Goal: Task Accomplishment & Management: Manage account settings

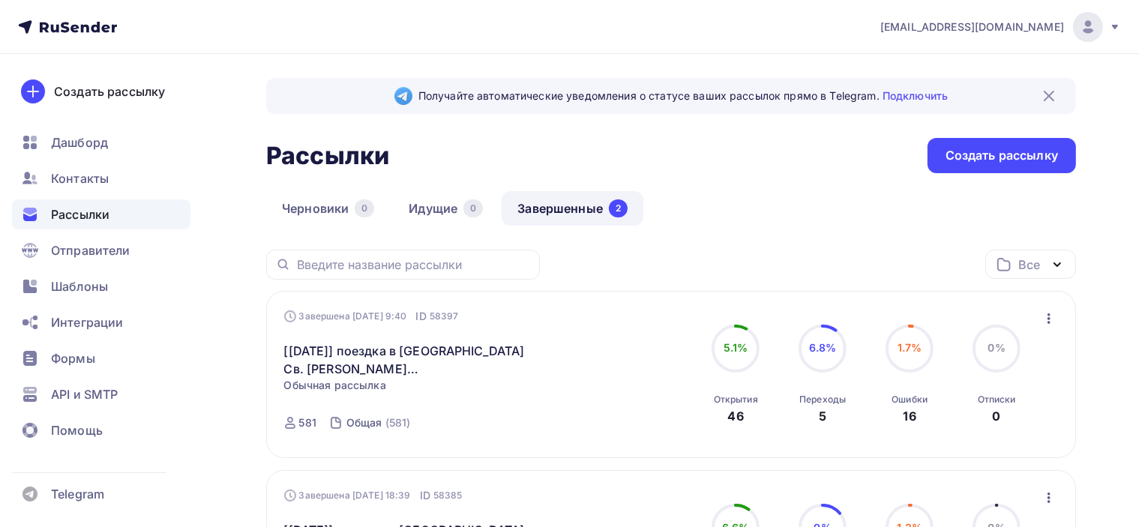
scroll to position [75, 0]
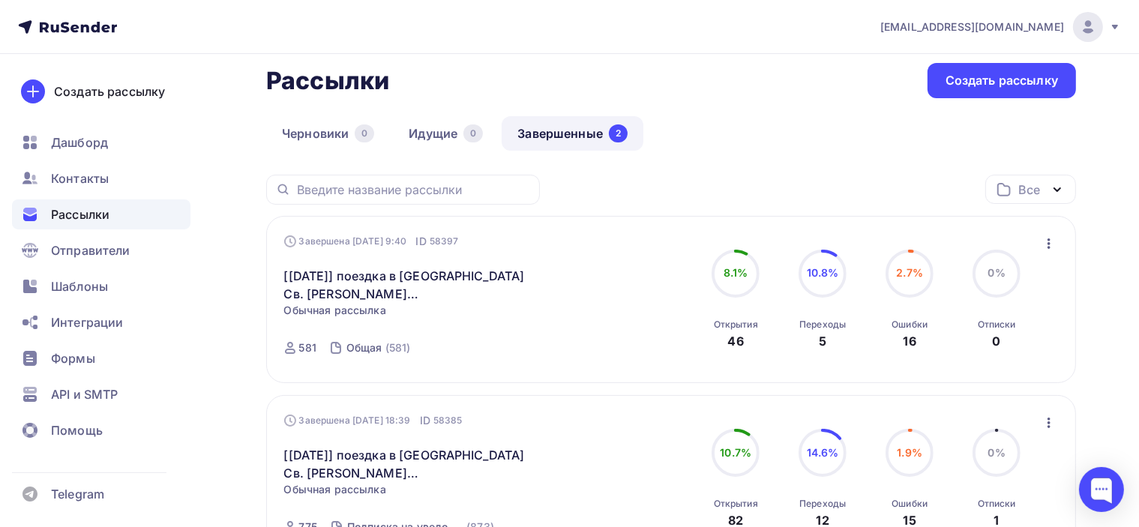
click at [1050, 244] on icon "button" at bounding box center [1049, 244] width 18 height 18
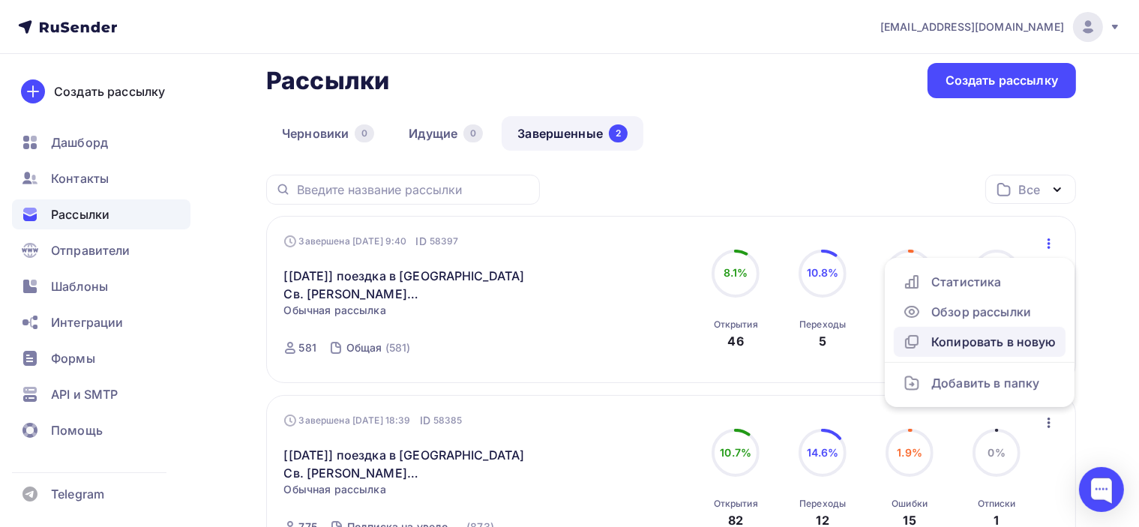
click at [1018, 339] on div "Копировать в новую" at bounding box center [980, 342] width 154 height 18
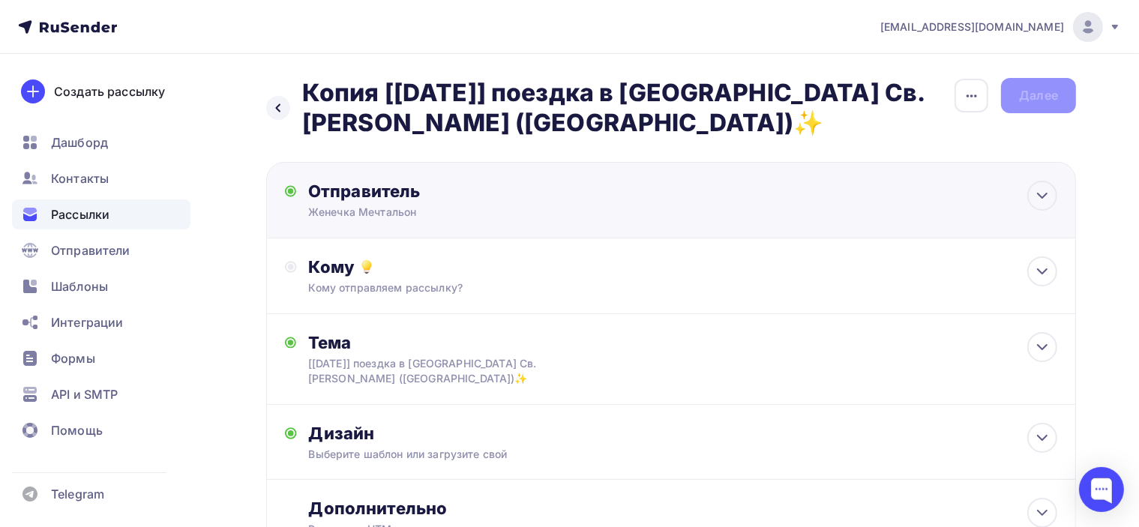
click at [521, 199] on div "Отправитель" at bounding box center [470, 191] width 325 height 21
type input "Женечка Мечтальон"
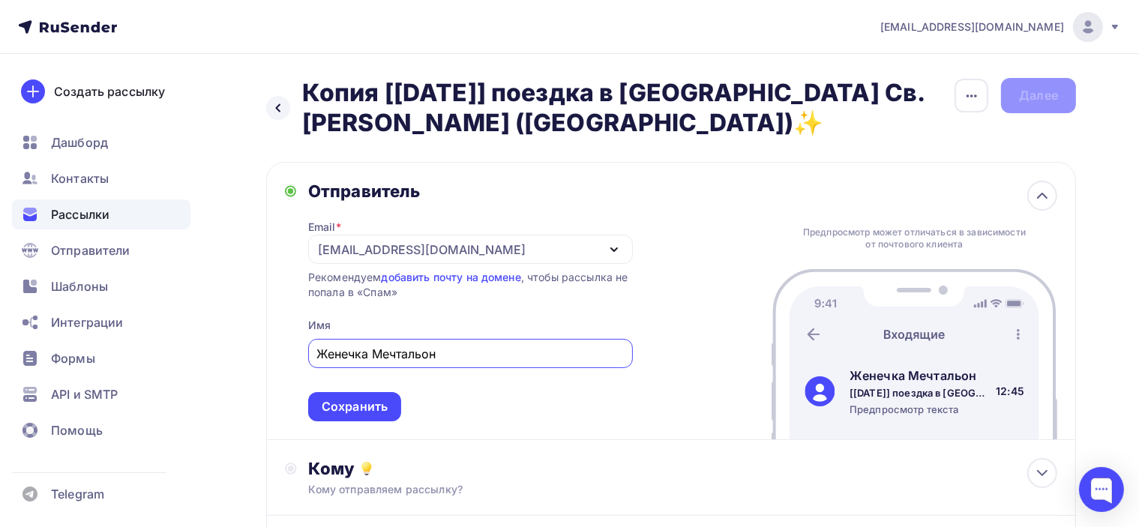
click at [552, 194] on div "Отправитель" at bounding box center [470, 191] width 325 height 21
click at [1048, 193] on icon at bounding box center [1042, 196] width 18 height 18
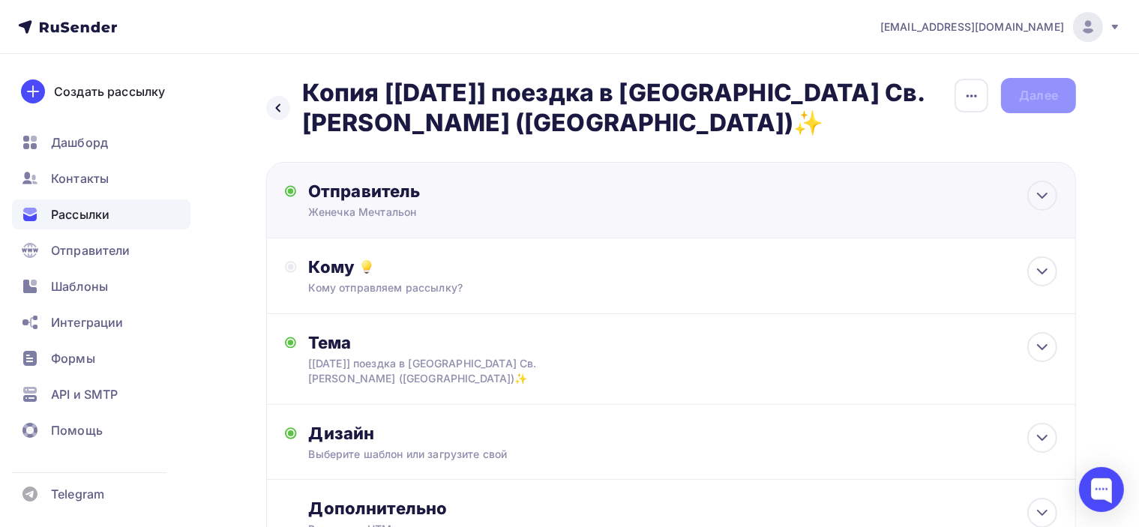
scroll to position [75, 0]
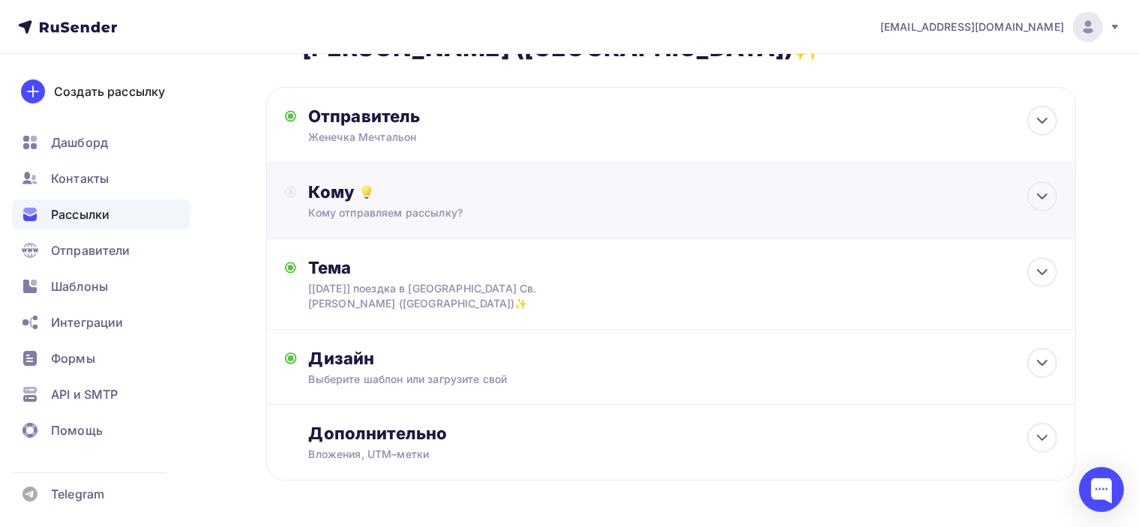
click at [613, 176] on div "Кому Кому отправляем рассылку? Списки получателей Выберите список Все списки id…" at bounding box center [671, 201] width 810 height 76
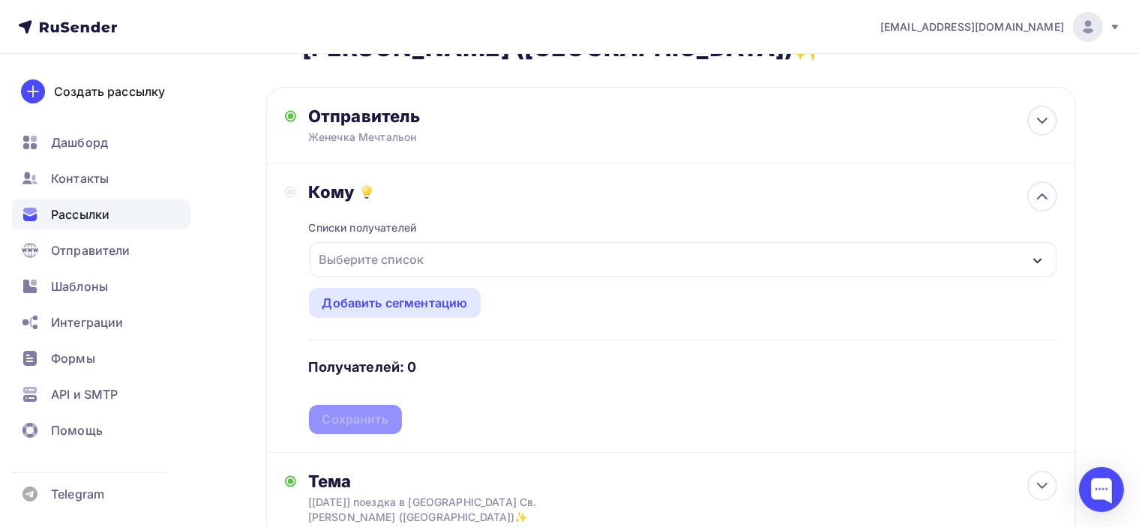
click at [491, 256] on div "Выберите список" at bounding box center [683, 259] width 747 height 34
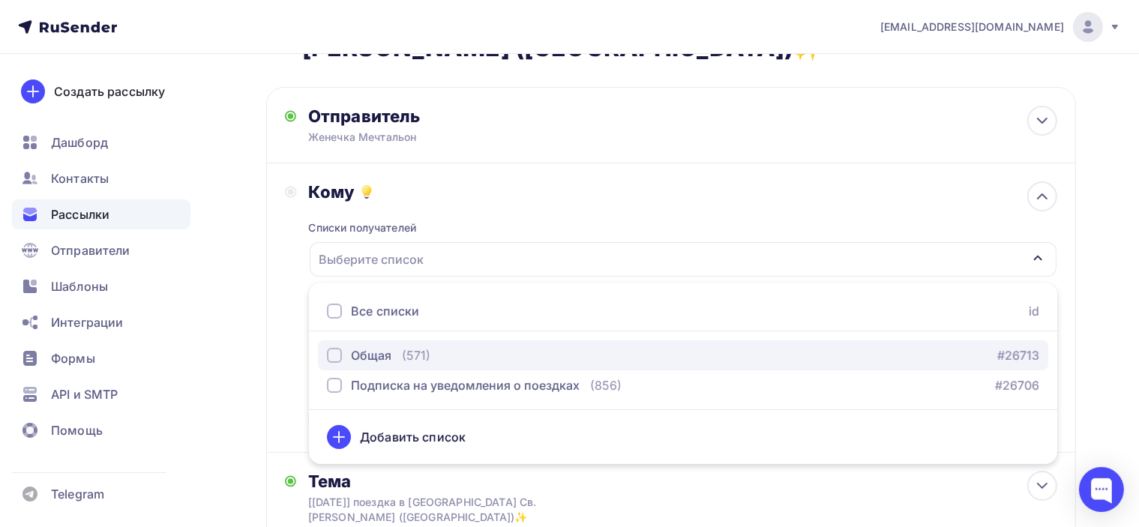
click at [336, 356] on div "button" at bounding box center [334, 355] width 15 height 15
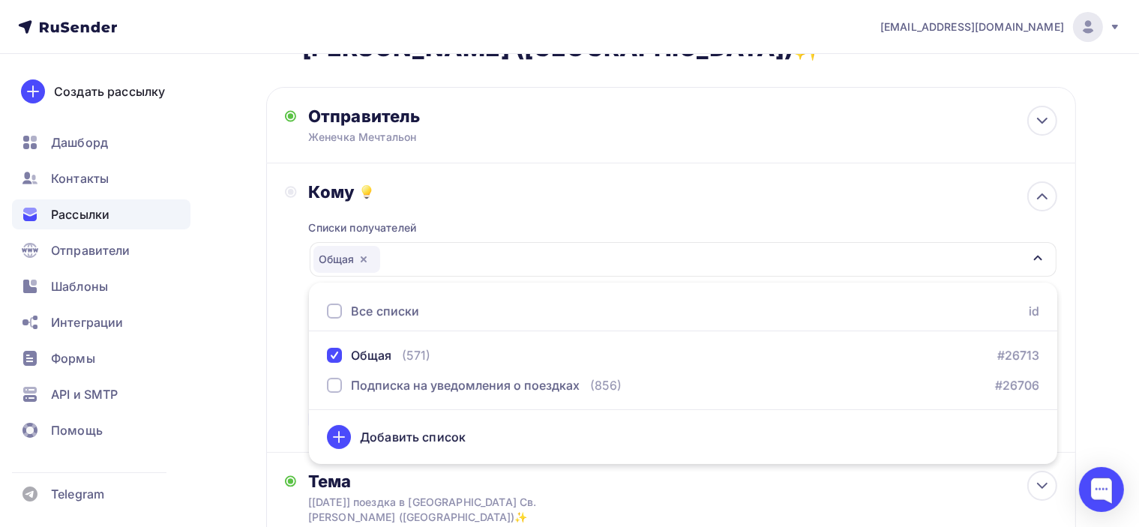
click at [1094, 226] on div "Назад Копия [[DATE]] поездка в [GEOGRAPHIC_DATA] Св. [PERSON_NAME] ([GEOGRAPHIC…" at bounding box center [569, 385] width 1139 height 812
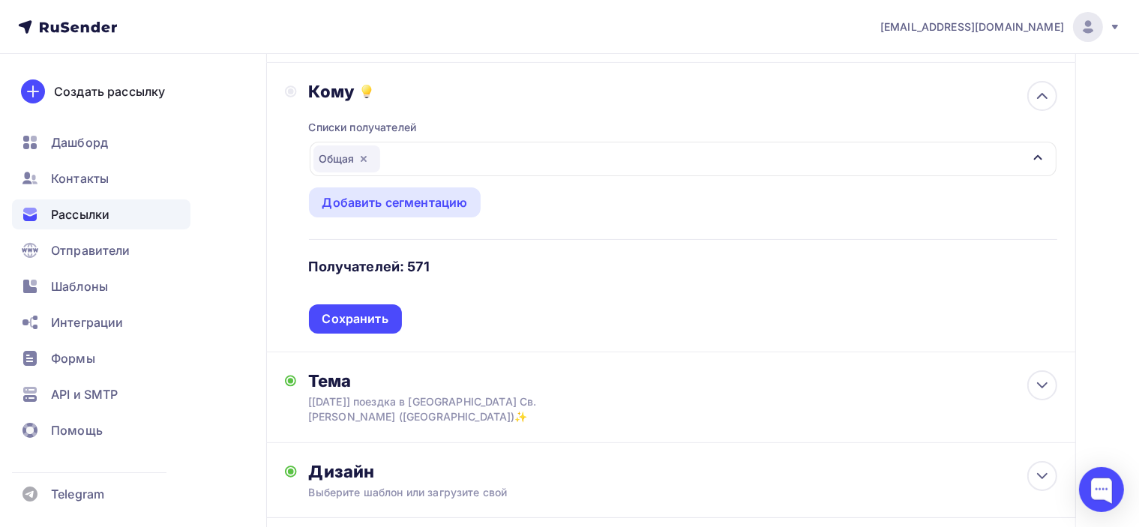
scroll to position [225, 0]
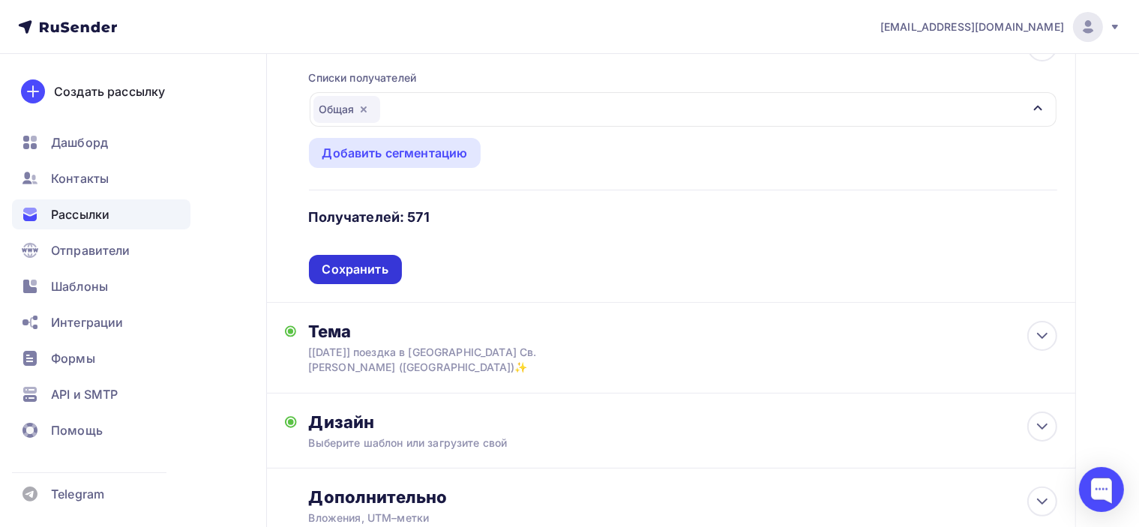
click at [374, 270] on div "Сохранить" at bounding box center [355, 269] width 66 height 17
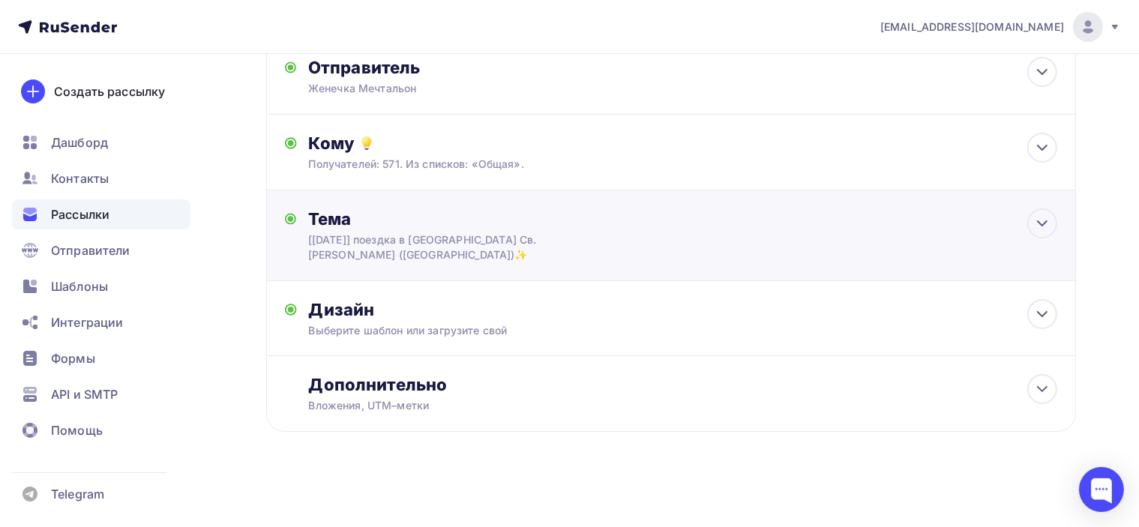
click at [571, 221] on div "Тема" at bounding box center [456, 218] width 296 height 21
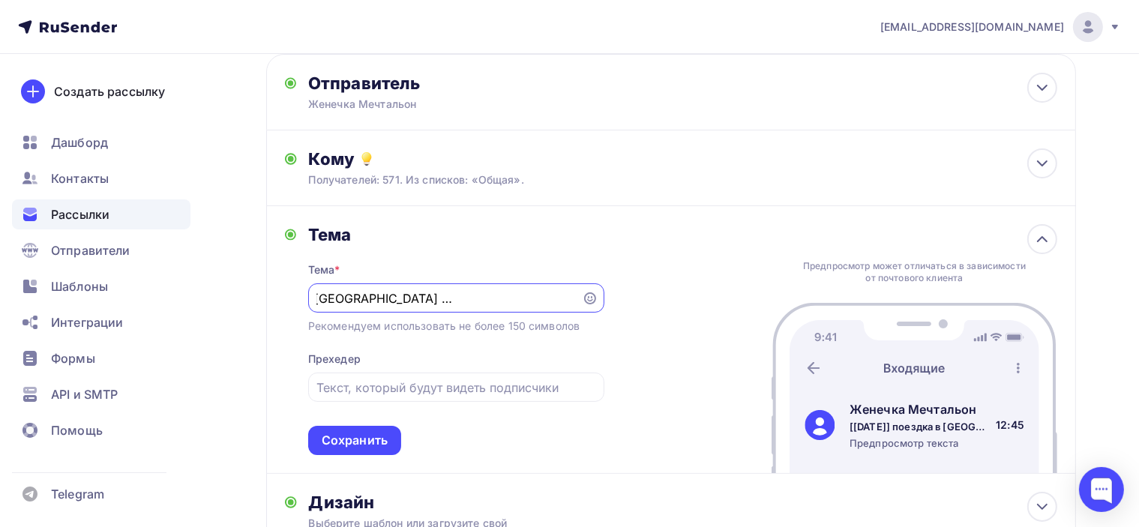
scroll to position [0, 0]
paste input "Сильный помощник в финансовых и жилищных делах💫"
drag, startPoint x: 436, startPoint y: 297, endPoint x: 209, endPoint y: 297, distance: 226.5
click at [209, 297] on div "Назад Копия [[DATE]] поездка в [GEOGRAPHIC_DATA] Св. [PERSON_NAME] ([GEOGRAPHIC…" at bounding box center [569, 334] width 1139 height 776
type input "Сильный помощник в финансовых и жилищных делах💫"
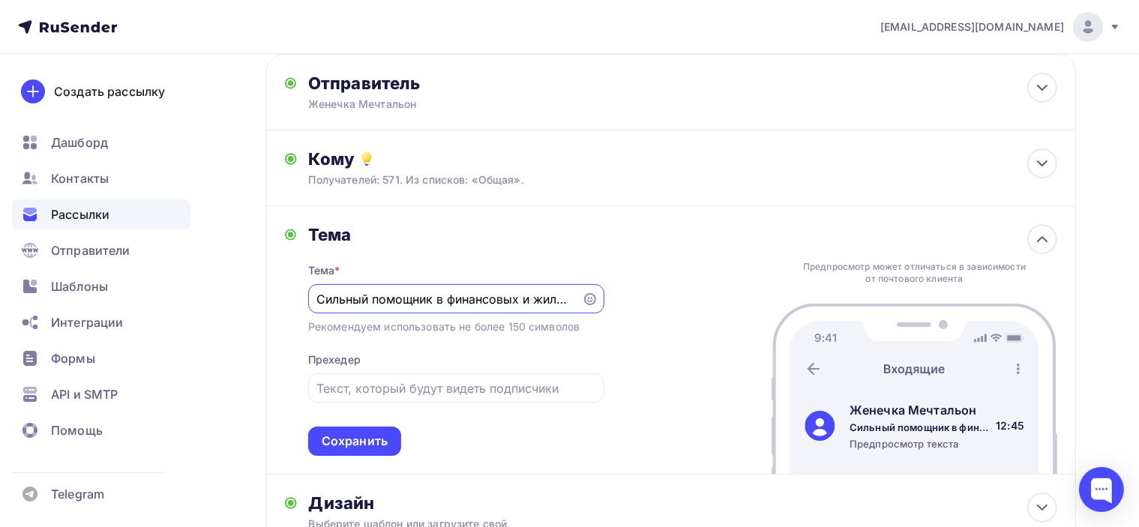
click at [670, 324] on div "[PERSON_NAME] * [PERSON_NAME] помощник в финансовых и жилищных делах💫 Рекоменду…" at bounding box center [671, 340] width 810 height 268
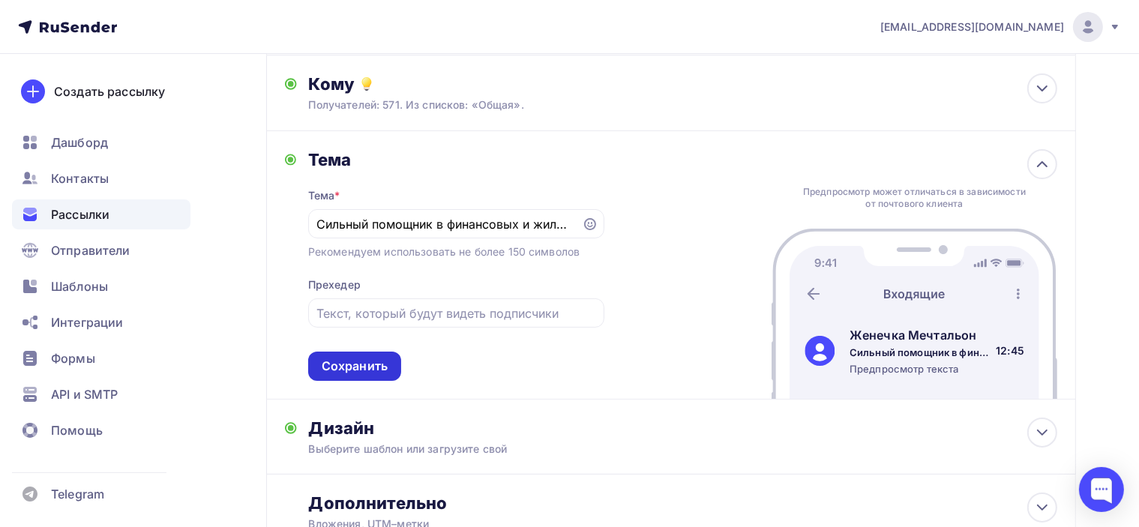
click at [363, 367] on div "Сохранить" at bounding box center [355, 366] width 66 height 17
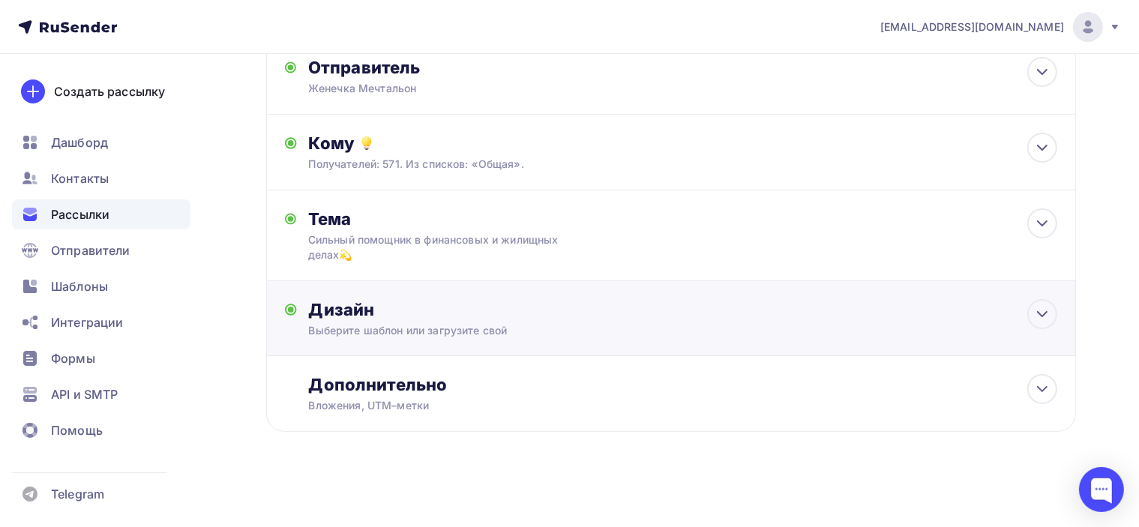
click at [598, 323] on div "Выберите шаблон или загрузите свой" at bounding box center [646, 330] width 674 height 15
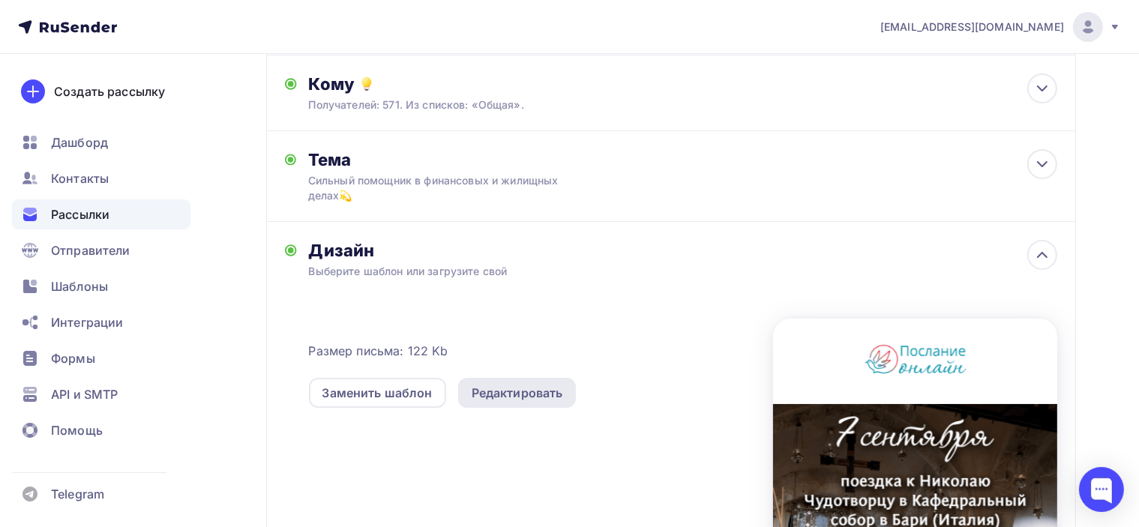
click at [516, 385] on div "Редактировать" at bounding box center [517, 393] width 91 height 18
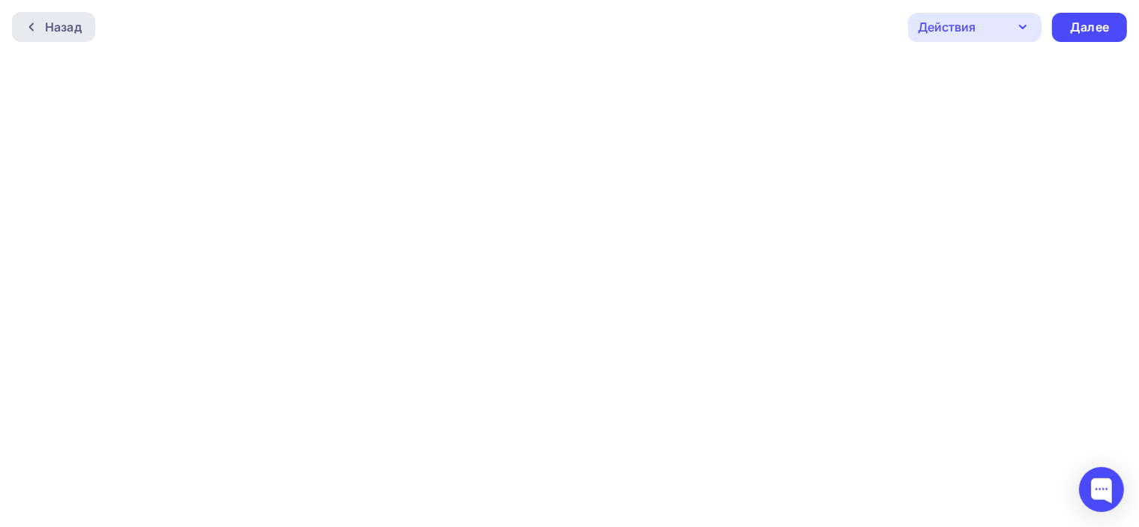
click at [67, 26] on div "Назад" at bounding box center [63, 27] width 37 height 18
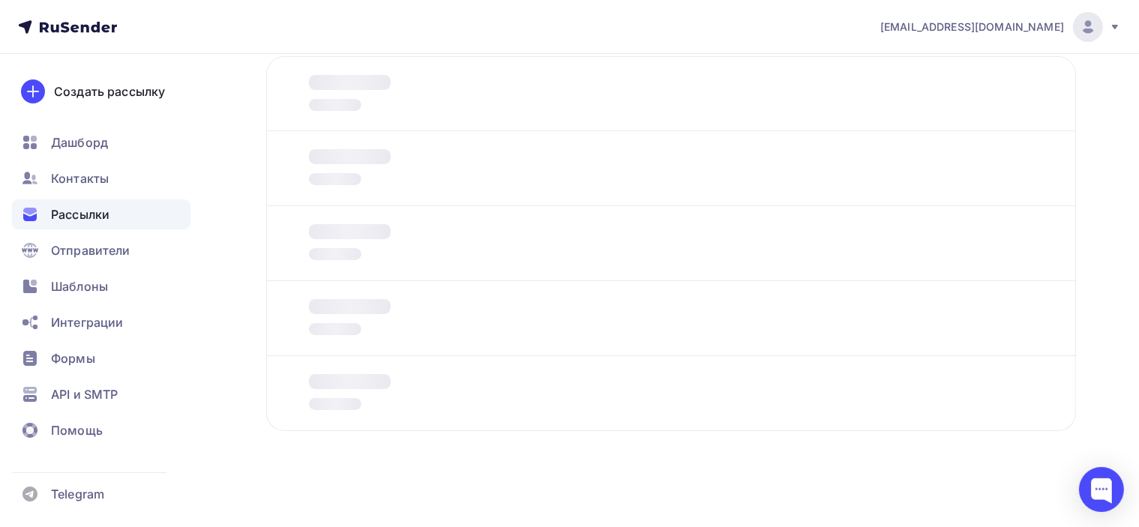
scroll to position [96, 0]
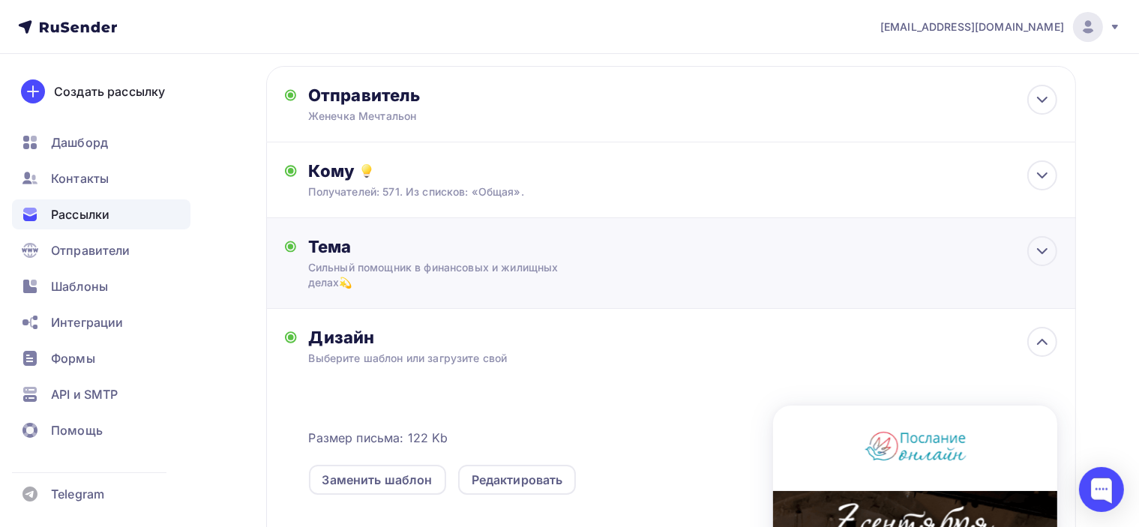
click at [483, 252] on div "Тема" at bounding box center [456, 246] width 296 height 21
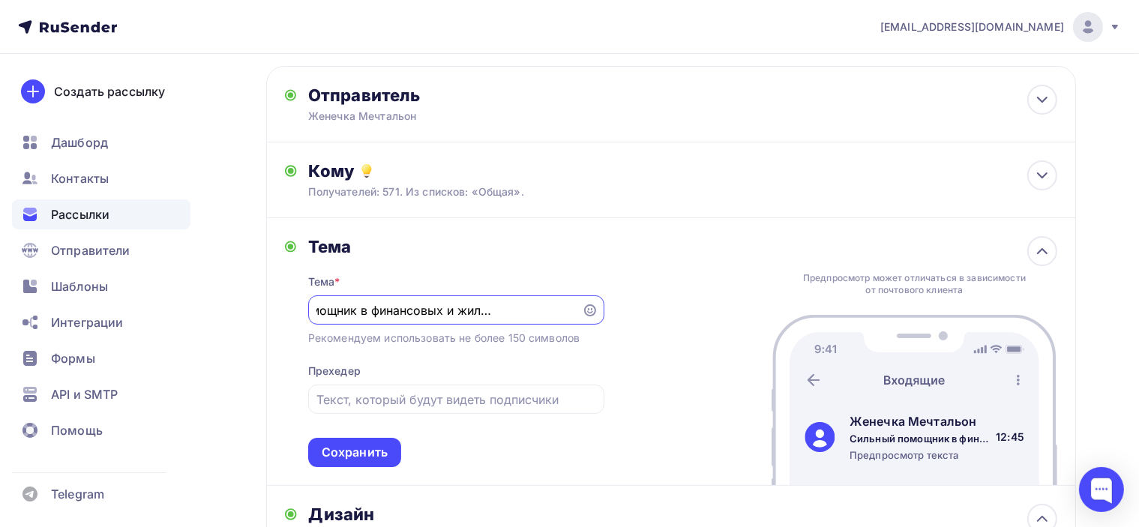
scroll to position [0, 0]
click at [408, 386] on div at bounding box center [456, 399] width 296 height 29
click at [402, 403] on input "text" at bounding box center [455, 400] width 279 height 18
paste input "[DATE] поездка к Спиридону Тримифунтскому💫"
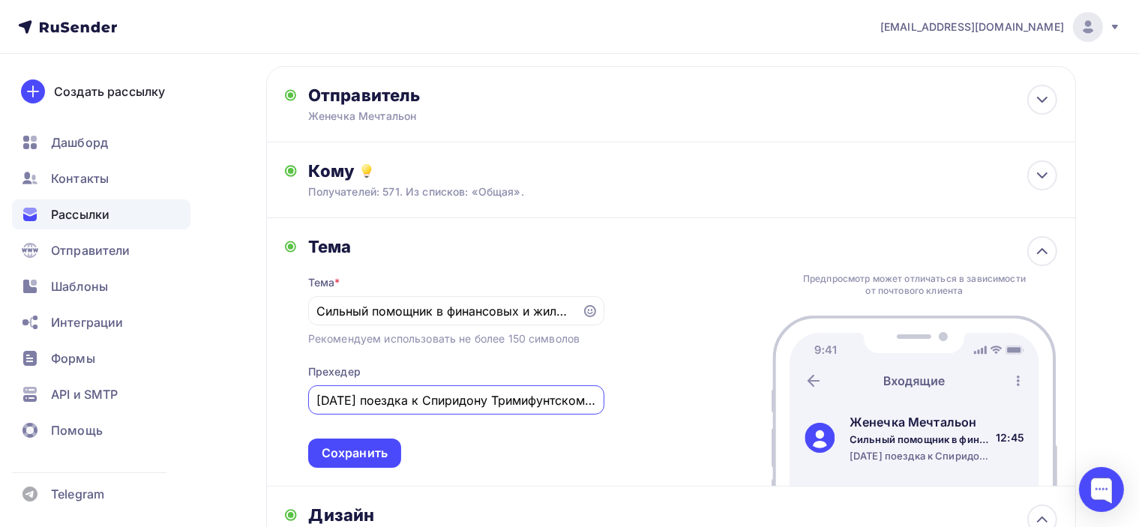
drag, startPoint x: 333, startPoint y: 401, endPoint x: 244, endPoint y: 402, distance: 88.5
click at [237, 403] on div "Назад Копия [[DATE]] поездка в [GEOGRAPHIC_DATA] Св. [PERSON_NAME] ([GEOGRAPHIC…" at bounding box center [569, 474] width 1139 height 1033
click at [329, 398] on input "[DATE] поездка к Спиридону Тримифунтскому💫" at bounding box center [455, 400] width 279 height 18
drag, startPoint x: 362, startPoint y: 399, endPoint x: 250, endPoint y: 396, distance: 111.8
click at [255, 397] on div "Назад Копия [[DATE]] поездка в [GEOGRAPHIC_DATA] Св. [PERSON_NAME] ([GEOGRAPHIC…" at bounding box center [569, 474] width 1139 height 1033
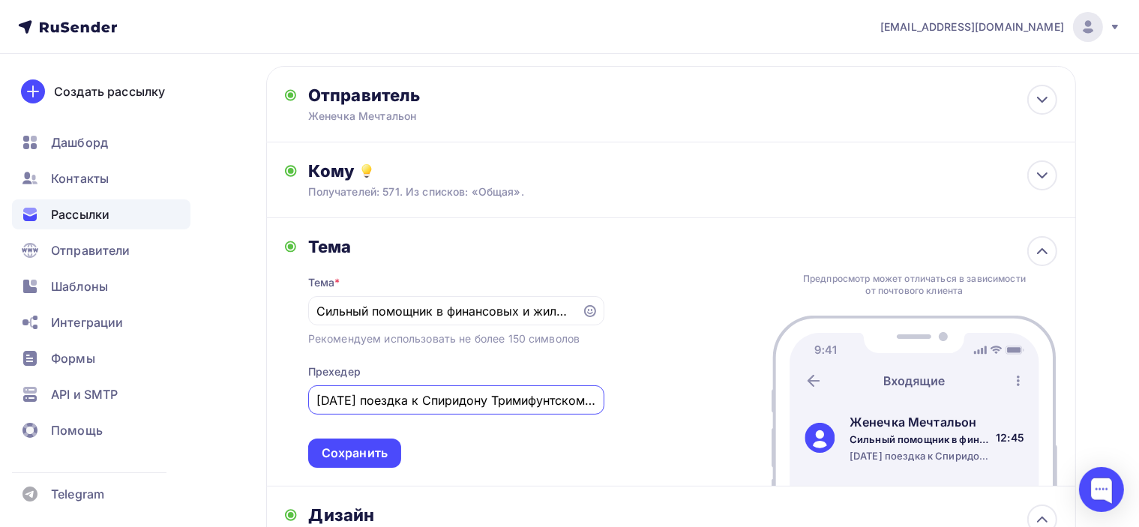
scroll to position [171, 0]
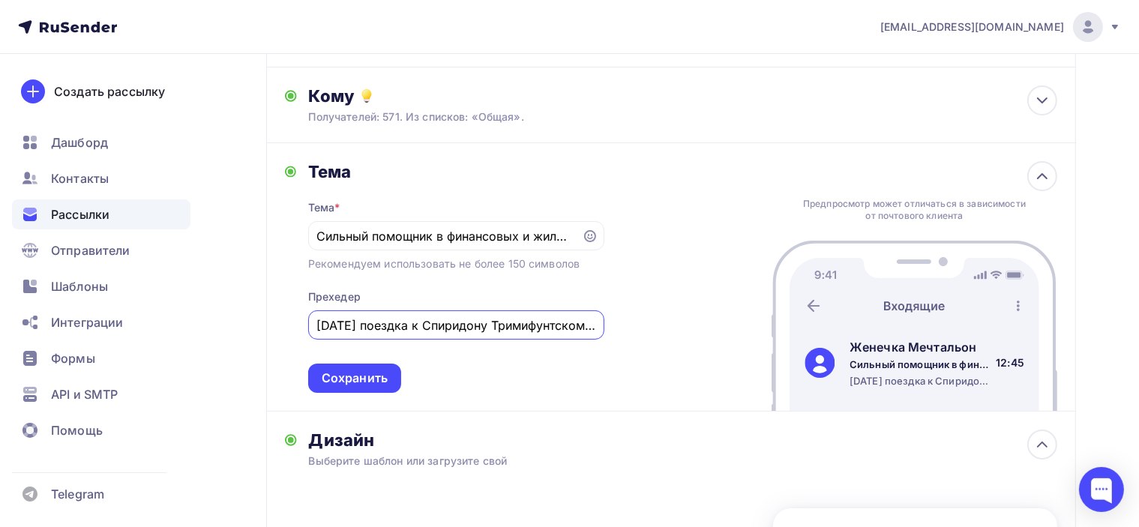
type input "[DATE] поездка к Спиридону Тримифунтскому💫"
drag, startPoint x: 517, startPoint y: 331, endPoint x: 617, endPoint y: 340, distance: 100.9
click at [617, 340] on div "[PERSON_NAME] * [PERSON_NAME] помощник в финансовых и жилищных делах💫 Рекоменду…" at bounding box center [671, 277] width 810 height 268
click at [577, 368] on div "Тема * [PERSON_NAME] помощник в финансовых и жилищных делах💫 Рекомендуем исполь…" at bounding box center [456, 287] width 296 height 211
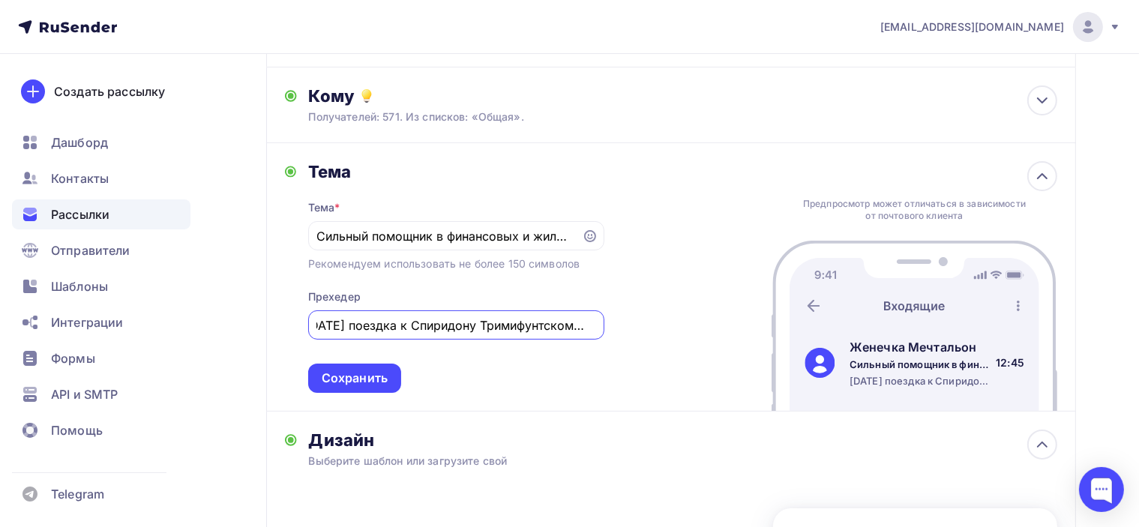
scroll to position [0, 0]
click at [373, 380] on div "Сохранить" at bounding box center [355, 378] width 66 height 17
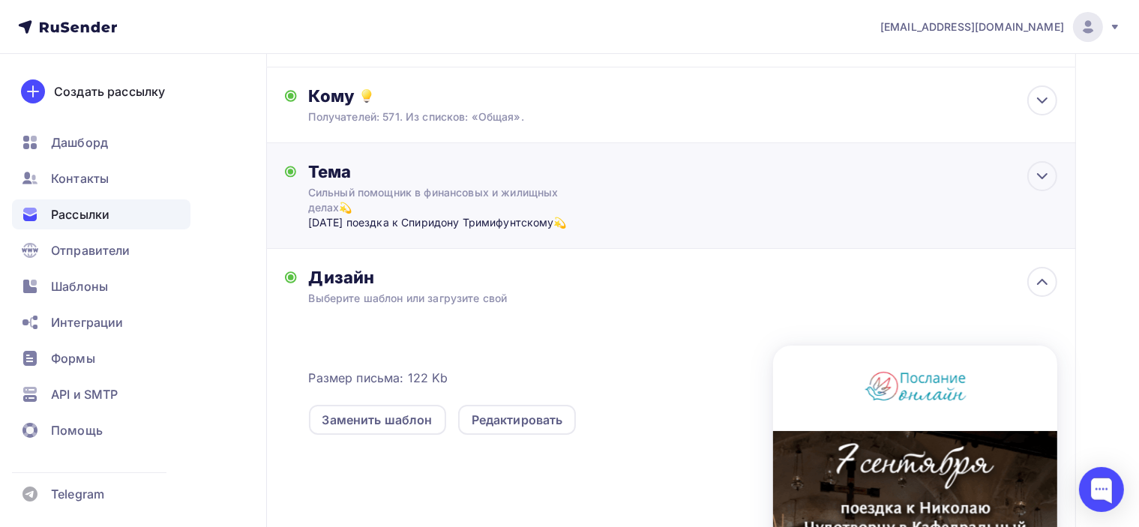
click at [551, 190] on div "Сильный помощник в финансовых и жилищных делах💫" at bounding box center [441, 200] width 267 height 30
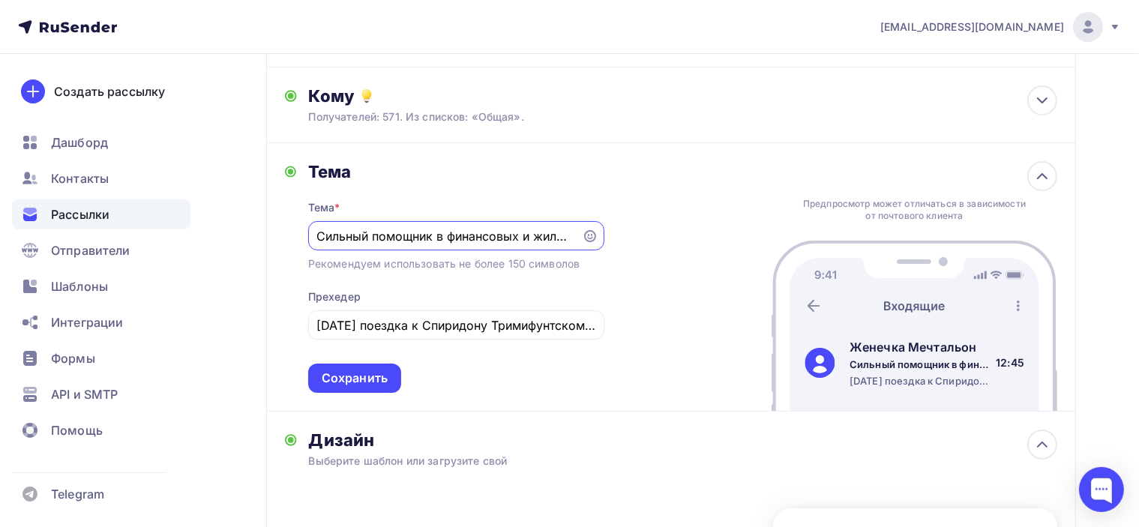
drag, startPoint x: 415, startPoint y: 238, endPoint x: 235, endPoint y: 238, distance: 180.0
click at [235, 238] on div "Назад Копия [[DATE]] поездка в [GEOGRAPHIC_DATA] Св. [PERSON_NAME] ([GEOGRAPHIC…" at bounding box center [569, 399] width 1139 height 1033
click at [507, 239] on input "Сильный помощник в финансовых и жилищных делах💫" at bounding box center [444, 236] width 256 height 18
drag, startPoint x: 510, startPoint y: 239, endPoint x: 631, endPoint y: 281, distance: 127.8
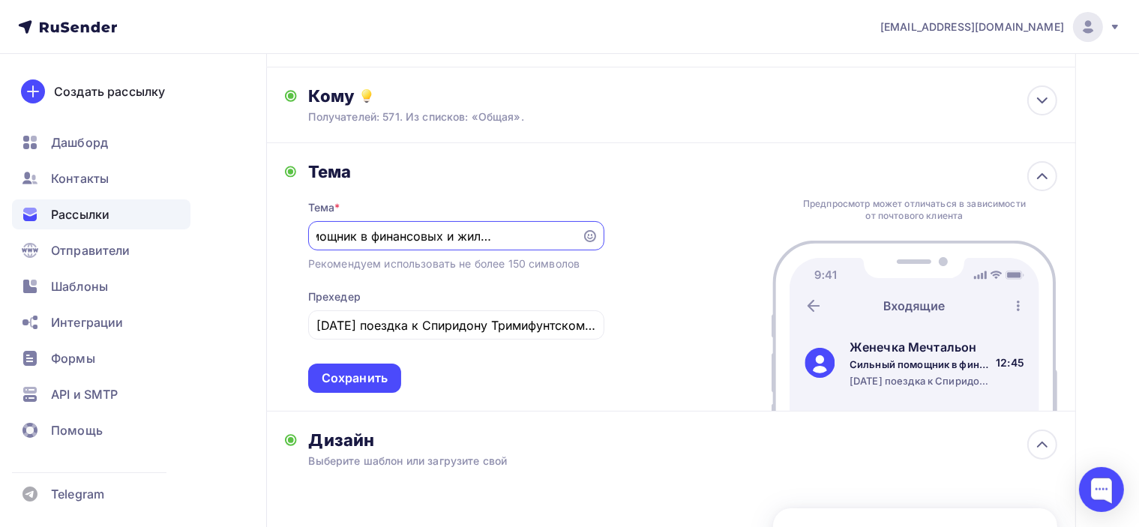
click at [618, 265] on div "[PERSON_NAME] * [PERSON_NAME] помощник в финансовых и жилищных делах💫 Рекоменду…" at bounding box center [671, 277] width 810 height 268
click at [681, 261] on div "[PERSON_NAME] * [PERSON_NAME] помощник в финансовых и жилищных делах💫 Рекоменду…" at bounding box center [671, 277] width 810 height 268
click at [664, 268] on div "[PERSON_NAME] * [PERSON_NAME] помощник в финансовых и жилищных делах💫 Рекоменду…" at bounding box center [671, 277] width 810 height 268
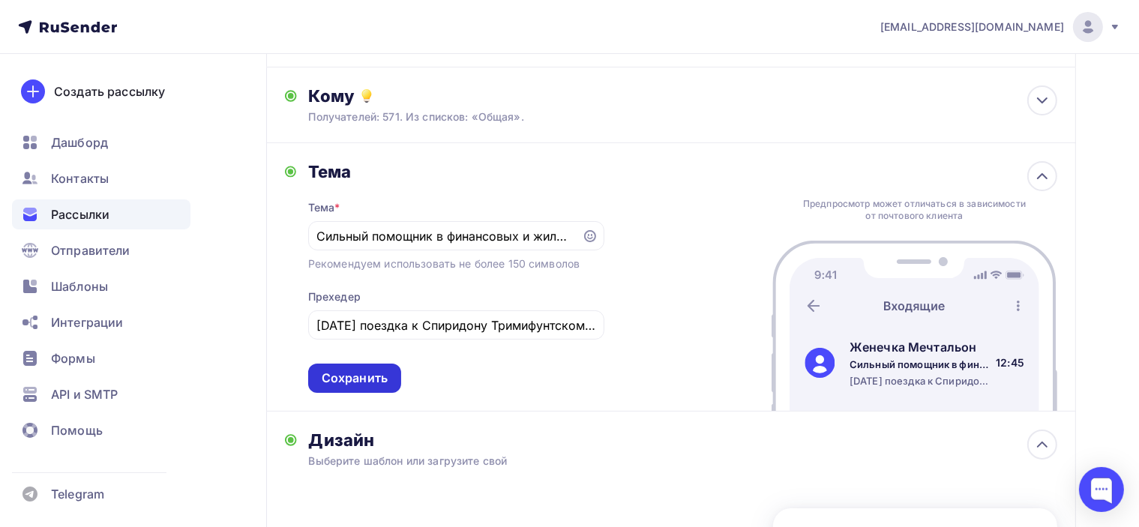
click at [373, 376] on div "Сохранить" at bounding box center [355, 378] width 66 height 17
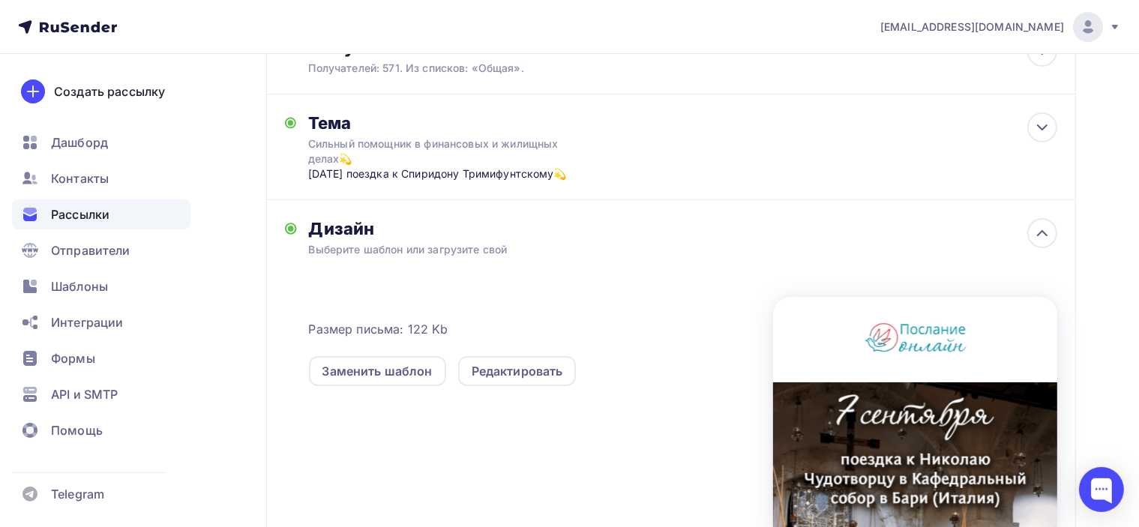
scroll to position [246, 0]
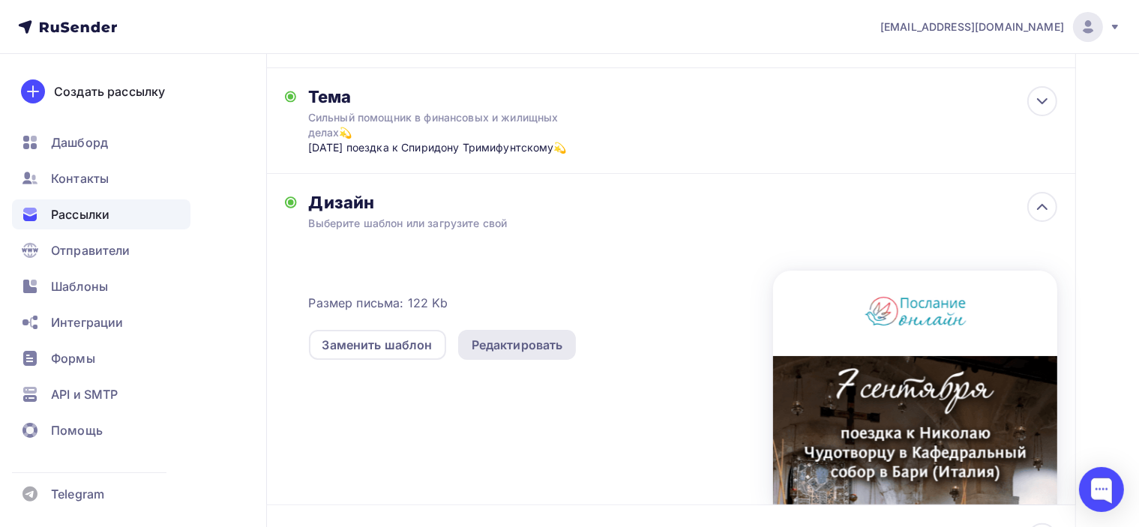
click at [515, 343] on div "Редактировать" at bounding box center [517, 345] width 91 height 18
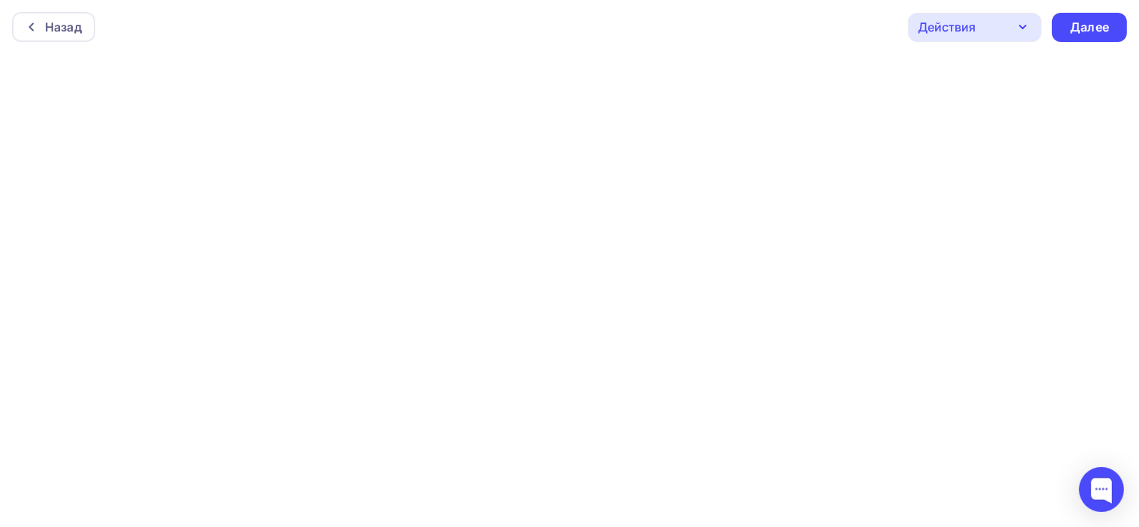
click at [972, 31] on div "Действия" at bounding box center [947, 27] width 58 height 18
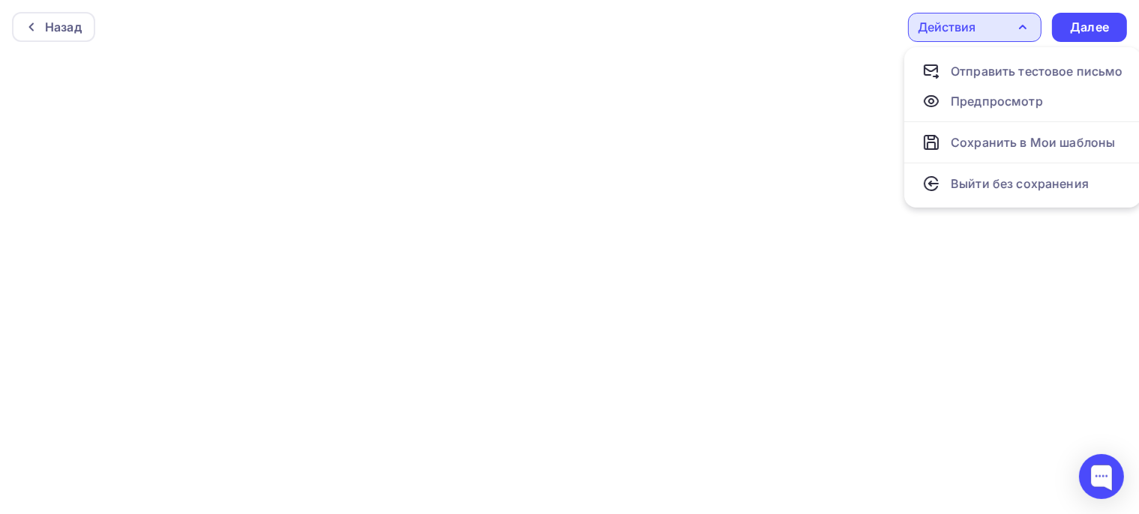
click at [1023, 22] on icon "button" at bounding box center [1023, 27] width 18 height 18
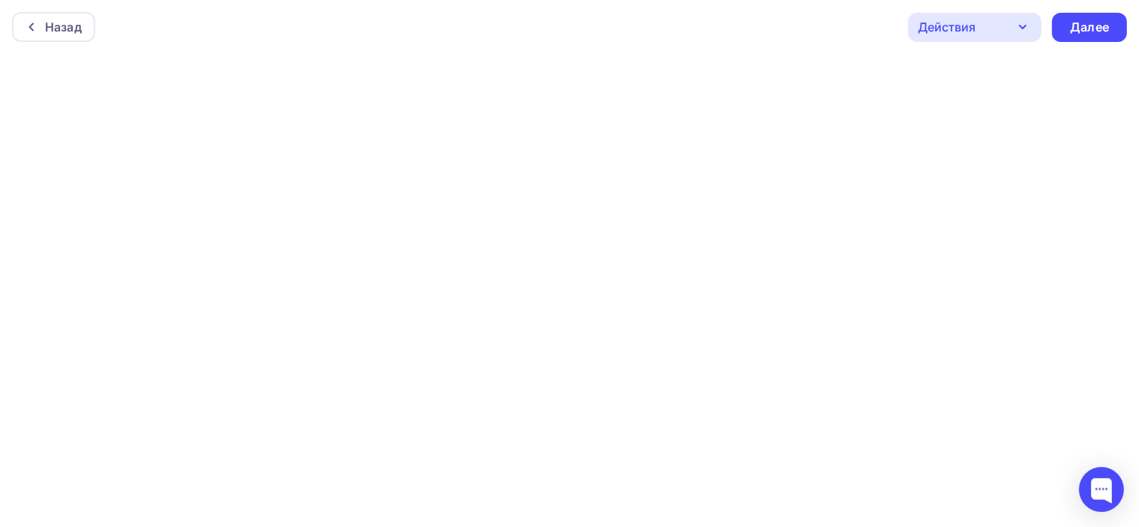
scroll to position [3, 0]
click at [990, 22] on div "Действия" at bounding box center [974, 24] width 133 height 29
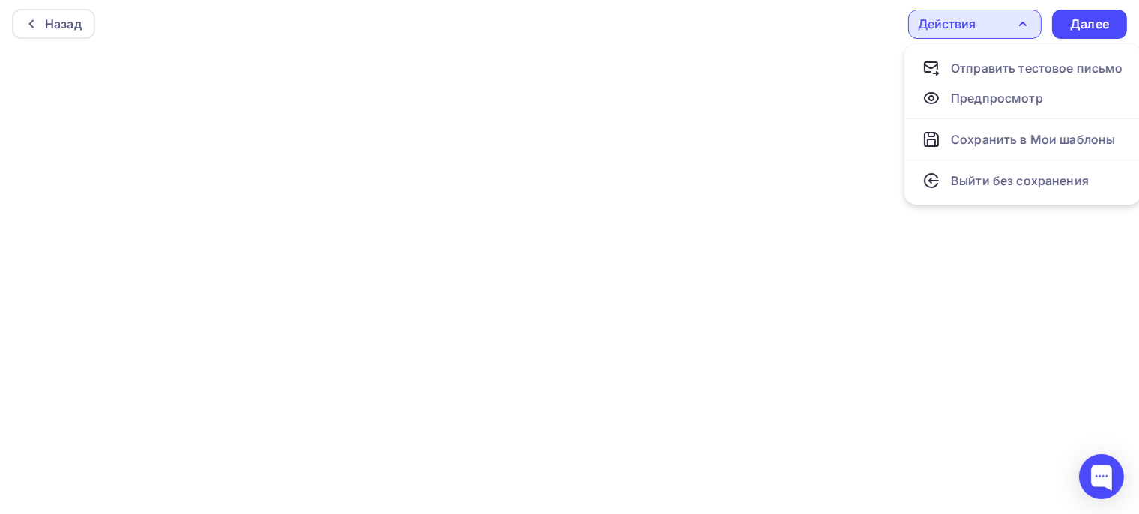
click at [971, 27] on div "Действия" at bounding box center [947, 24] width 58 height 18
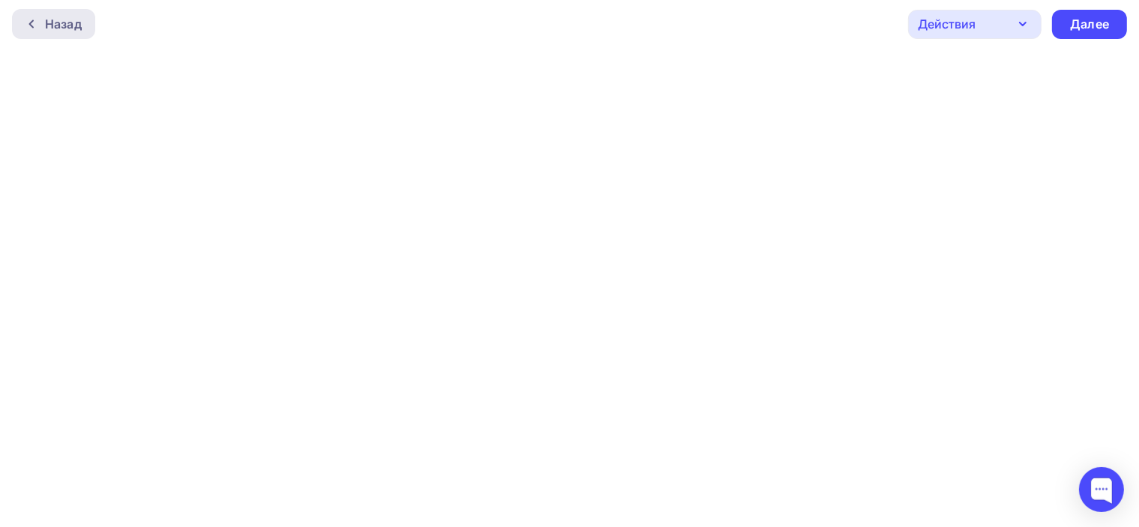
click at [73, 26] on div "Назад" at bounding box center [63, 24] width 37 height 18
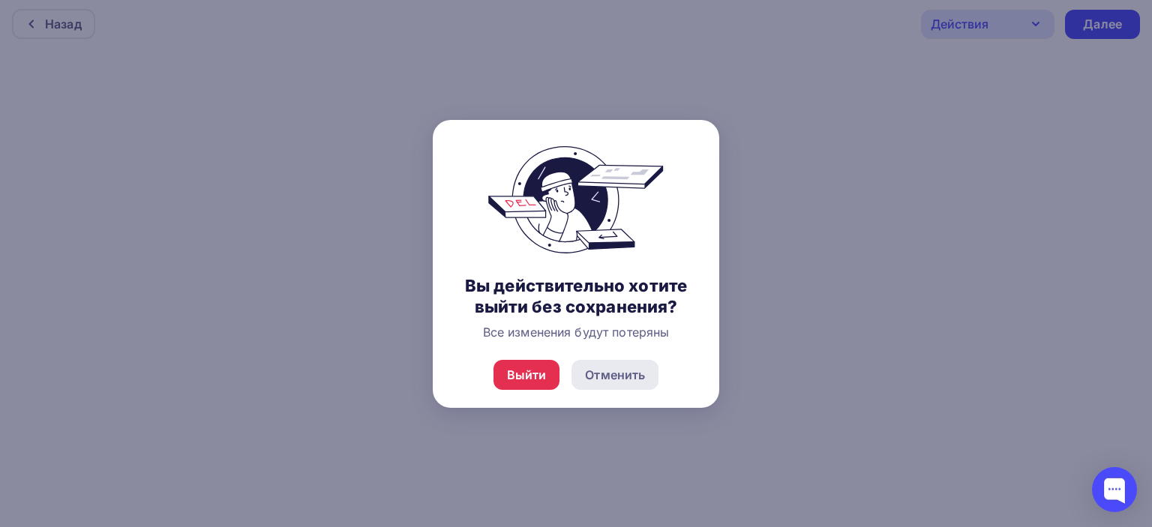
click at [633, 374] on div "Отменить" at bounding box center [615, 375] width 60 height 18
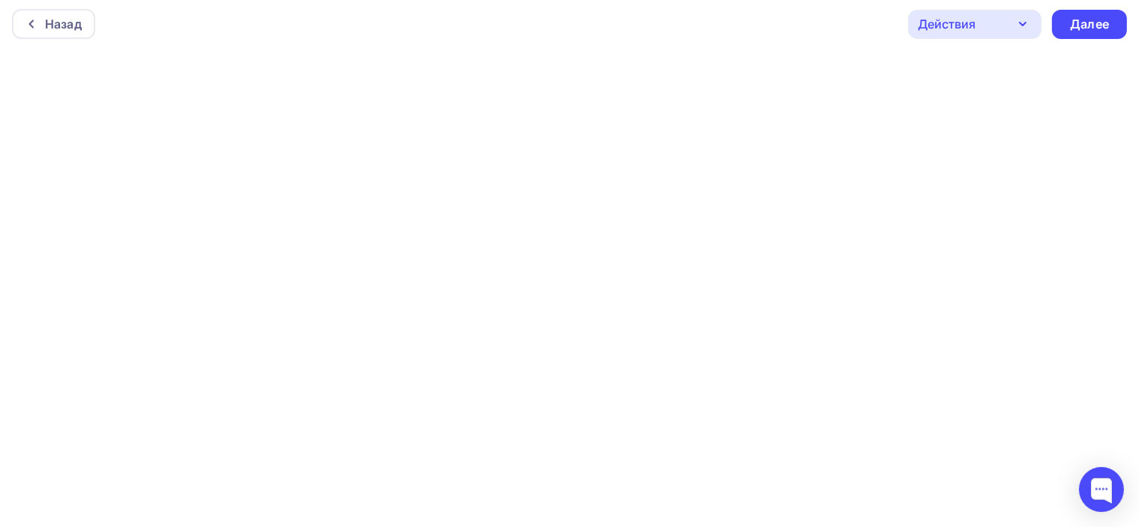
click at [979, 31] on div "Действия" at bounding box center [974, 24] width 133 height 29
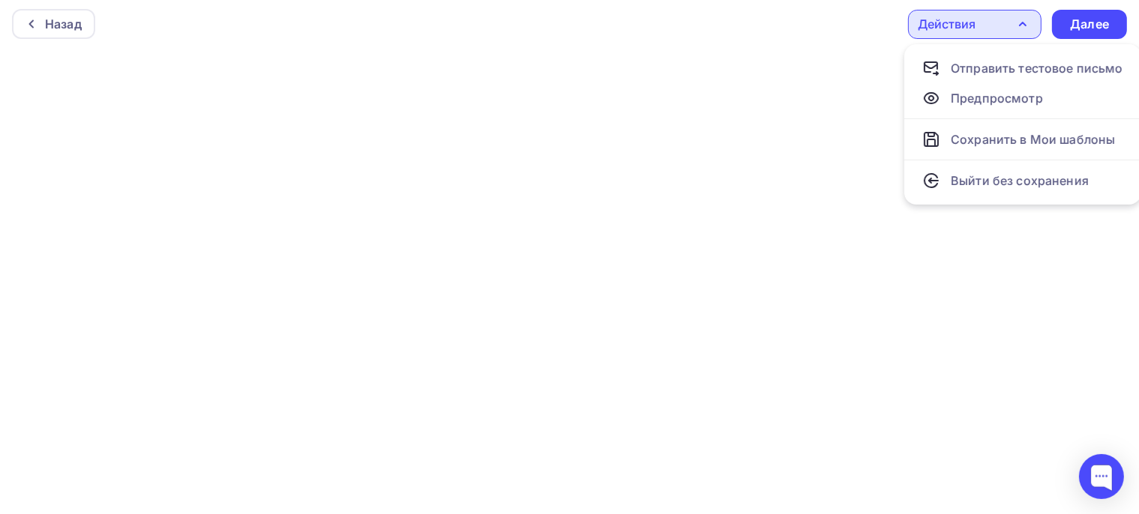
click at [983, 19] on div "Действия" at bounding box center [974, 24] width 133 height 29
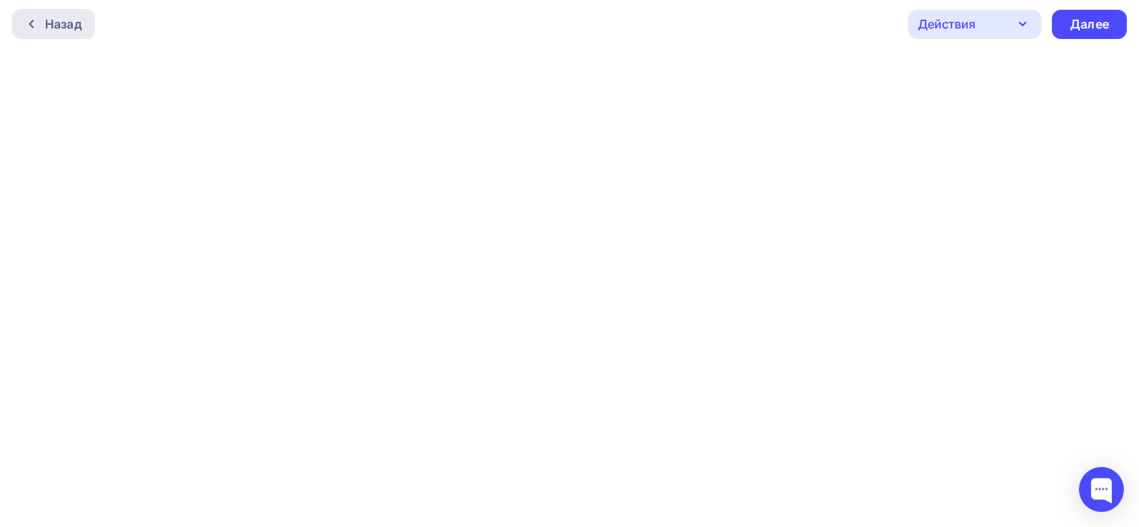
click at [47, 25] on div "Назад" at bounding box center [63, 24] width 37 height 18
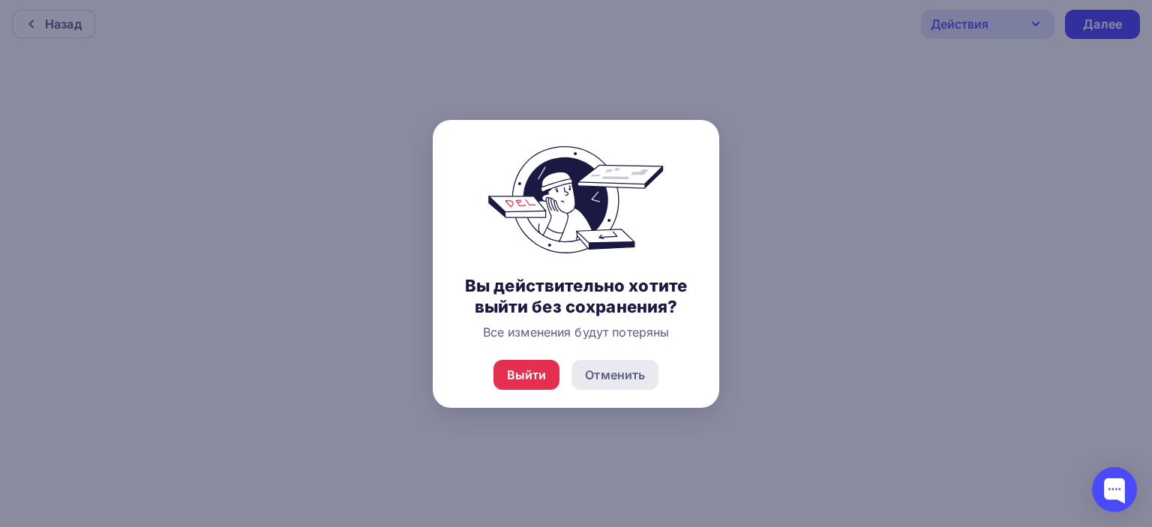
click at [621, 371] on div "Отменить" at bounding box center [615, 375] width 60 height 18
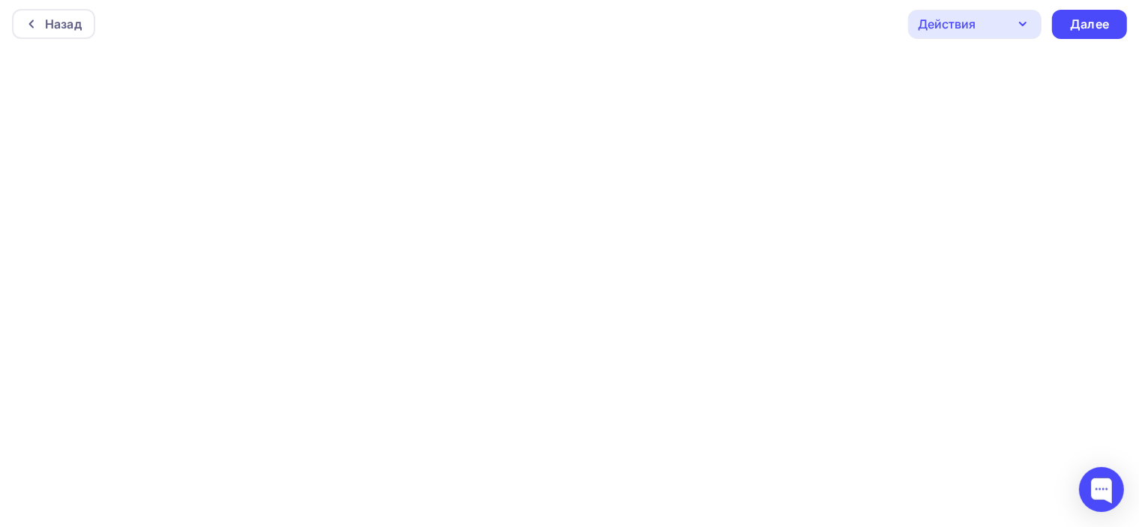
click at [1015, 16] on icon "button" at bounding box center [1023, 24] width 18 height 18
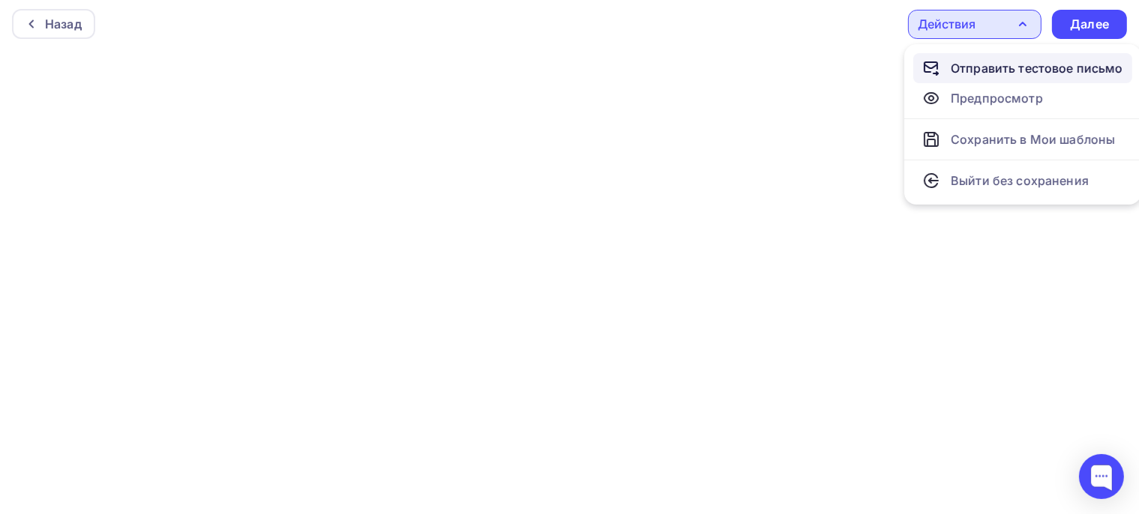
click at [1024, 68] on div "Отправить тестовое письмо" at bounding box center [1037, 68] width 172 height 18
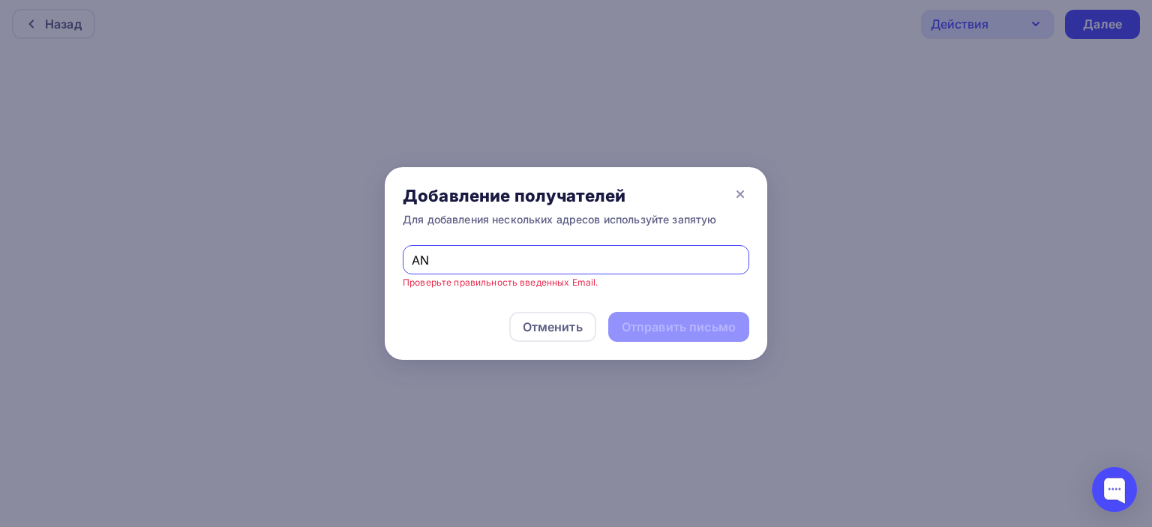
type input "A"
type input "[EMAIL_ADDRESS][DOMAIN_NAME]"
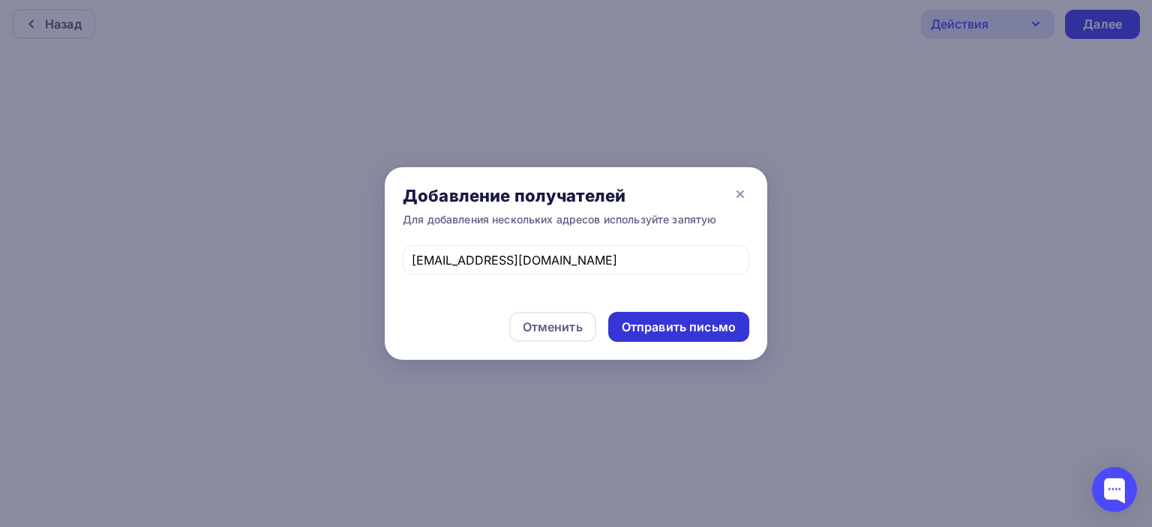
click at [667, 334] on div "Отправить письмо" at bounding box center [679, 327] width 114 height 17
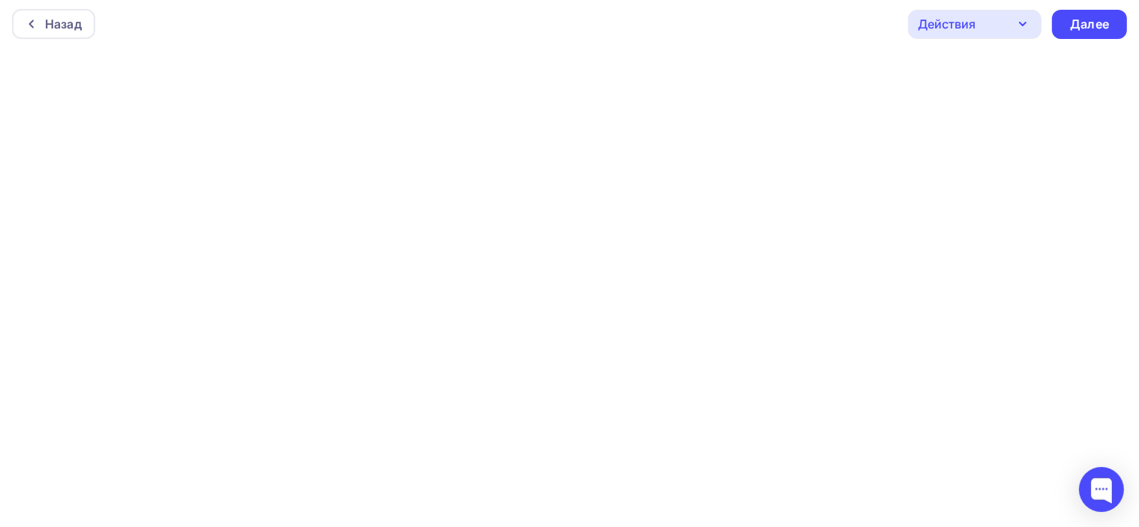
click at [980, 13] on div "Действия" at bounding box center [974, 24] width 133 height 29
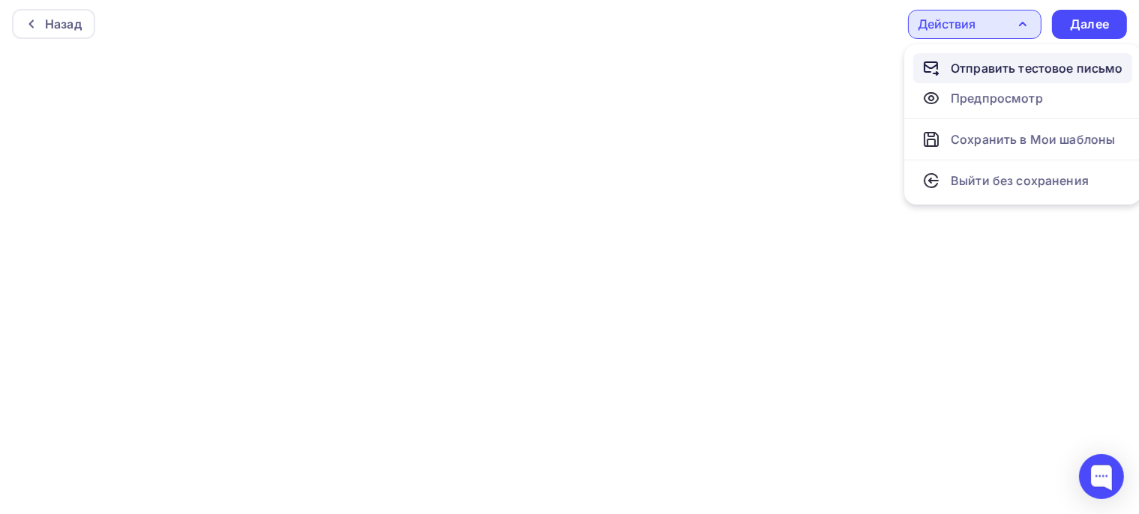
click at [994, 68] on div "Отправить тестовое письмо" at bounding box center [1037, 68] width 172 height 18
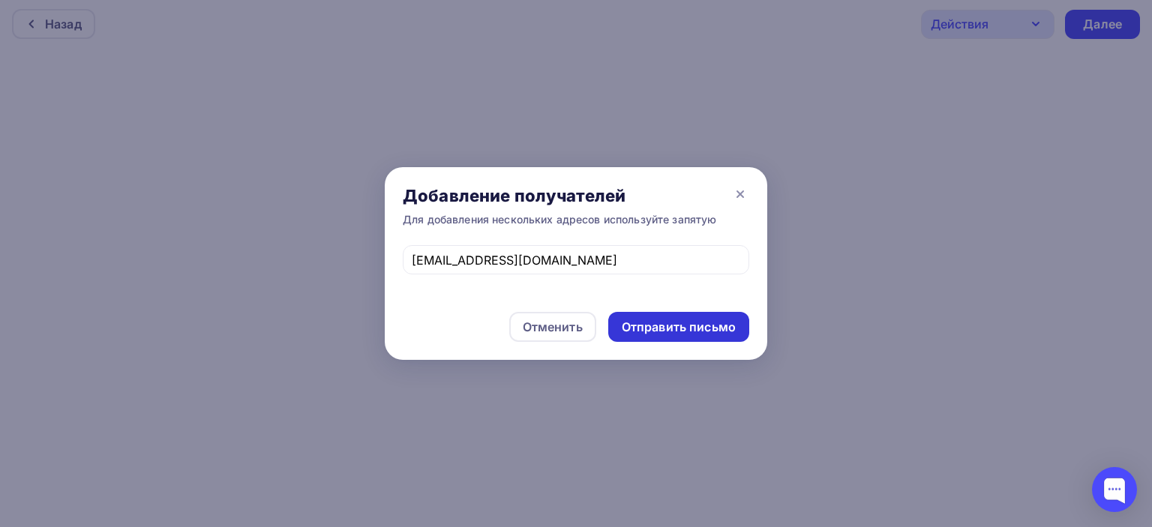
click at [680, 327] on div "Отправить письмо" at bounding box center [679, 327] width 114 height 17
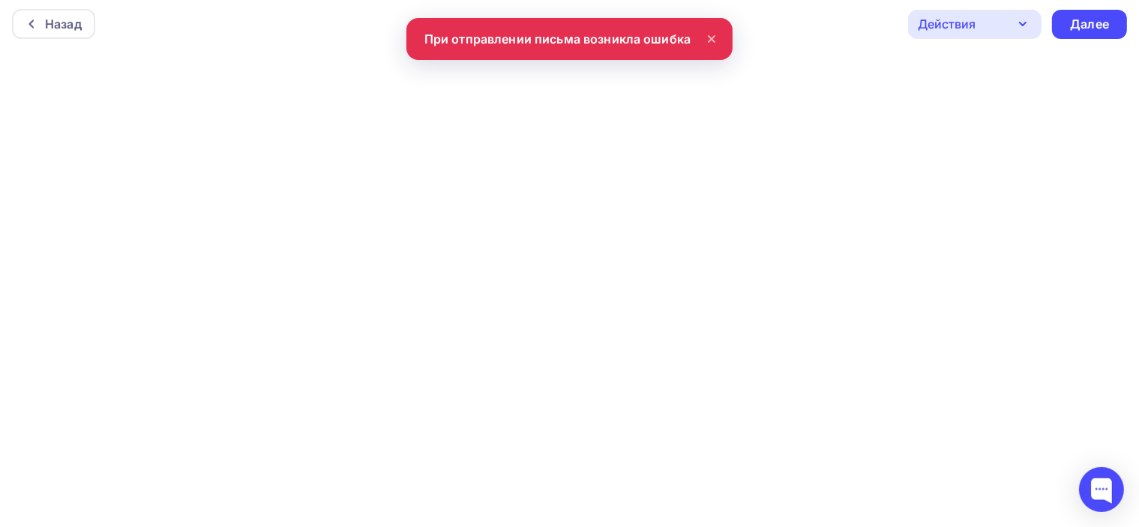
click at [954, 24] on div "Действия" at bounding box center [947, 24] width 58 height 18
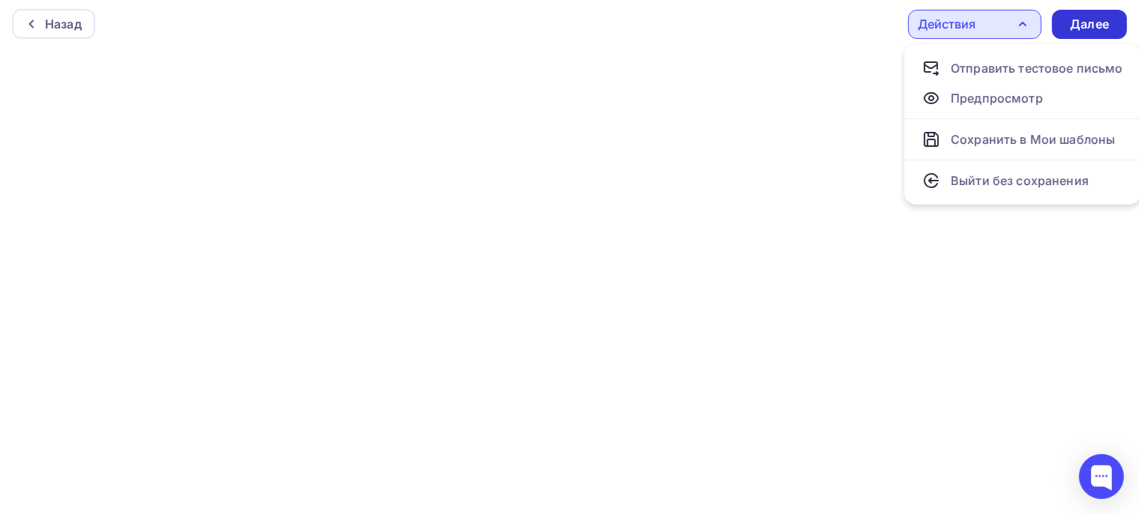
click at [1075, 19] on div "Далее" at bounding box center [1089, 24] width 39 height 17
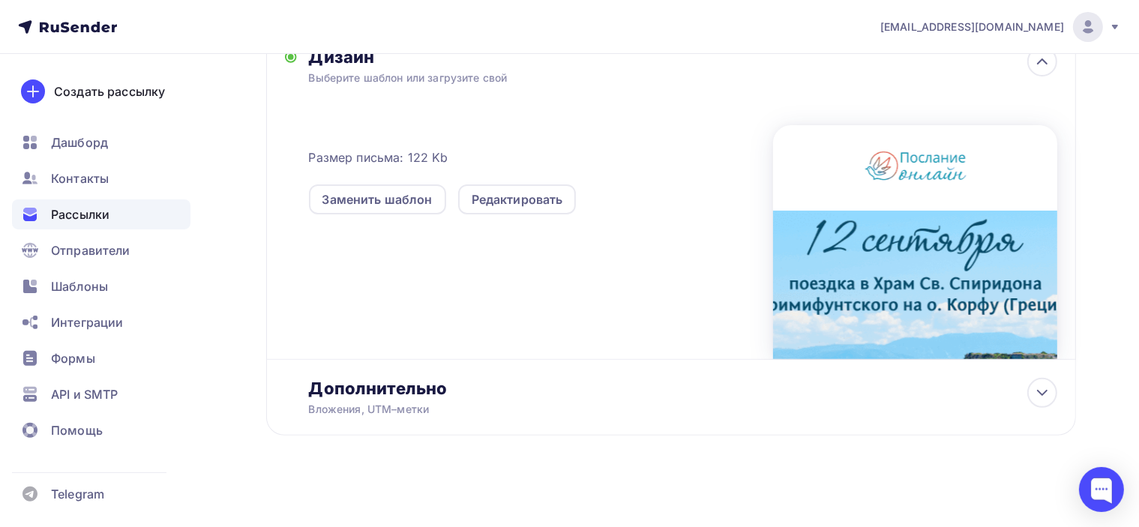
scroll to position [396, 0]
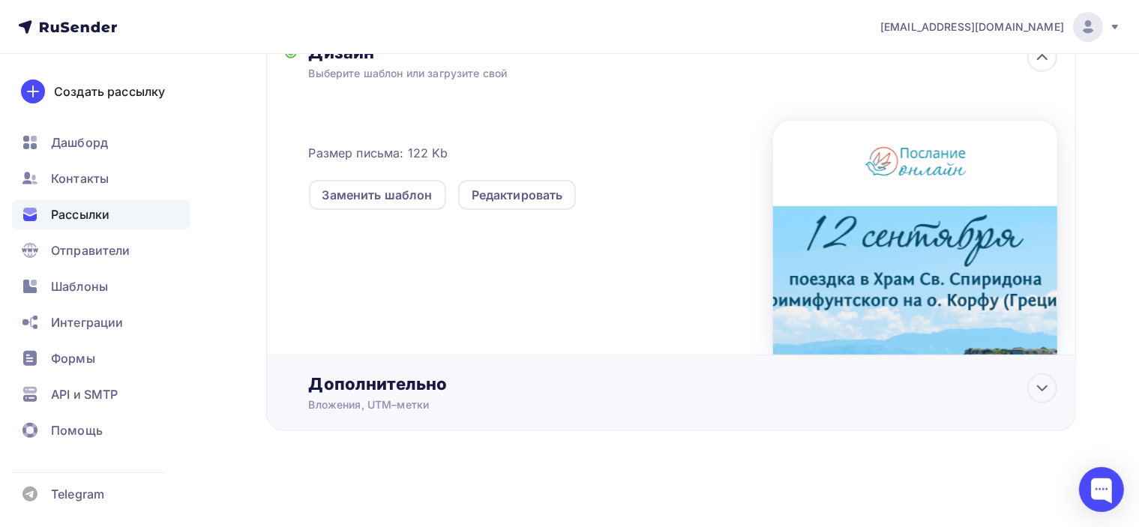
click at [739, 386] on div "Дополнительно" at bounding box center [683, 383] width 748 height 21
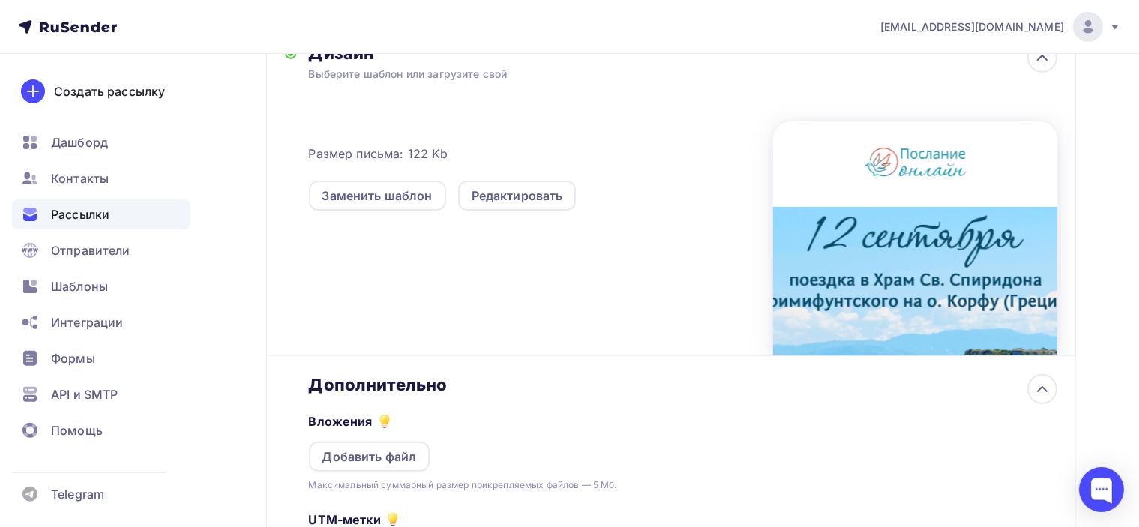
scroll to position [0, 0]
click at [727, 385] on div "Дополнительно" at bounding box center [683, 384] width 748 height 21
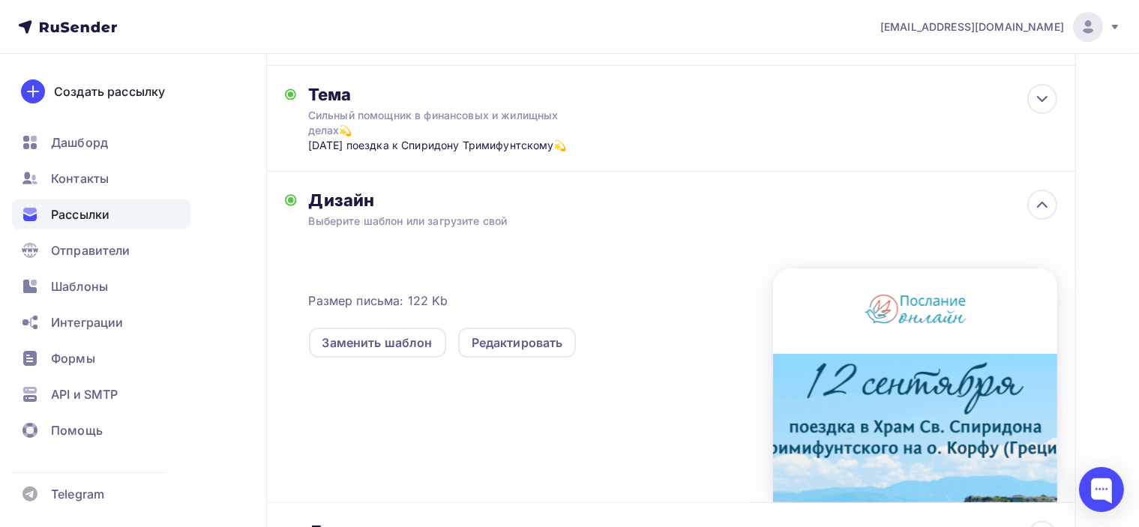
scroll to position [320, 0]
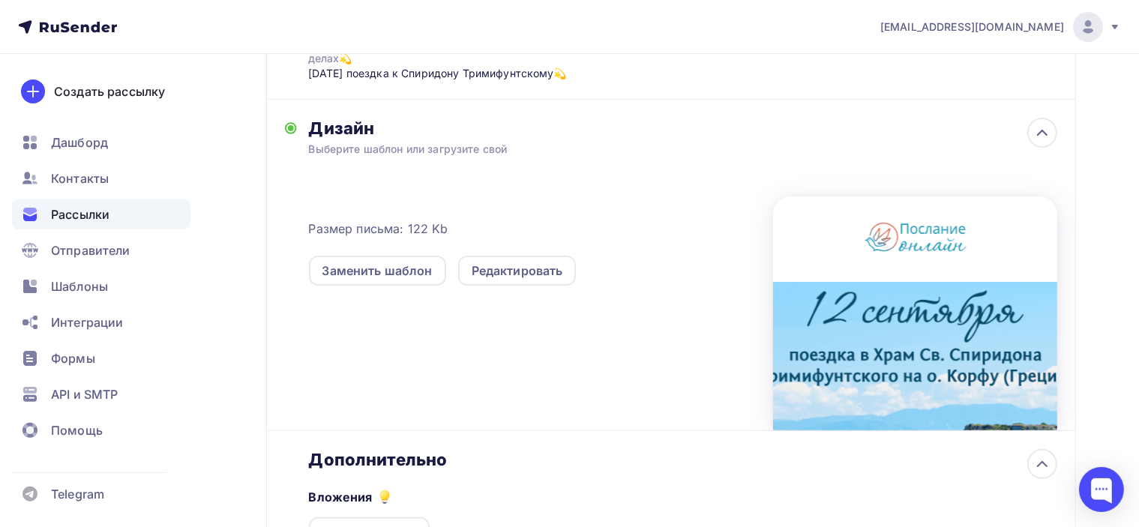
click at [537, 142] on div "Выберите шаблон или загрузите свой" at bounding box center [646, 149] width 674 height 15
click at [518, 275] on div "Редактировать" at bounding box center [517, 271] width 91 height 18
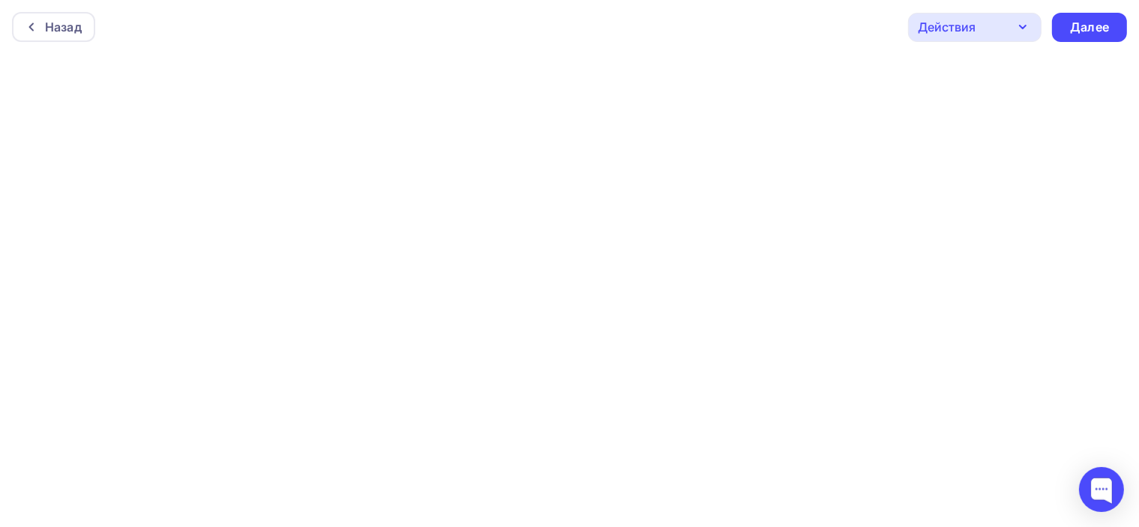
click at [991, 29] on div "Действия" at bounding box center [974, 27] width 133 height 29
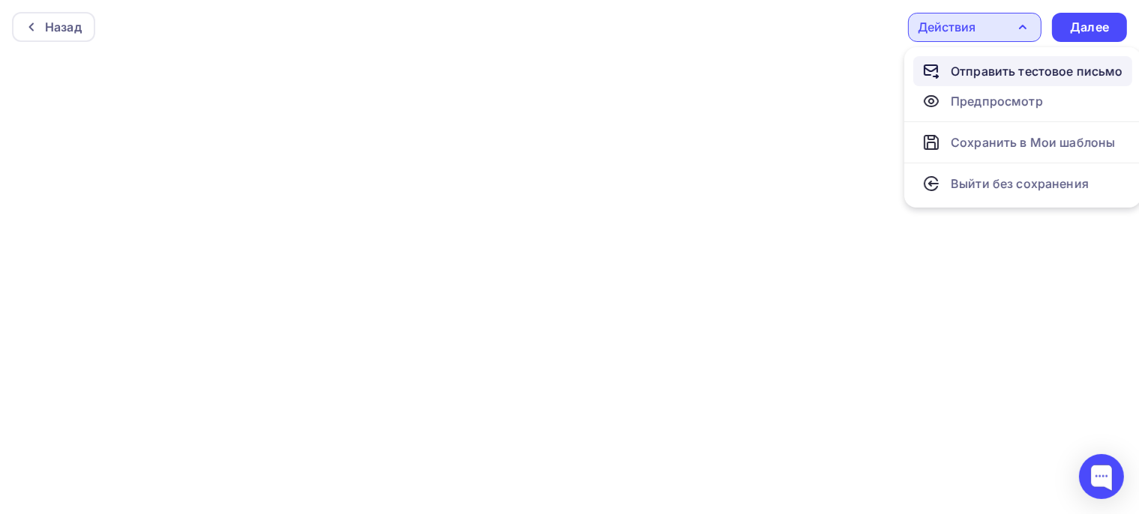
click at [999, 71] on div "Отправить тестовое письмо" at bounding box center [1037, 71] width 172 height 18
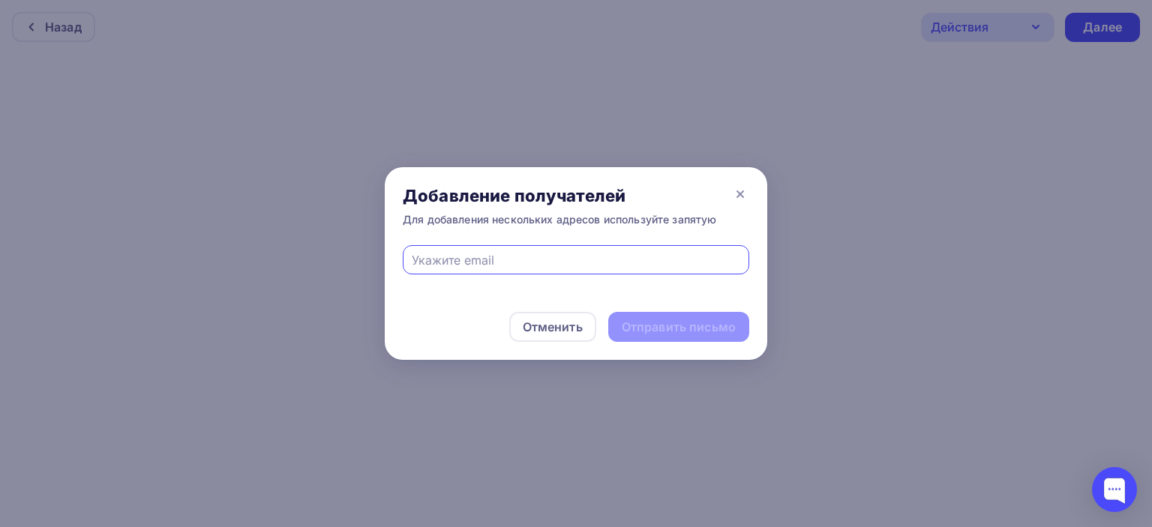
click at [592, 251] on input "text" at bounding box center [576, 260] width 329 height 18
type input "[EMAIL_ADDRESS][DOMAIN_NAME]"
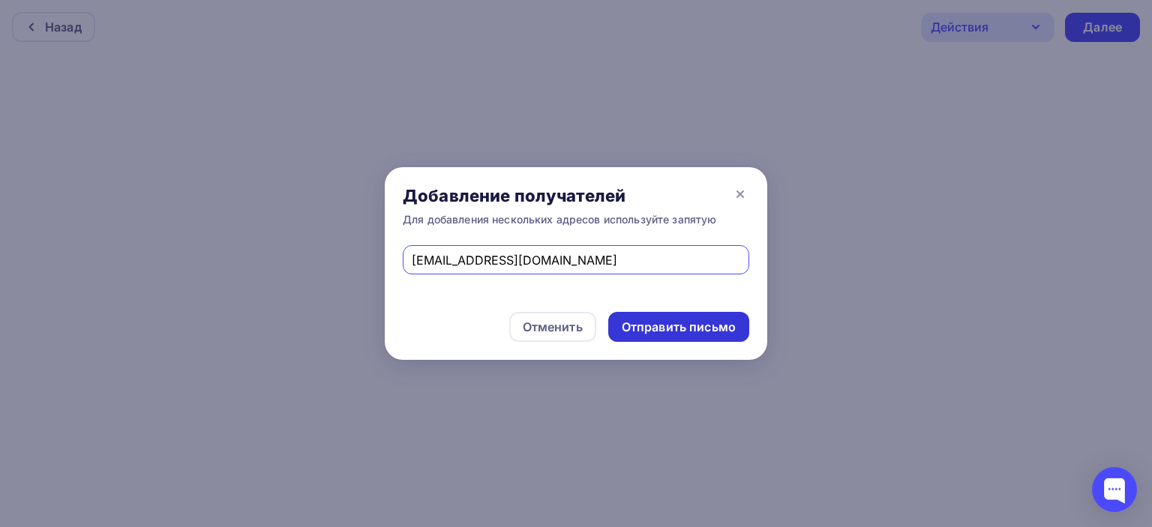
click at [654, 325] on div "Отправить письмо" at bounding box center [679, 327] width 114 height 17
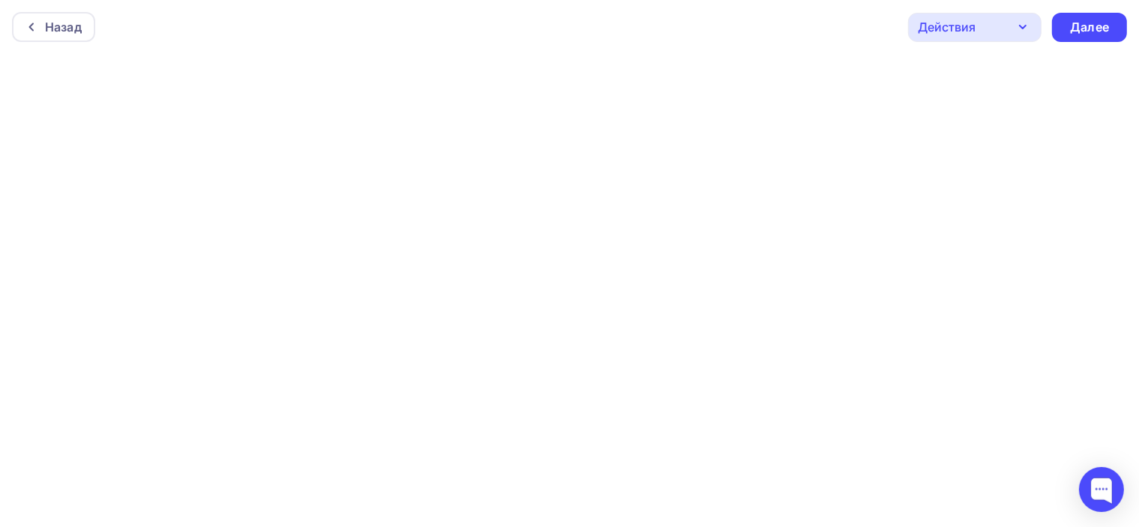
click at [978, 28] on div "Действия" at bounding box center [974, 27] width 133 height 29
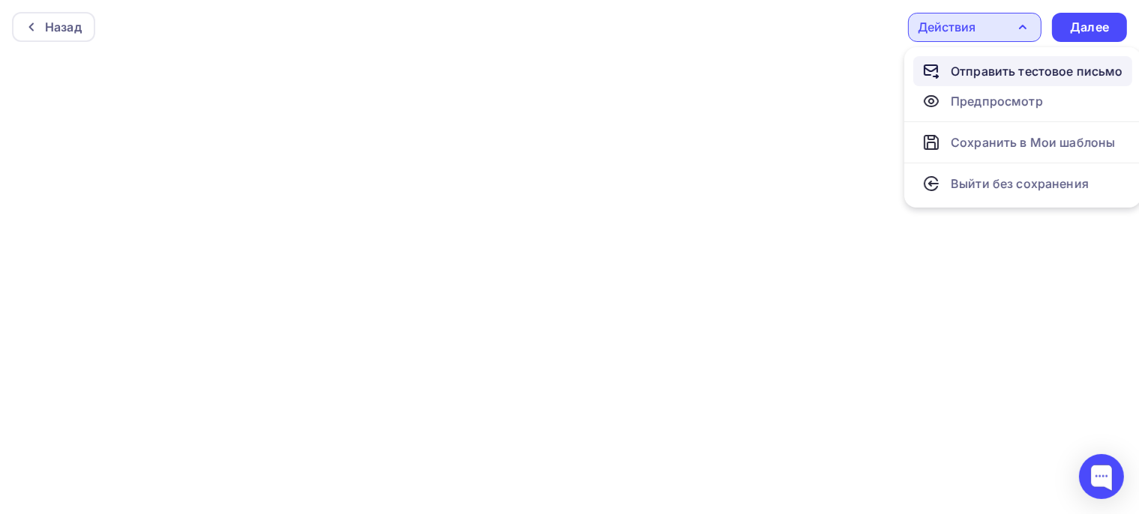
click at [1006, 70] on div "Отправить тестовое письмо" at bounding box center [1037, 71] width 172 height 18
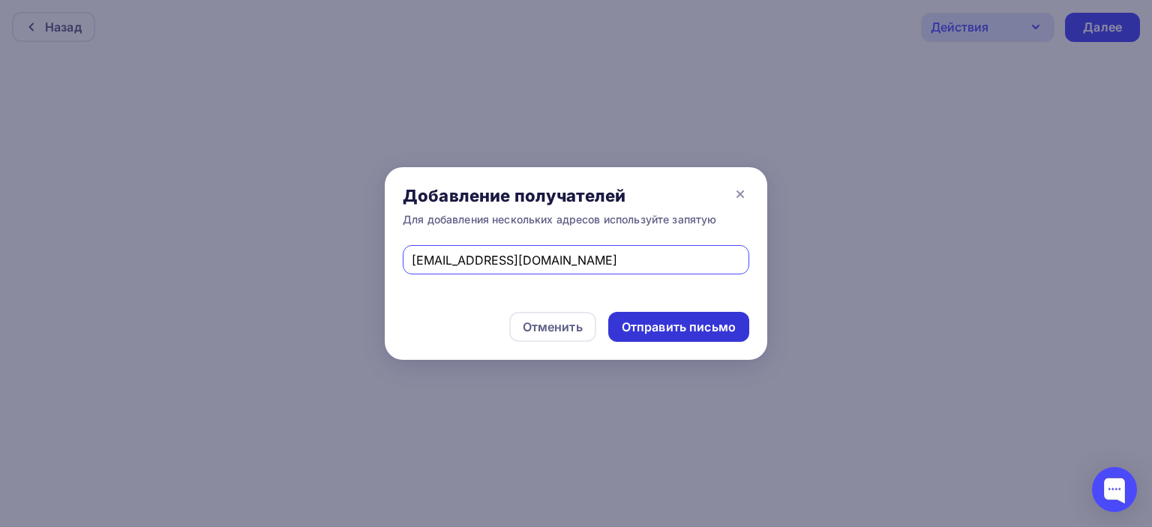
click at [688, 324] on div "Отправить письмо" at bounding box center [679, 327] width 114 height 17
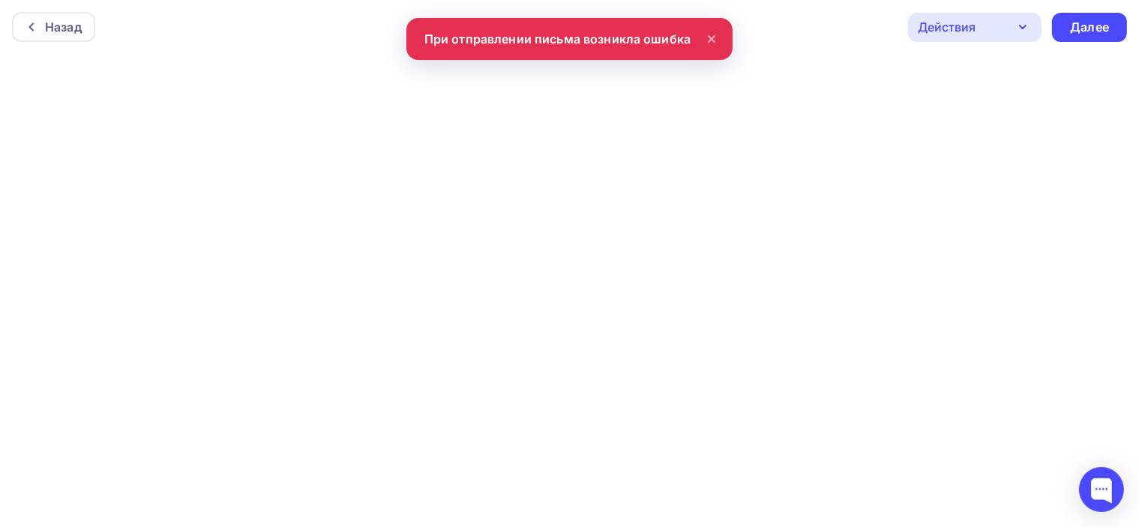
click at [630, 37] on div "Назад Действия Отправить тестовое письмо Предпросмотр Сохранить в Мои шаблоны В…" at bounding box center [569, 27] width 1139 height 54
click at [714, 37] on icon at bounding box center [712, 39] width 18 height 18
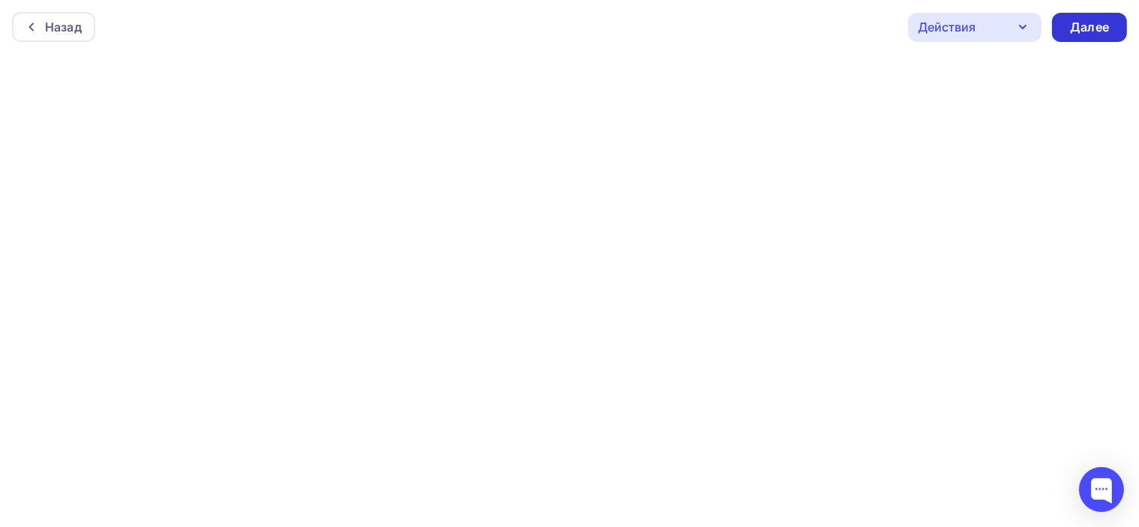
click at [1099, 28] on div "Далее" at bounding box center [1089, 27] width 39 height 17
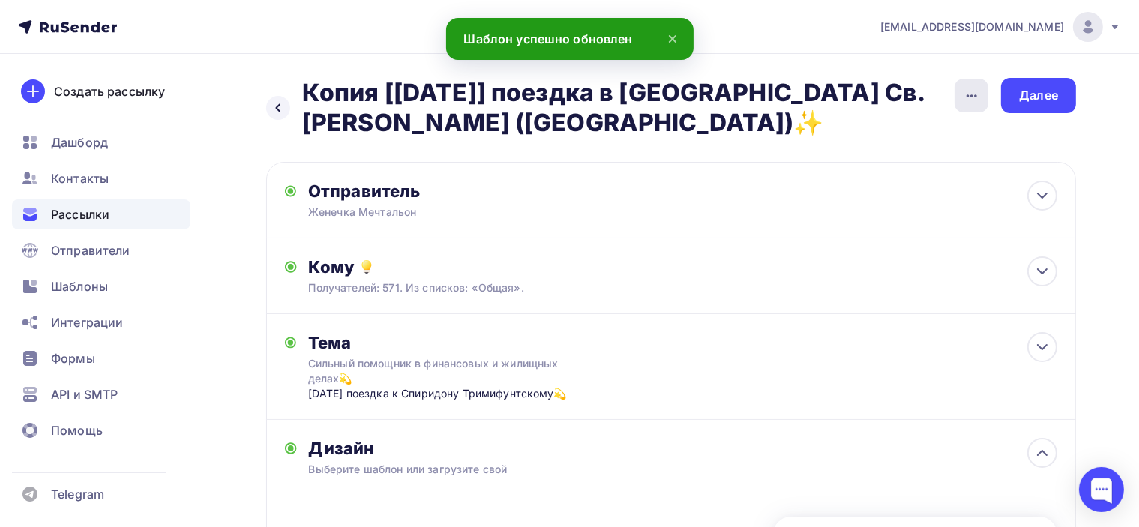
click at [966, 98] on icon "button" at bounding box center [972, 96] width 18 height 18
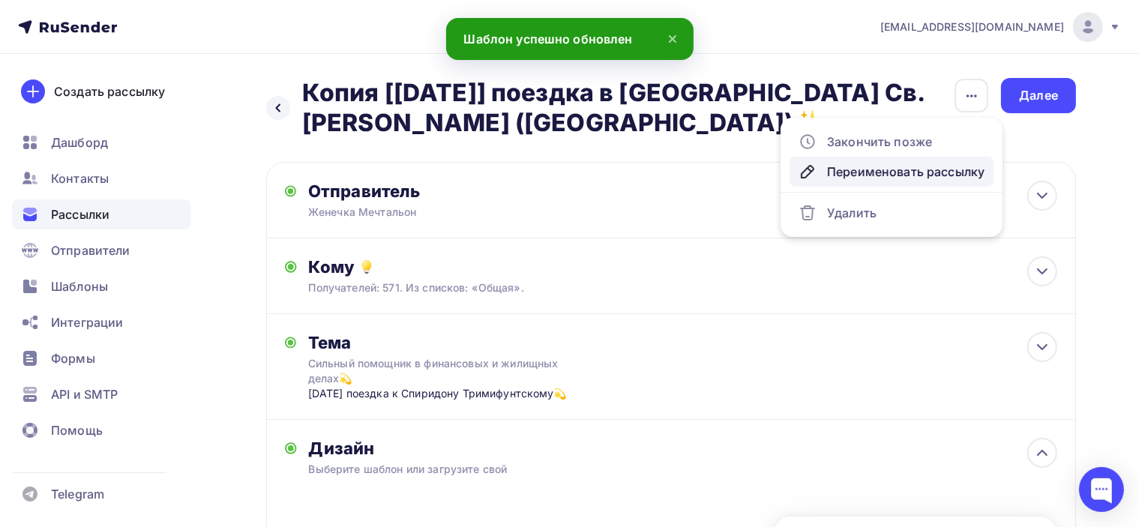
click at [899, 175] on div "Переименовать рассылку" at bounding box center [892, 172] width 186 height 18
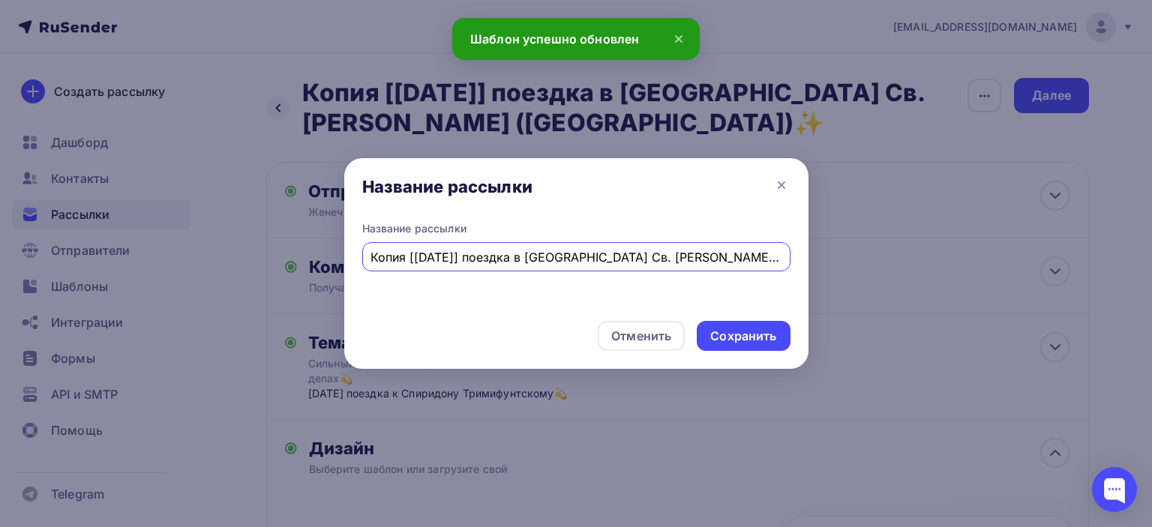
scroll to position [0, 1]
click at [603, 250] on input "Копия [[DATE]] поездка в [GEOGRAPHIC_DATA] Св. [PERSON_NAME] ([GEOGRAPHIC_DATA]…" at bounding box center [575, 257] width 411 height 18
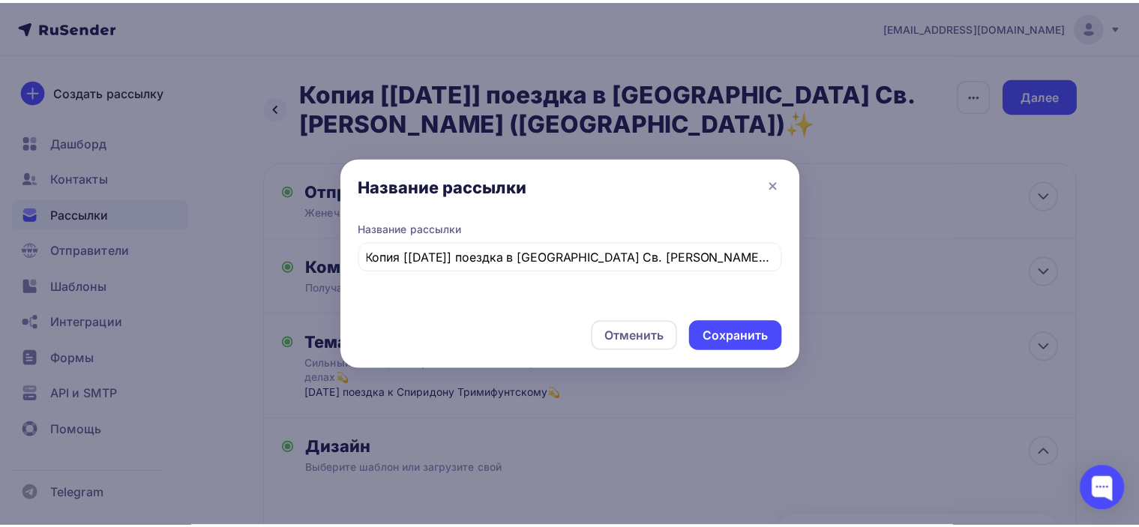
scroll to position [0, 0]
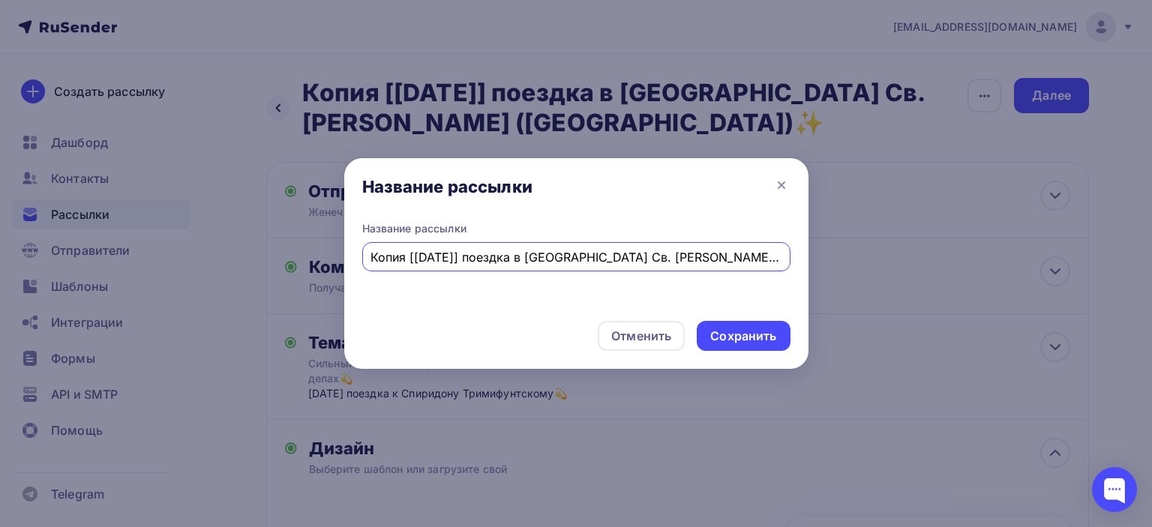
paste input "ильный помощник в финансовых и жилищных делах💫"
type input "Сильный помощник в финансовых и жилищных делах💫"
click at [751, 335] on div "Сохранить" at bounding box center [743, 336] width 66 height 17
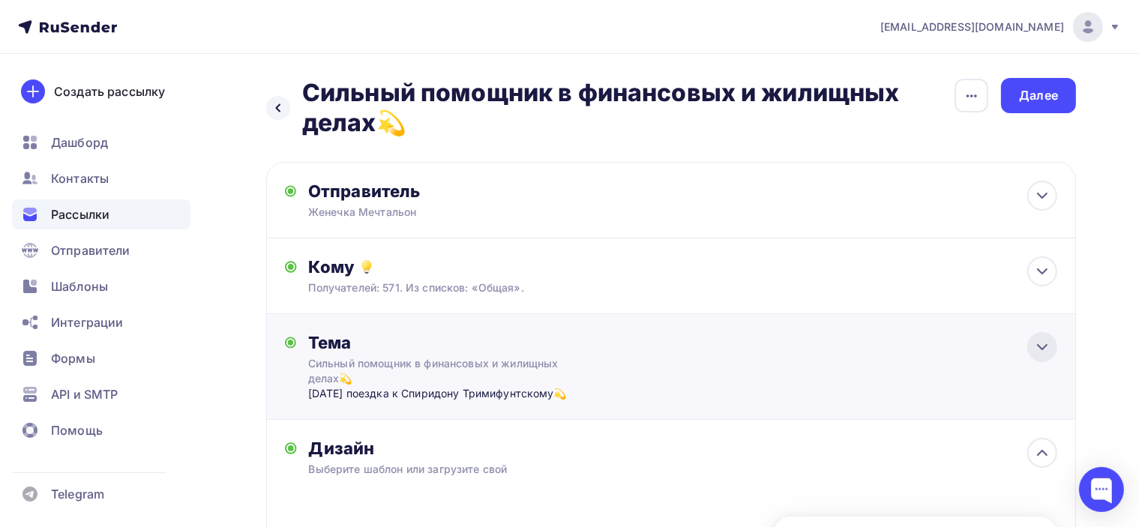
click at [1048, 345] on icon at bounding box center [1042, 347] width 18 height 18
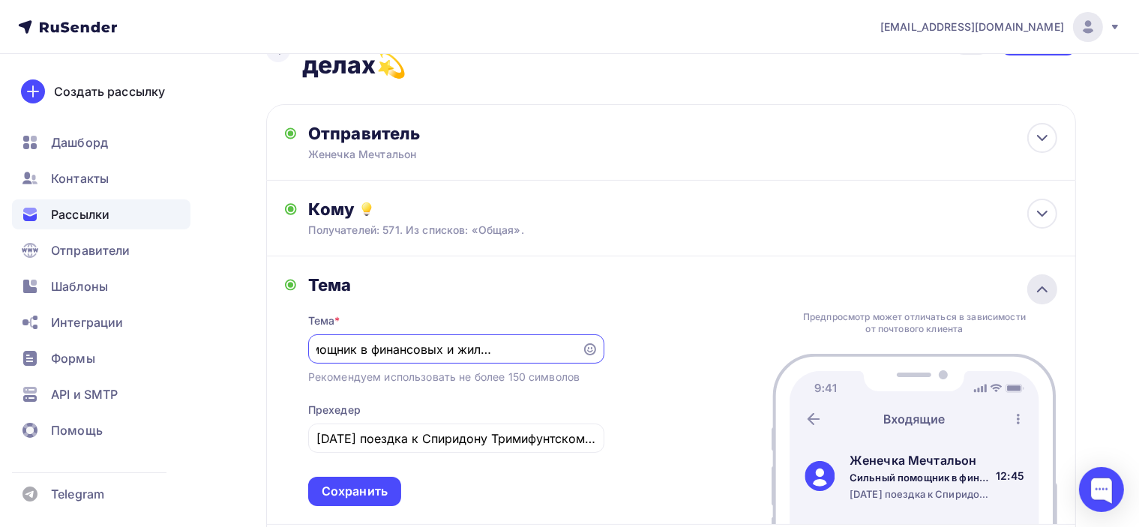
scroll to position [225, 0]
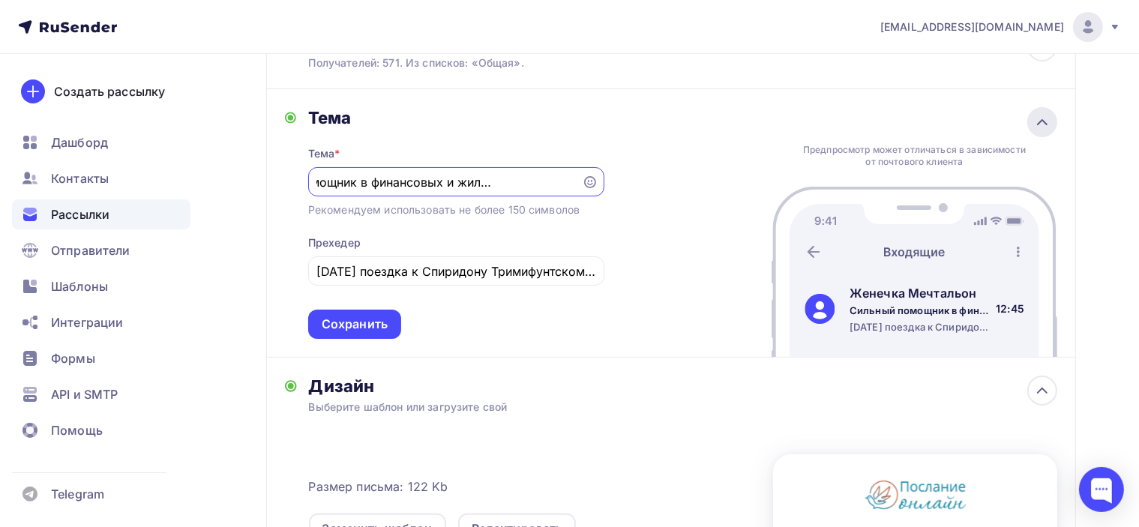
click at [1045, 118] on icon at bounding box center [1042, 122] width 18 height 18
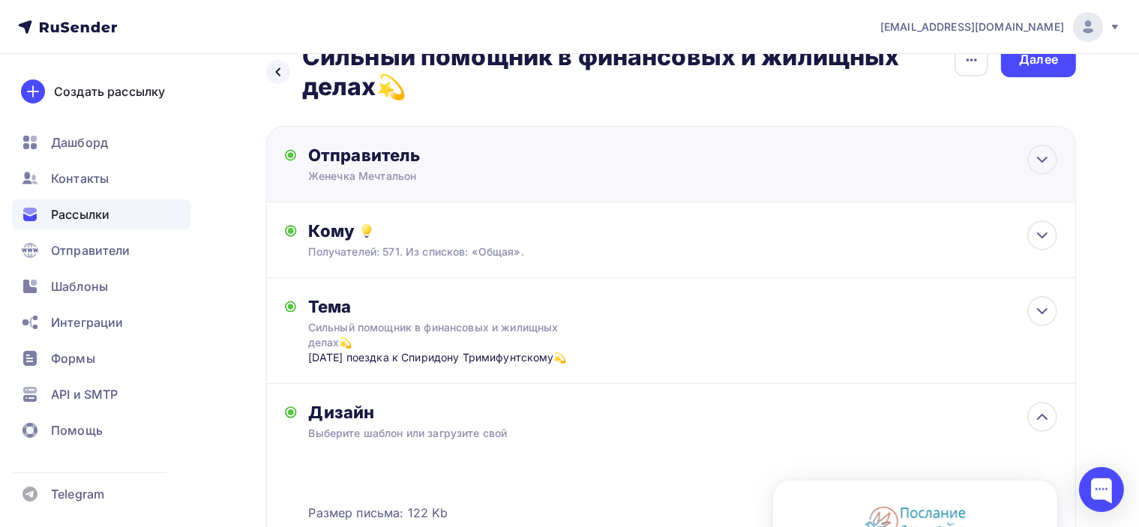
scroll to position [0, 0]
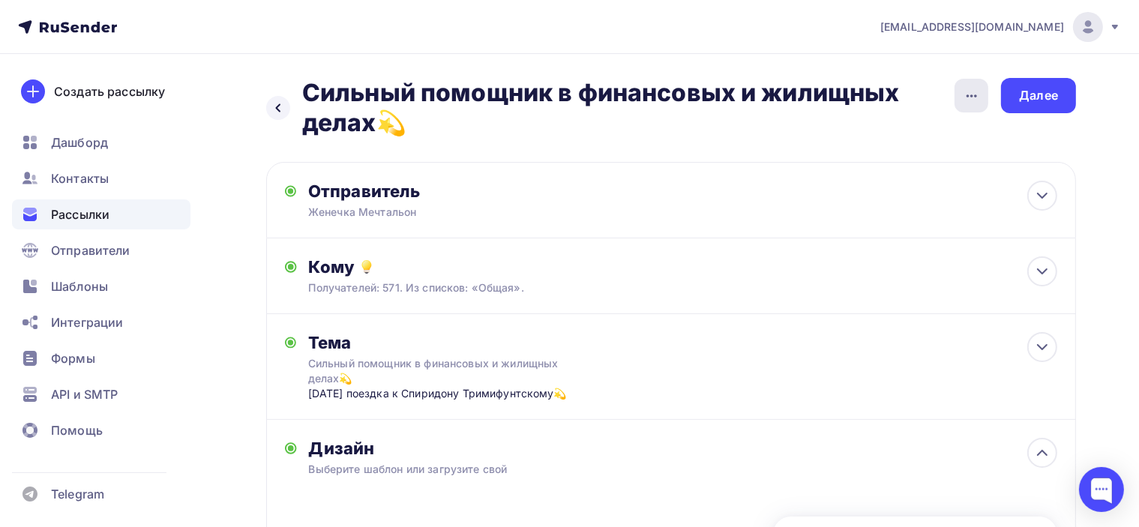
click at [978, 97] on icon "button" at bounding box center [972, 96] width 18 height 18
click at [1112, 193] on div "Назад Сильный помощник в финансовых и жилищных делах💫 Сильный помощник в финанс…" at bounding box center [569, 489] width 1139 height 870
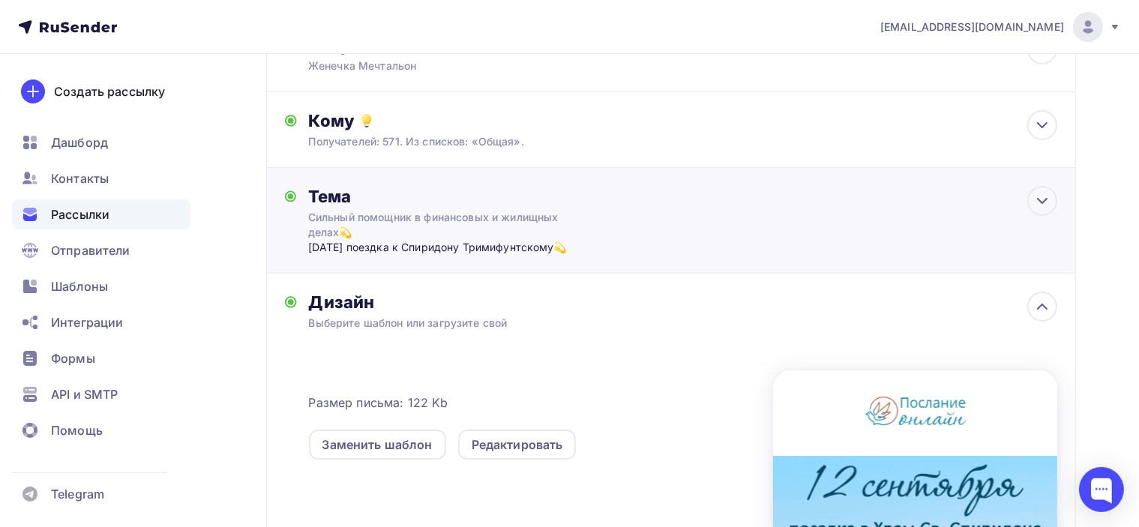
scroll to position [150, 0]
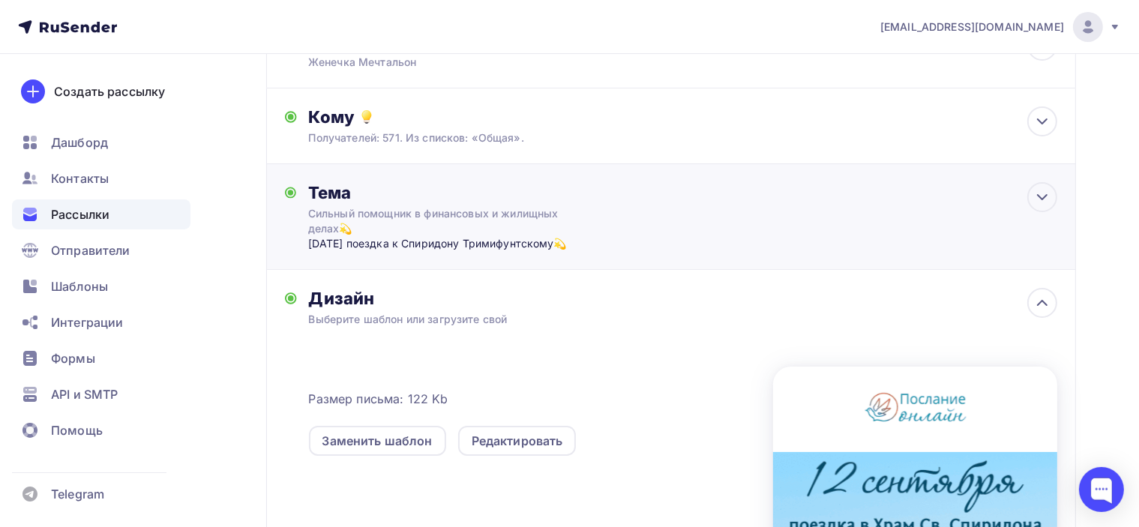
click at [564, 183] on div "Тема" at bounding box center [456, 192] width 296 height 21
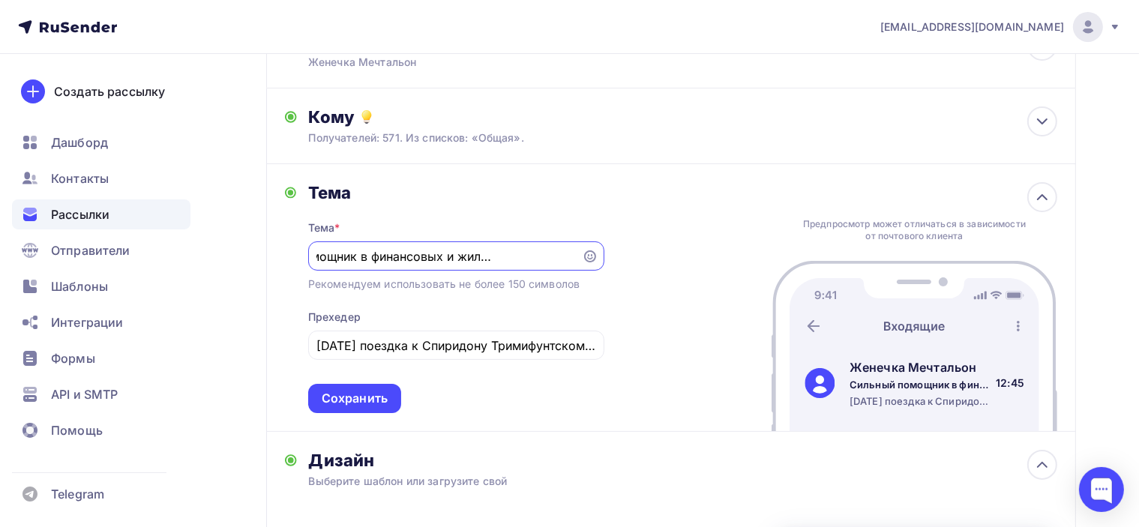
scroll to position [0, 0]
click at [635, 297] on div "[PERSON_NAME] * [PERSON_NAME] помощник в финансовых и жилищных делах💫 Рекоменду…" at bounding box center [671, 298] width 810 height 268
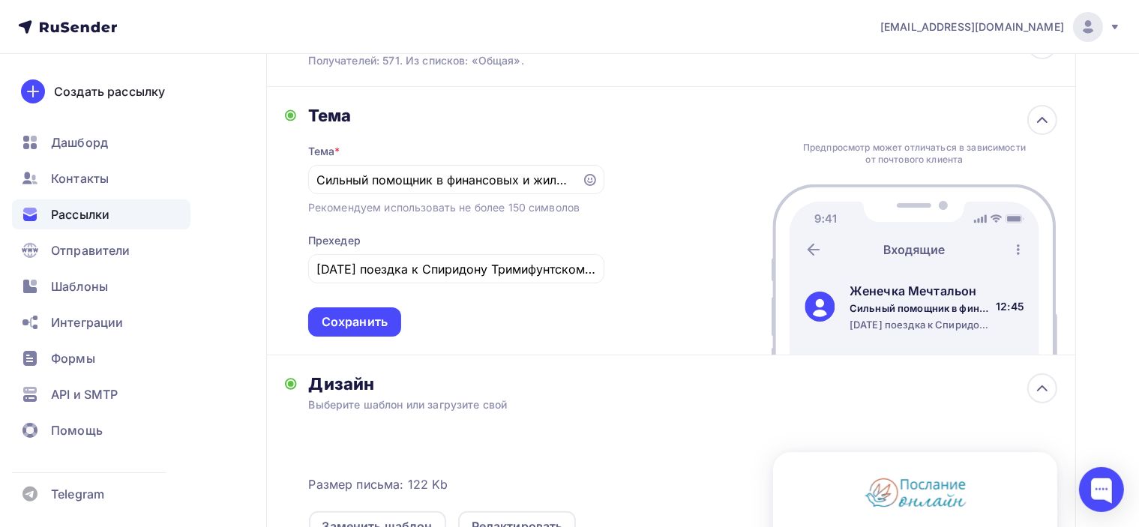
scroll to position [300, 0]
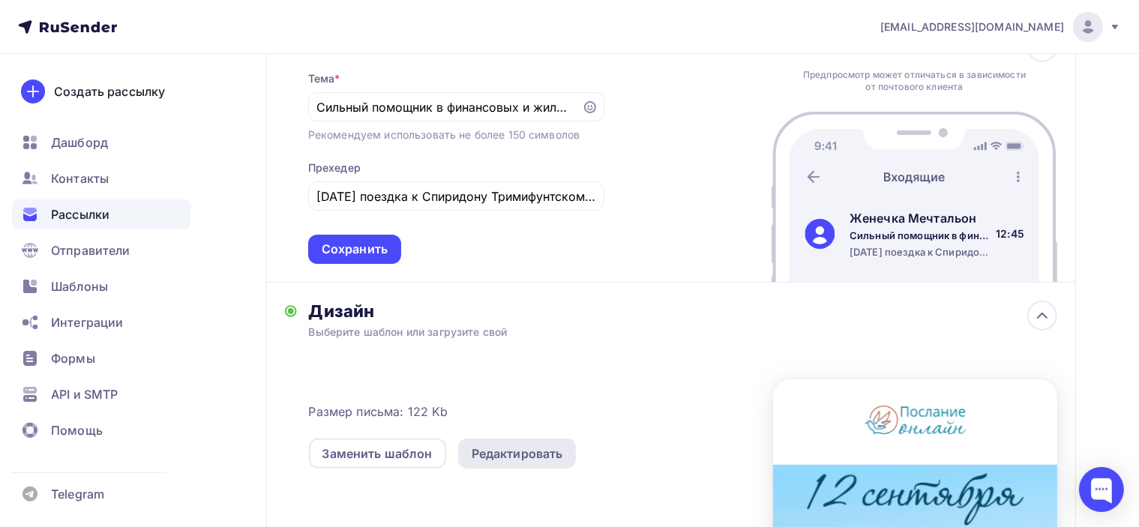
click at [520, 457] on div "Редактировать" at bounding box center [517, 454] width 91 height 18
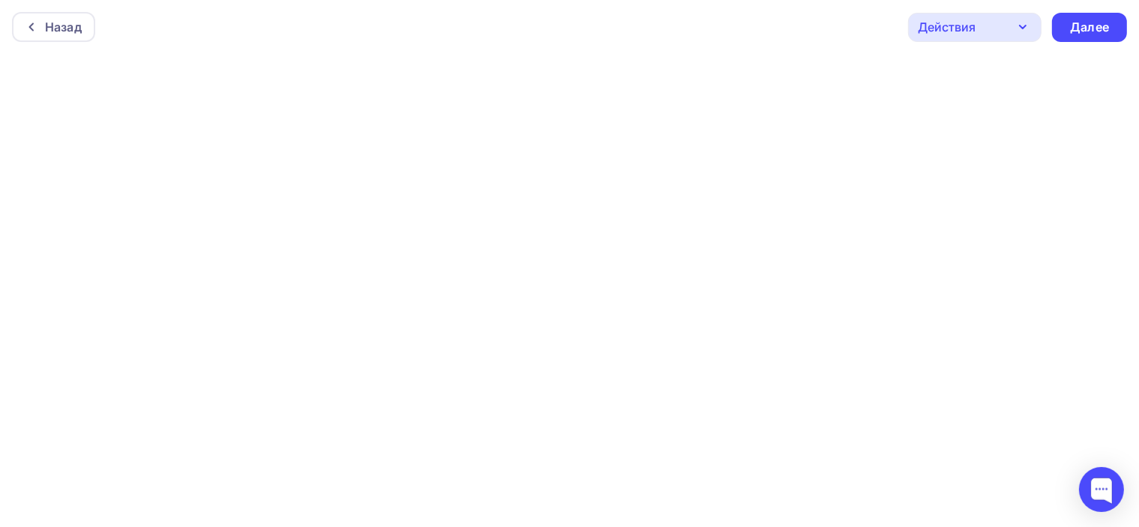
click at [993, 28] on div "Действия" at bounding box center [974, 27] width 133 height 29
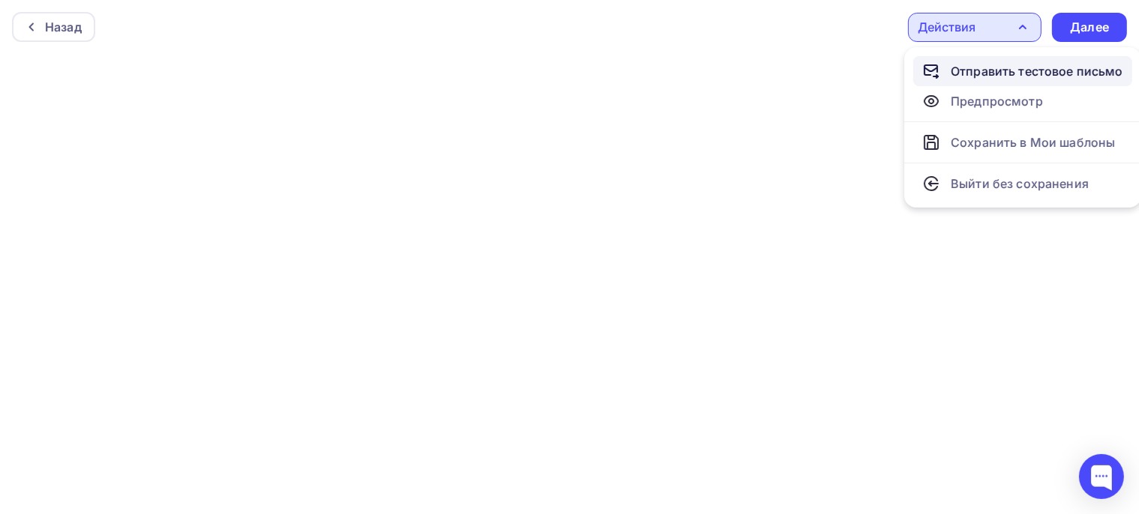
click at [1000, 71] on div "Отправить тестовое письмо" at bounding box center [1037, 71] width 172 height 18
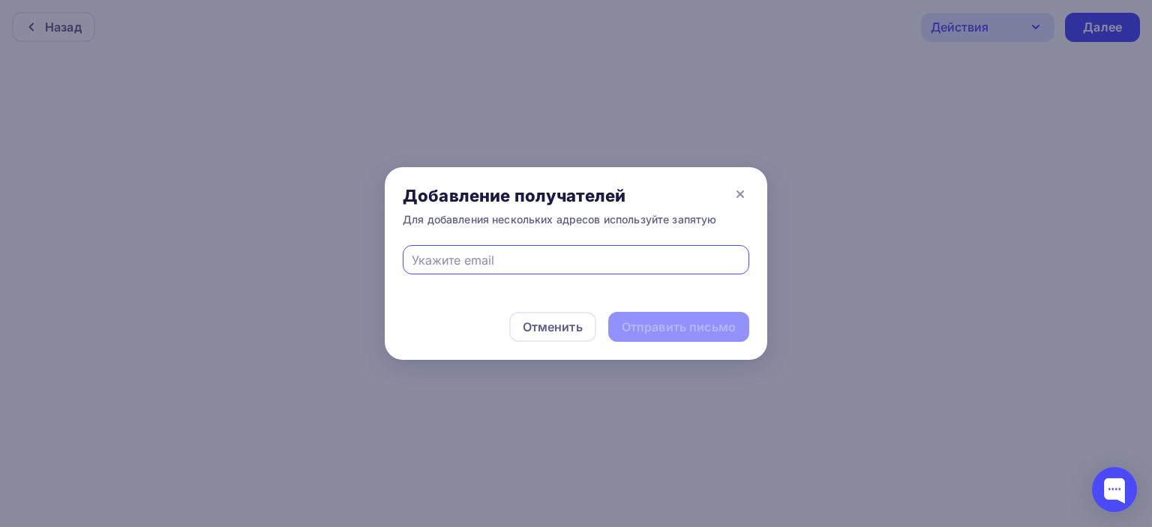
click at [547, 257] on input "text" at bounding box center [576, 260] width 329 height 18
type input "[EMAIL_ADDRESS][DOMAIN_NAME]"
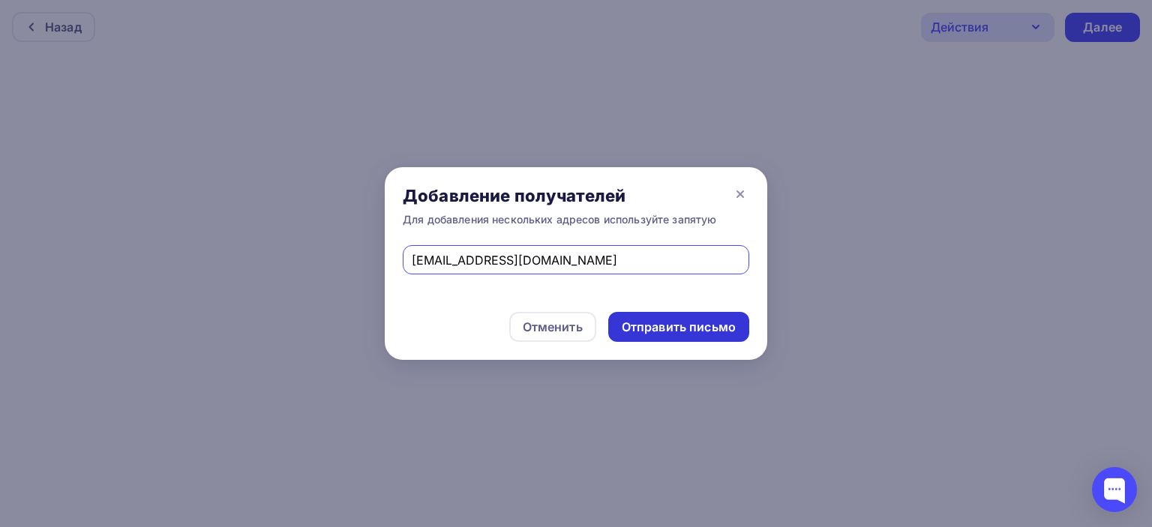
click at [656, 329] on div "Отправить письмо" at bounding box center [679, 327] width 114 height 17
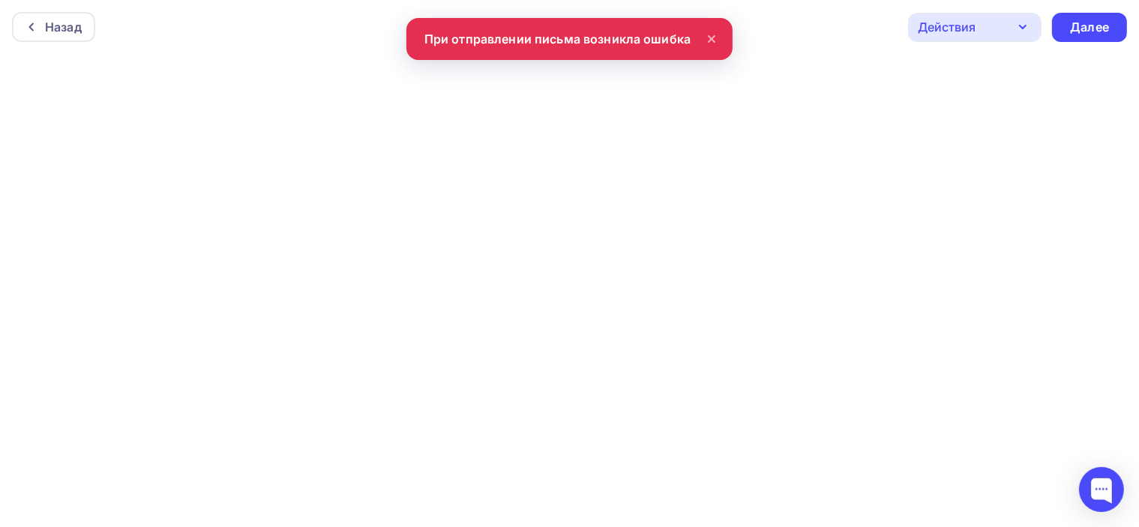
click at [974, 30] on div "Действия" at bounding box center [947, 27] width 58 height 18
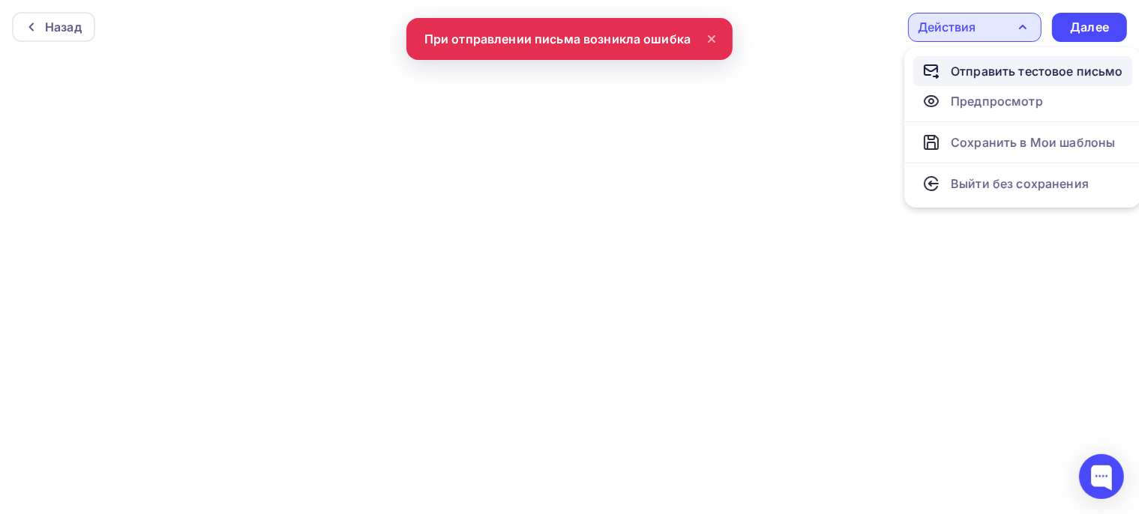
click at [983, 68] on div "Отправить тестовое письмо" at bounding box center [1037, 71] width 172 height 18
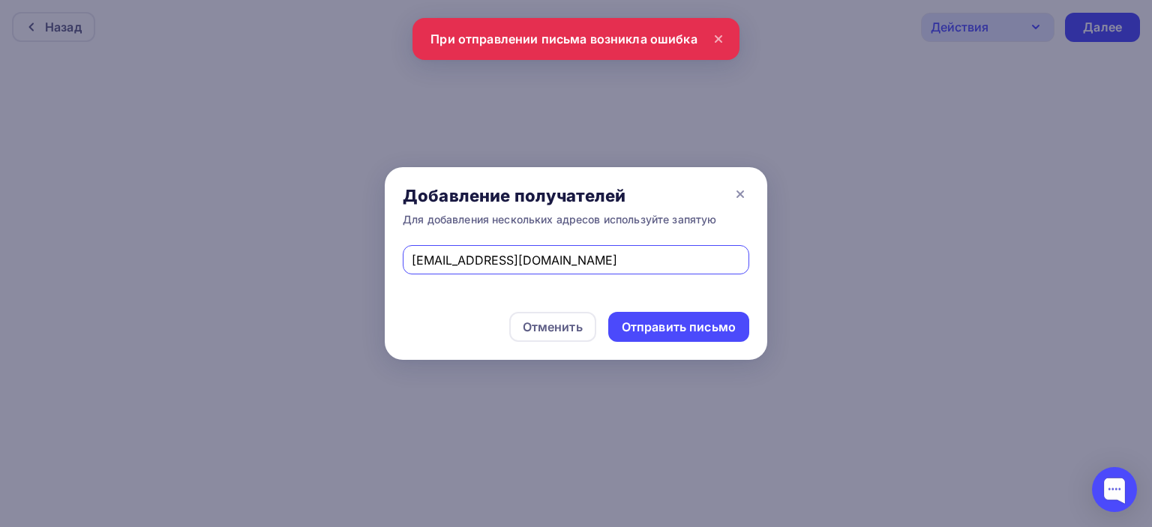
drag, startPoint x: 528, startPoint y: 262, endPoint x: 414, endPoint y: 258, distance: 114.1
click at [414, 258] on input "[EMAIL_ADDRESS][DOMAIN_NAME]" at bounding box center [576, 260] width 329 height 18
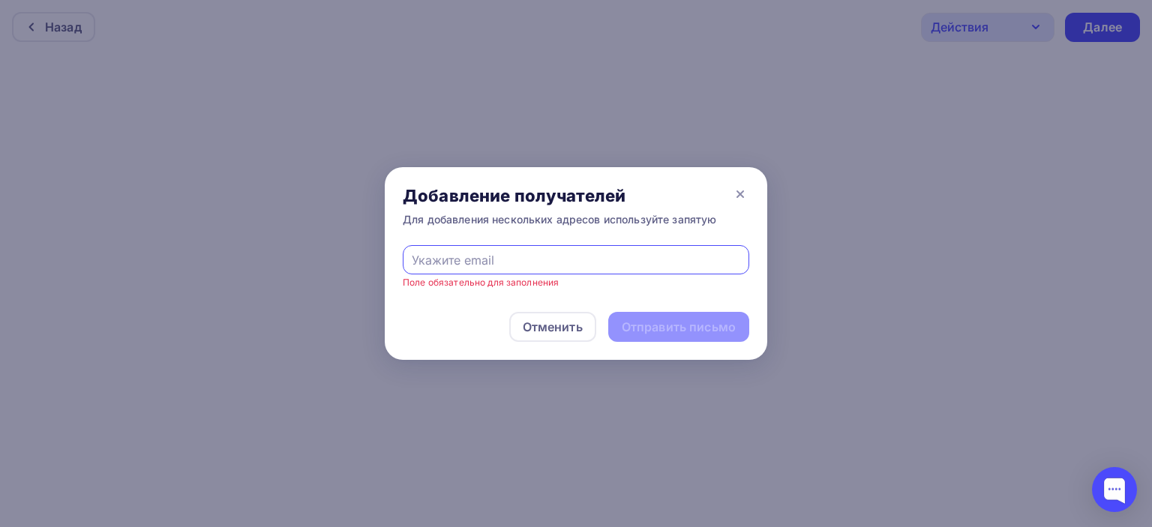
click at [506, 257] on input "text" at bounding box center [576, 260] width 329 height 18
type input "[EMAIL_ADDRESS][DOMAIN_NAME]"
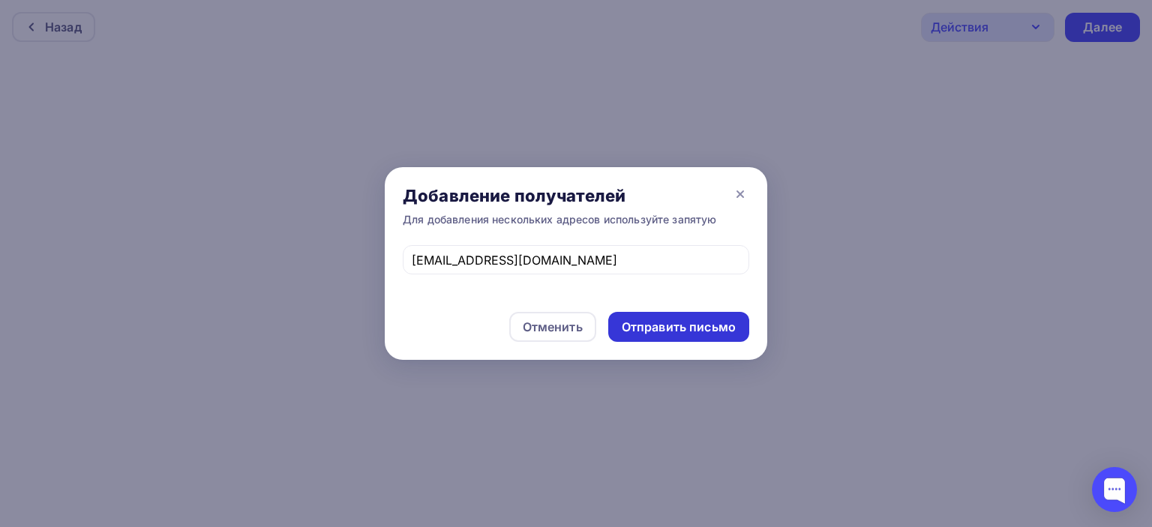
click at [657, 324] on div "Отправить письмо" at bounding box center [679, 327] width 114 height 17
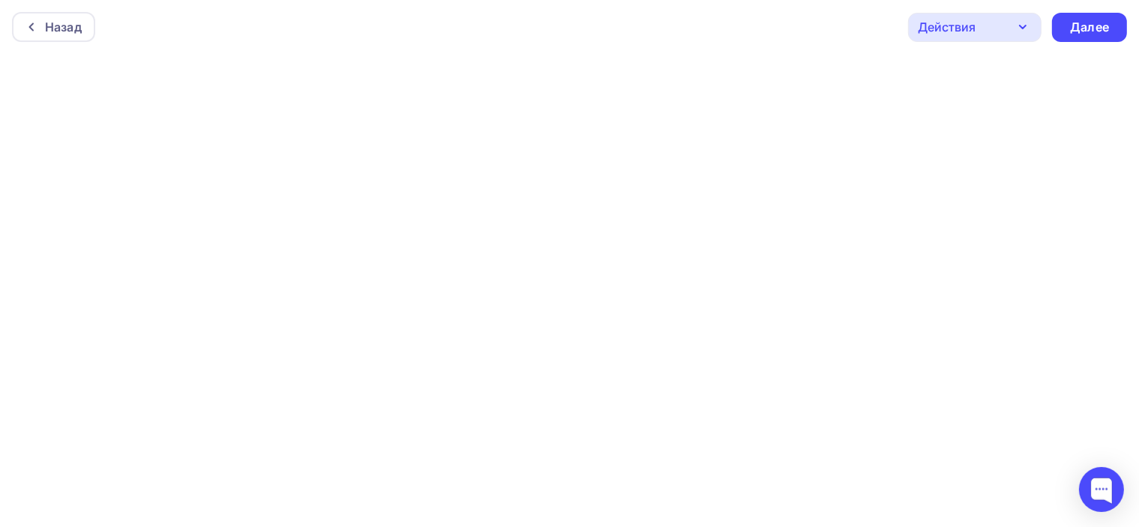
click at [977, 23] on div "Действия" at bounding box center [974, 27] width 133 height 29
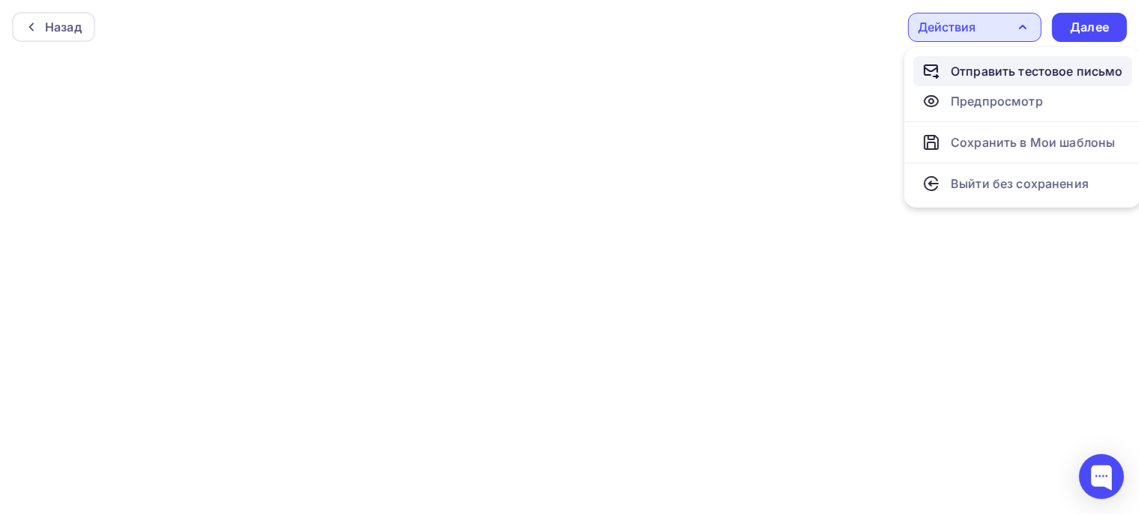
click at [1012, 70] on div "Отправить тестовое письмо" at bounding box center [1037, 71] width 172 height 18
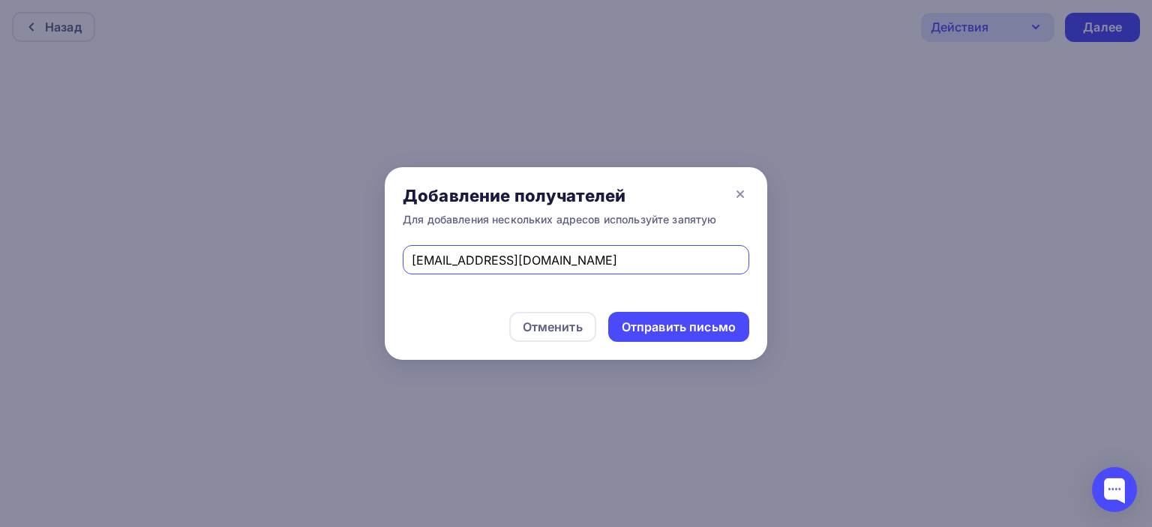
drag, startPoint x: 477, startPoint y: 259, endPoint x: 381, endPoint y: 264, distance: 96.1
click at [367, 257] on div "Добавление получателей Для добавления нескольких адресов используйте запятую [E…" at bounding box center [576, 263] width 1152 height 527
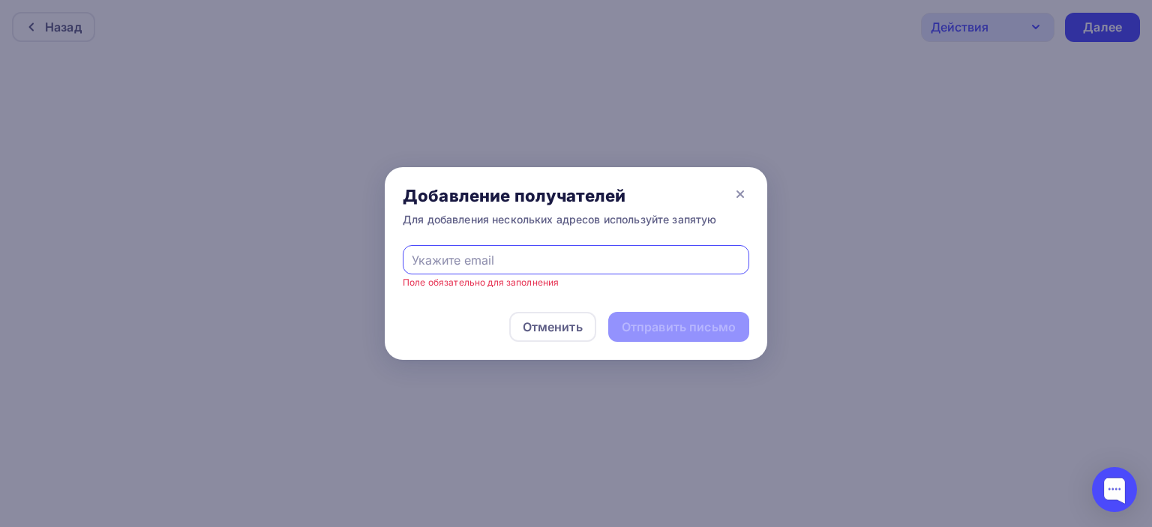
paste input "[EMAIL_ADDRESS][DOMAIN_NAME]"
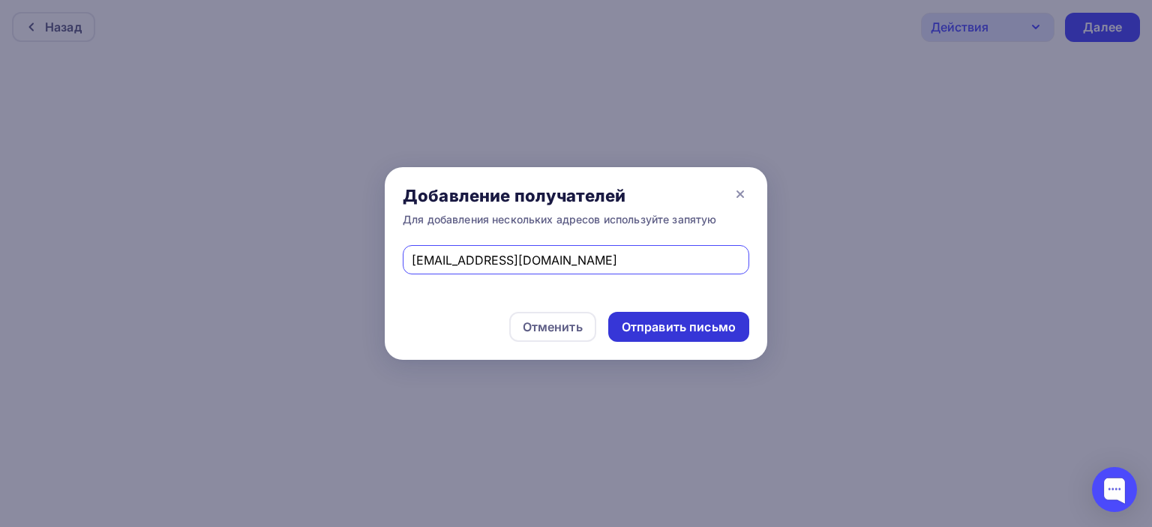
type input "[EMAIL_ADDRESS][DOMAIN_NAME]"
click at [676, 326] on div "Отправить письмо" at bounding box center [679, 327] width 114 height 17
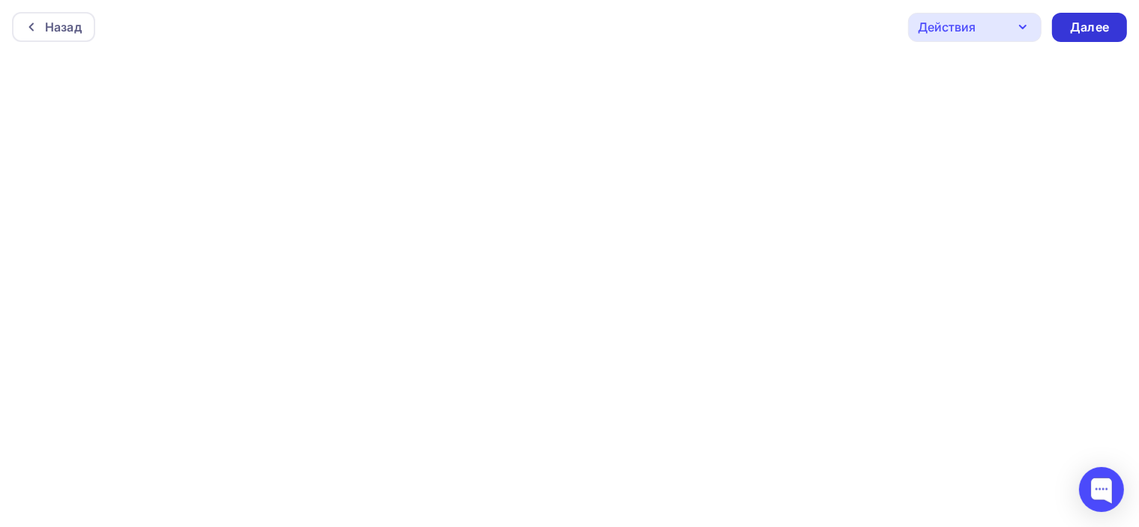
click at [1092, 26] on div "Далее" at bounding box center [1089, 27] width 39 height 17
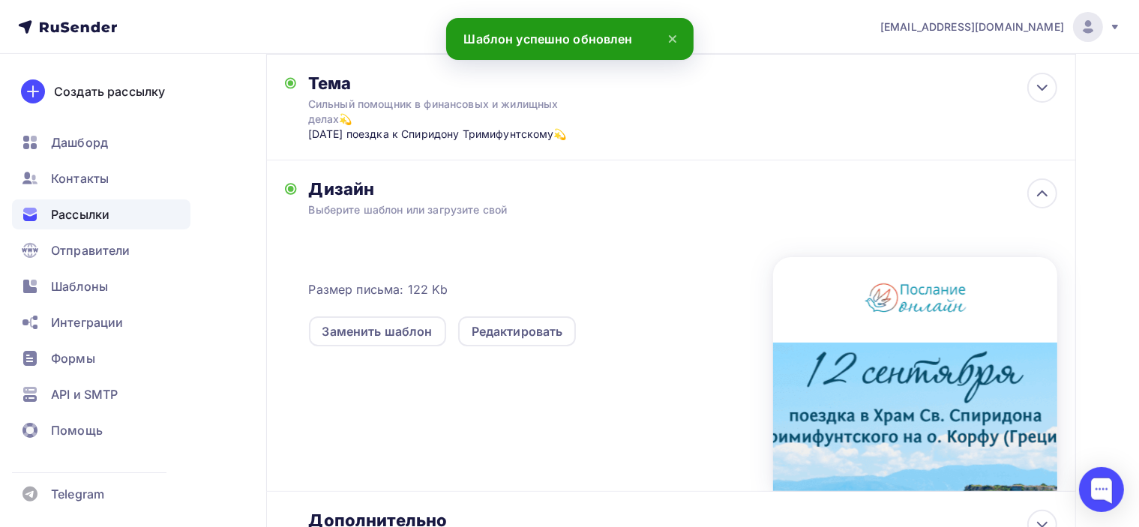
scroll to position [171, 0]
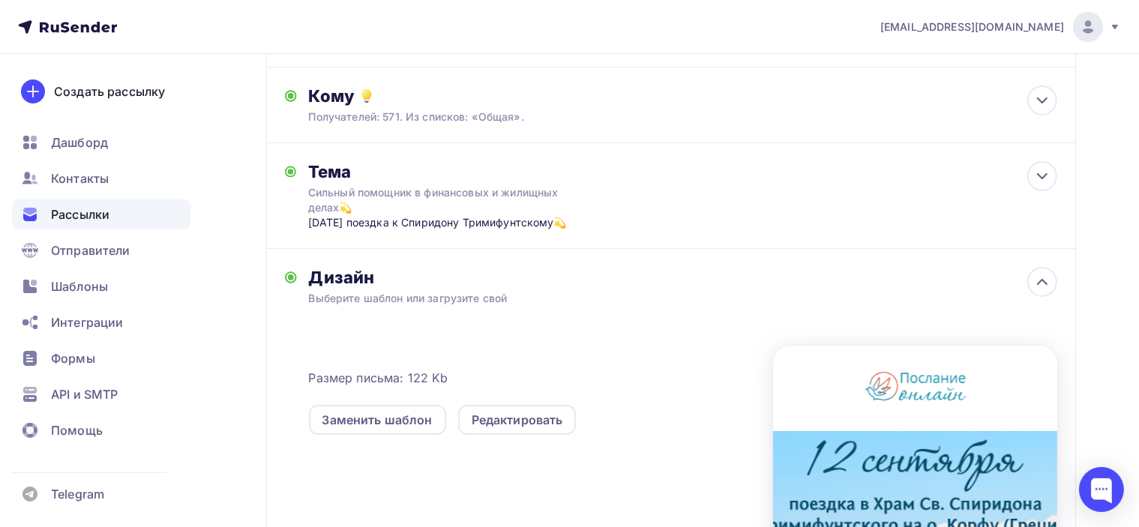
click at [922, 422] on div at bounding box center [915, 463] width 284 height 234
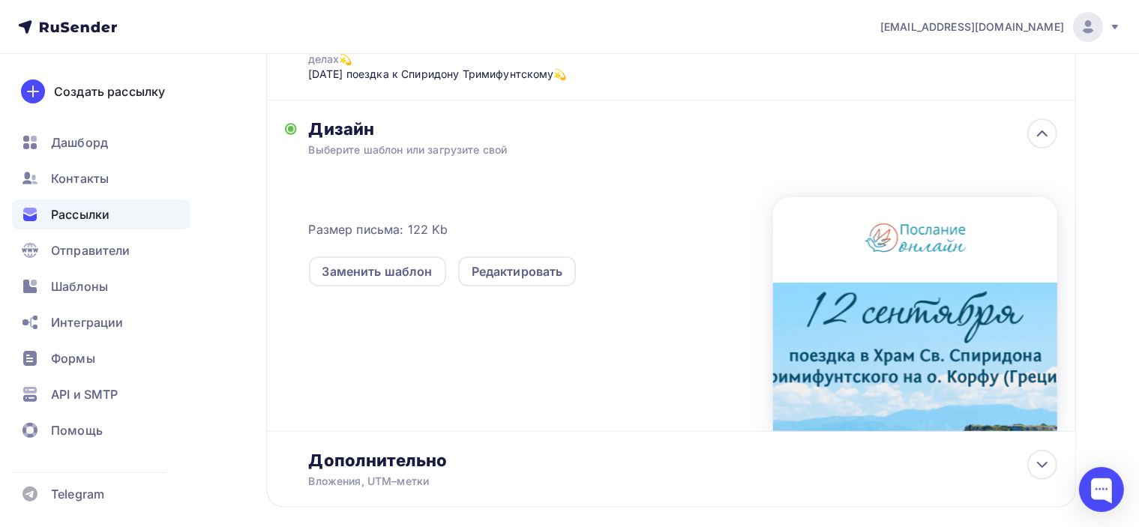
scroll to position [321, 0]
click at [954, 346] on div at bounding box center [915, 313] width 284 height 234
click at [522, 272] on div "Редактировать" at bounding box center [517, 270] width 91 height 18
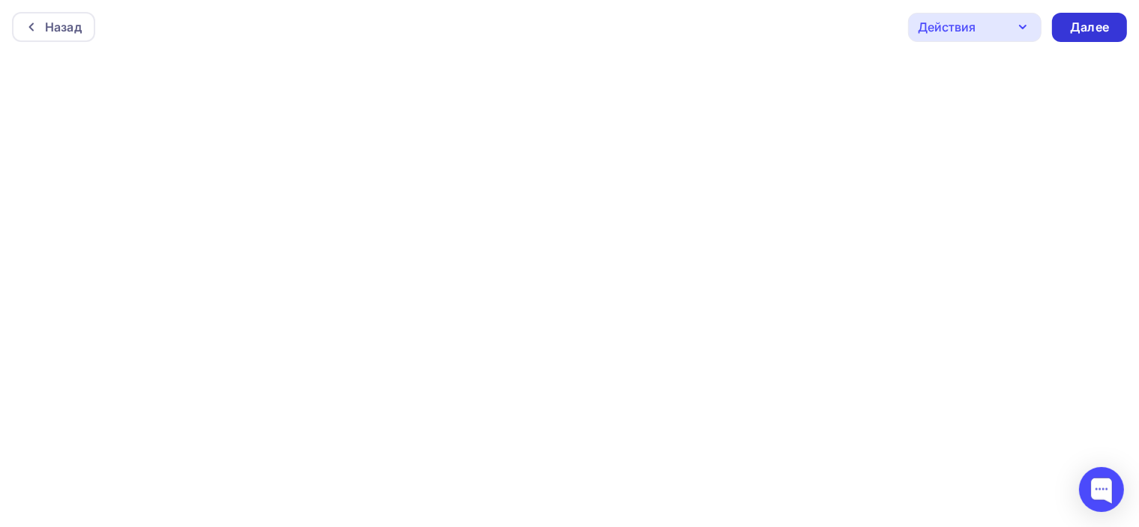
click at [1100, 28] on div "Далее" at bounding box center [1089, 27] width 39 height 17
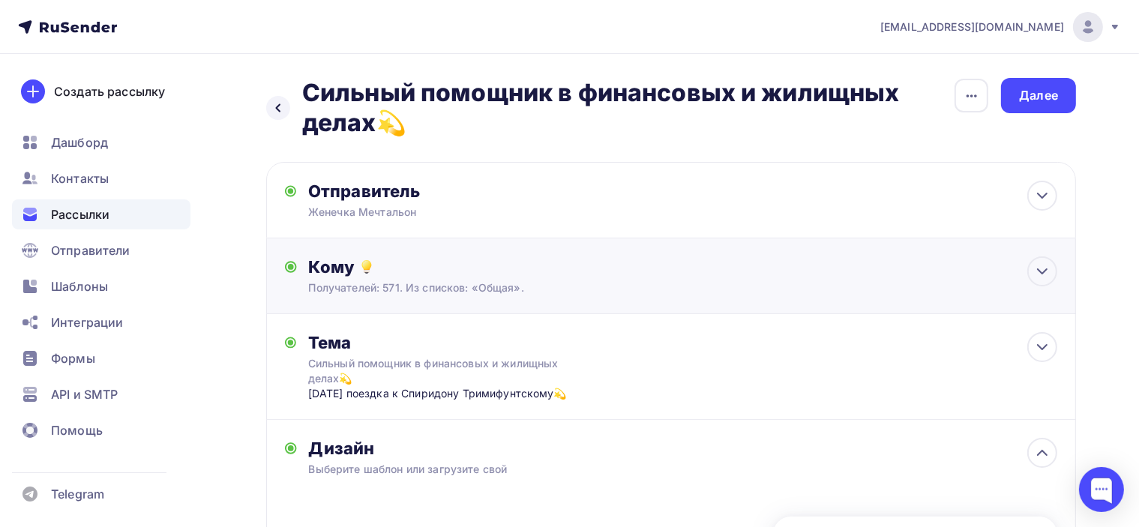
click at [750, 283] on div "Получателей: 571. Из списков: «Общая»." at bounding box center [646, 287] width 674 height 15
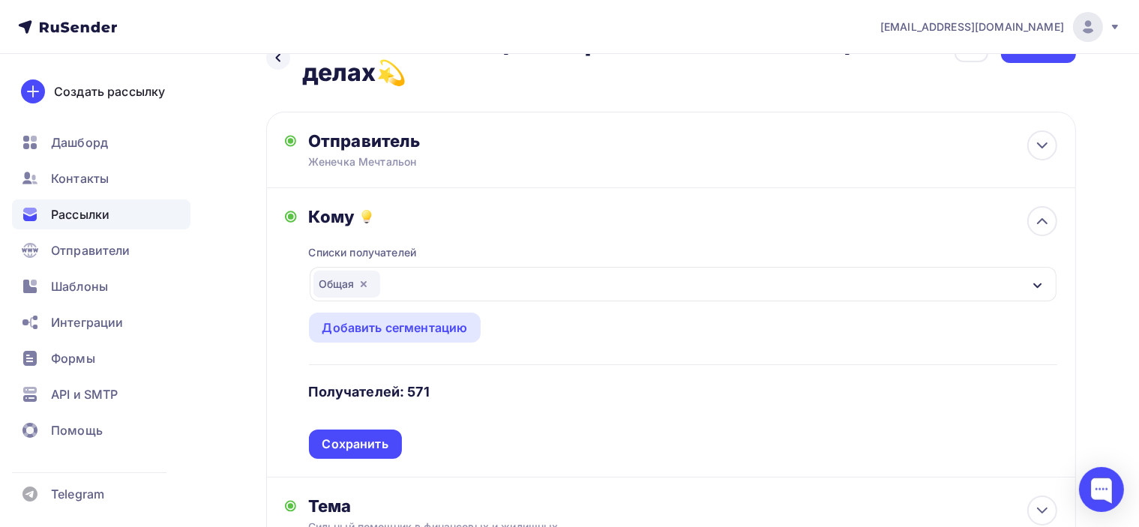
scroll to position [150, 0]
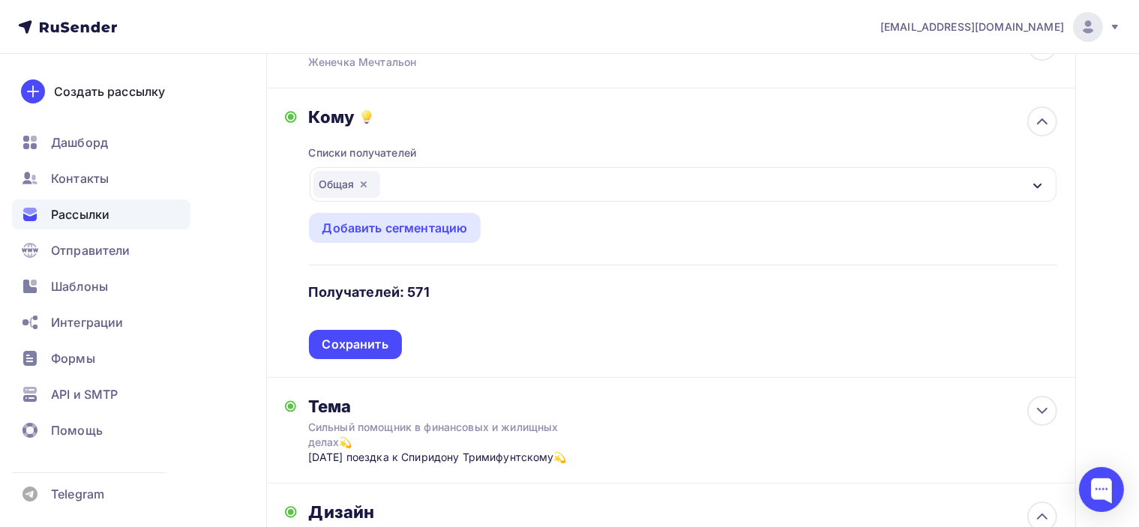
click at [1110, 272] on div "Назад Сильный помощник в финансовых и жилищных делах💫 Сильный помощник в финанс…" at bounding box center [569, 446] width 1139 height 1084
click at [1040, 119] on icon at bounding box center [1042, 121] width 18 height 18
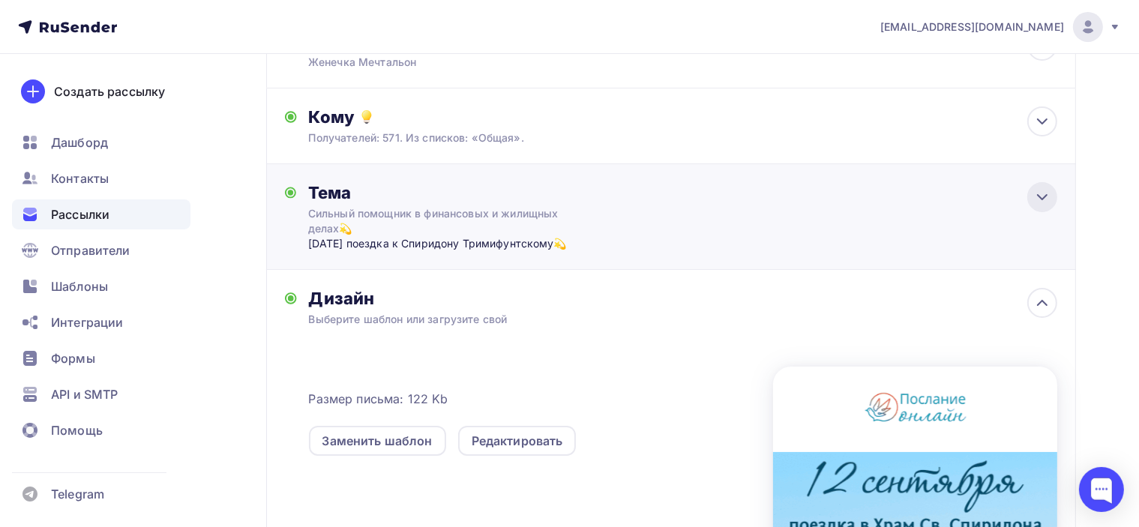
click at [1046, 202] on icon at bounding box center [1042, 197] width 18 height 18
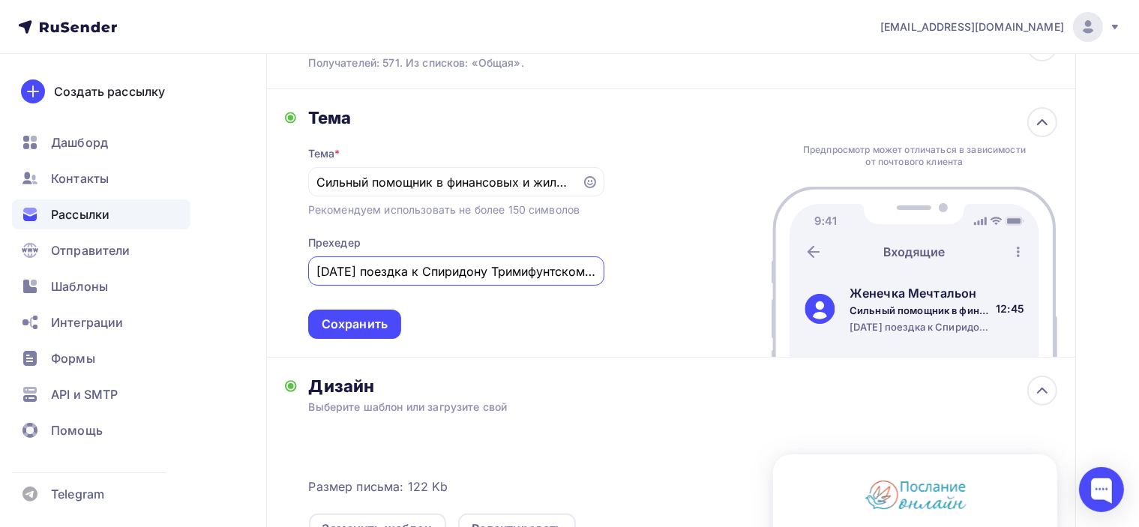
scroll to position [0, 40]
drag, startPoint x: 549, startPoint y: 273, endPoint x: 629, endPoint y: 270, distance: 80.3
click at [629, 270] on div "[PERSON_NAME] * [PERSON_NAME] помощник в финансовых и жилищных делах💫 Рекоменду…" at bounding box center [671, 223] width 810 height 268
click at [649, 290] on div "[PERSON_NAME] * [PERSON_NAME] помощник в финансовых и жилищных делах💫 Рекоменду…" at bounding box center [671, 223] width 810 height 268
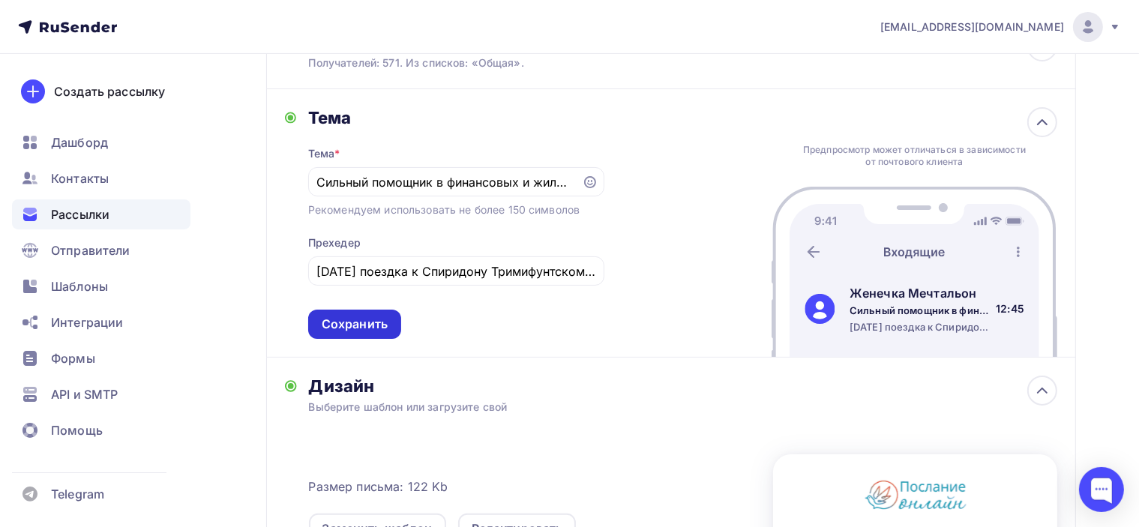
click at [386, 321] on div "Сохранить" at bounding box center [355, 324] width 66 height 17
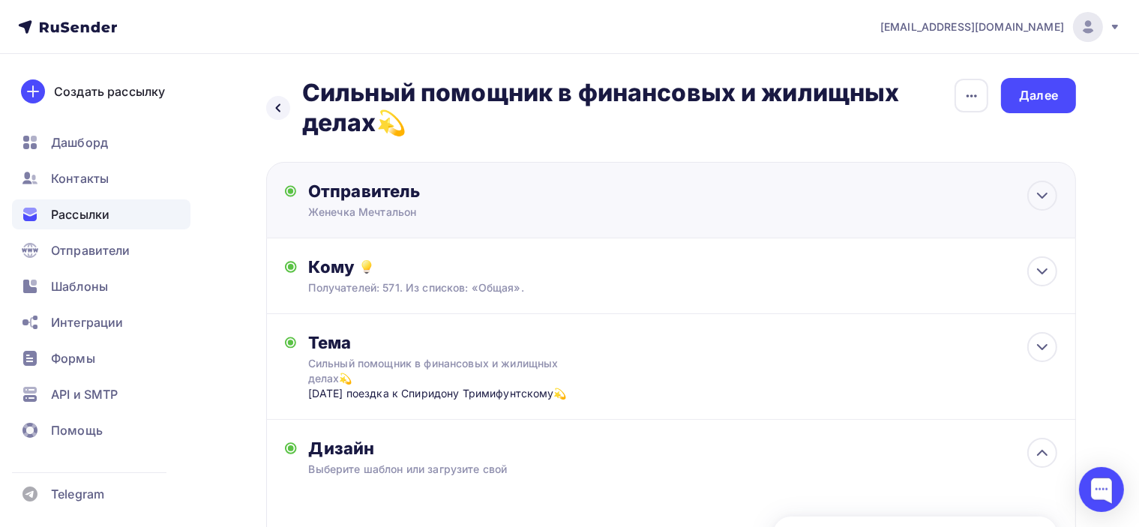
click at [568, 205] on div "Женечка Мечтальон" at bounding box center [454, 212] width 292 height 15
type input "Женечка Мечтальон"
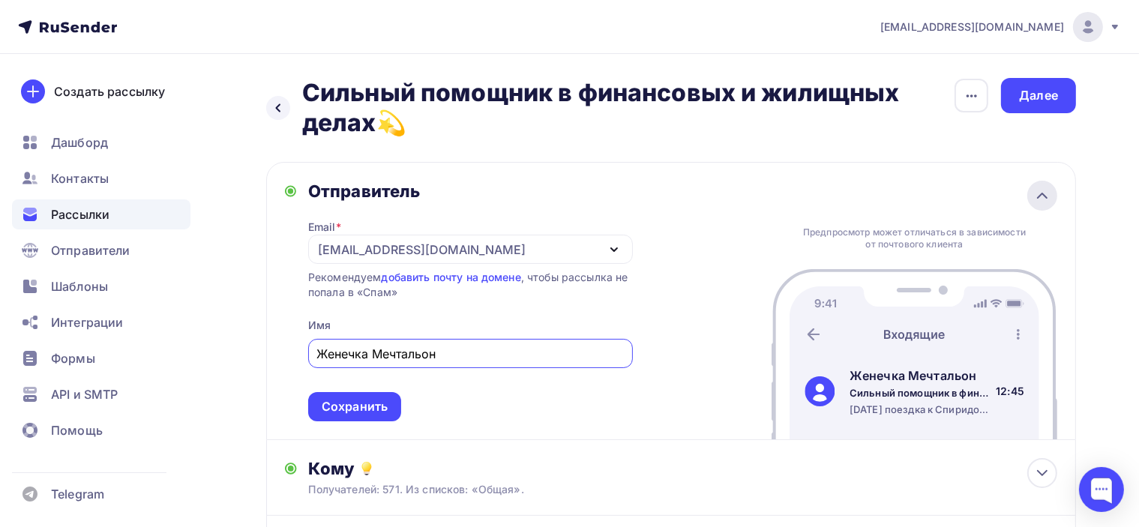
click at [1051, 193] on icon at bounding box center [1042, 196] width 18 height 18
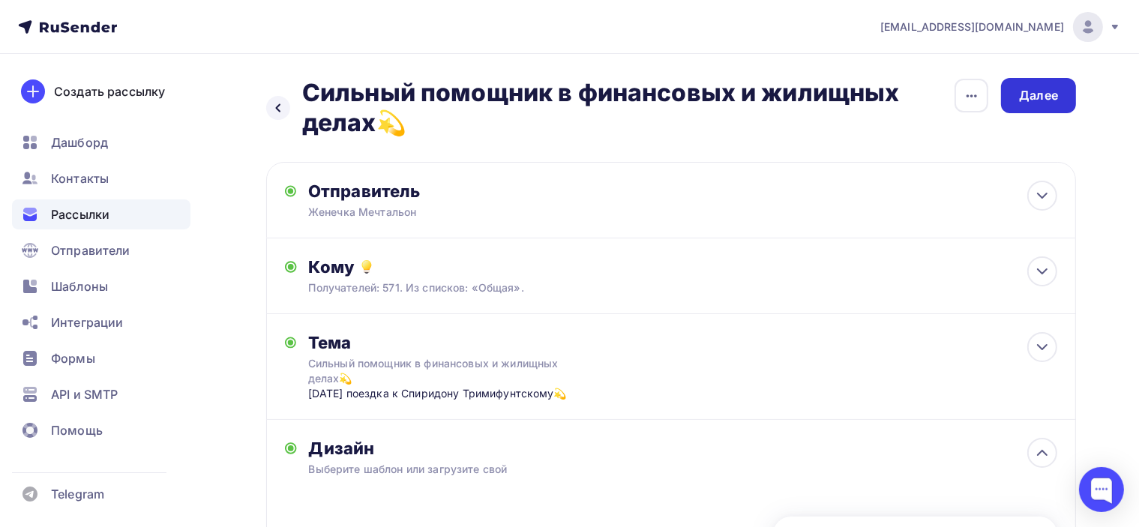
click at [1047, 88] on div "Далее" at bounding box center [1038, 95] width 39 height 17
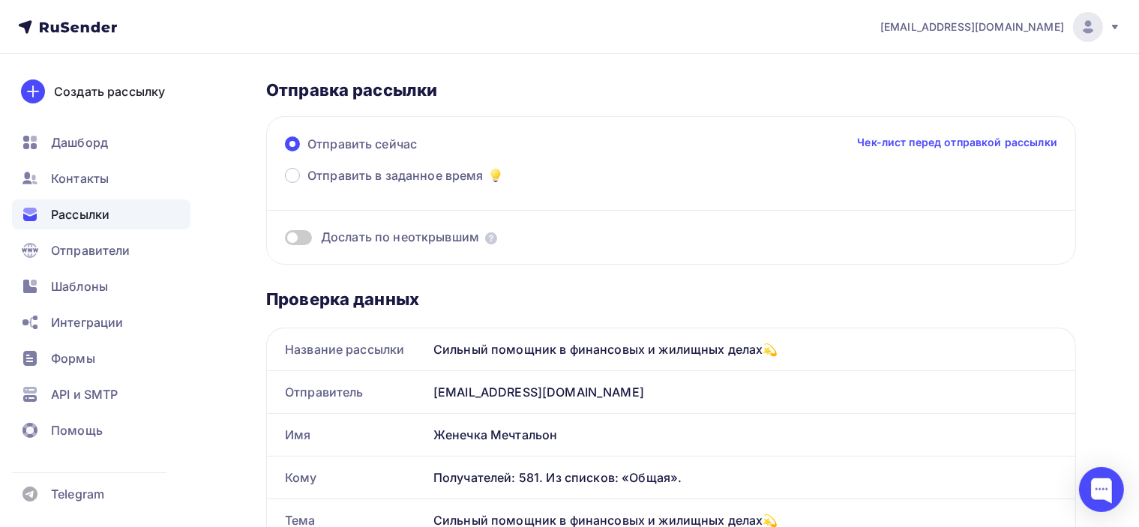
scroll to position [75, 0]
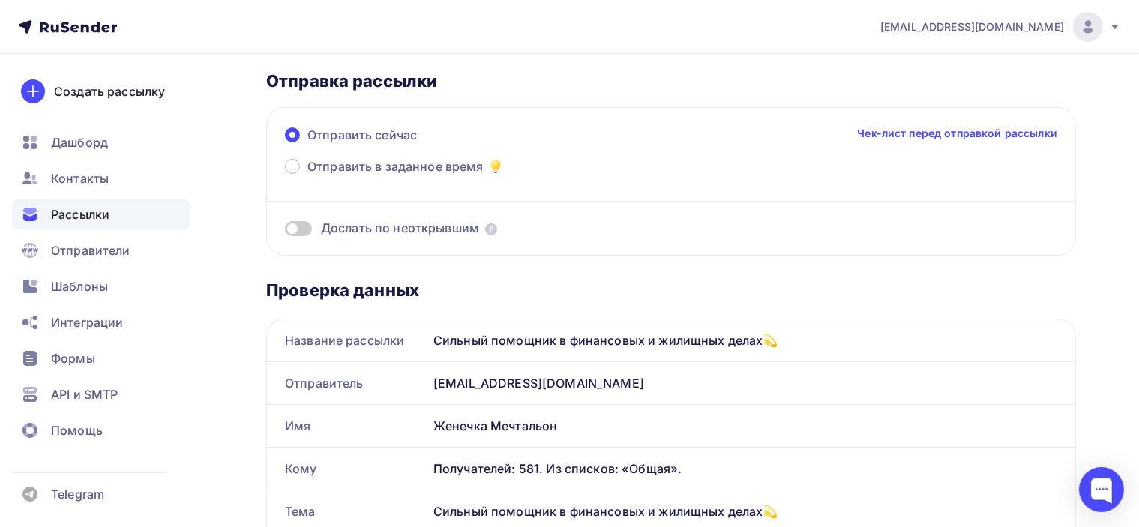
click at [369, 152] on div "Отправить сейчас Чек-лист перед отправкой рассылки" at bounding box center [671, 141] width 772 height 31
click at [369, 166] on span "Отправить в заданное время" at bounding box center [395, 166] width 176 height 18
click at [307, 175] on input "Отправить в заданное время" at bounding box center [307, 175] width 0 height 0
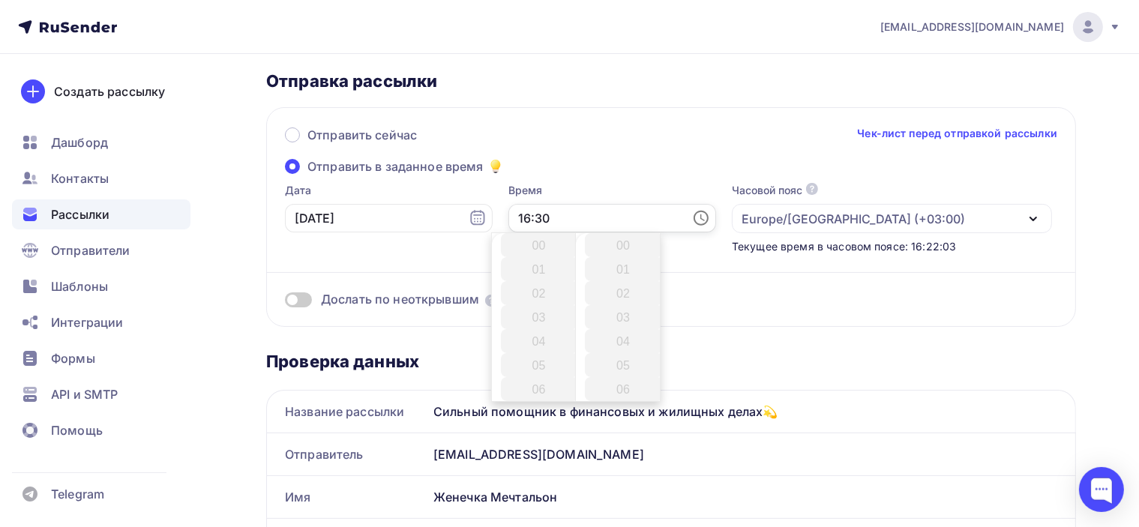
scroll to position [720, 0]
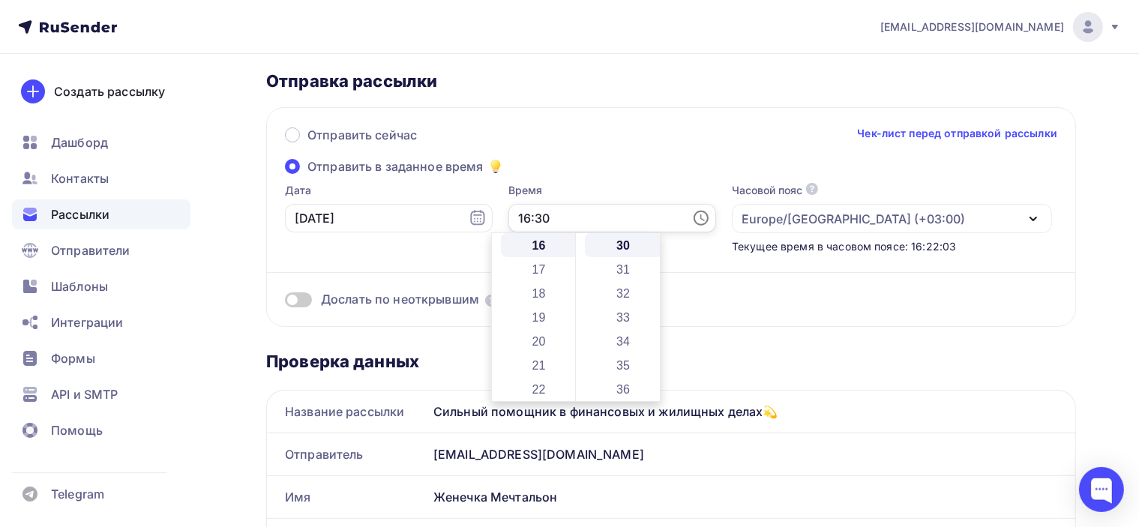
click at [508, 215] on input "16:30" at bounding box center [612, 218] width 208 height 28
click at [538, 292] on li "18" at bounding box center [540, 293] width 79 height 24
click at [622, 286] on li "10" at bounding box center [624, 290] width 79 height 24
type input "18:10"
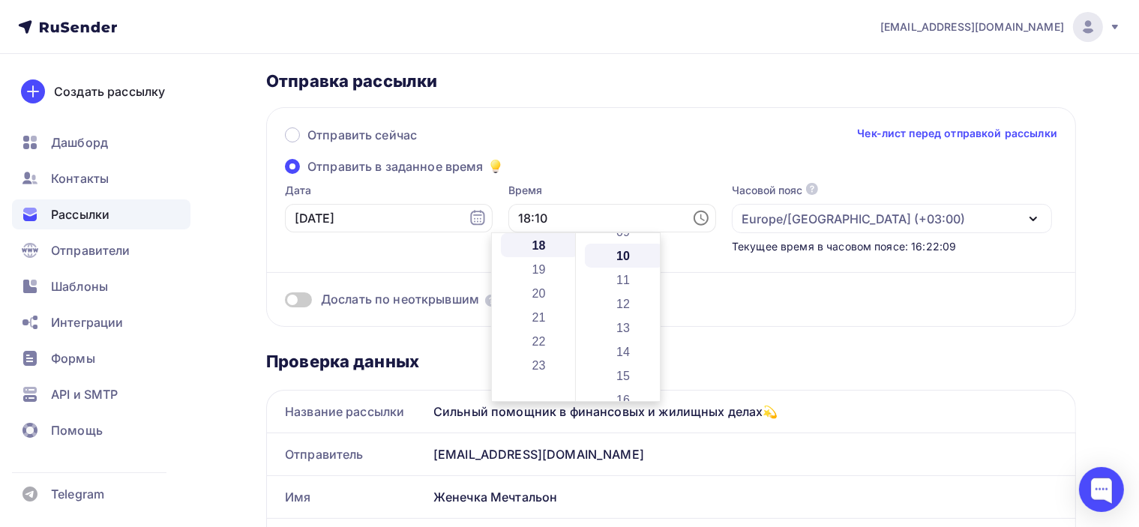
scroll to position [240, 0]
click at [622, 151] on div "Отправить сейчас Чек-лист перед отправкой рассылки" at bounding box center [671, 141] width 772 height 31
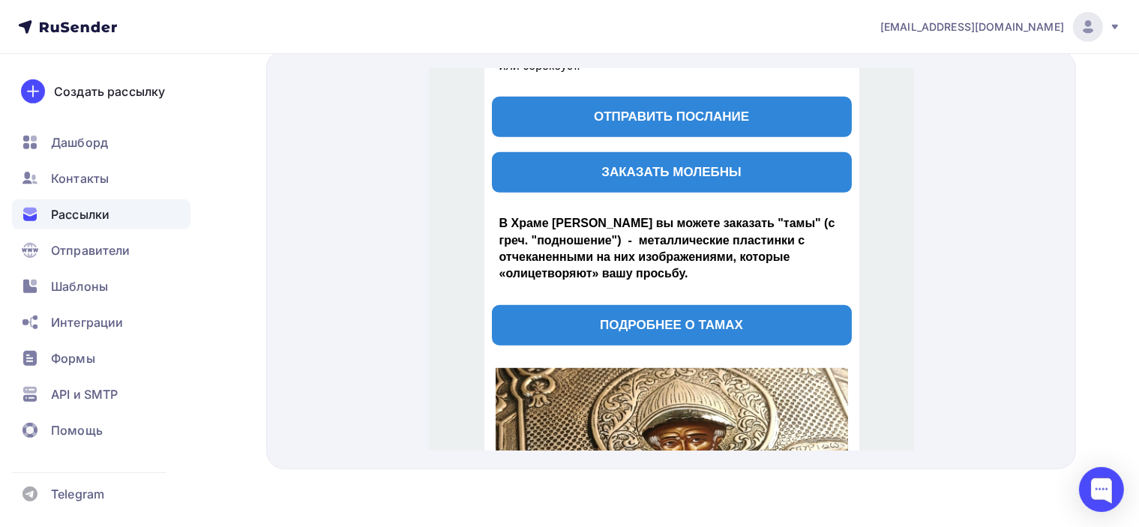
scroll to position [905, 0]
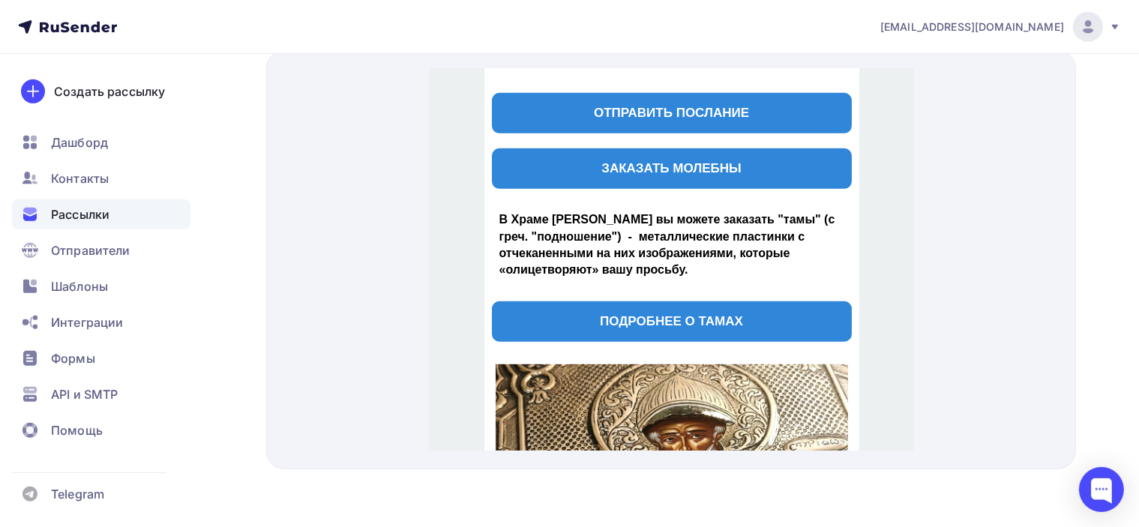
click at [696, 296] on span "ПОДРОБНЕЕ О ТАМАХ" at bounding box center [670, 303] width 143 height 14
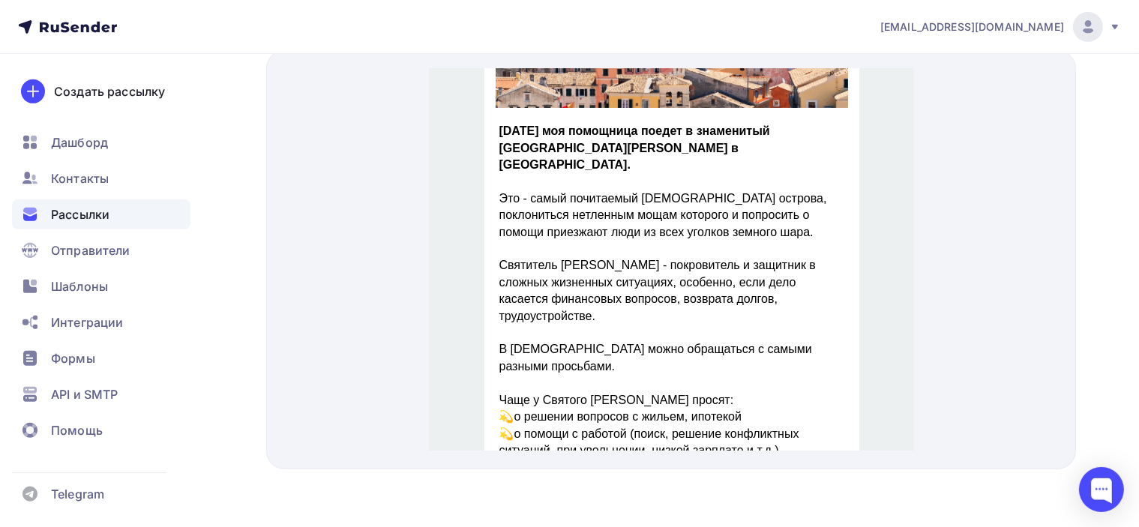
scroll to position [0, 0]
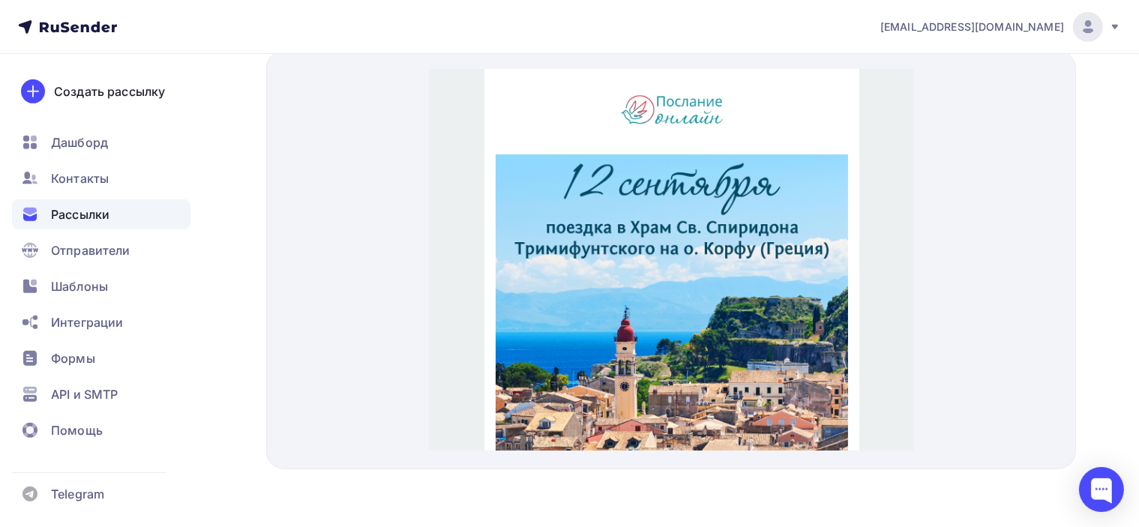
drag, startPoint x: 909, startPoint y: 248, endPoint x: 1318, endPoint y: 103, distance: 433.9
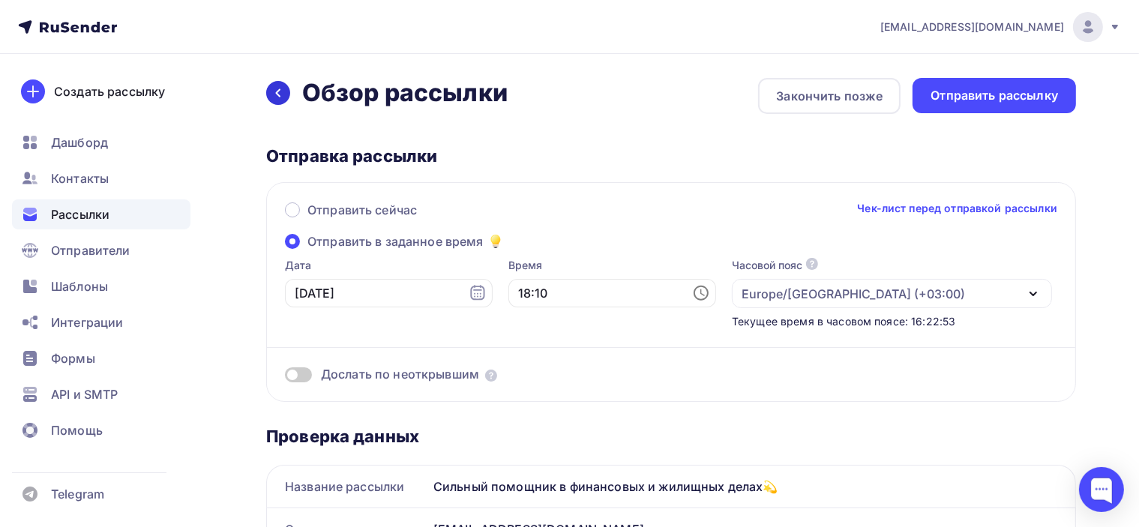
click at [279, 88] on icon at bounding box center [278, 93] width 12 height 12
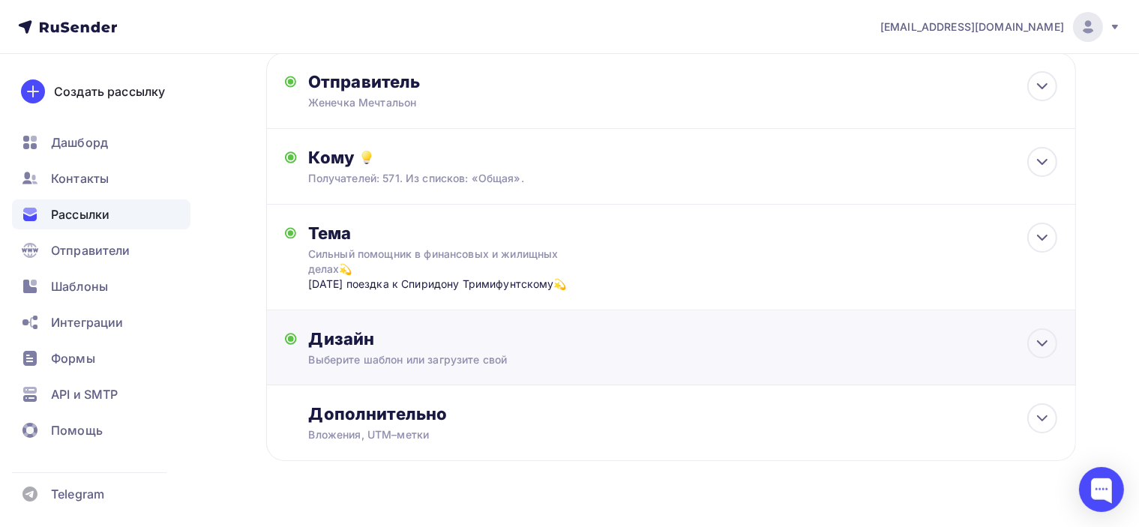
scroll to position [139, 0]
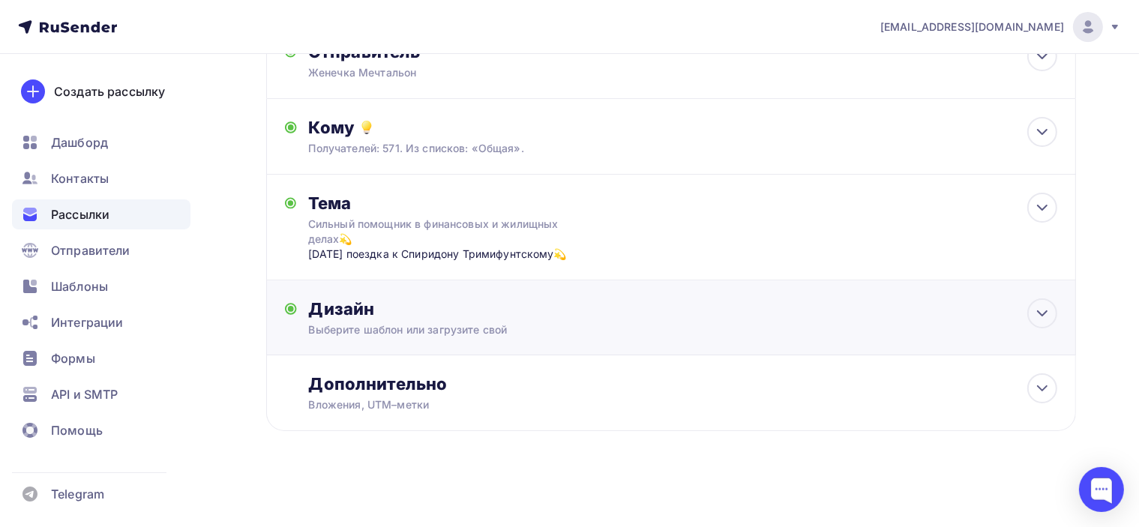
click at [477, 338] on div "Дизайн Выберите шаблон или загрузите свой Размер письма: 122 Kb Заменить шаблон…" at bounding box center [671, 326] width 772 height 56
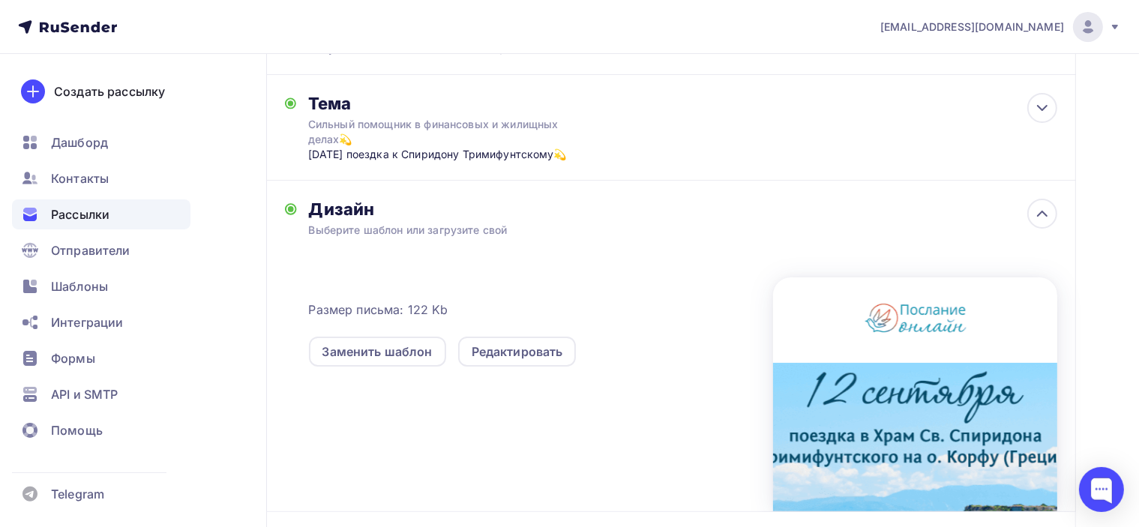
scroll to position [396, 0]
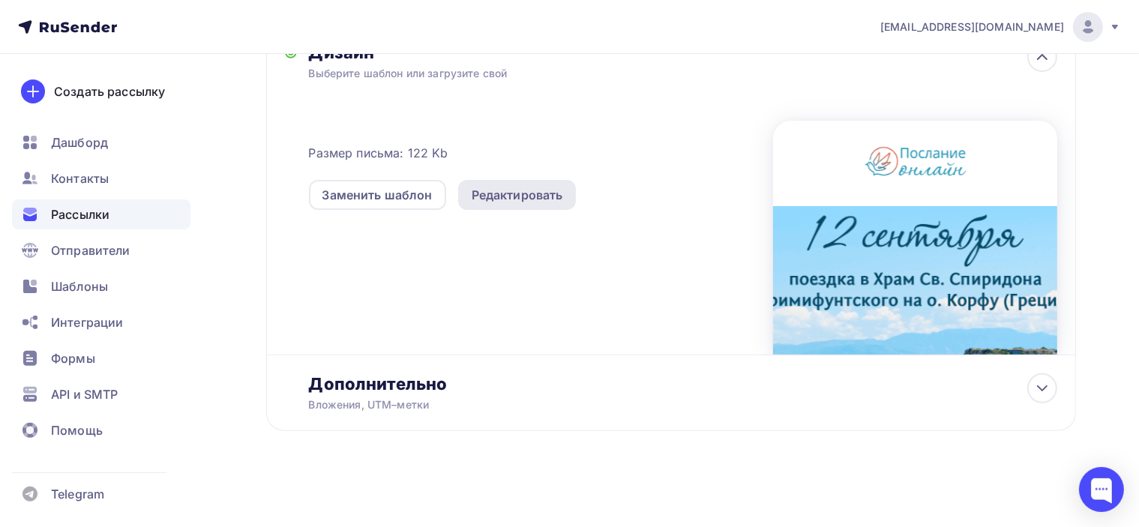
click at [519, 197] on div "Редактировать" at bounding box center [517, 195] width 91 height 18
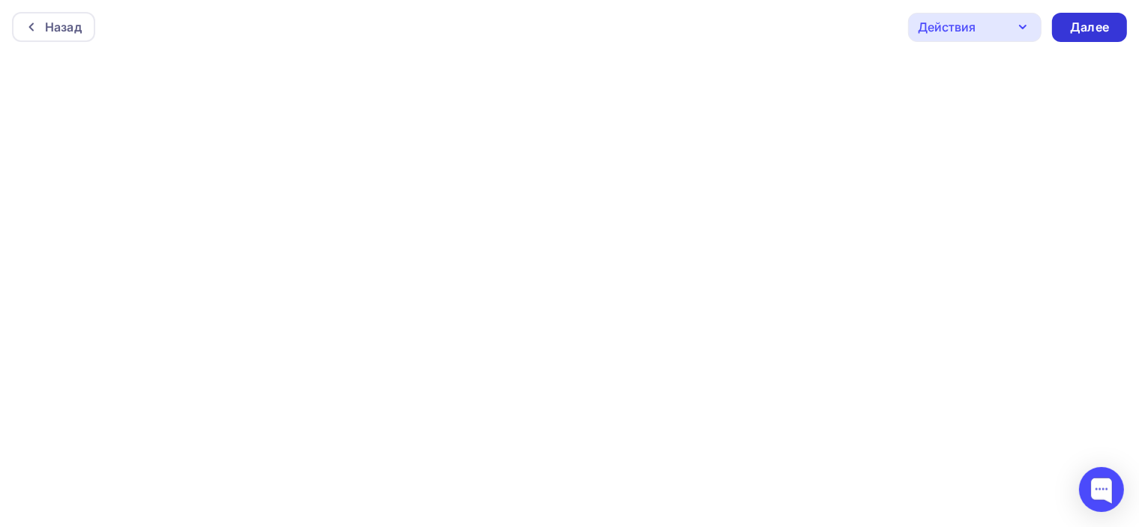
click at [1097, 29] on div "Далее" at bounding box center [1089, 27] width 39 height 17
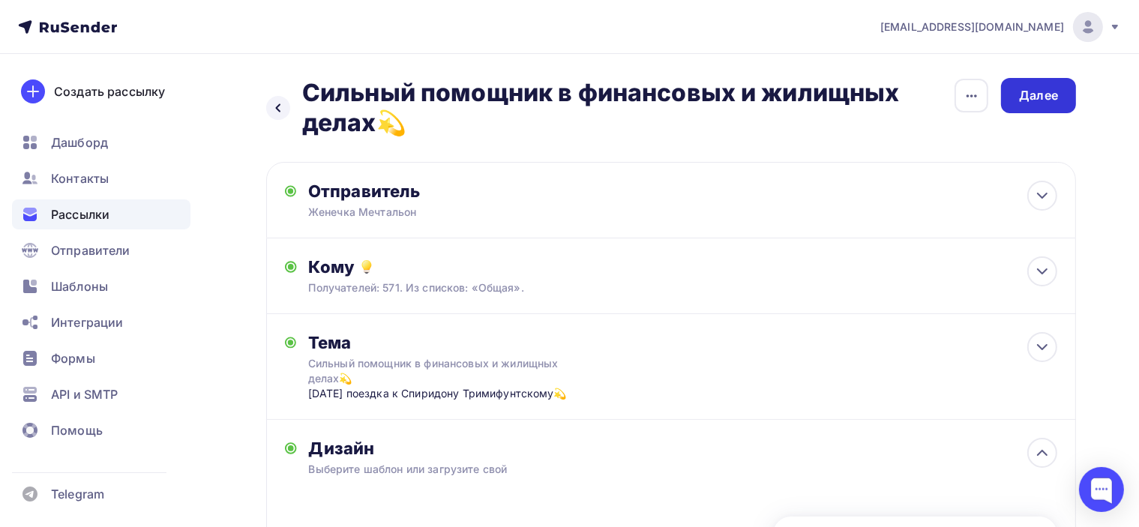
click at [1061, 103] on div "Далее" at bounding box center [1038, 95] width 75 height 35
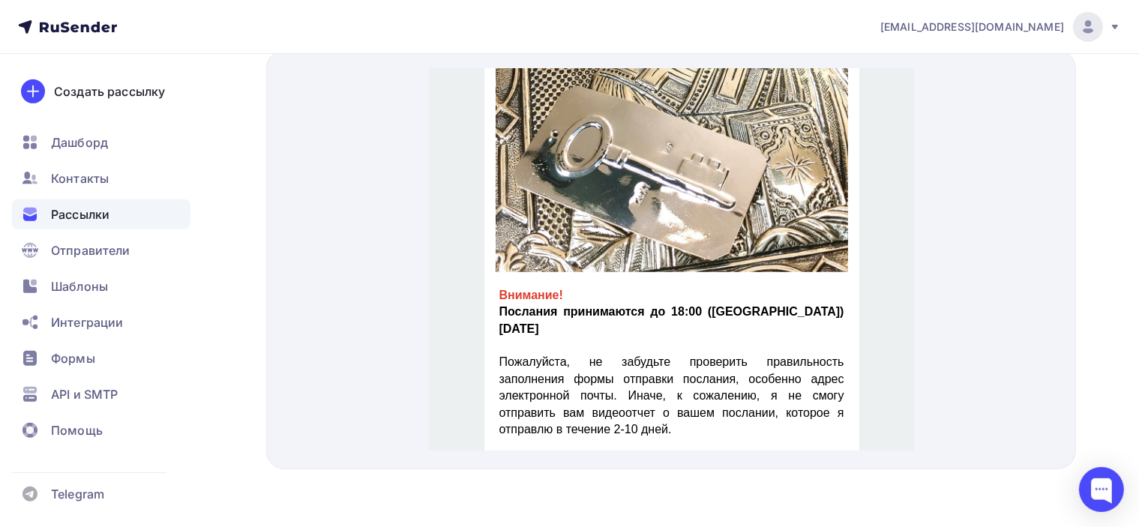
scroll to position [1425, 0]
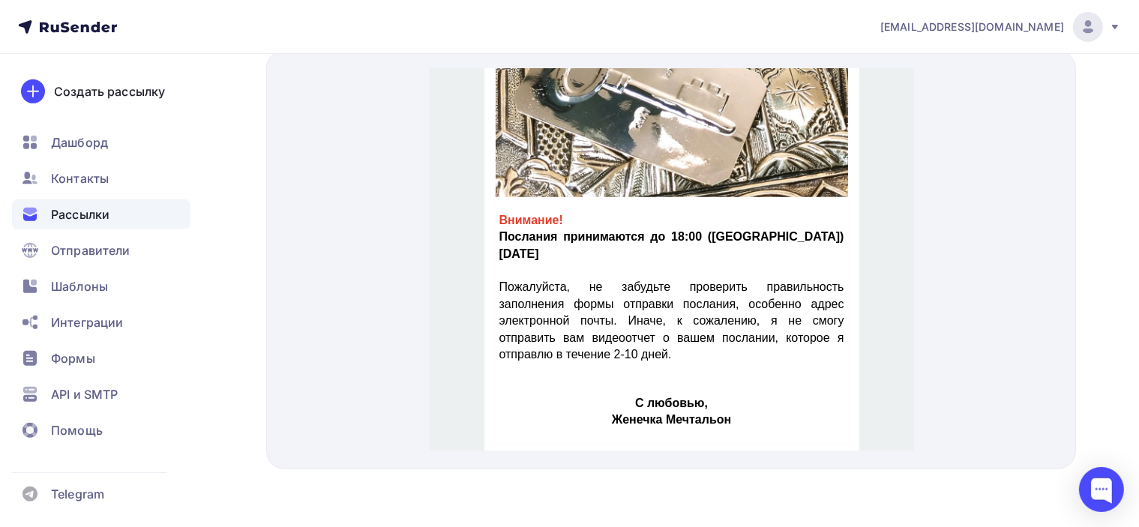
click at [730, 73] on img at bounding box center [671, 3] width 352 height 352
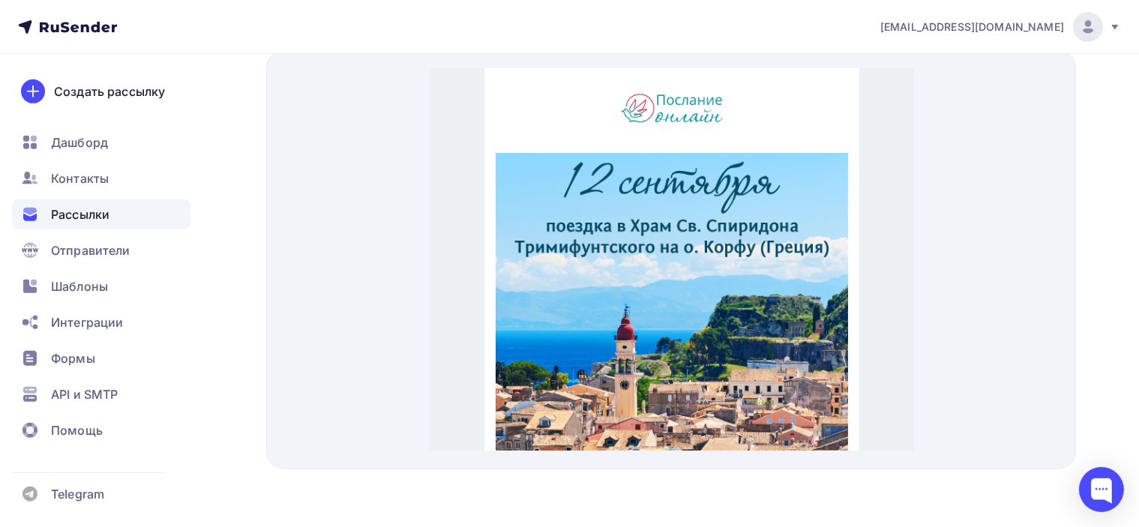
scroll to position [0, 0]
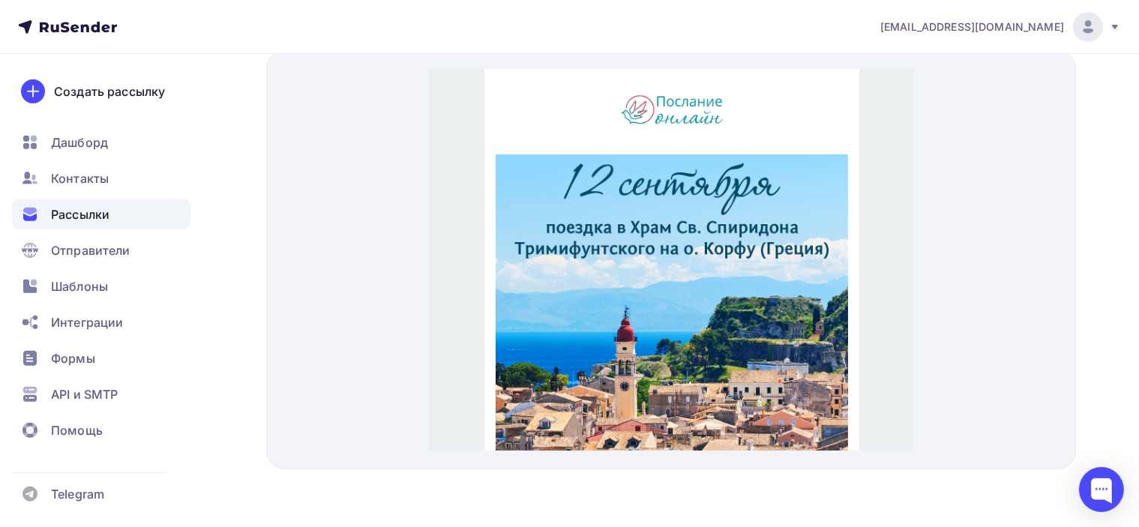
click at [1035, 150] on div at bounding box center [671, 259] width 810 height 419
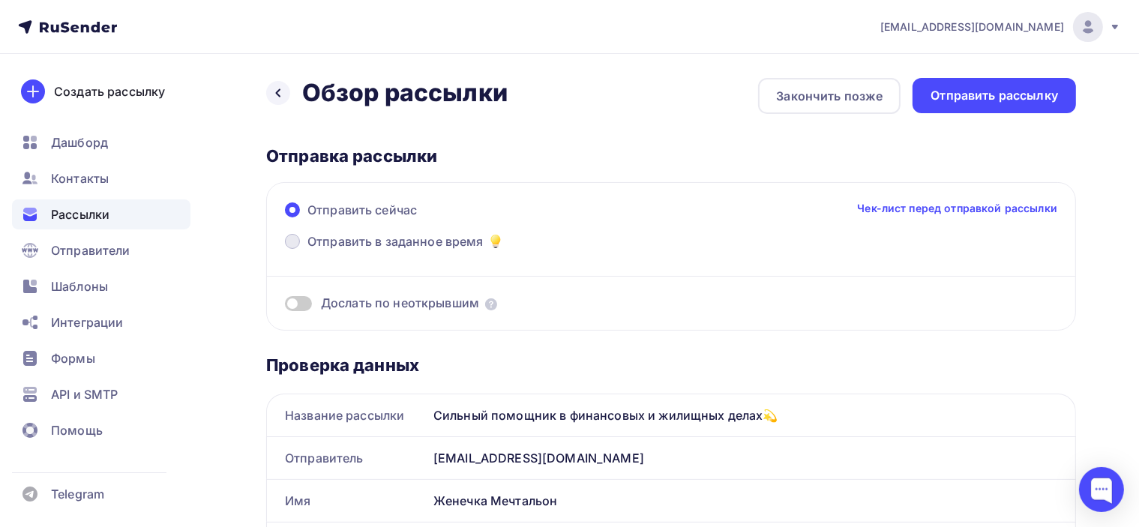
click at [364, 240] on span "Отправить в заданное время" at bounding box center [395, 241] width 176 height 18
click at [307, 250] on input "Отправить в заданное время" at bounding box center [307, 250] width 0 height 0
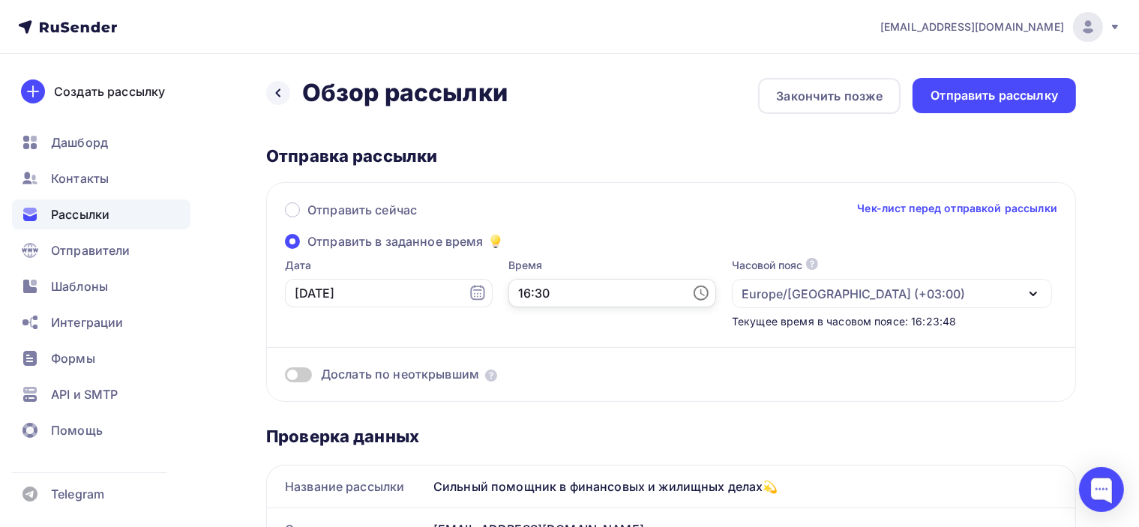
click at [510, 297] on input "16:30" at bounding box center [612, 293] width 208 height 28
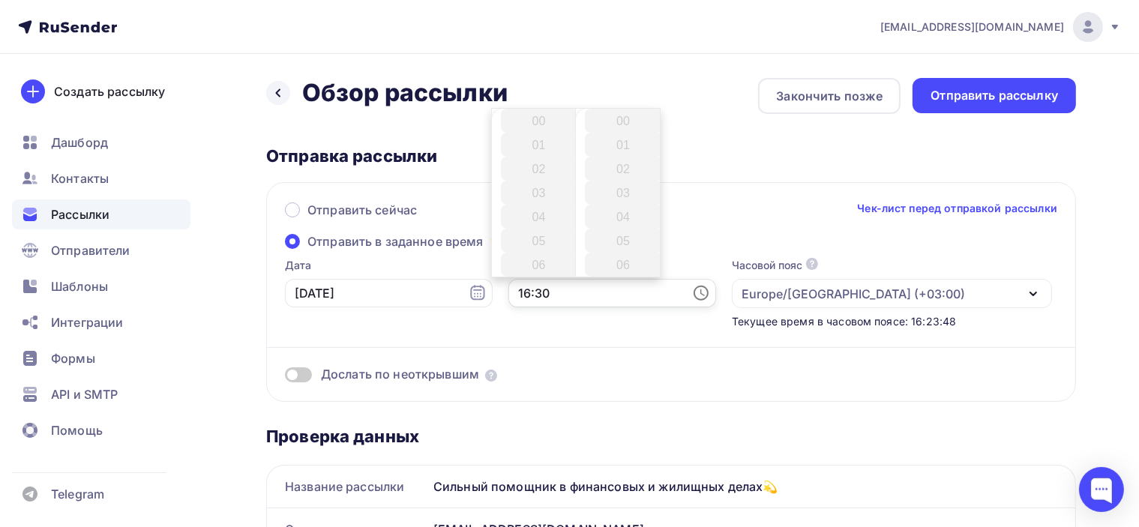
scroll to position [720, 0]
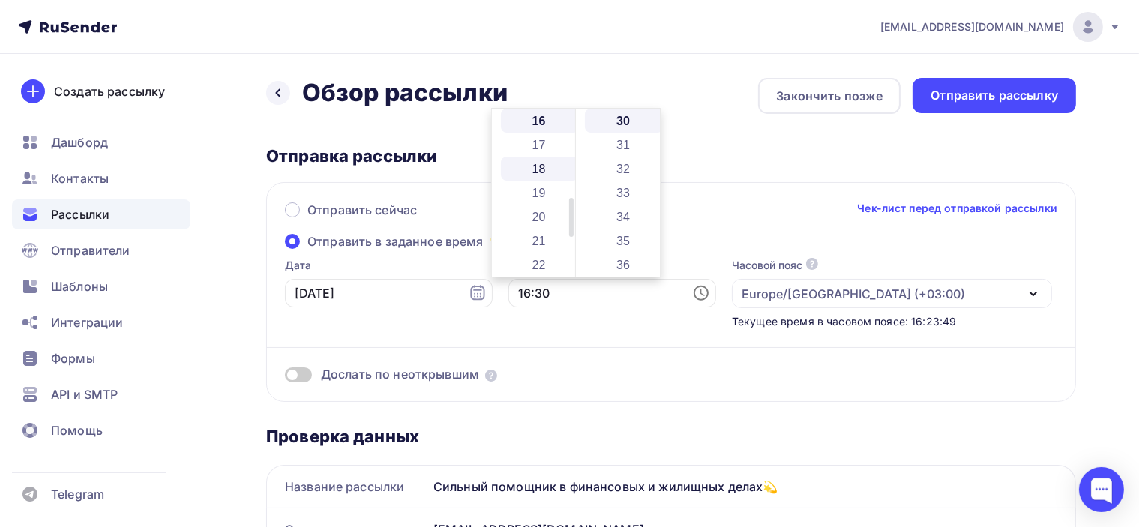
click at [540, 161] on li "18" at bounding box center [540, 169] width 79 height 24
click at [627, 161] on li "10" at bounding box center [624, 166] width 79 height 24
type input "18:10"
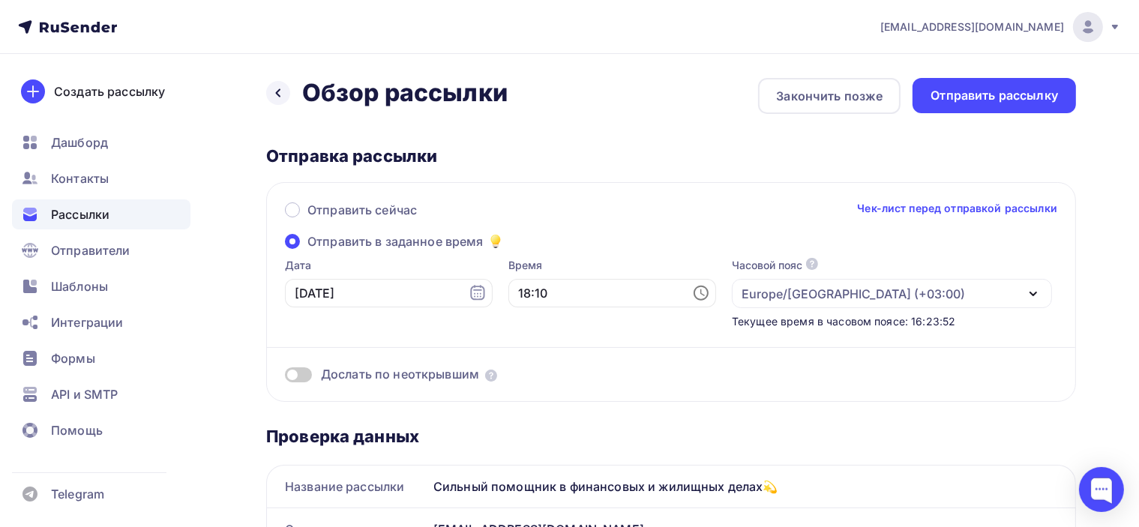
click at [551, 314] on div "Время 18:10" at bounding box center [612, 293] width 208 height 71
click at [982, 100] on div "Отправить рассылку" at bounding box center [994, 95] width 127 height 17
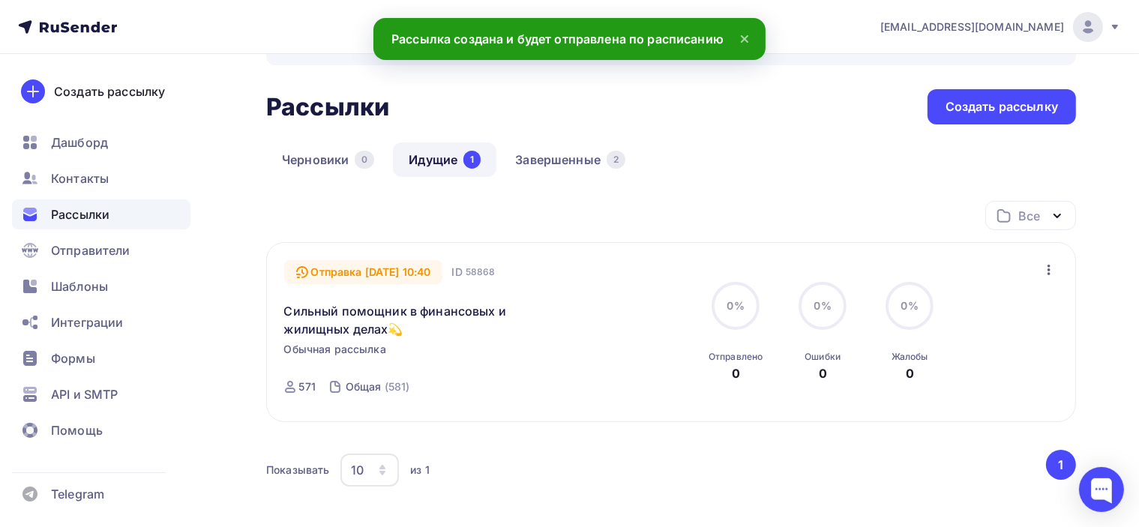
scroll to position [75, 0]
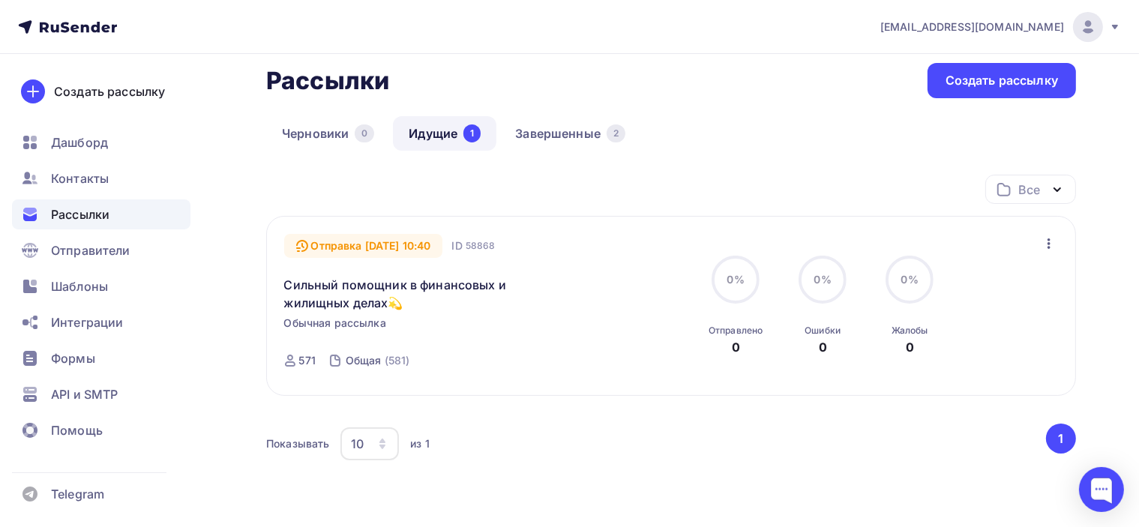
click at [1048, 243] on icon "button" at bounding box center [1049, 243] width 3 height 10
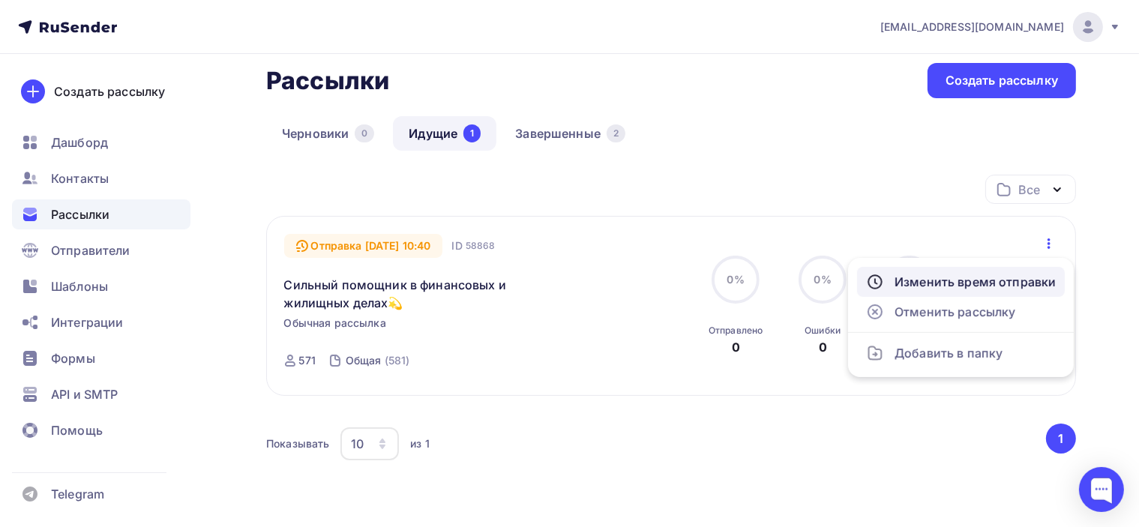
click at [1021, 286] on div "Изменить время отправки" at bounding box center [961, 282] width 190 height 18
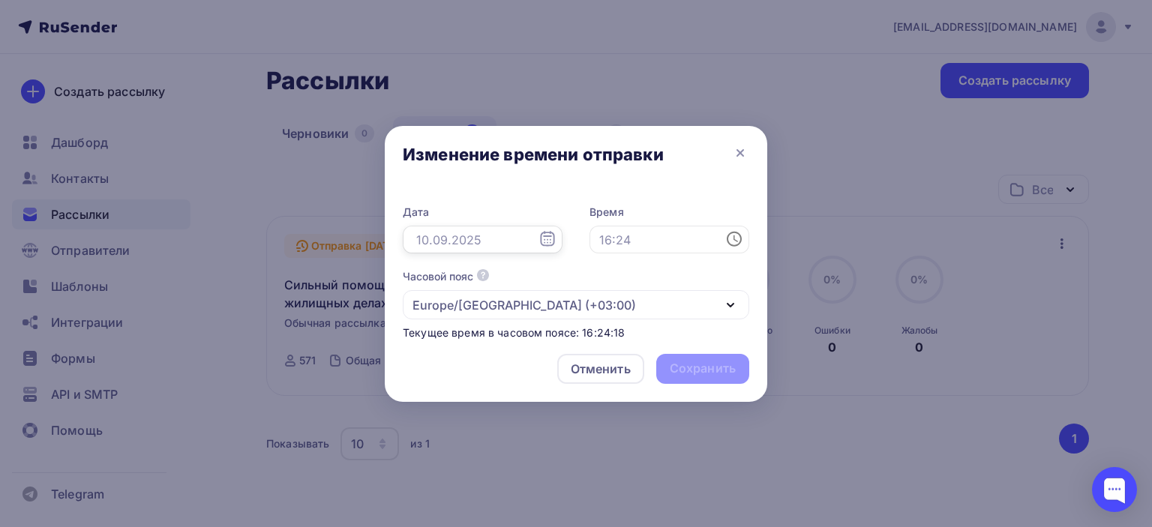
click at [529, 238] on input "text" at bounding box center [483, 240] width 160 height 28
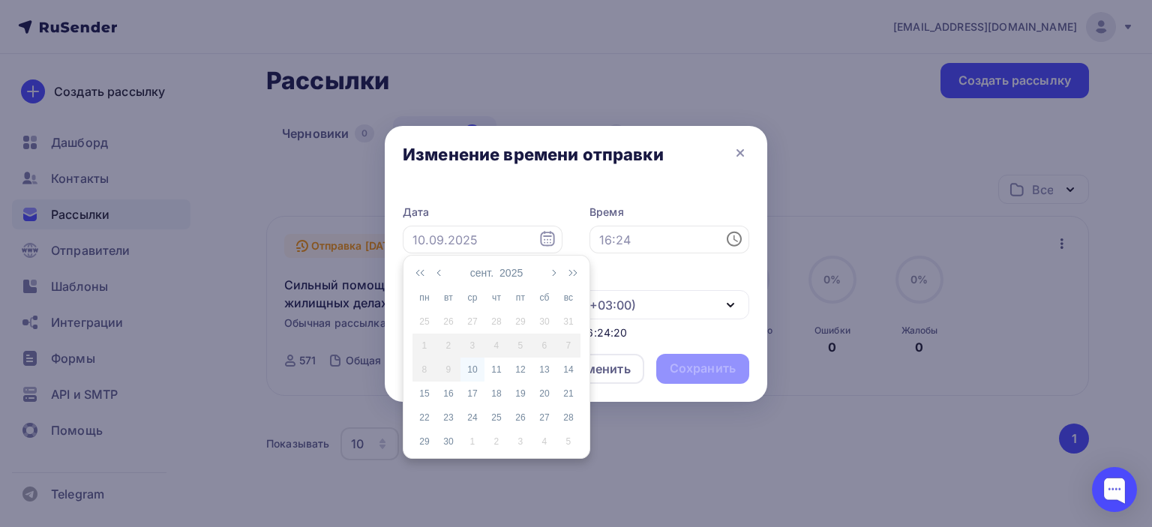
click at [473, 369] on div "10" at bounding box center [472, 369] width 24 height 13
type input "[DATE]"
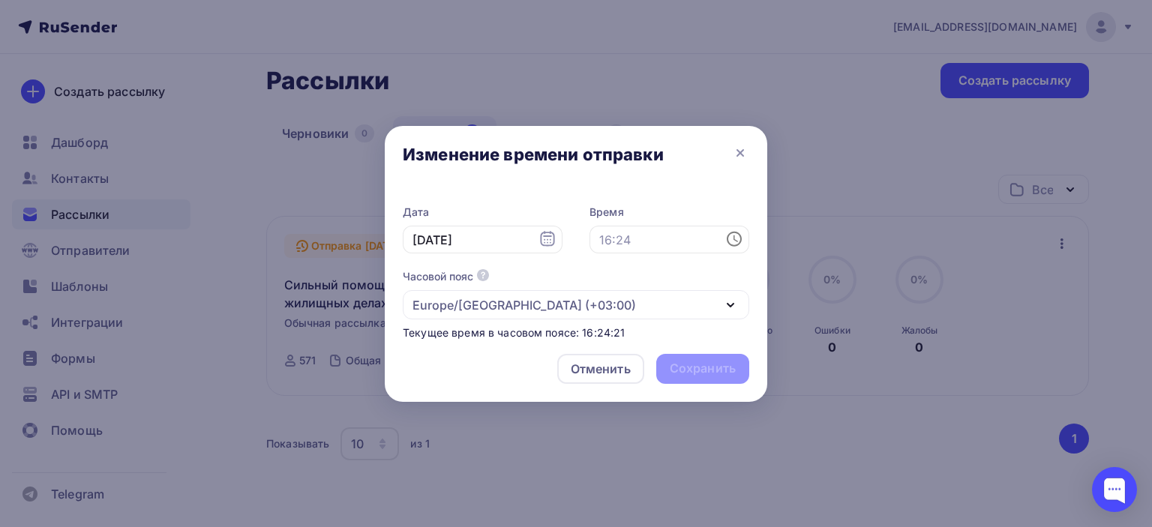
click at [666, 333] on div "Текущее время в часовом поясе: 16:24:21" at bounding box center [576, 332] width 346 height 15
click at [740, 149] on icon at bounding box center [740, 153] width 18 height 18
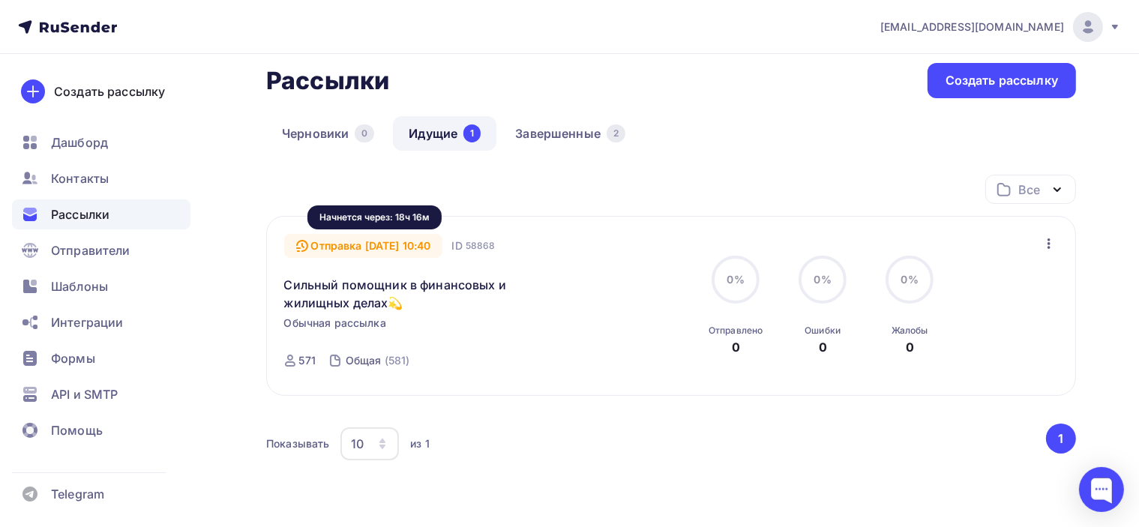
click at [421, 237] on div "Отправка [DATE] 10:40" at bounding box center [363, 246] width 159 height 24
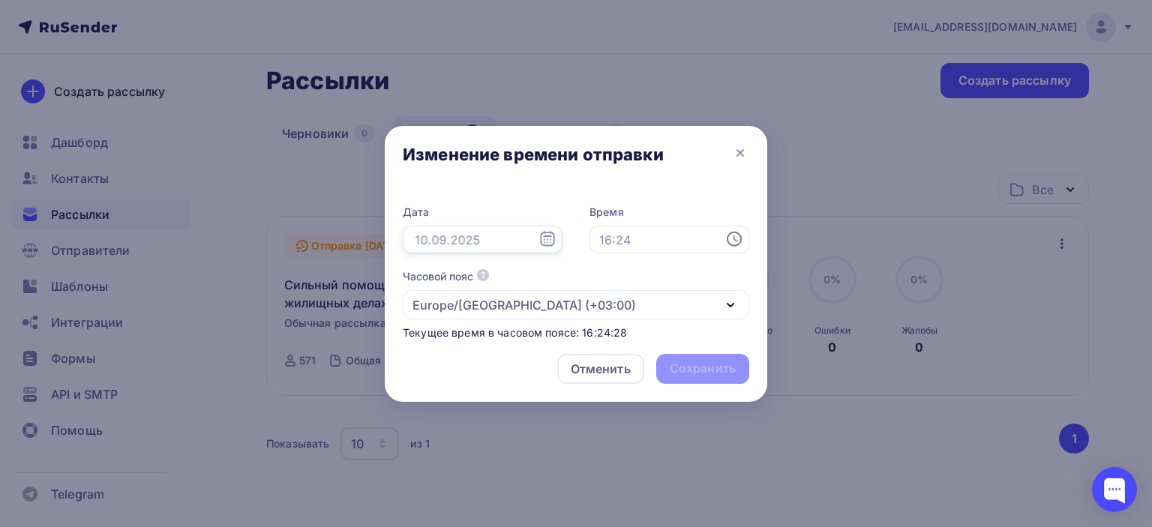
click at [505, 238] on input "text" at bounding box center [483, 240] width 160 height 28
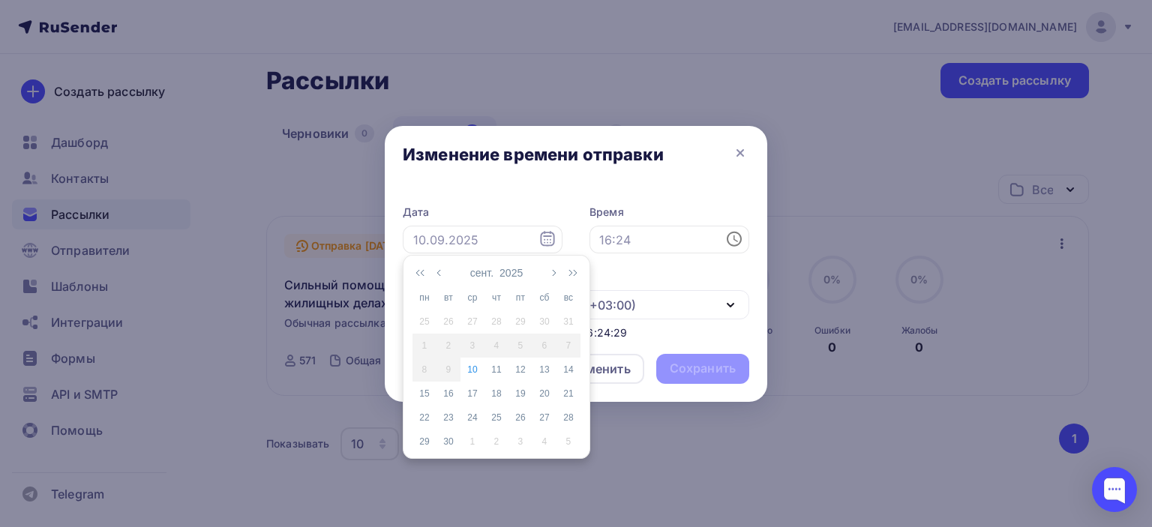
click at [547, 187] on div "Изменение времени отправки" at bounding box center [576, 157] width 382 height 63
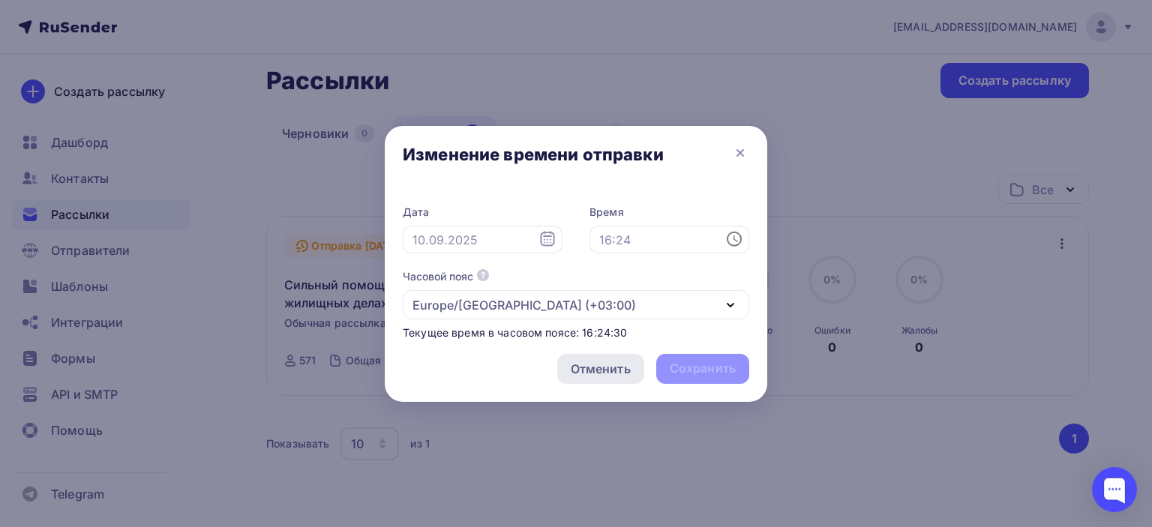
click at [609, 382] on div "Отменить" at bounding box center [600, 369] width 87 height 30
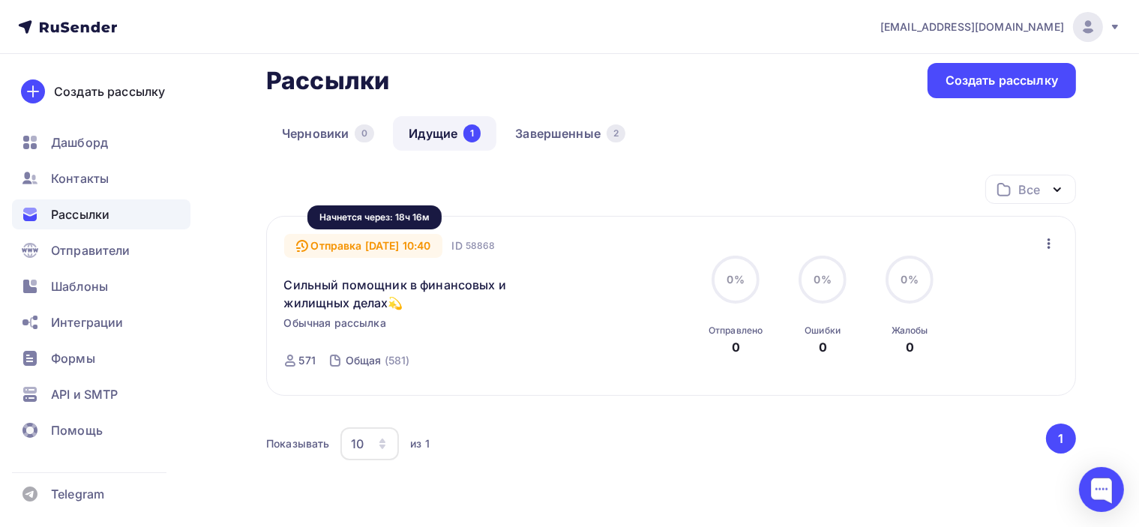
click at [438, 244] on div "Отправка [DATE] 10:40" at bounding box center [363, 246] width 159 height 24
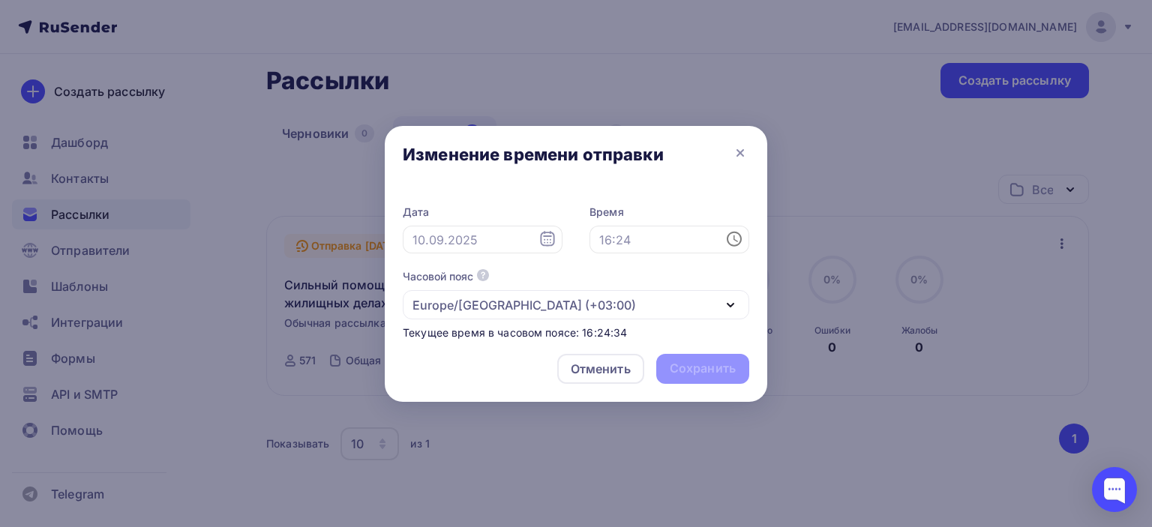
drag, startPoint x: 736, startPoint y: 241, endPoint x: 726, endPoint y: 247, distance: 11.4
click at [735, 241] on icon at bounding box center [735, 238] width 4 height 7
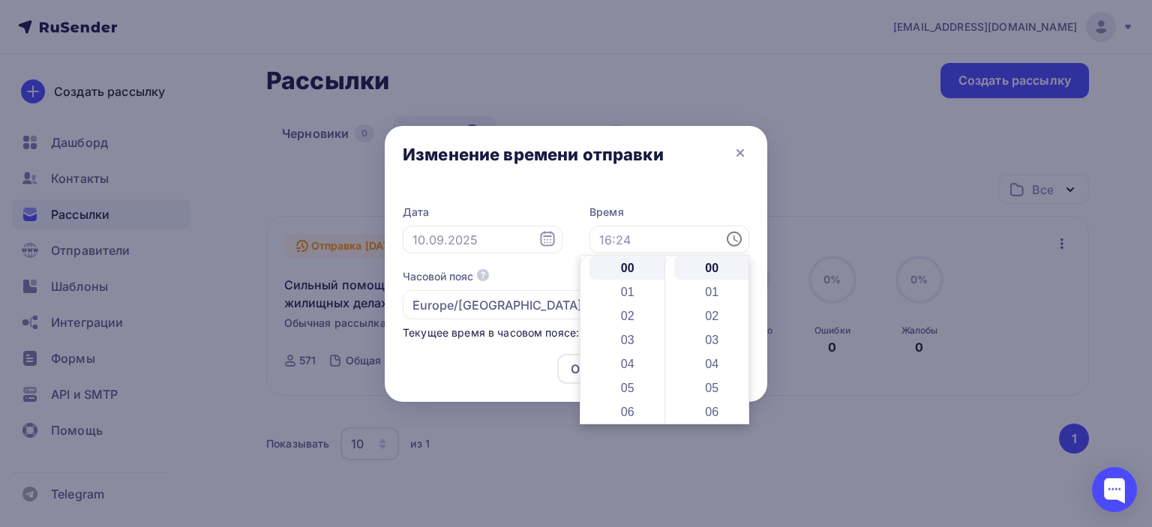
click at [547, 365] on div "Отменить Сохранить" at bounding box center [576, 372] width 382 height 60
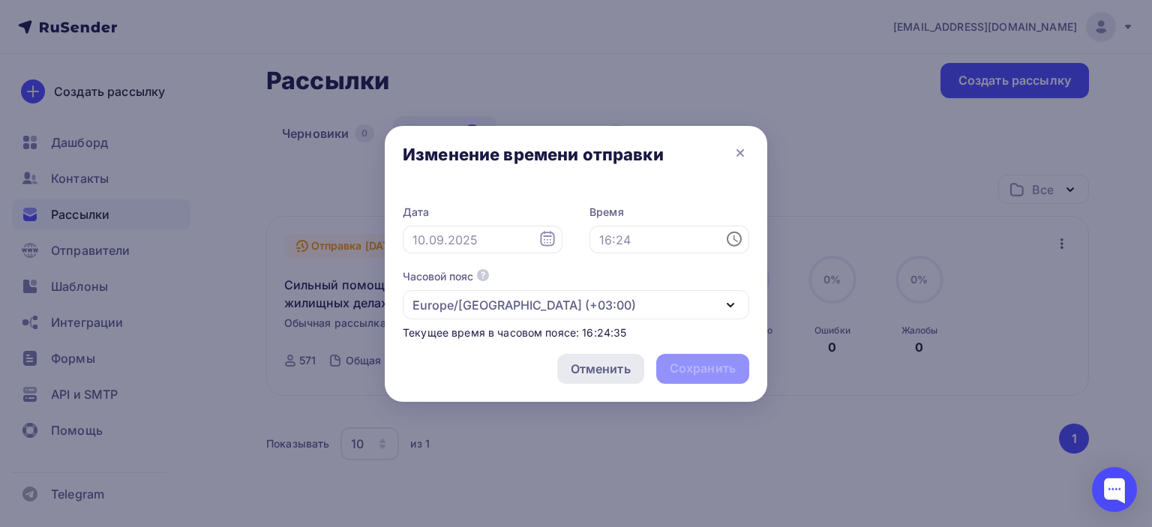
click at [582, 370] on div "Отменить" at bounding box center [601, 369] width 60 height 18
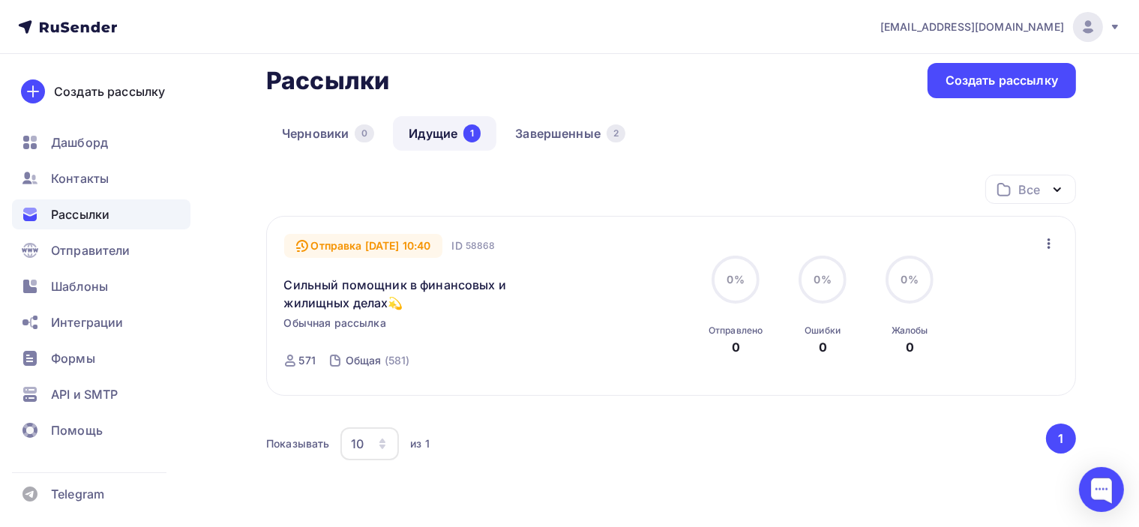
click at [1043, 238] on icon "button" at bounding box center [1049, 244] width 18 height 18
click at [747, 388] on div "Отправка [DATE] 10:40 ID 58868 Сильный помощник в финансовых и жилищных делах💫 …" at bounding box center [671, 306] width 810 height 180
click at [739, 415] on div "Все Все папки Создать новую папку Отправка [DATE] 10:40 ID 58868 Сильный помощн…" at bounding box center [671, 327] width 810 height 305
click at [416, 244] on div "Отправка [DATE] 10:40" at bounding box center [363, 246] width 159 height 24
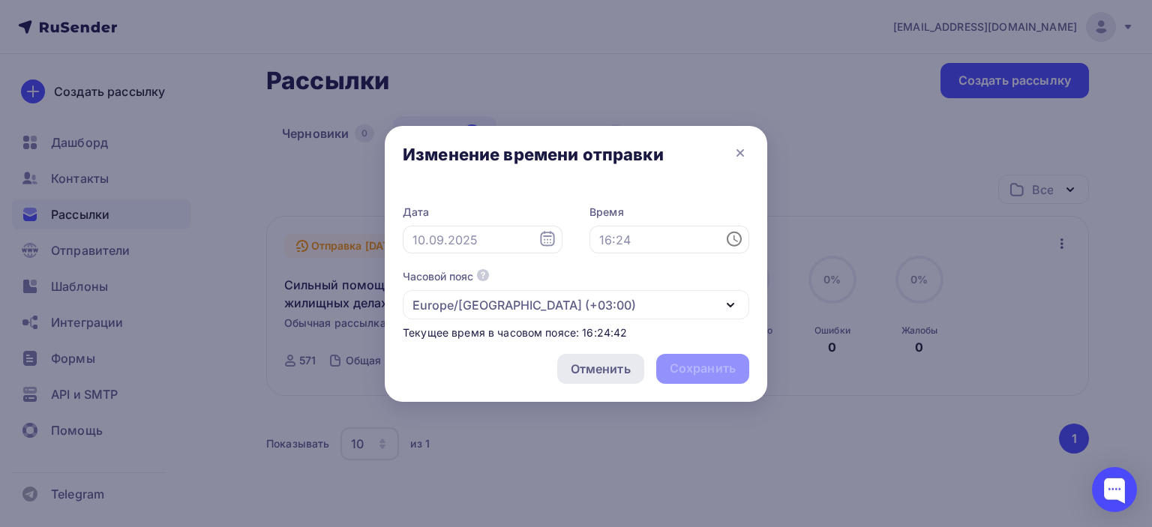
click at [613, 376] on div "Отменить" at bounding box center [601, 369] width 60 height 18
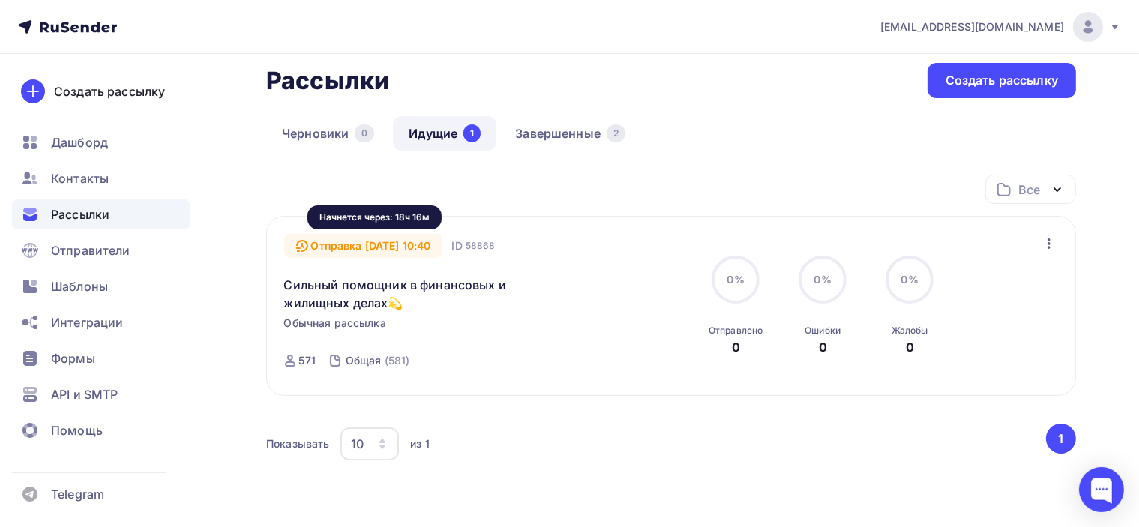
click at [420, 244] on div "Отправка [DATE] 10:40" at bounding box center [363, 246] width 159 height 24
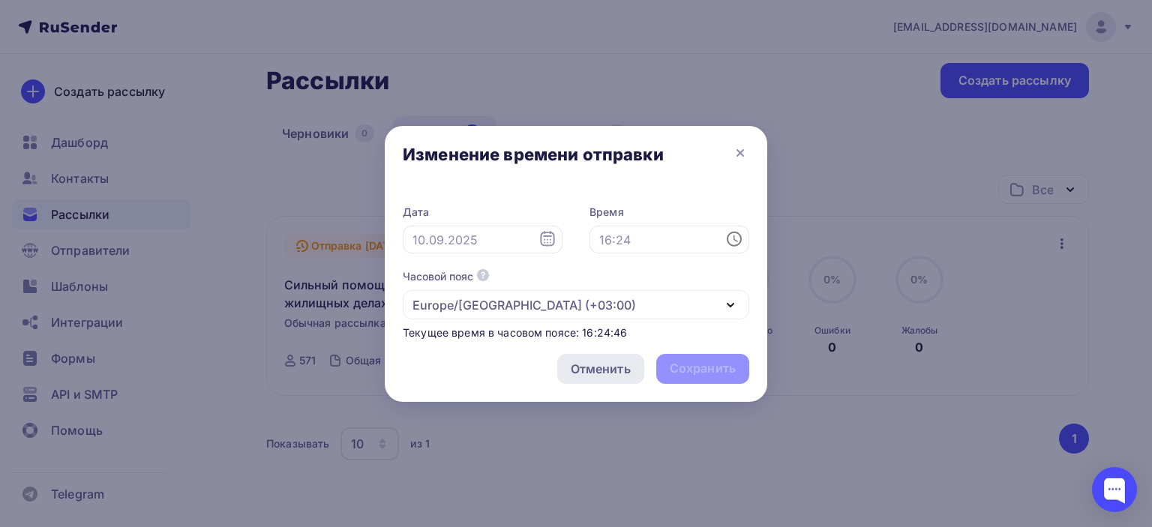
drag, startPoint x: 593, startPoint y: 370, endPoint x: 601, endPoint y: 370, distance: 8.3
click at [593, 370] on div "Отменить" at bounding box center [601, 369] width 60 height 18
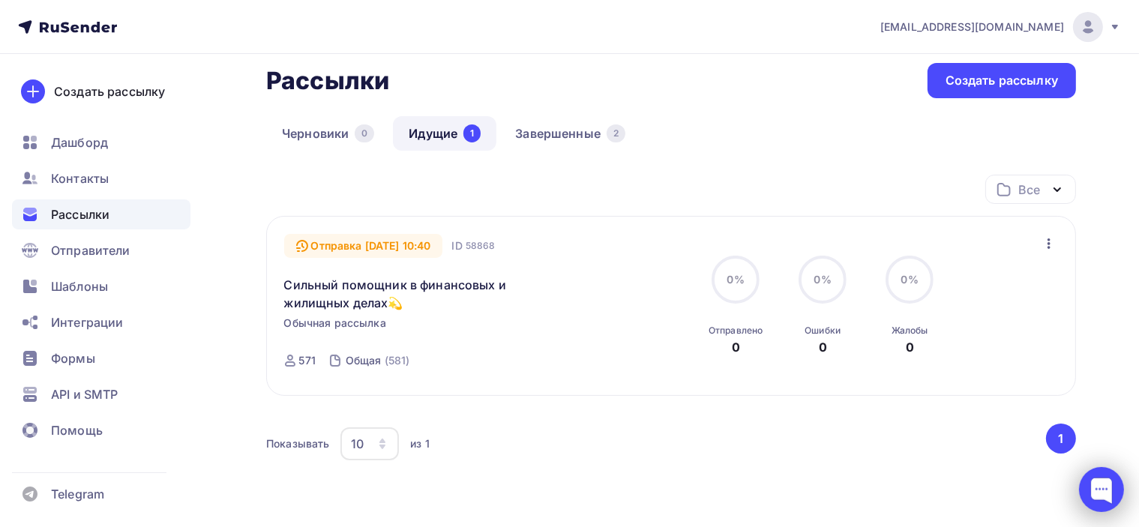
click at [1110, 485] on div at bounding box center [1101, 489] width 45 height 45
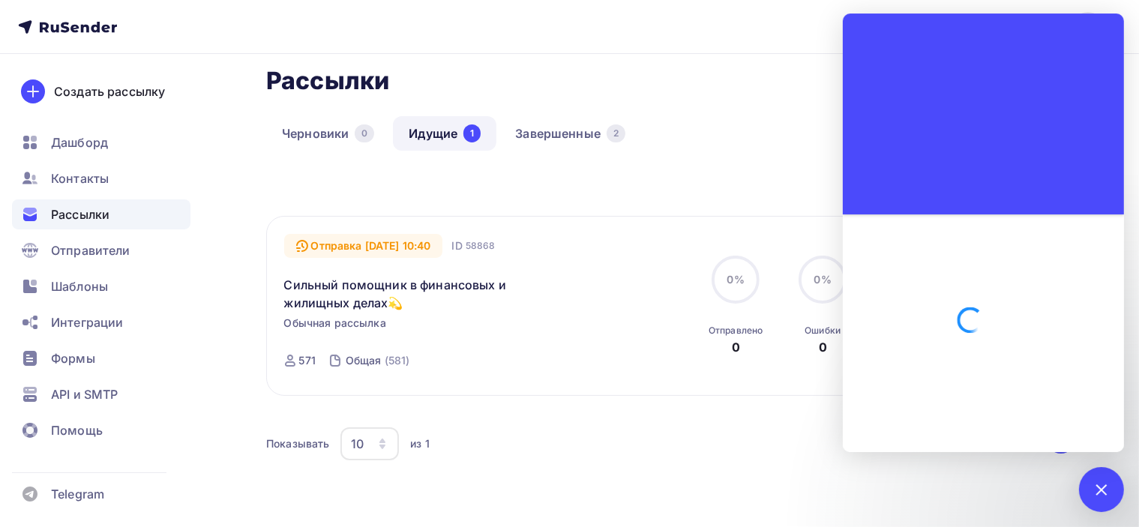
click at [519, 195] on div "Все Все папки Создать новую папку" at bounding box center [671, 195] width 810 height 41
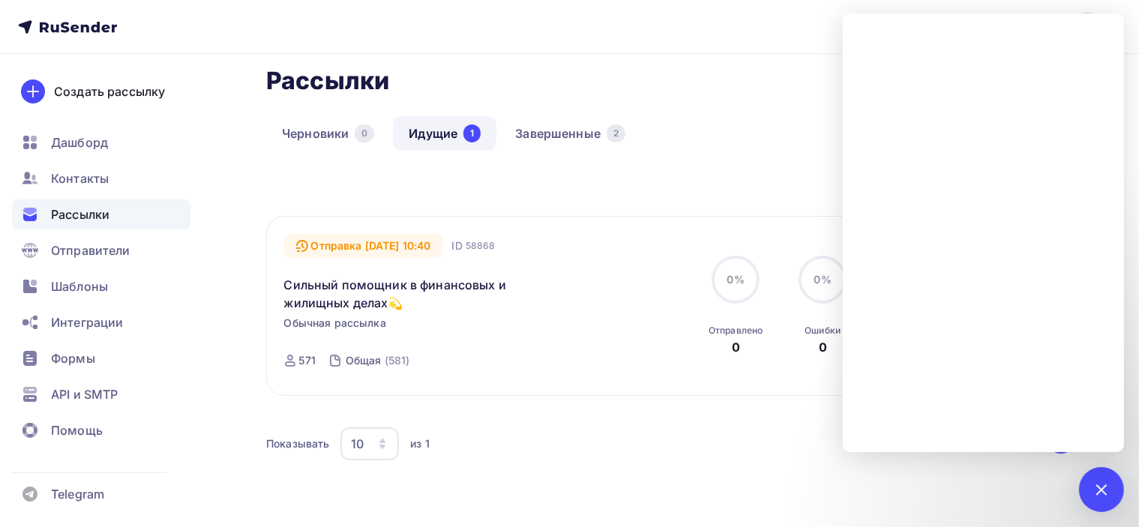
click at [655, 359] on div "Отправка [DATE] 10:40 ID 58868 Сильный помощник в финансовых и жилищных делах💫 …" at bounding box center [671, 306] width 775 height 145
click at [721, 95] on div "Рассылки Рассылки Создать рассылку" at bounding box center [671, 80] width 810 height 35
click at [1125, 498] on div "Получайте автоматические уведомления о статусе ваших рассылок прямо в Telegram.…" at bounding box center [569, 296] width 1139 height 634
click at [1108, 493] on div at bounding box center [1101, 489] width 20 height 20
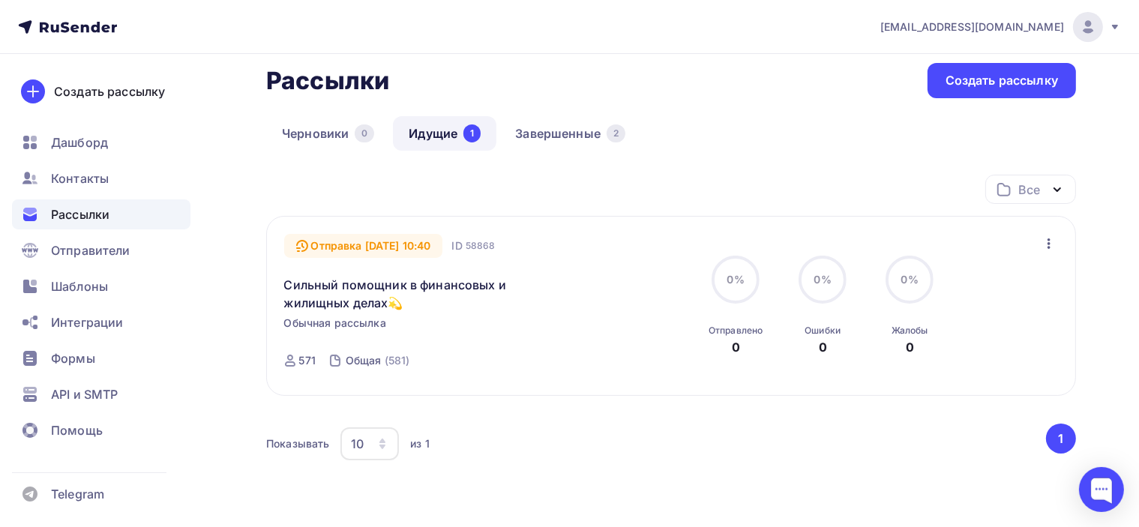
click at [1050, 247] on icon "button" at bounding box center [1049, 244] width 18 height 18
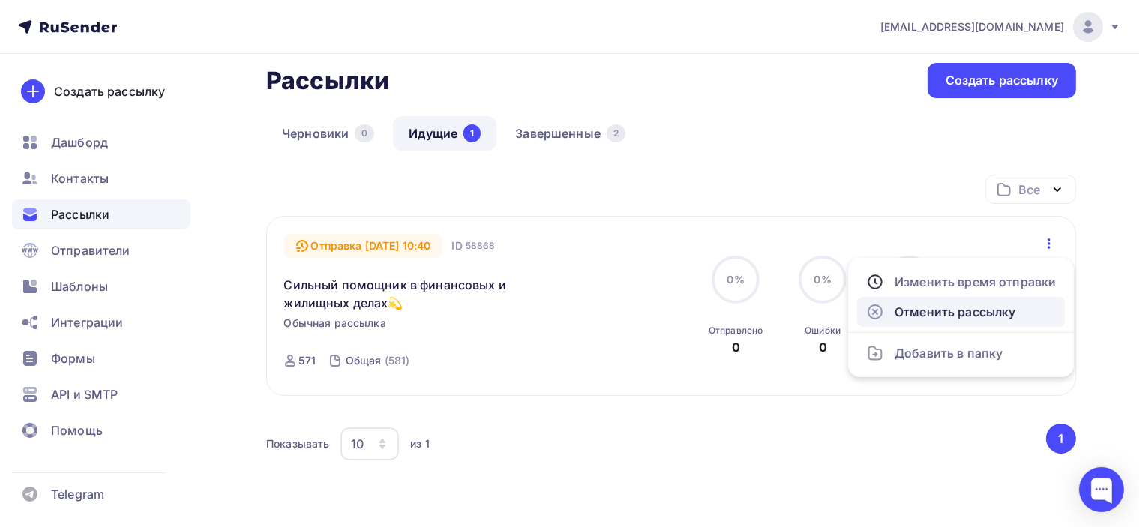
click at [1000, 313] on div "Отменить рассылку" at bounding box center [961, 312] width 190 height 18
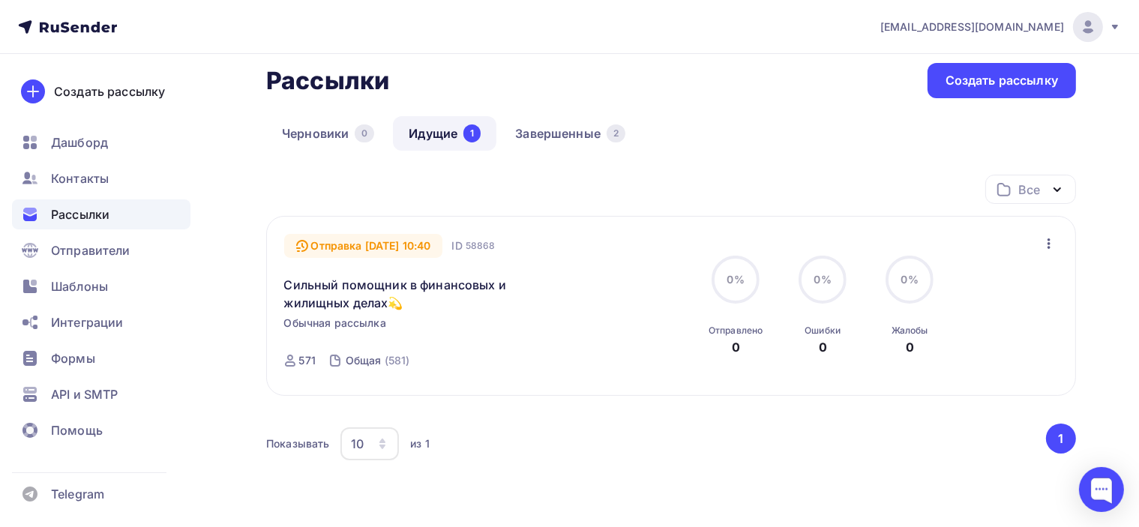
scroll to position [6, 0]
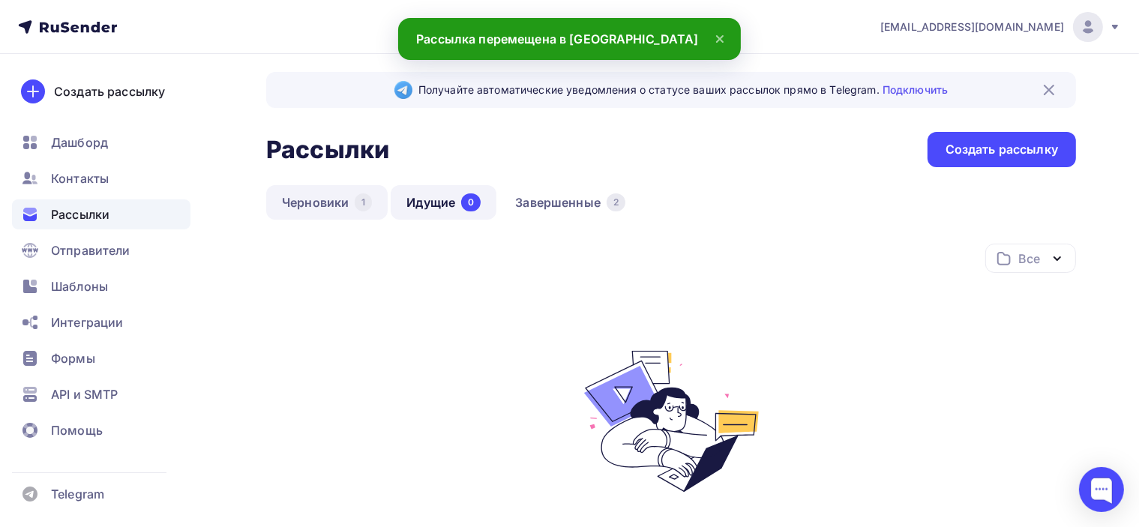
click at [326, 200] on link "Черновики 1" at bounding box center [326, 202] width 121 height 34
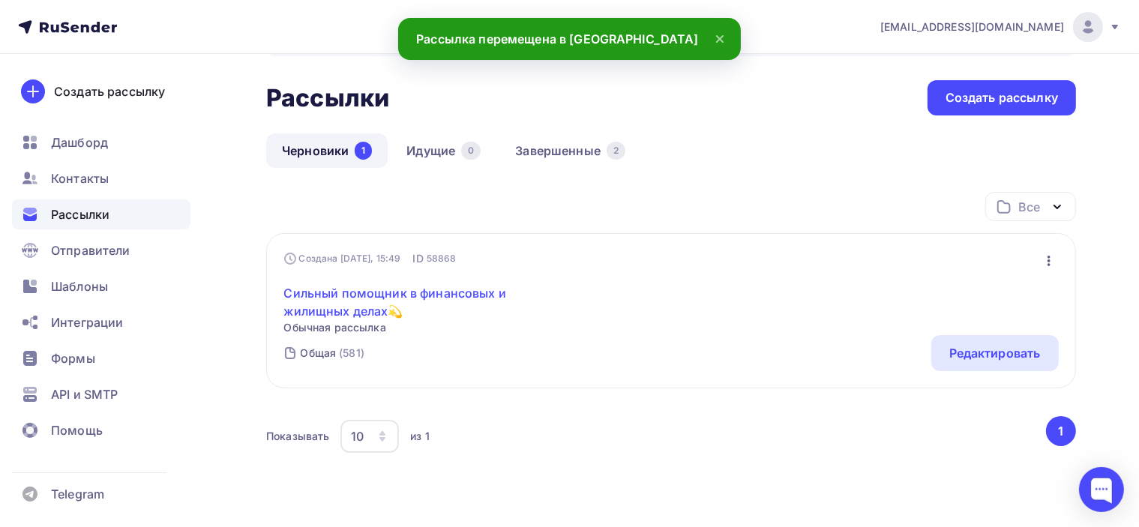
scroll to position [75, 0]
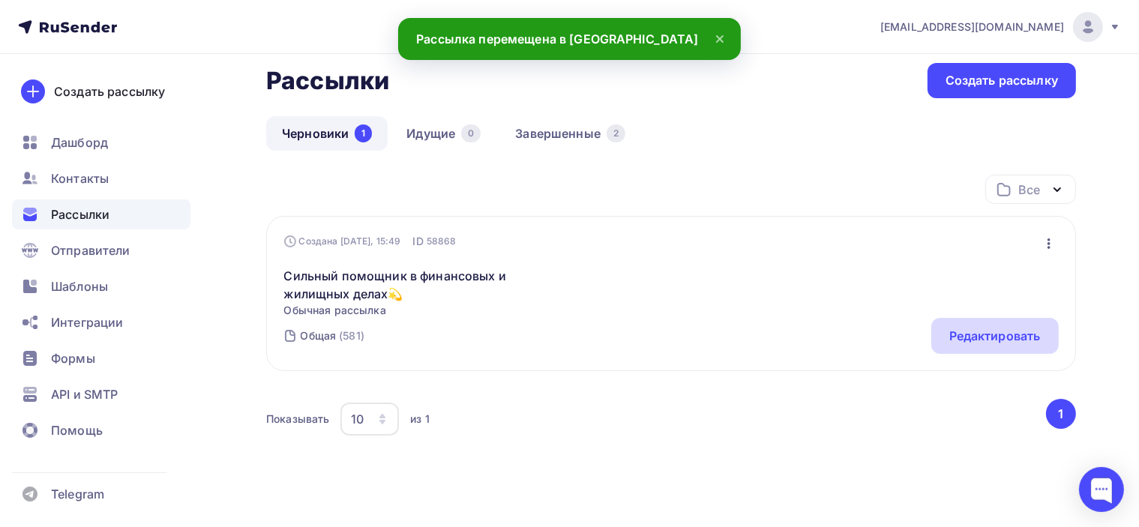
click at [981, 338] on div "Редактировать" at bounding box center [994, 336] width 91 height 18
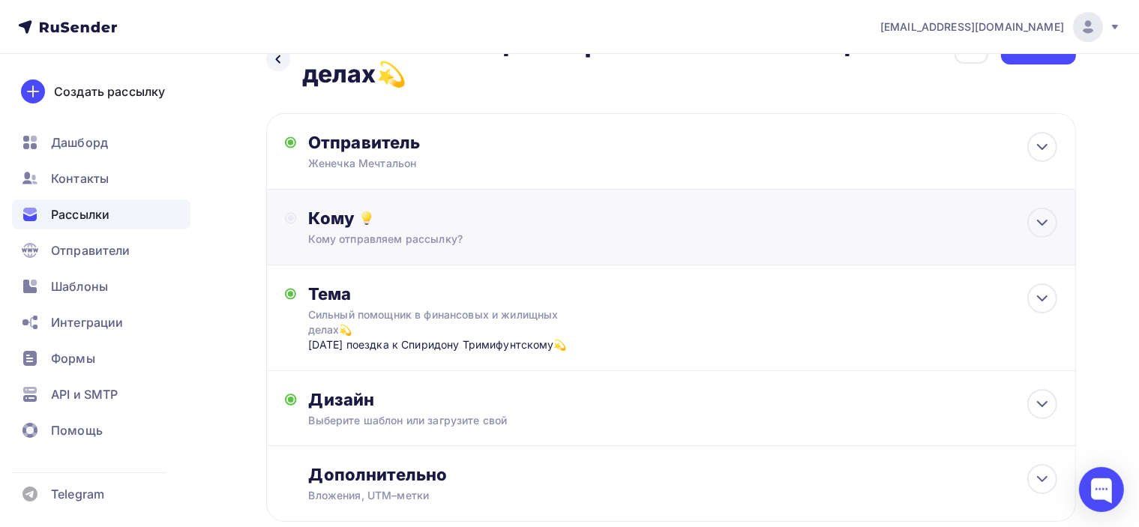
scroll to position [75, 0]
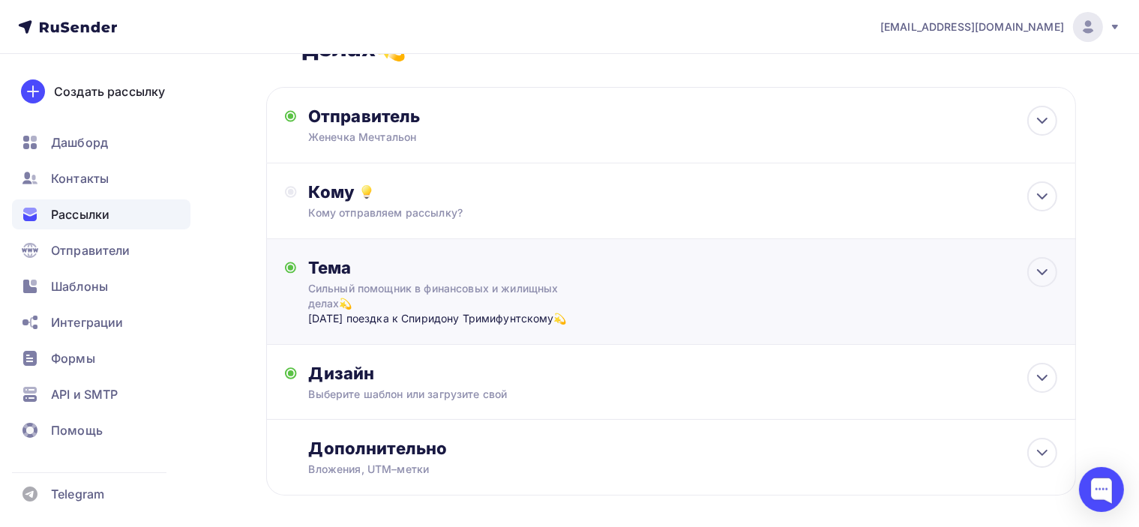
click at [622, 303] on div "Тема Сильный помощник в финансовых и жилищных делах💫 [DATE] поездка к [PERSON_N…" at bounding box center [671, 292] width 810 height 106
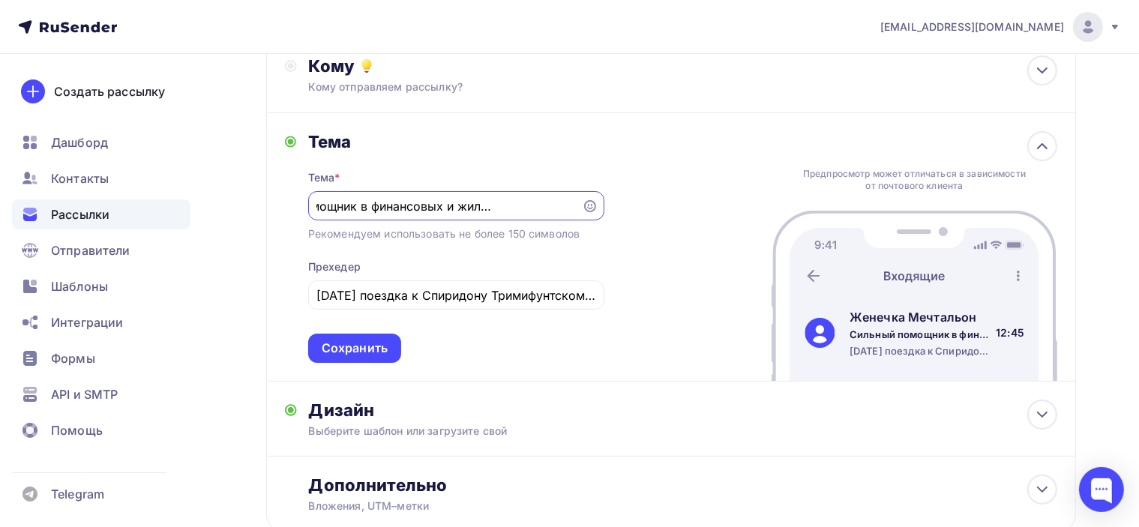
scroll to position [300, 0]
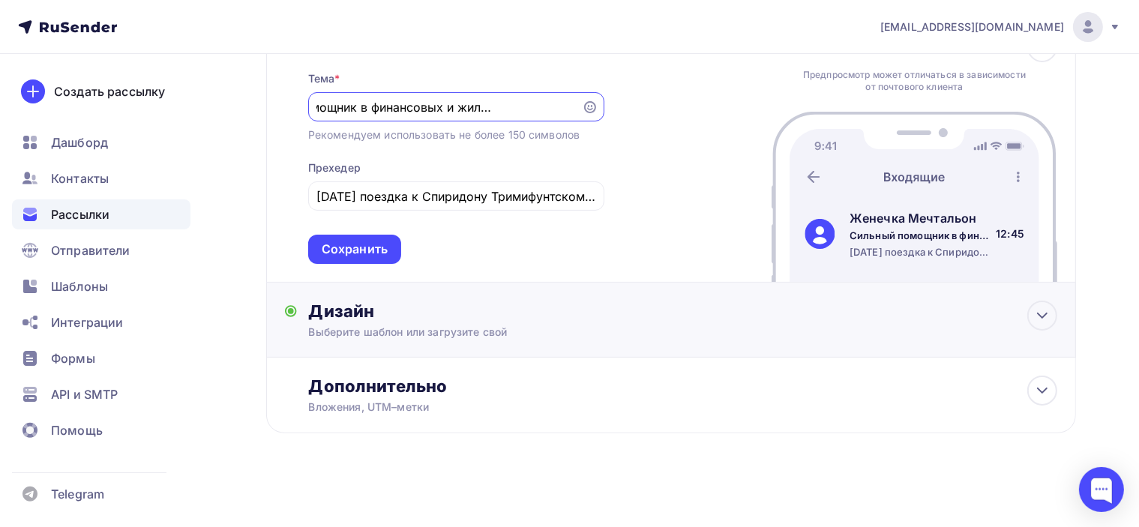
click at [609, 325] on div "Выберите шаблон или загрузите свой" at bounding box center [646, 332] width 674 height 15
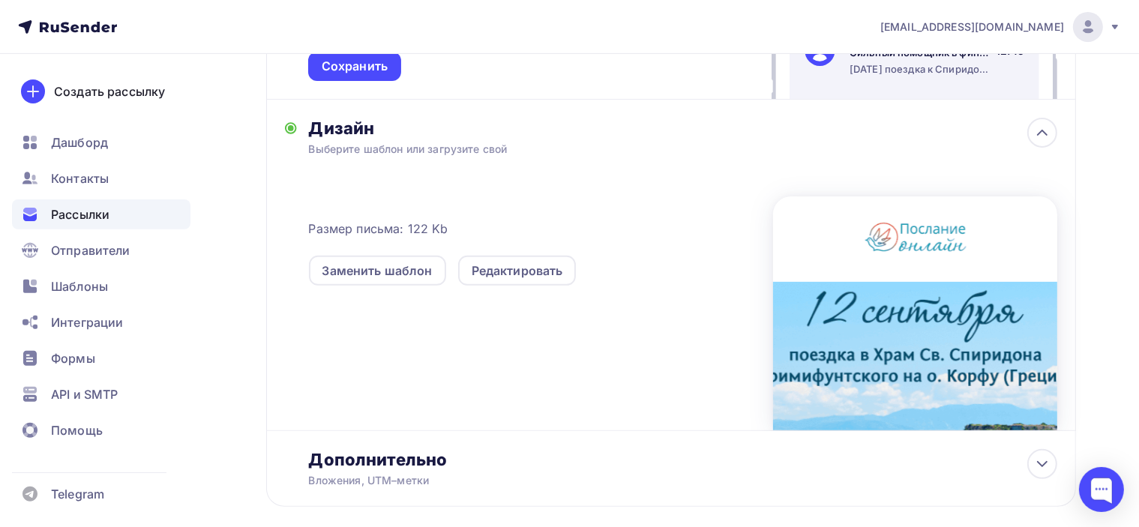
scroll to position [525, 0]
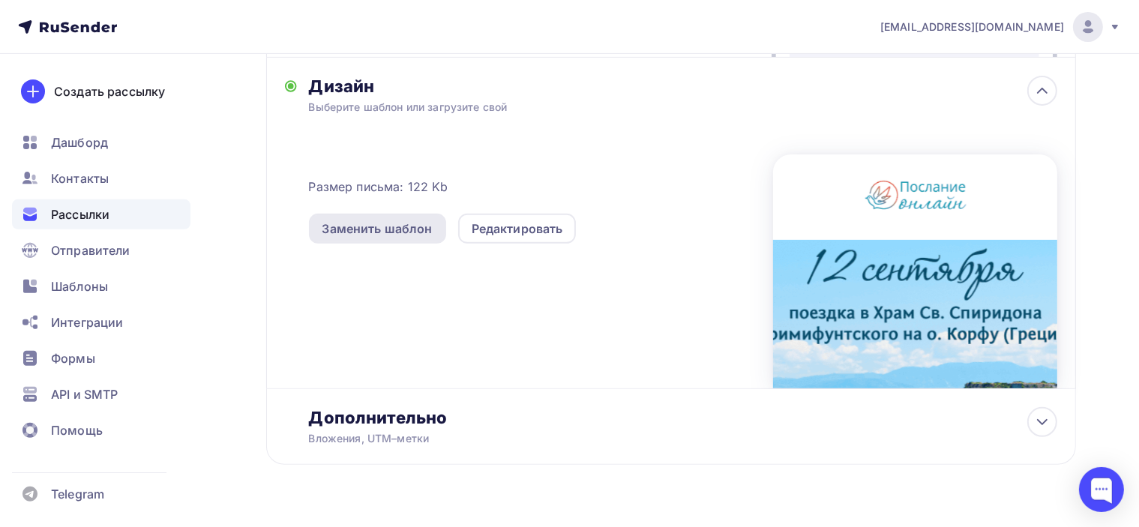
click at [383, 226] on div "Заменить шаблон" at bounding box center [377, 229] width 110 height 18
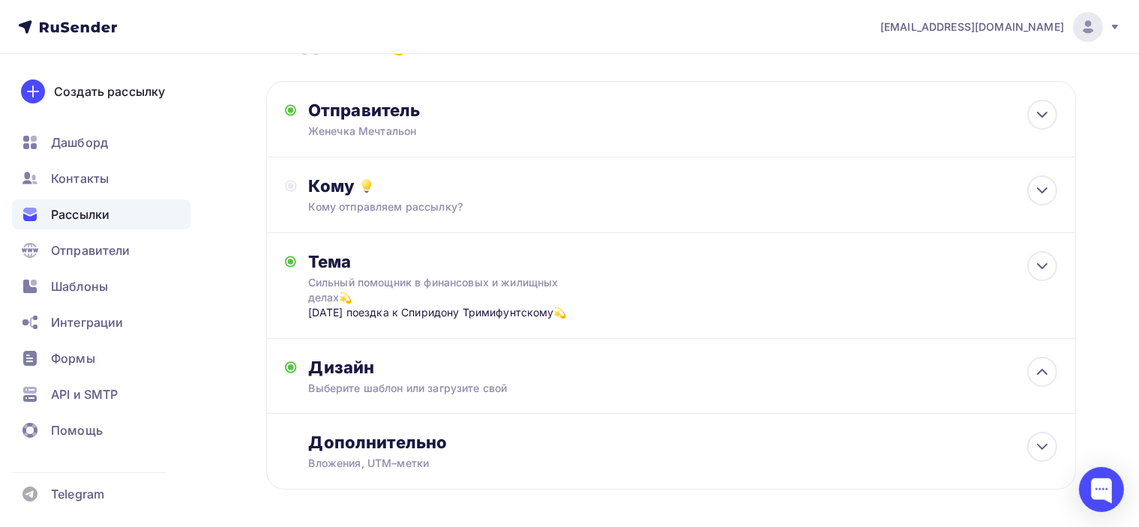
scroll to position [96, 0]
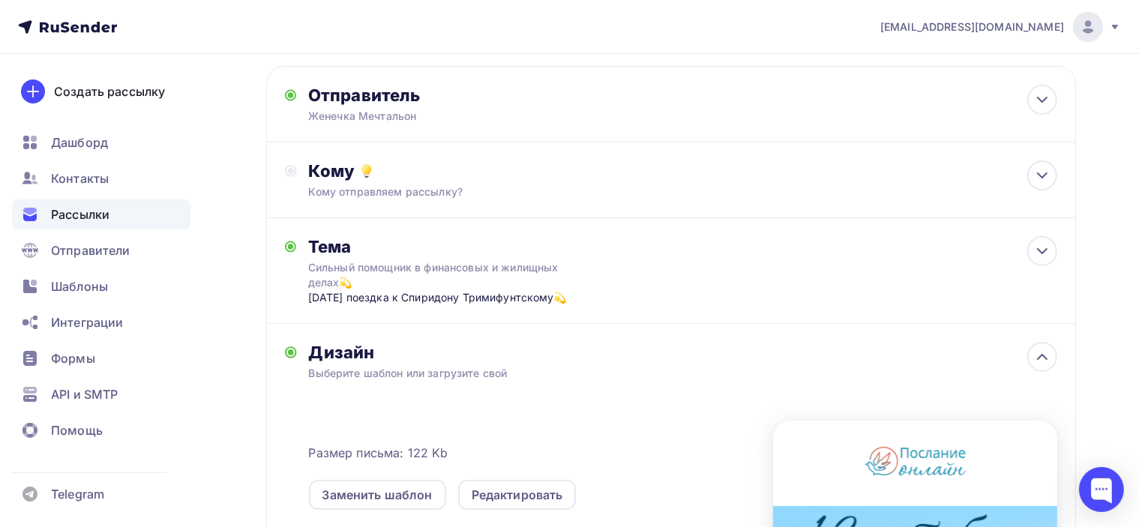
click at [523, 509] on div "Размер письма: 122 Kb Заменить шаблон Редактировать" at bounding box center [683, 530] width 748 height 250
click at [527, 491] on div "Редактировать" at bounding box center [517, 495] width 91 height 18
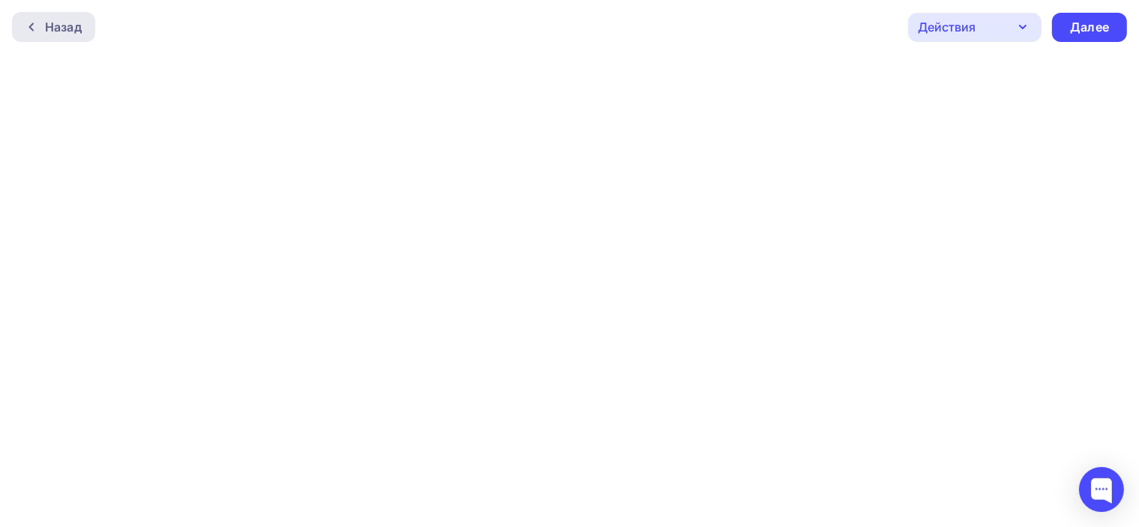
click at [31, 30] on icon at bounding box center [31, 27] width 12 height 12
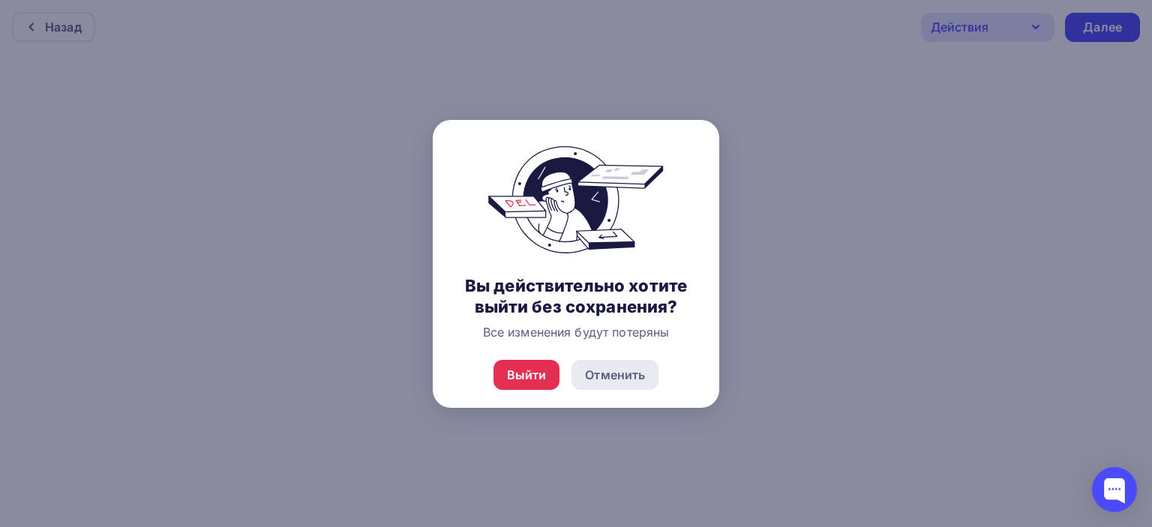
click at [629, 379] on div "Отменить" at bounding box center [615, 375] width 60 height 18
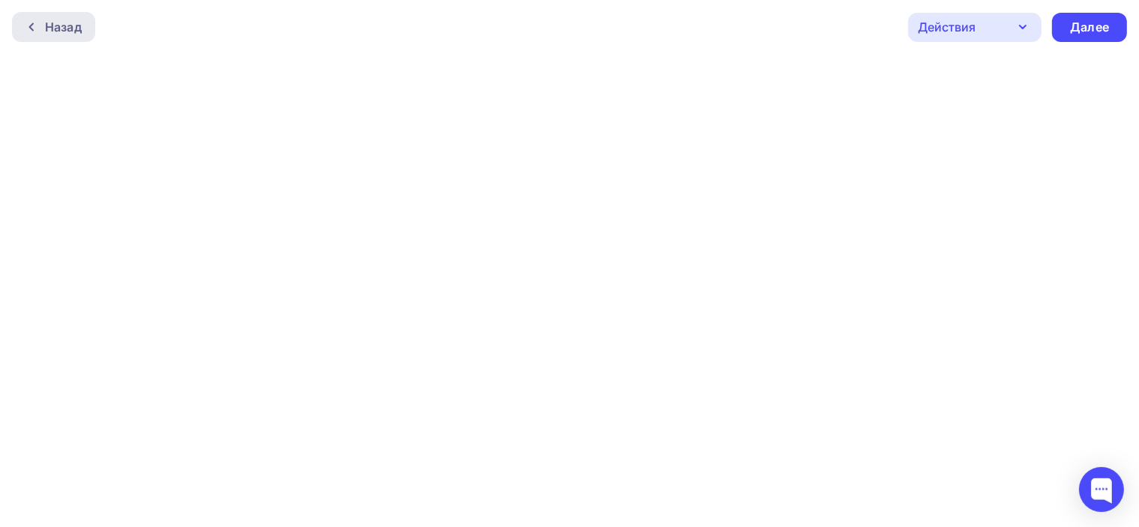
click at [59, 29] on div "Назад" at bounding box center [63, 27] width 37 height 18
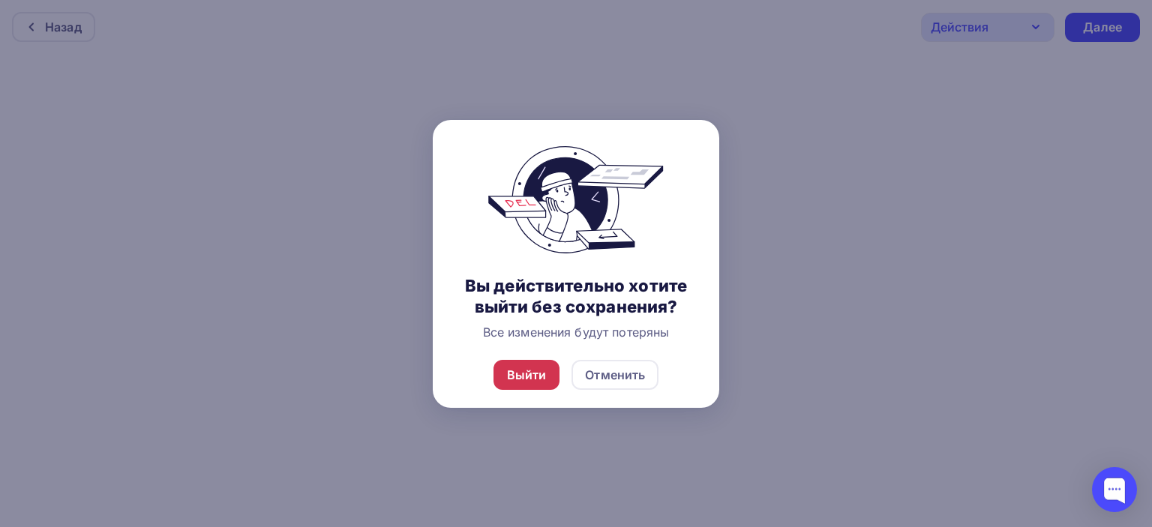
click at [531, 377] on div "Выйти" at bounding box center [527, 375] width 40 height 18
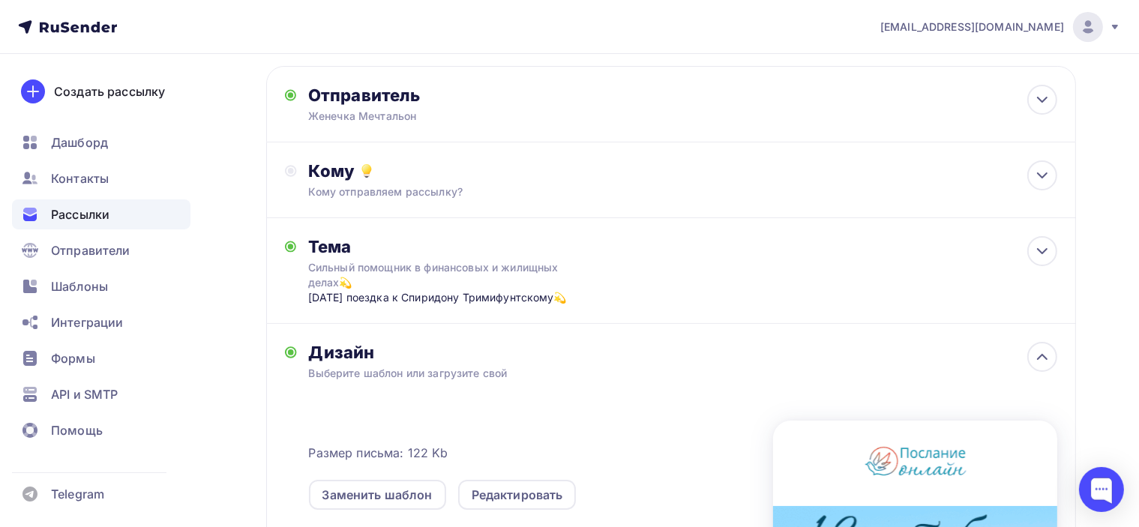
scroll to position [321, 0]
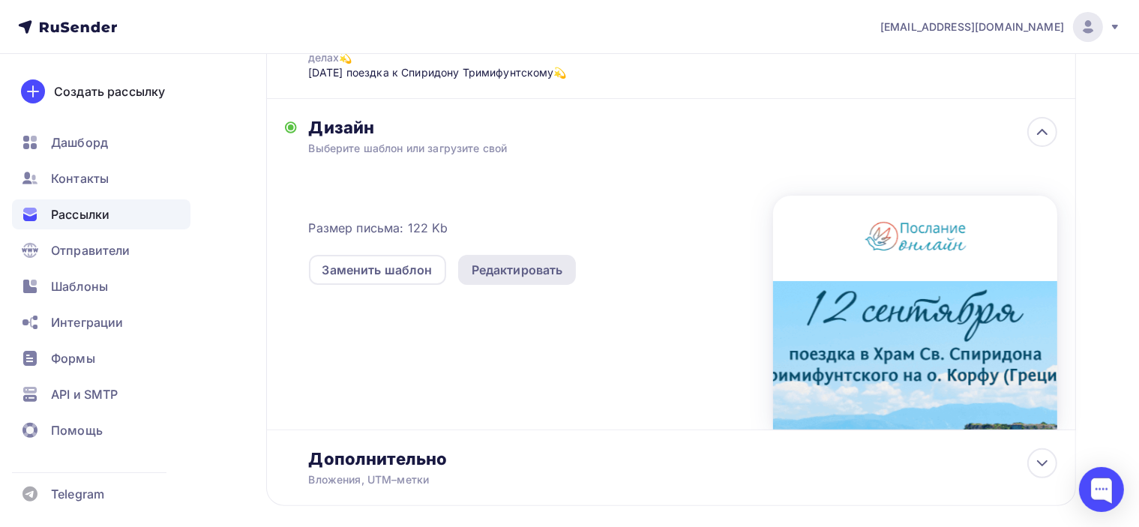
click at [511, 268] on div "Редактировать" at bounding box center [517, 270] width 91 height 18
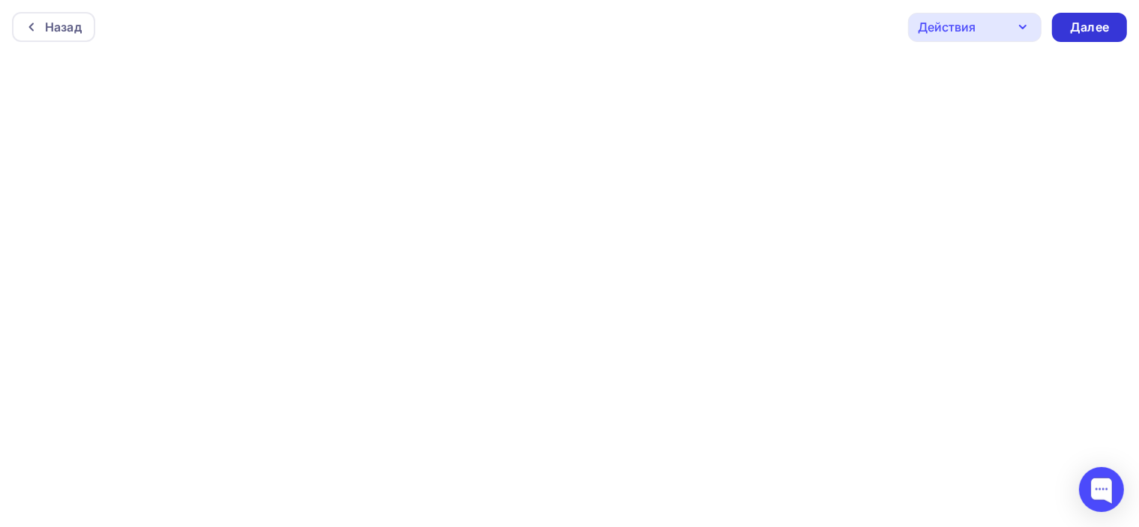
click at [1110, 25] on div "Далее" at bounding box center [1089, 27] width 75 height 29
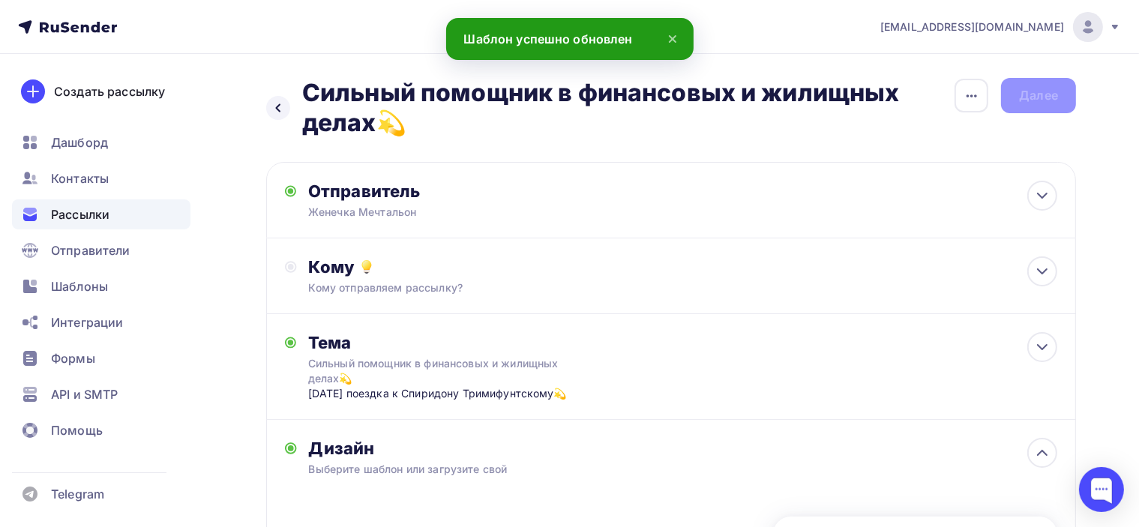
click at [912, 121] on h2 "Сильный помощник в финансовых и жилищных делах💫" at bounding box center [628, 108] width 652 height 60
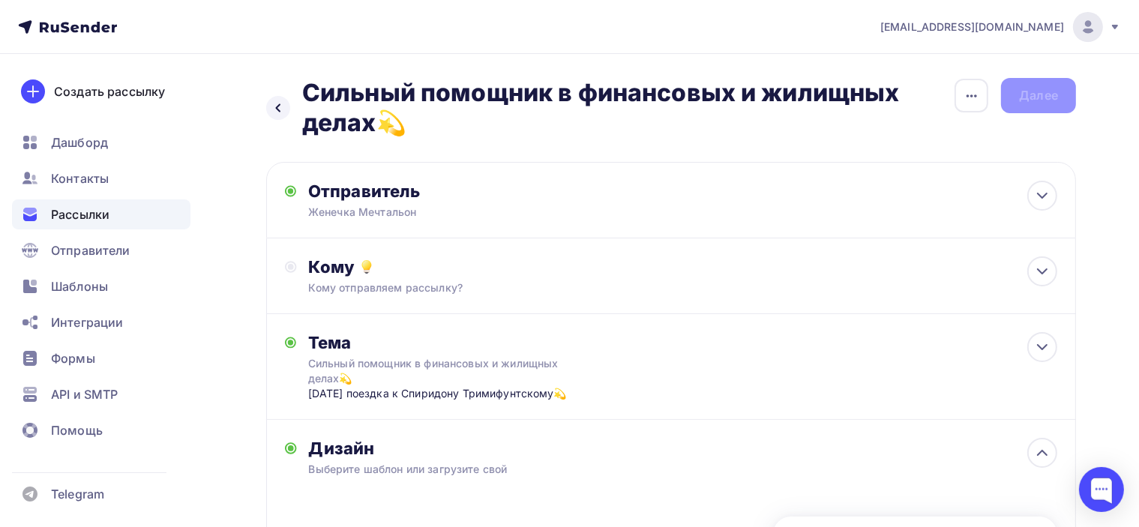
click at [1033, 98] on div "Назад Сильный помощник в финансовых и жилищных делах💫 Сильный помощник в финанс…" at bounding box center [671, 108] width 810 height 60
click at [1045, 91] on div "Назад Сильный помощник в финансовых и жилищных делах💫 Сильный помощник в финанс…" at bounding box center [671, 108] width 810 height 60
click at [1049, 93] on div "Назад Сильный помощник в финансовых и жилищных делах💫 Сильный помощник в финанс…" at bounding box center [671, 108] width 810 height 60
drag, startPoint x: 1049, startPoint y: 93, endPoint x: 1117, endPoint y: 109, distance: 69.3
click at [1050, 93] on div "Назад Сильный помощник в финансовых и жилищных делах💫 Сильный помощник в финанс…" at bounding box center [671, 108] width 810 height 60
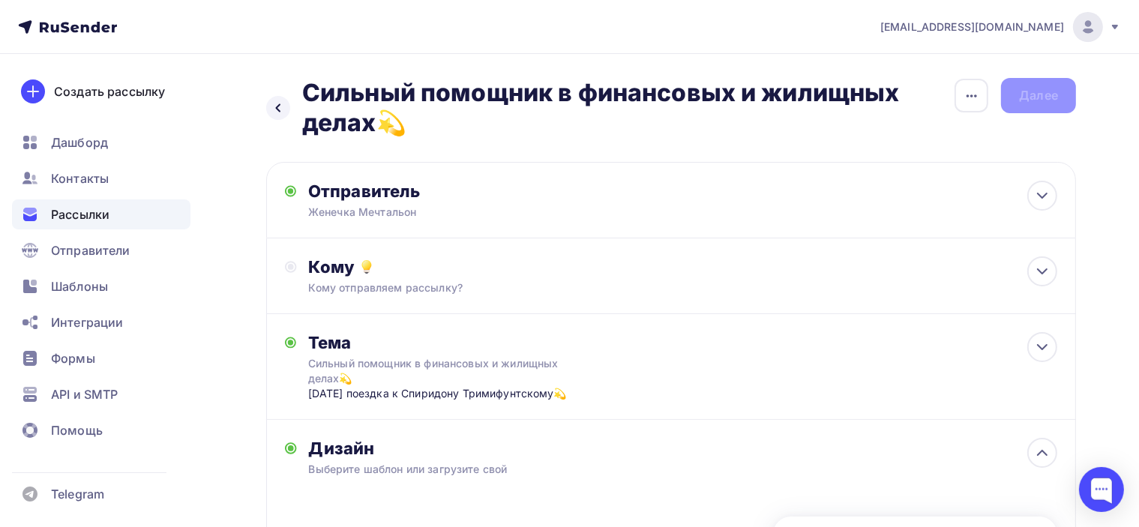
click at [999, 139] on div "Назад Сильный помощник в финансовых и жилищных делах💫 Сильный помощник в финанс…" at bounding box center [671, 471] width 810 height 786
click at [1061, 90] on div "Назад Сильный помощник в финансовых и жилищных делах💫 Сильный помощник в финанс…" at bounding box center [671, 108] width 810 height 60
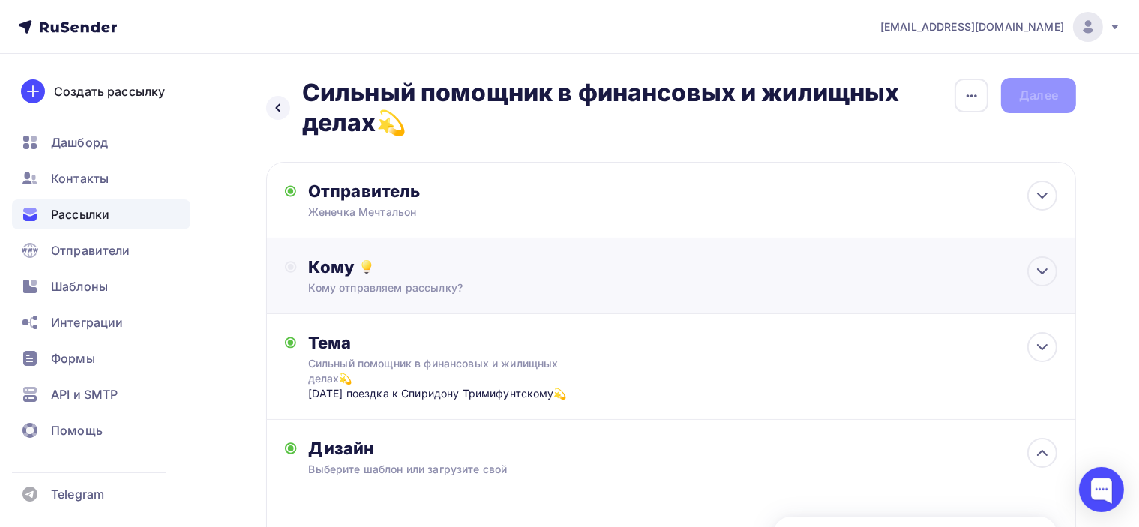
click at [543, 275] on div "Кому" at bounding box center [683, 266] width 748 height 21
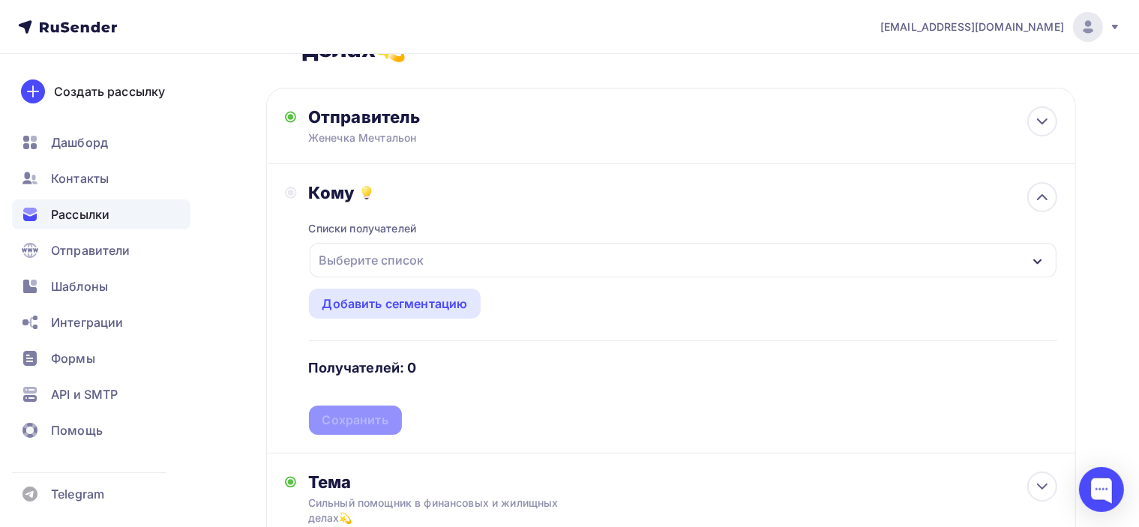
scroll to position [75, 0]
click at [554, 247] on div "Выберите список" at bounding box center [683, 259] width 747 height 34
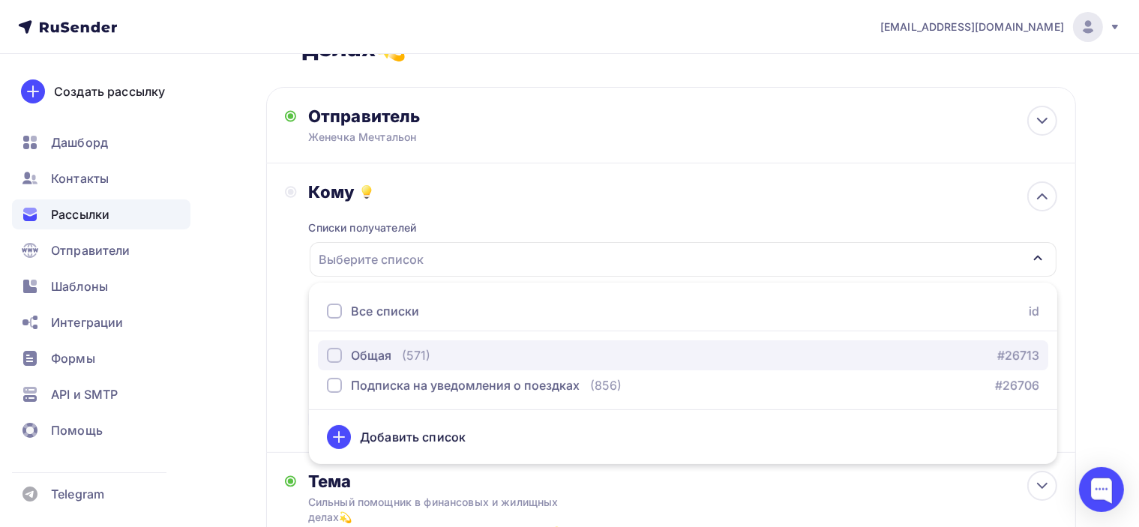
click at [365, 349] on div "Общая" at bounding box center [371, 355] width 40 height 18
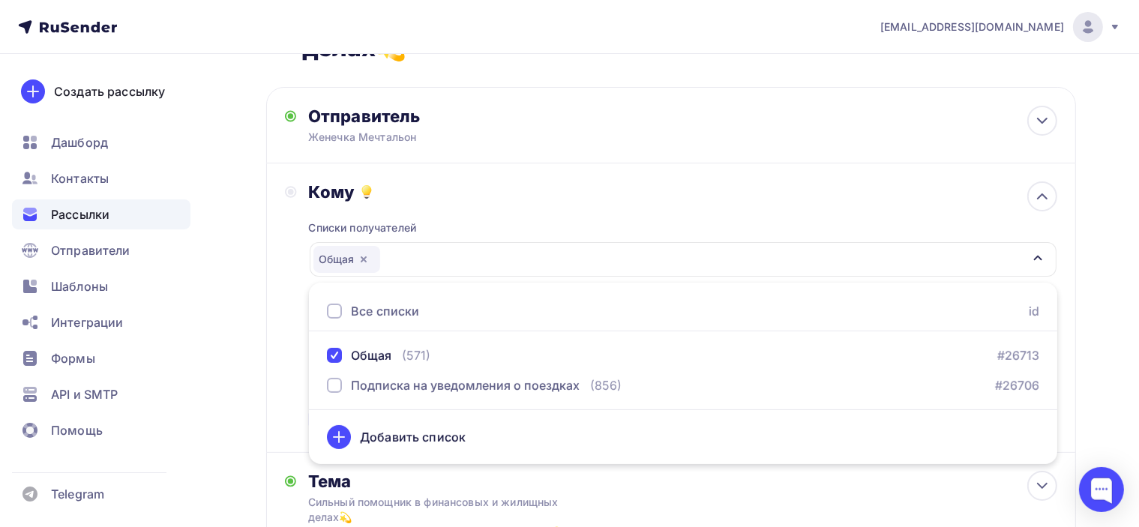
click at [1091, 211] on div "Назад Сильный помощник в финансовых и жилищных делах💫 Сильный помощник в финанс…" at bounding box center [569, 521] width 1139 height 1084
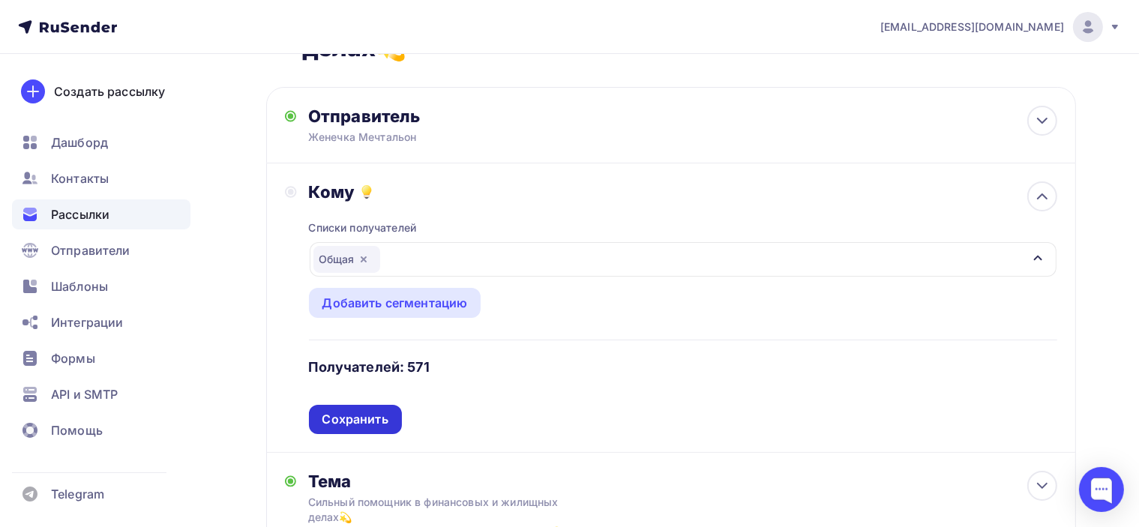
click at [355, 415] on div "Сохранить" at bounding box center [355, 419] width 66 height 17
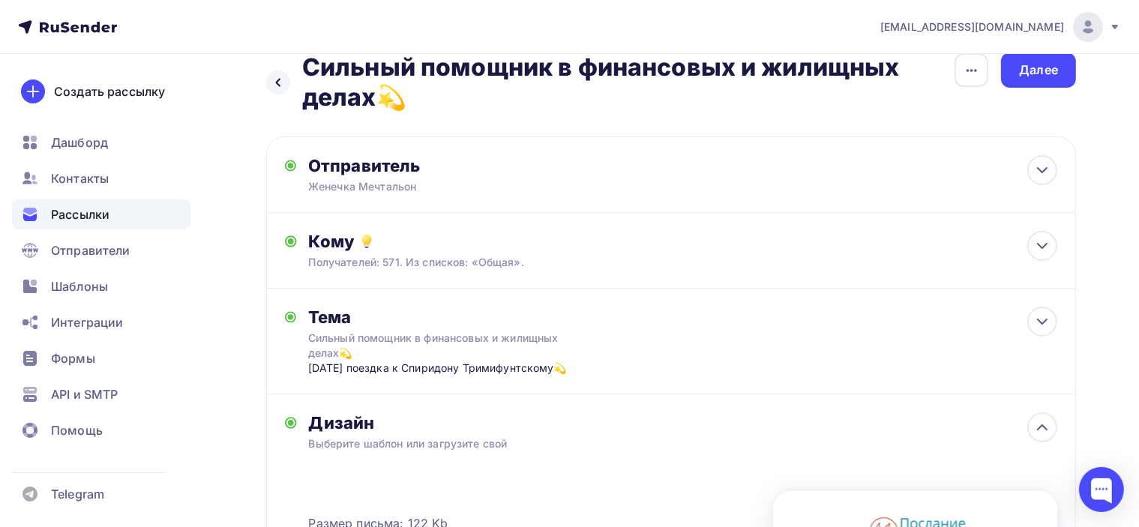
scroll to position [0, 0]
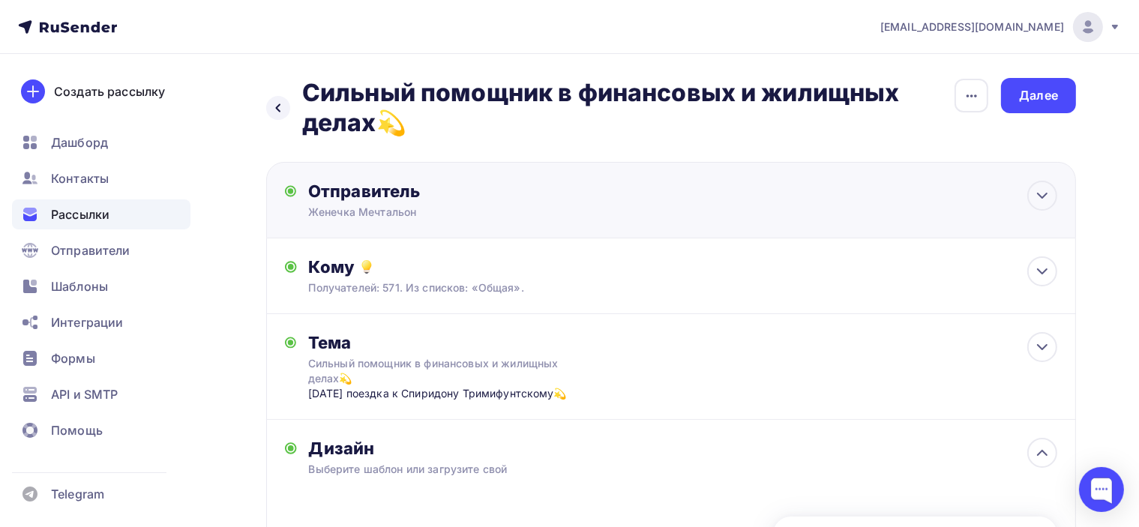
click at [615, 193] on div "Отправитель" at bounding box center [470, 191] width 325 height 21
type input "Женечка Мечтальон"
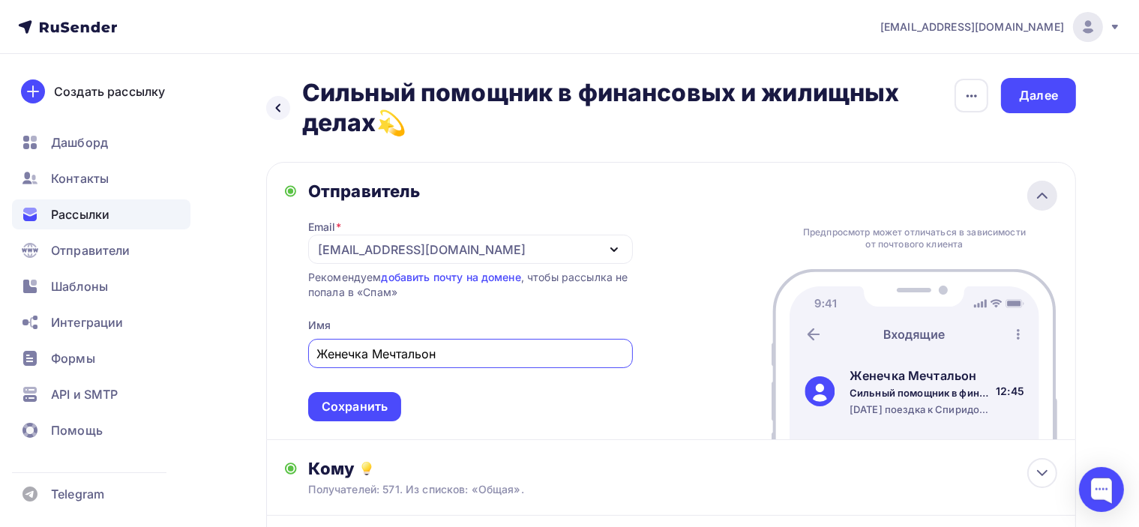
click at [1046, 191] on icon at bounding box center [1042, 196] width 18 height 18
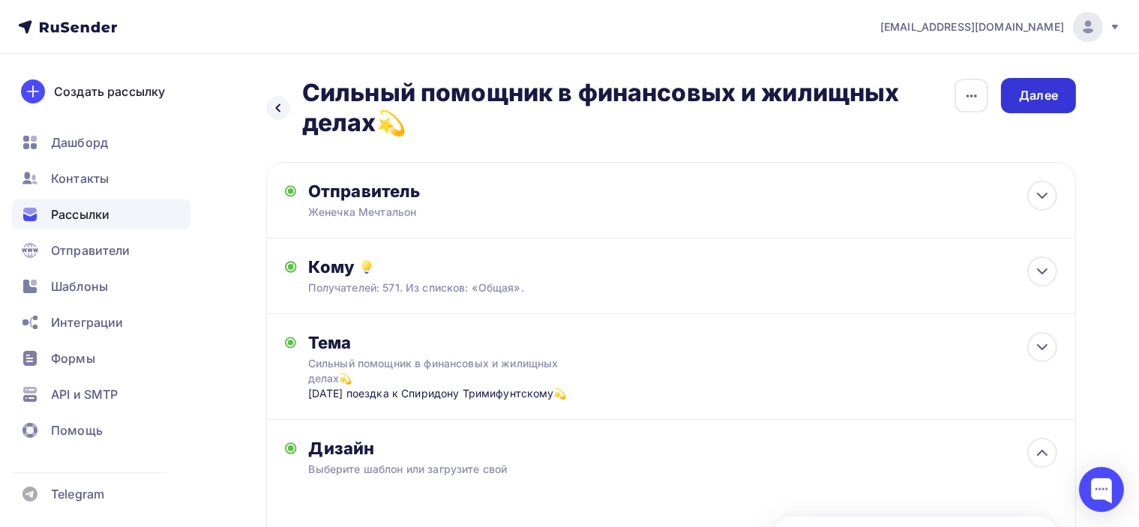
click at [1042, 101] on div "Далее" at bounding box center [1038, 95] width 39 height 17
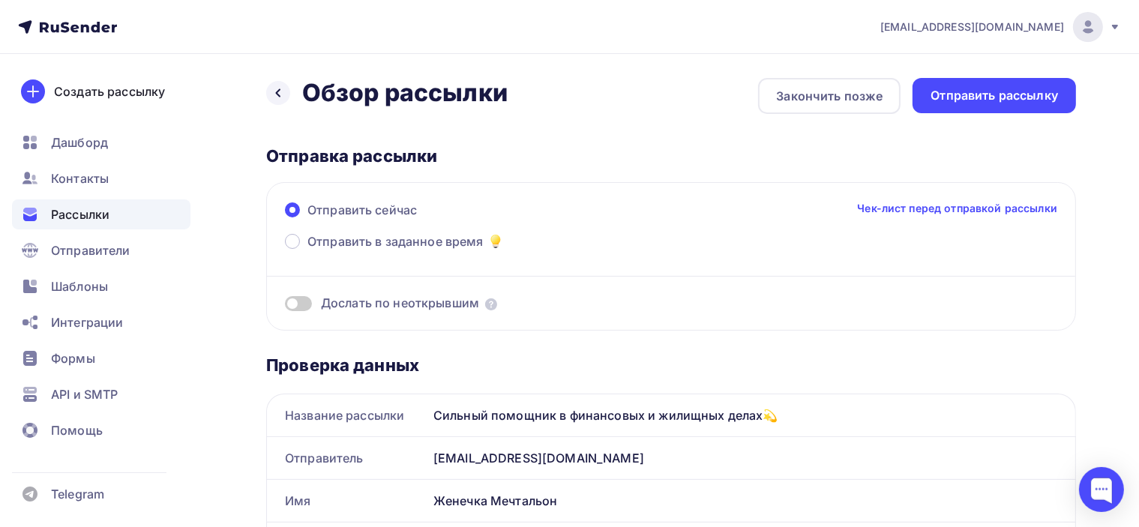
scroll to position [75, 0]
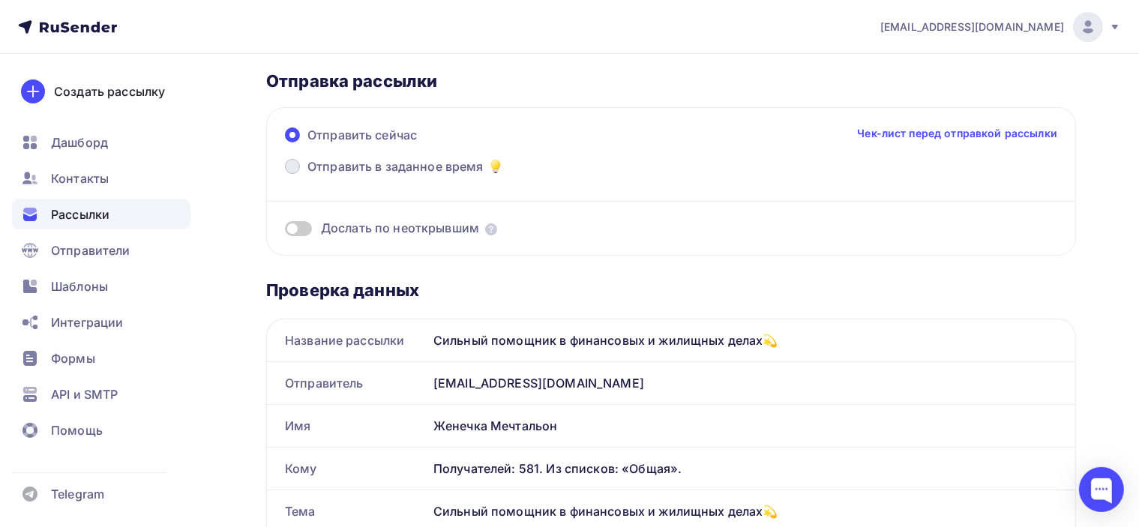
click at [325, 169] on span "Отправить в заданное время" at bounding box center [395, 166] width 176 height 18
click at [307, 175] on input "Отправить в заданное время" at bounding box center [307, 175] width 0 height 0
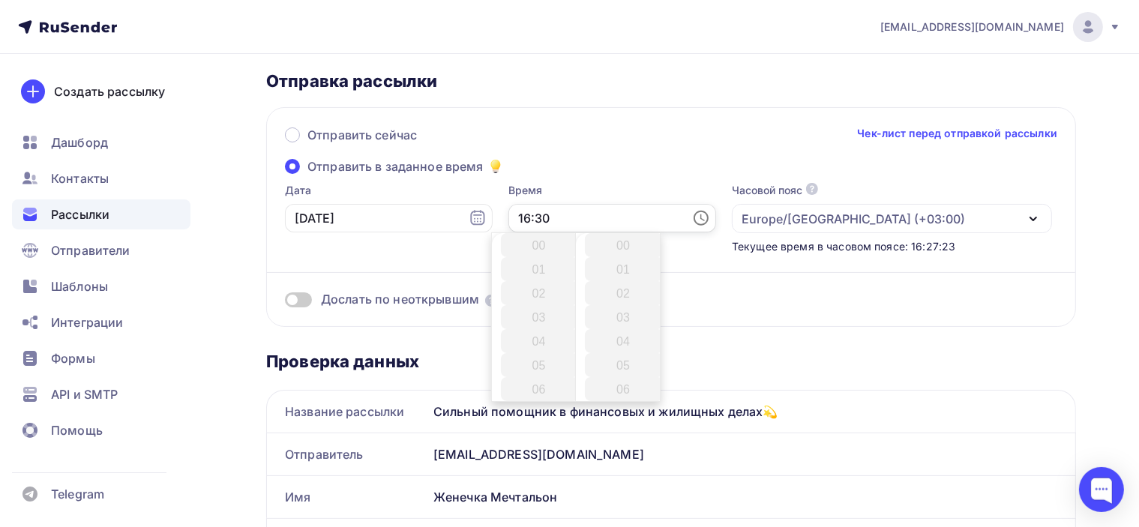
click at [508, 215] on input "16:30" at bounding box center [612, 218] width 208 height 28
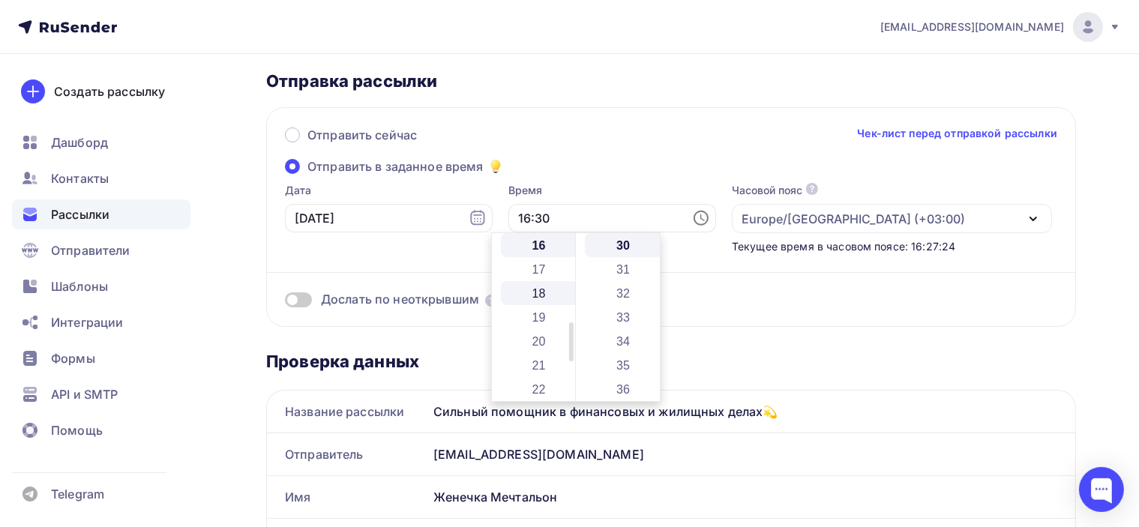
click at [537, 293] on li "18" at bounding box center [540, 293] width 79 height 24
click at [628, 283] on li "10" at bounding box center [624, 290] width 79 height 24
type input "18:10"
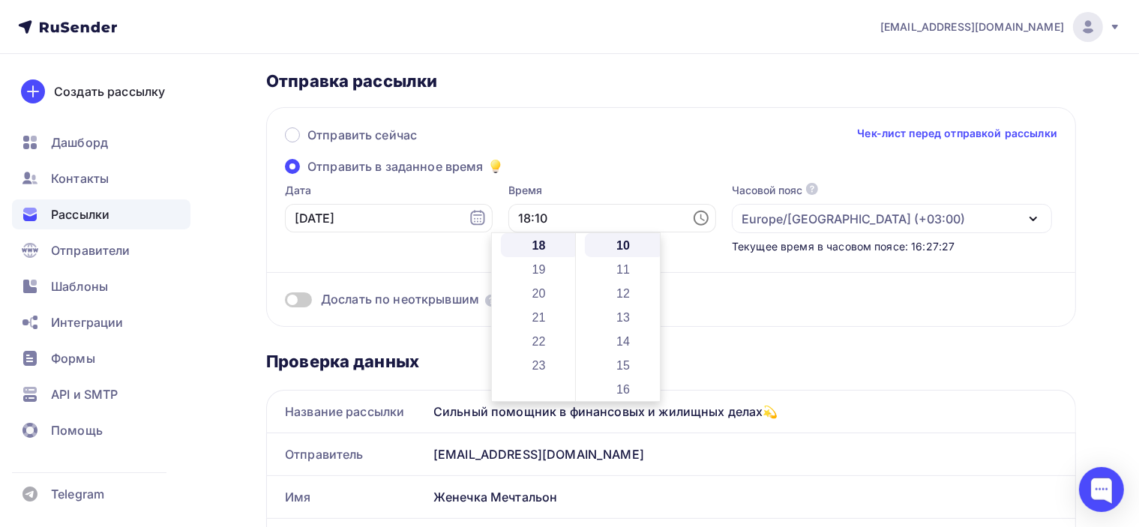
click at [450, 247] on div "Дата [DATE]" at bounding box center [389, 218] width 208 height 71
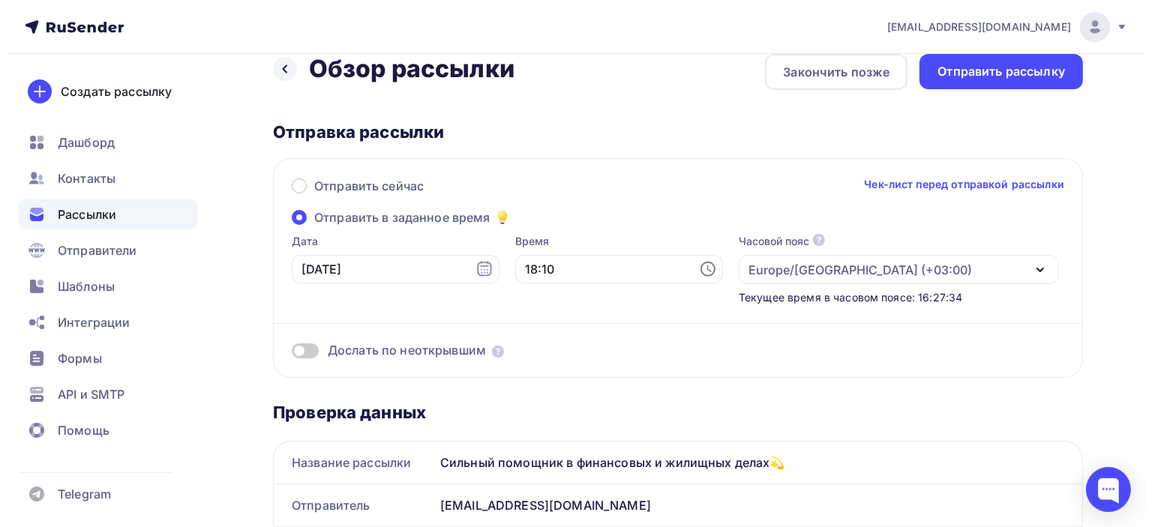
scroll to position [0, 0]
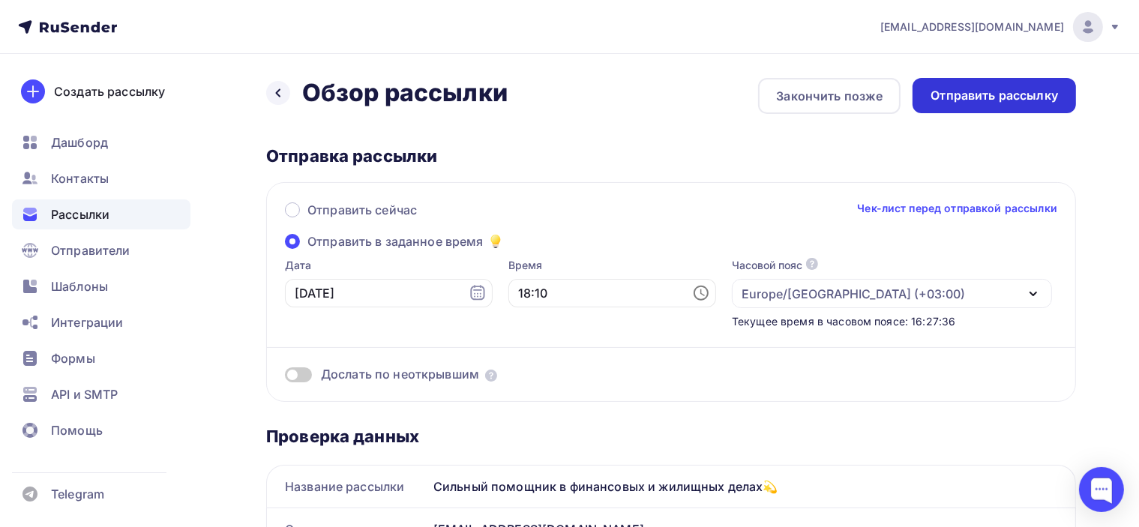
click at [960, 99] on div "Отправить рассылку" at bounding box center [994, 95] width 127 height 17
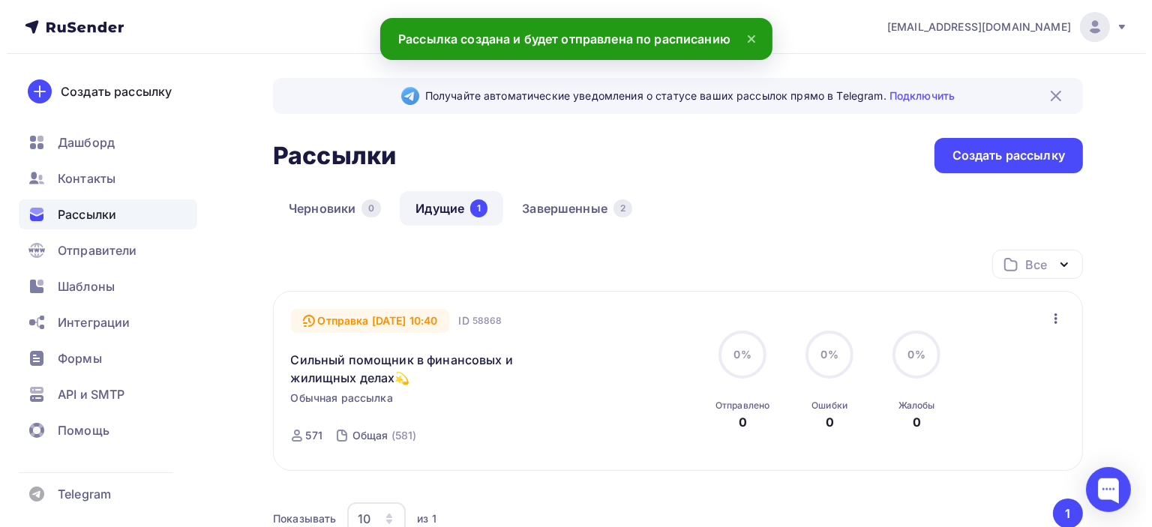
scroll to position [75, 0]
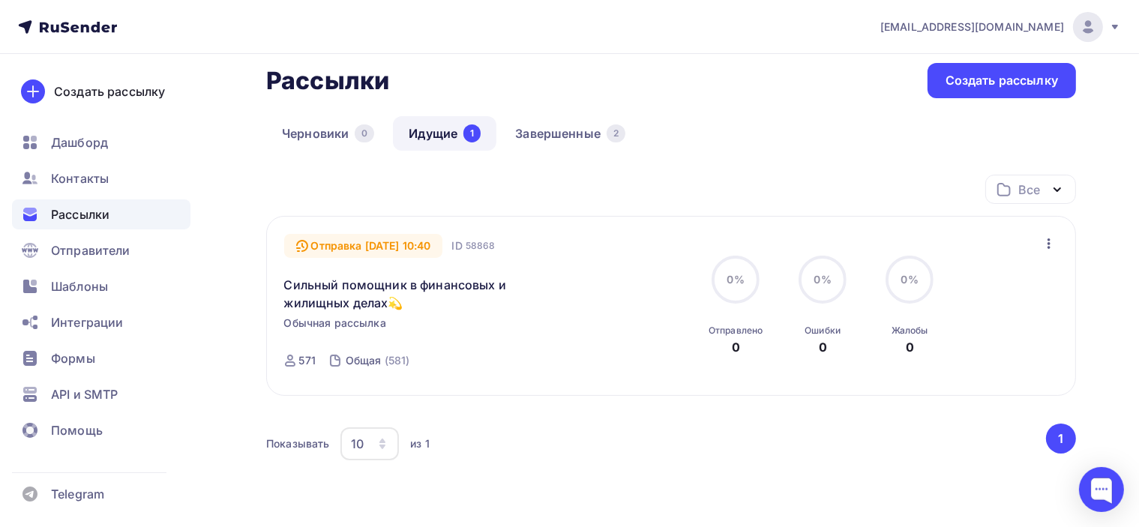
click at [439, 244] on div "Отправка [DATE] 10:40" at bounding box center [363, 246] width 159 height 24
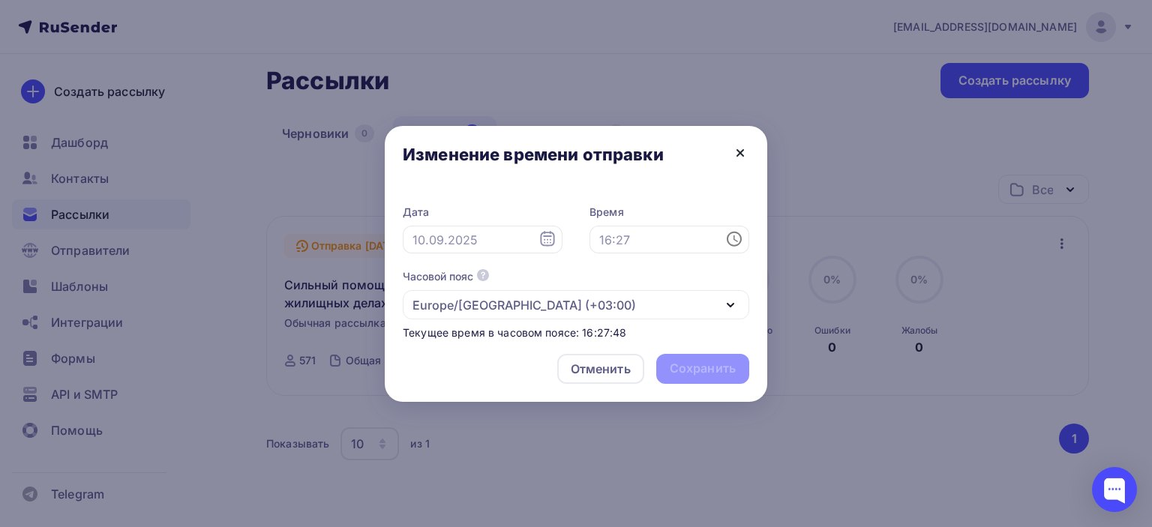
click at [747, 152] on icon at bounding box center [740, 153] width 18 height 18
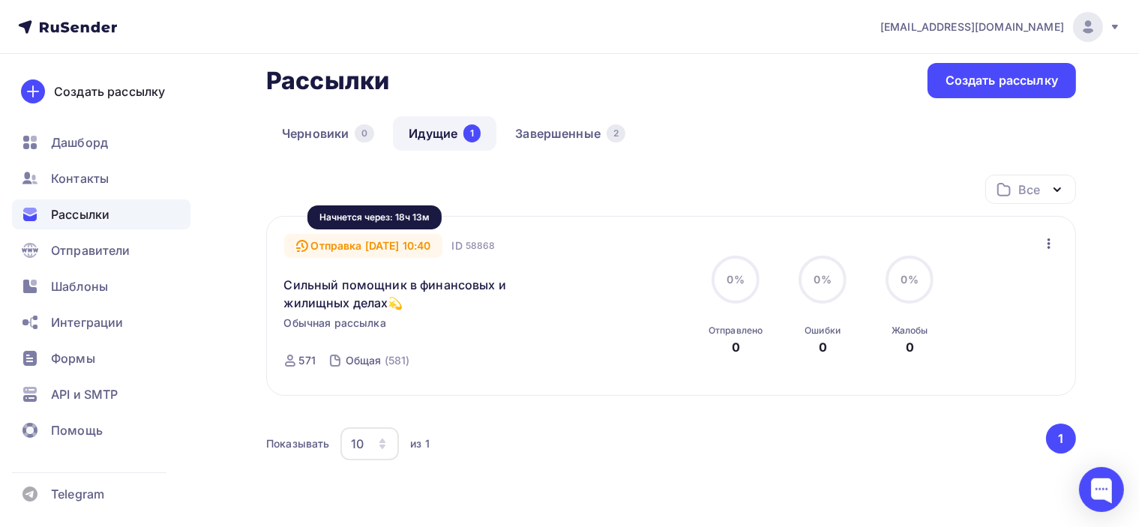
click at [417, 245] on div "Отправка [DATE] 10:40" at bounding box center [363, 246] width 159 height 24
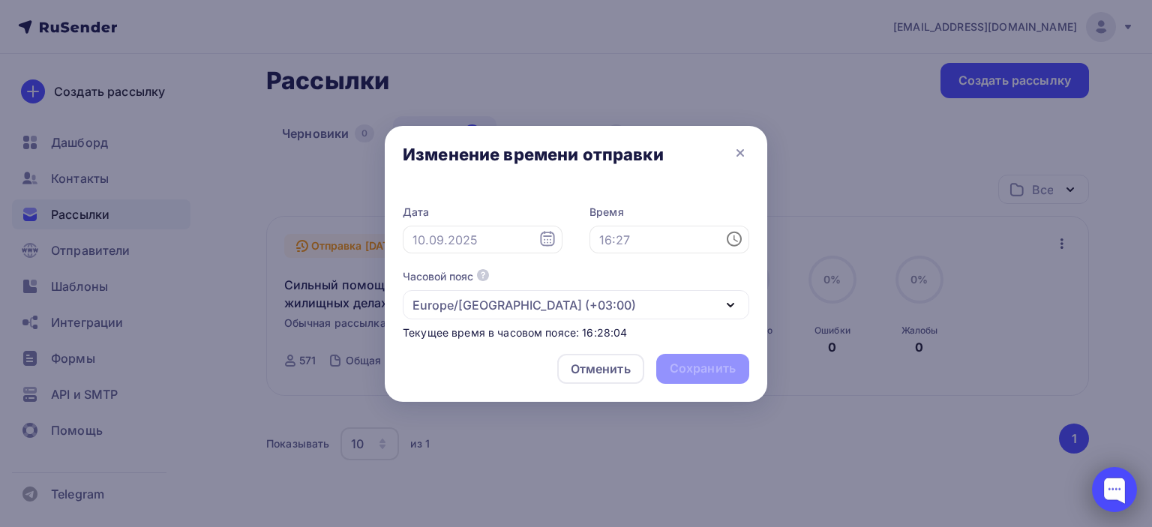
click at [1119, 495] on div at bounding box center [1114, 489] width 45 height 45
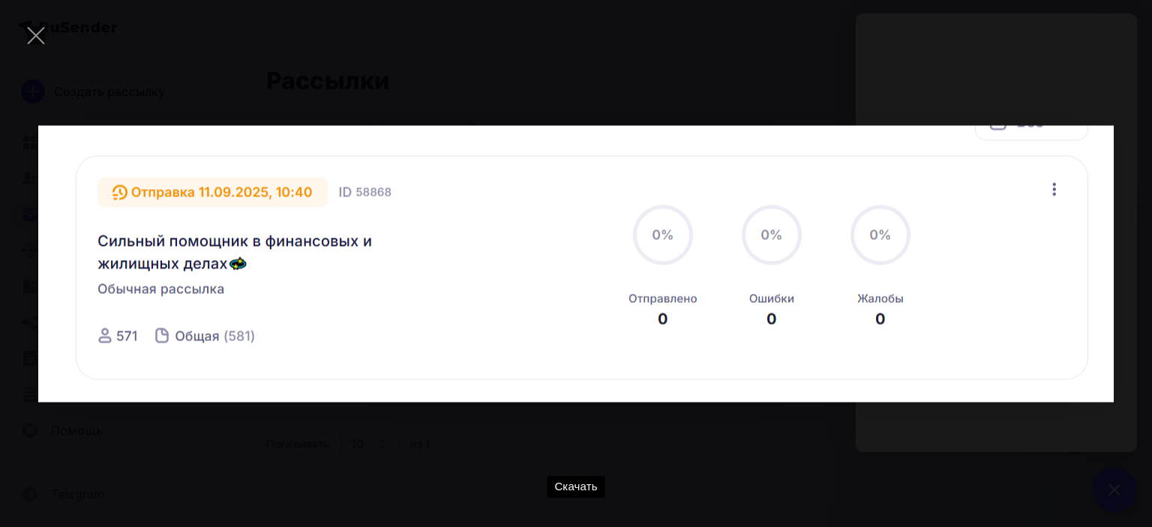
click at [569, 86] on div "Скачать" at bounding box center [575, 263] width 1107 height 482
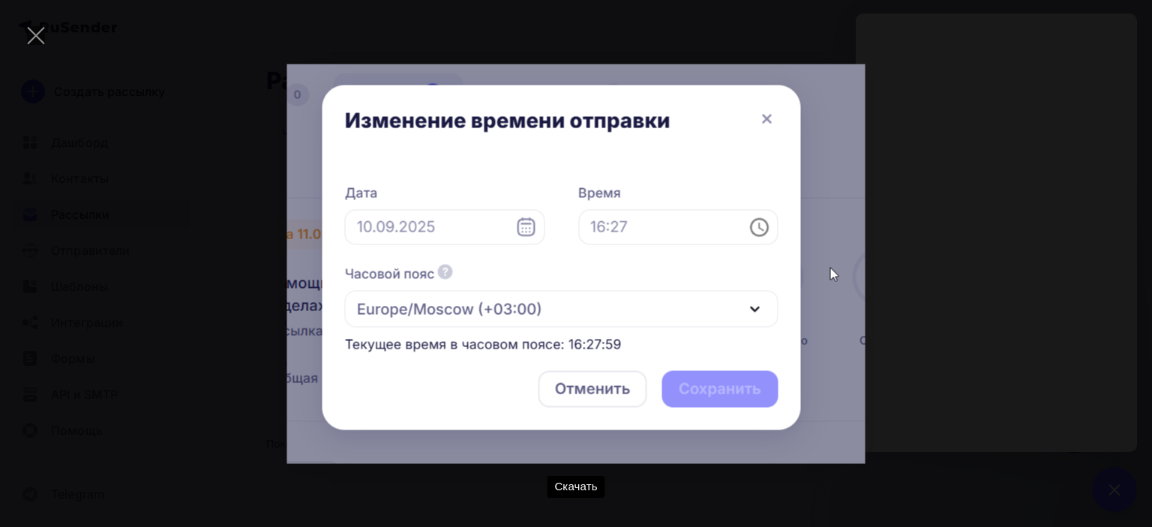
click at [921, 164] on div "Скачать" at bounding box center [575, 263] width 1107 height 482
click at [935, 214] on div "Скачать" at bounding box center [575, 263] width 1107 height 482
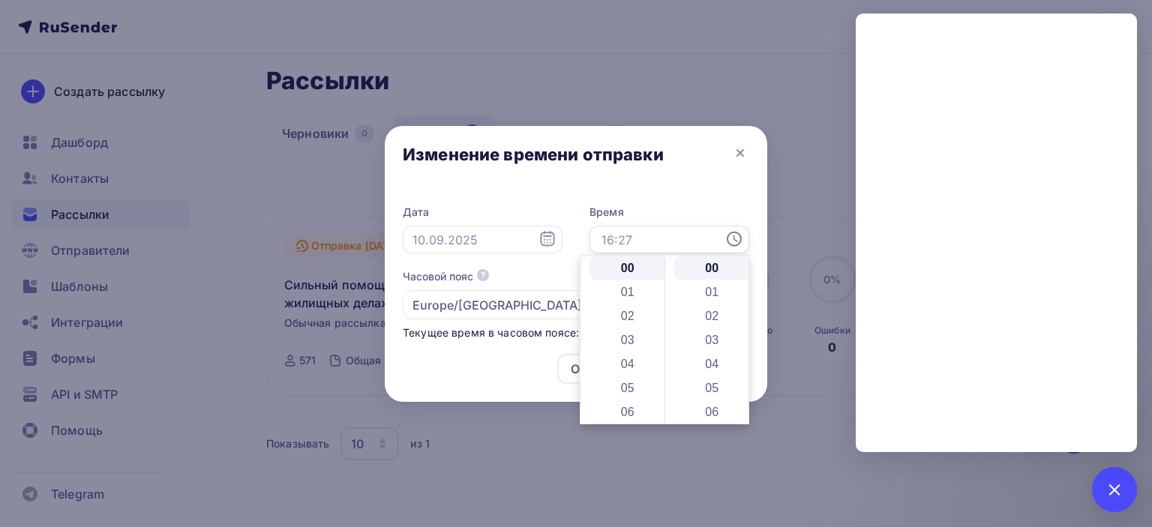
drag, startPoint x: 618, startPoint y: 245, endPoint x: 594, endPoint y: 248, distance: 24.2
click at [581, 245] on div "Дата Время Часовой пояс По умолчанию используется часовой пояс из настроек ваше…" at bounding box center [576, 273] width 346 height 136
click at [628, 326] on li "18" at bounding box center [628, 325] width 79 height 24
click at [708, 361] on li "10" at bounding box center [713, 358] width 79 height 24
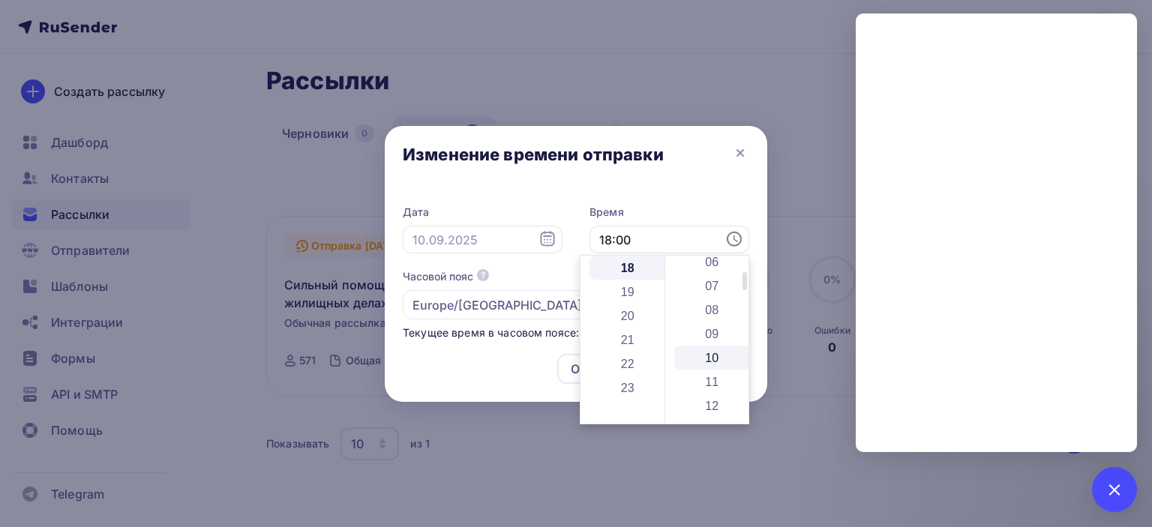
type input "18:10"
click at [516, 367] on div "Отменить Сохранить" at bounding box center [576, 372] width 382 height 60
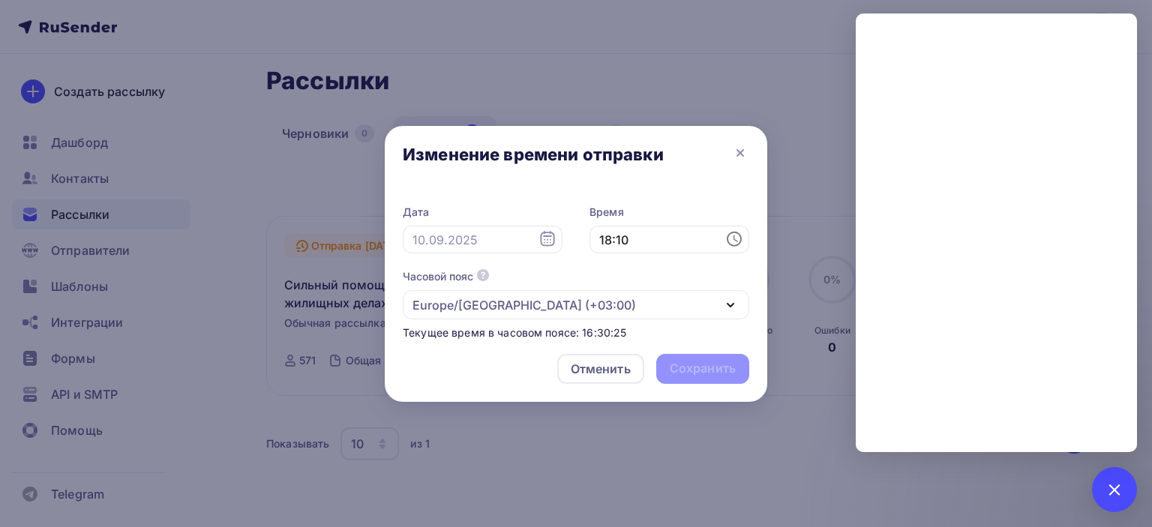
click at [726, 366] on div "Отменить Сохранить" at bounding box center [576, 372] width 382 height 60
click at [713, 370] on div "Отменить Сохранить" at bounding box center [576, 372] width 382 height 60
click at [604, 372] on div "Отменить" at bounding box center [601, 369] width 60 height 18
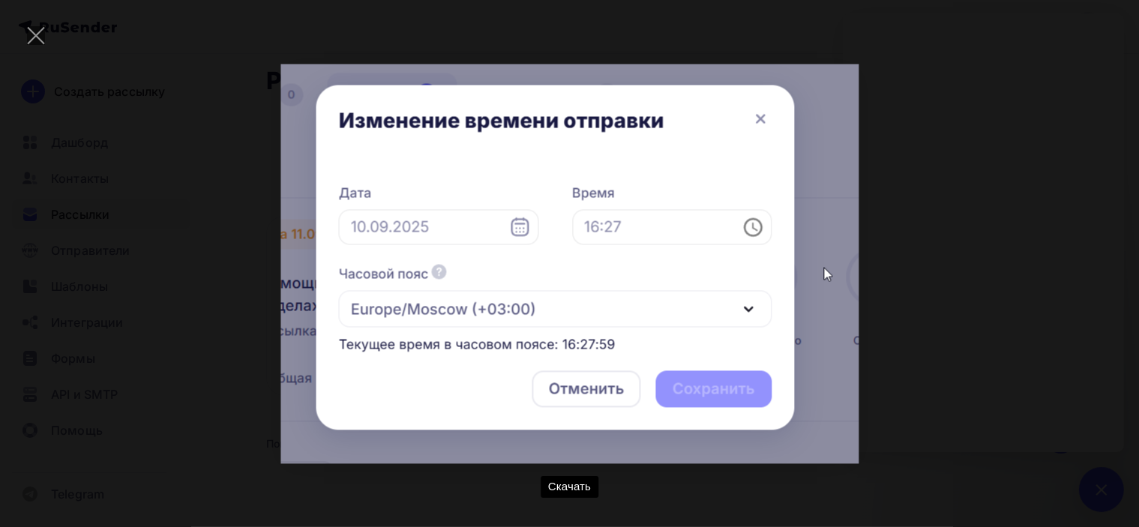
click at [918, 201] on div "Скачать" at bounding box center [569, 263] width 1094 height 482
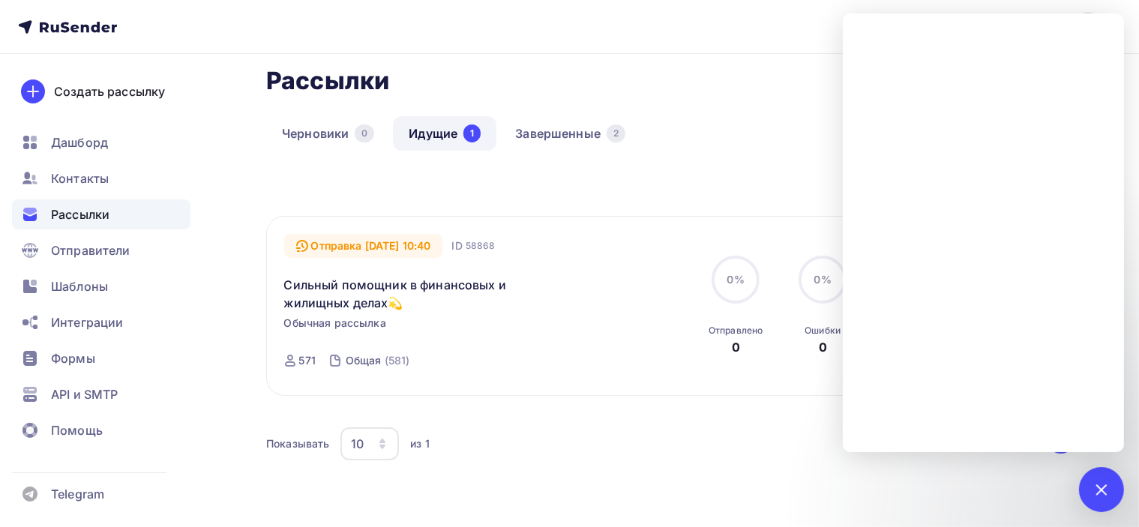
click at [641, 168] on div "Черновики 0 Идущие 1 Завершенные 2" at bounding box center [671, 145] width 810 height 58
click at [661, 452] on div "Показывать 10 10 20 50 100 из 1" at bounding box center [655, 444] width 778 height 34
click at [636, 433] on div "Показывать 10 10 20 50 100 из 1" at bounding box center [655, 444] width 778 height 34
click at [430, 242] on div "Отправка [DATE] 10:40" at bounding box center [363, 246] width 159 height 24
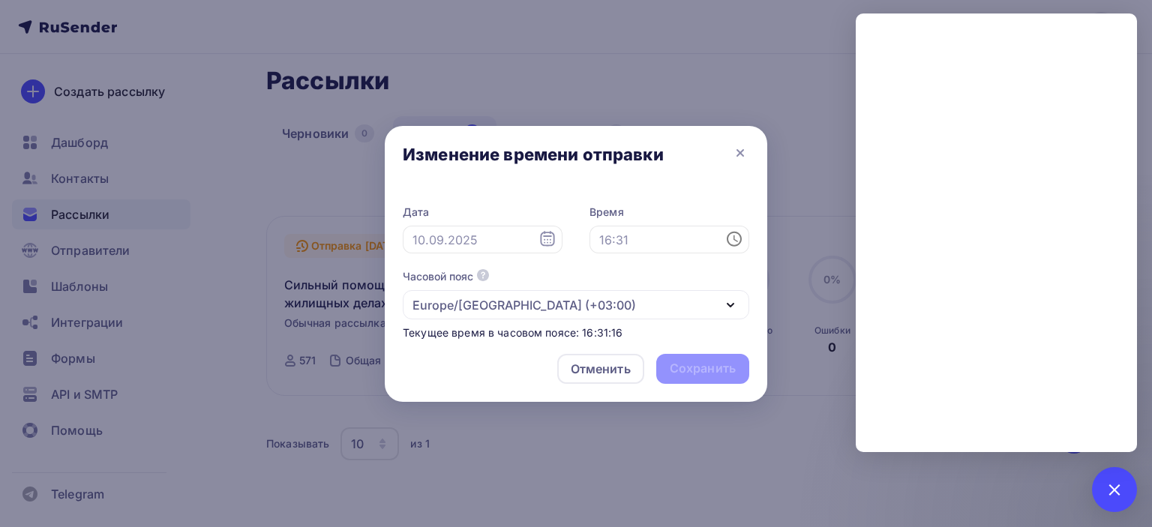
click at [735, 242] on icon at bounding box center [734, 239] width 18 height 18
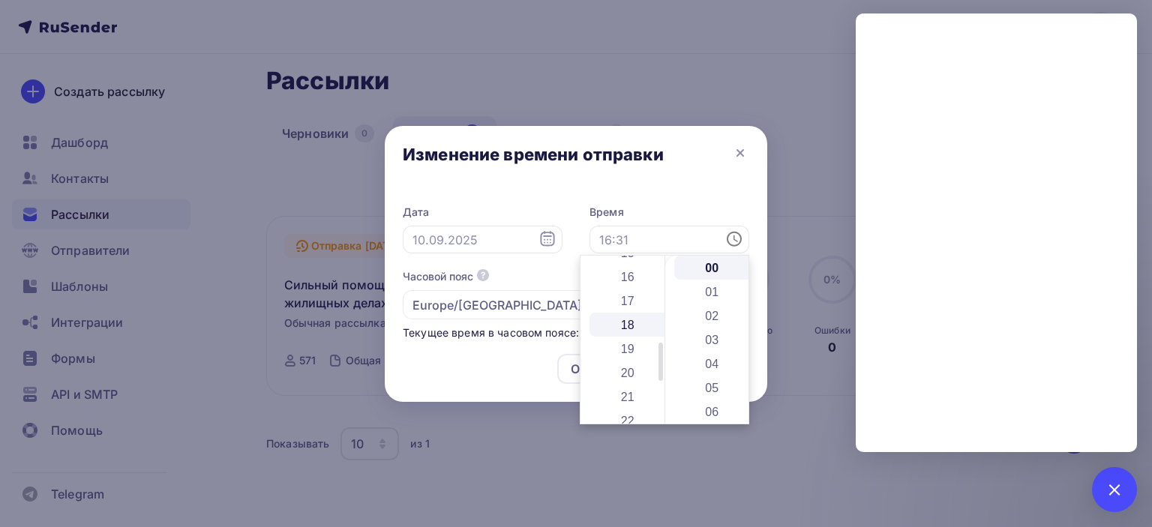
click at [627, 333] on li "18" at bounding box center [628, 325] width 79 height 24
click at [714, 277] on li "10" at bounding box center [713, 283] width 79 height 24
type input "18:10"
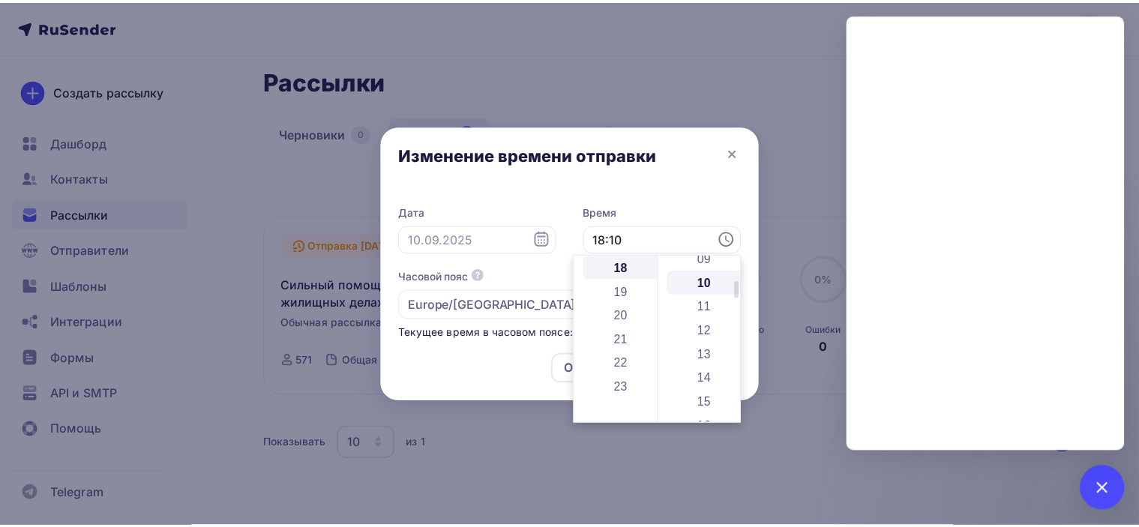
scroll to position [240, 0]
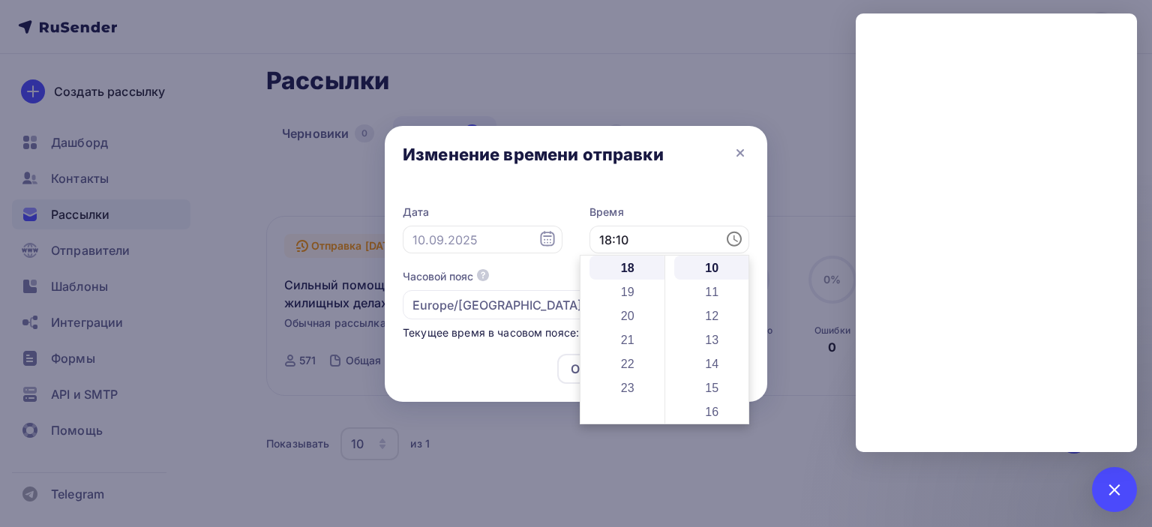
click at [460, 358] on div "Отменить Сохранить" at bounding box center [576, 372] width 382 height 60
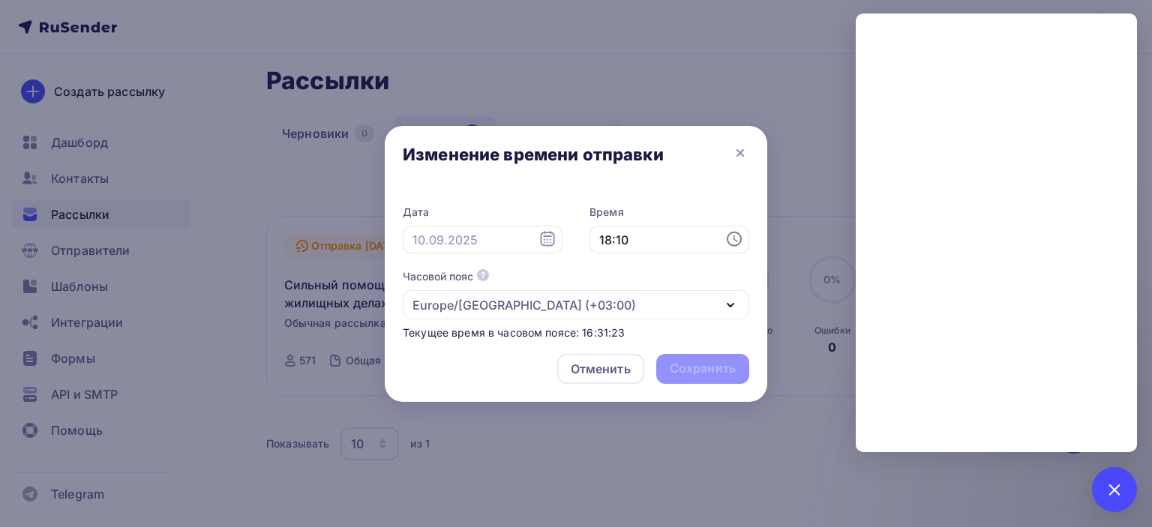
click at [544, 242] on icon at bounding box center [547, 239] width 18 height 18
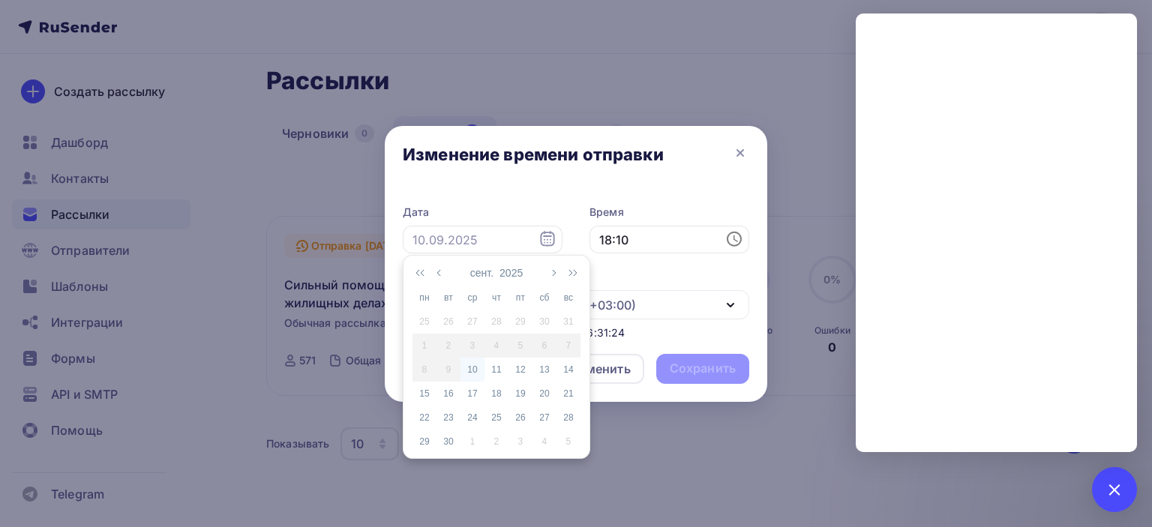
click at [469, 367] on div "10" at bounding box center [472, 369] width 24 height 13
type input "[DATE]"
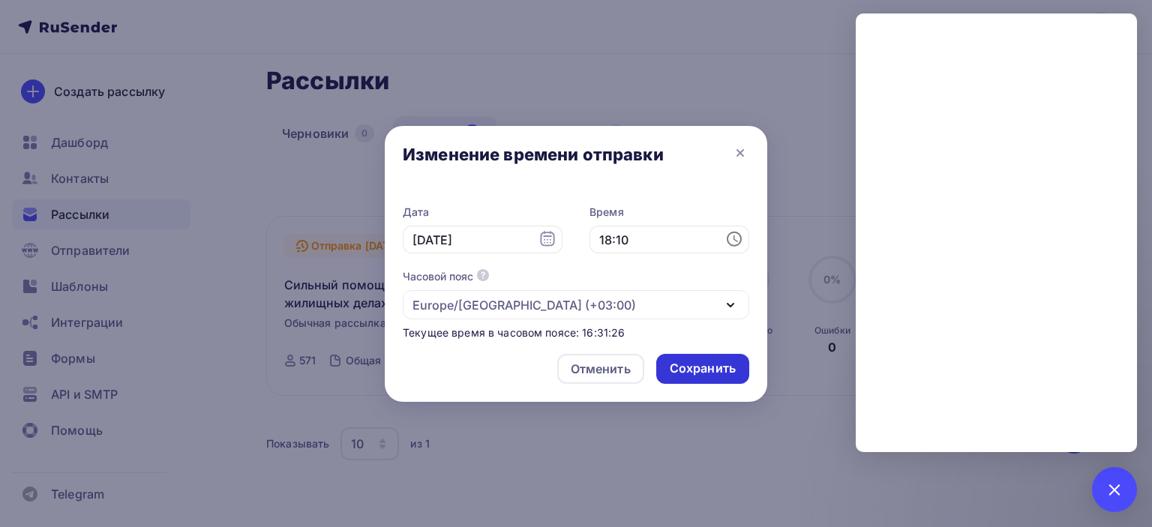
click at [711, 370] on div "Сохранить" at bounding box center [703, 368] width 66 height 17
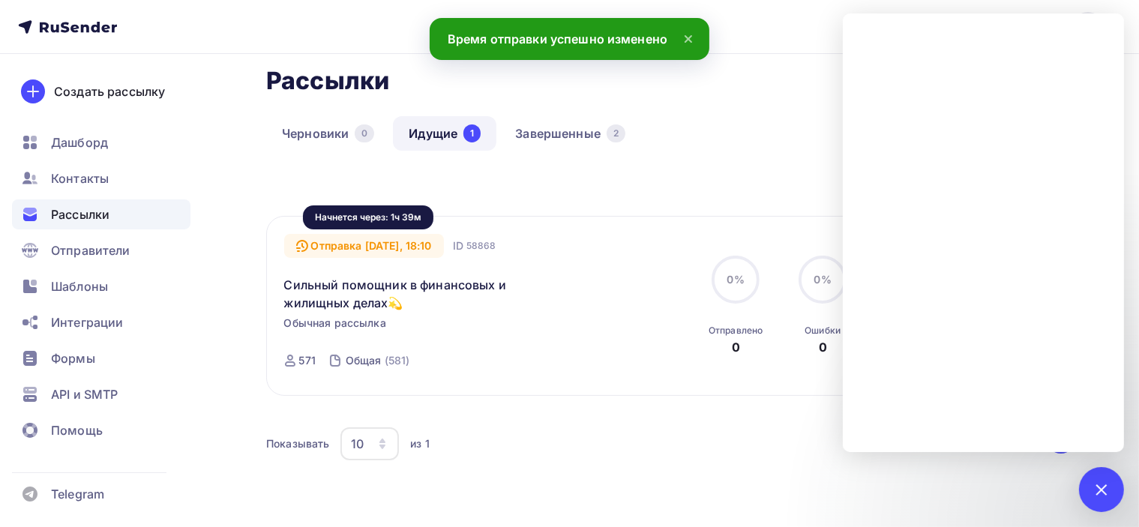
click at [411, 248] on div "Отправка [DATE], 18:10" at bounding box center [364, 246] width 160 height 24
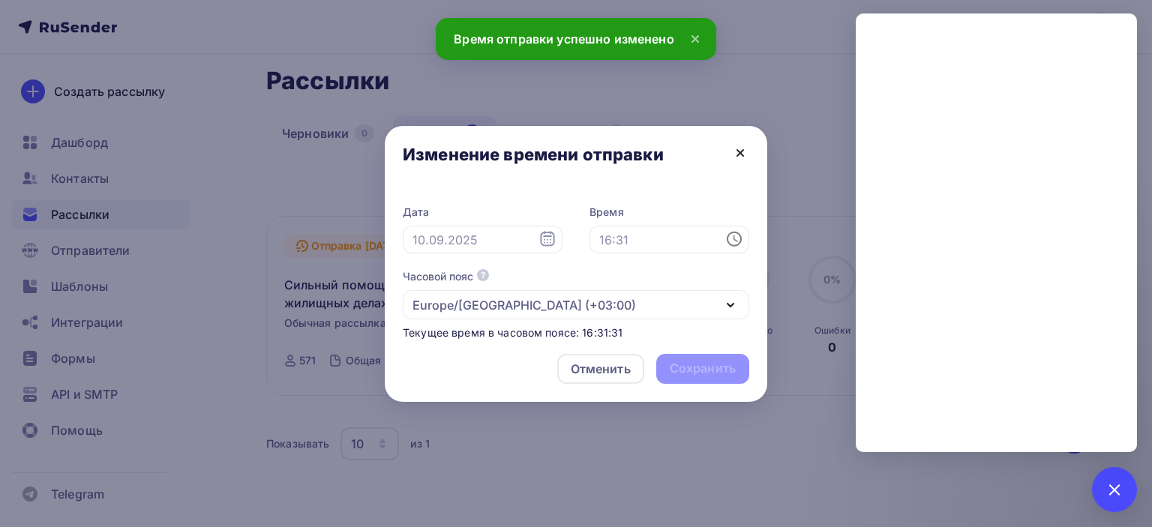
click at [739, 152] on icon at bounding box center [740, 153] width 6 height 6
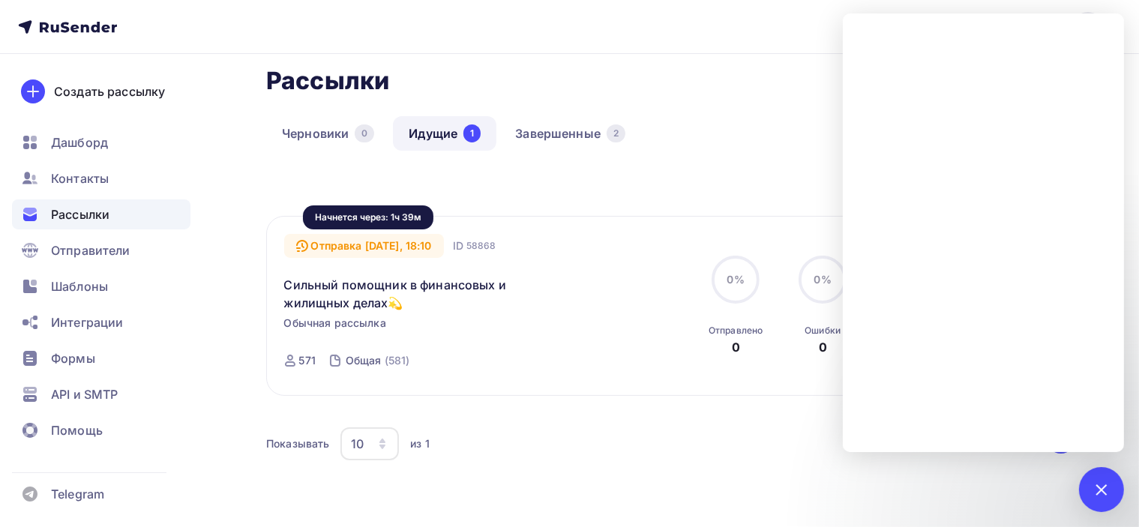
click at [387, 239] on div "Отправка [DATE], 18:10" at bounding box center [364, 246] width 160 height 24
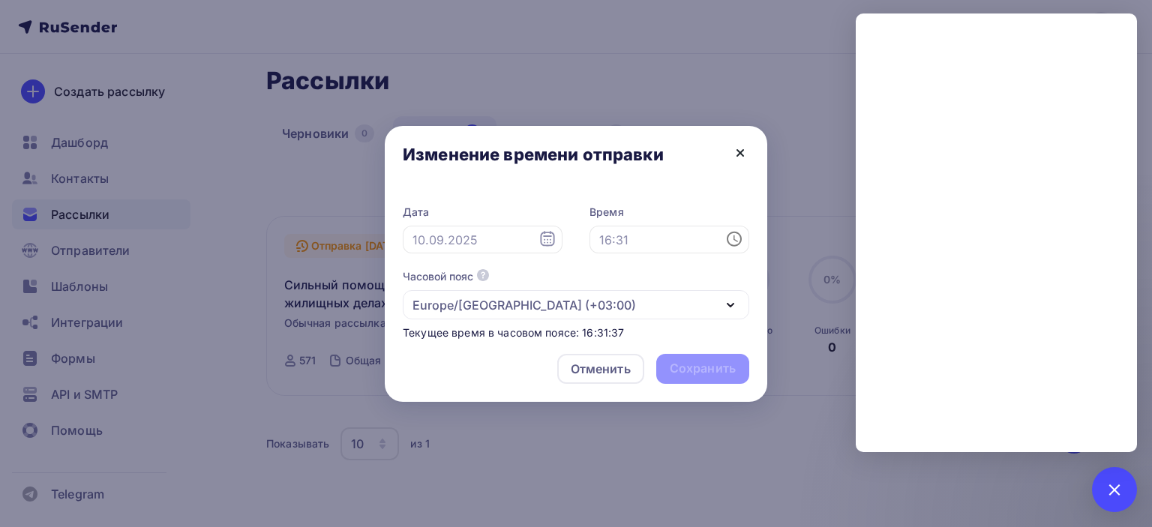
click at [742, 152] on icon at bounding box center [740, 153] width 18 height 18
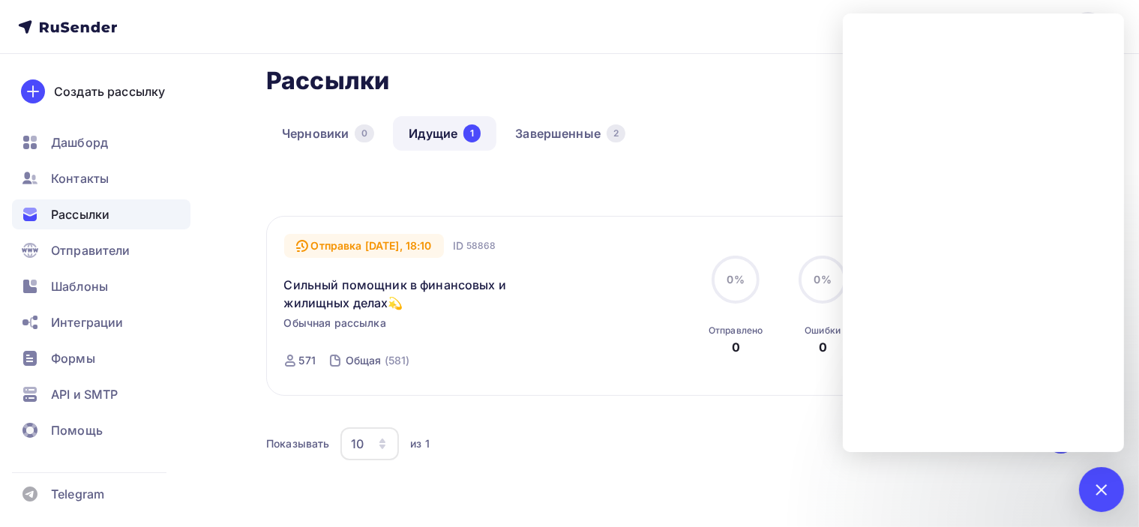
click at [626, 197] on div "Все Все папки Создать новую папку" at bounding box center [671, 195] width 810 height 41
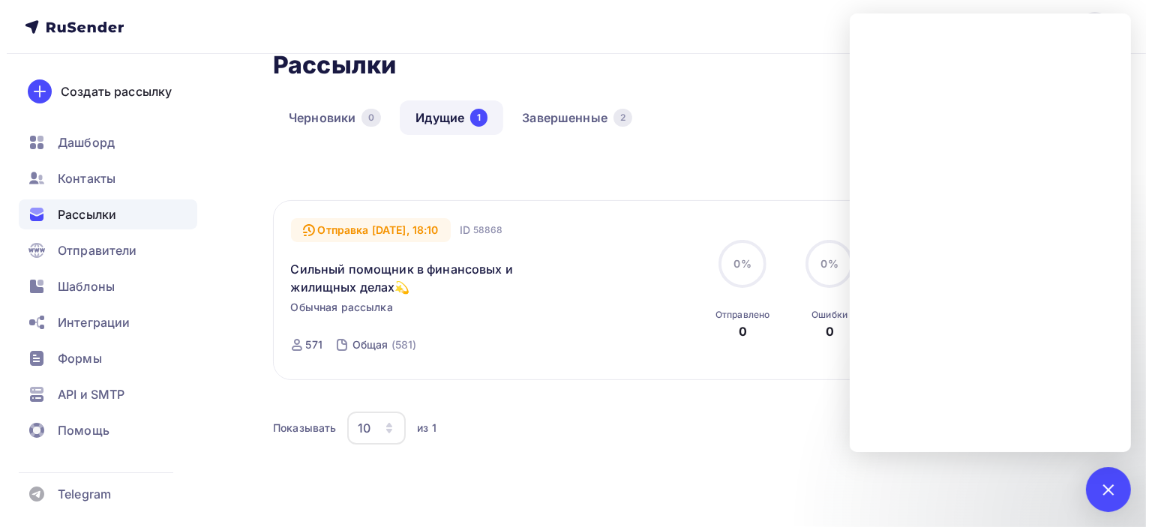
scroll to position [75, 0]
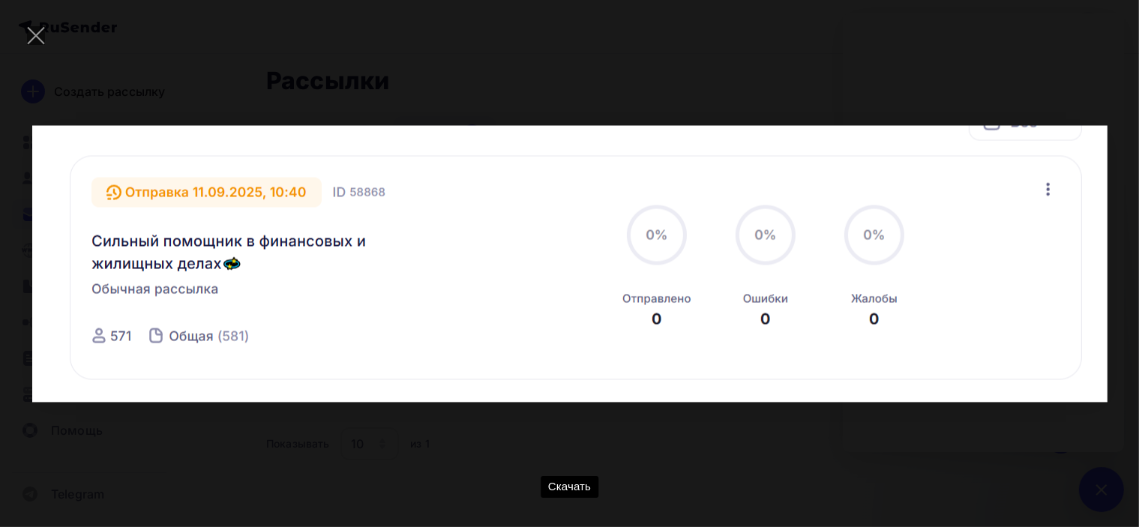
click at [665, 104] on div "Скачать" at bounding box center [569, 263] width 1094 height 482
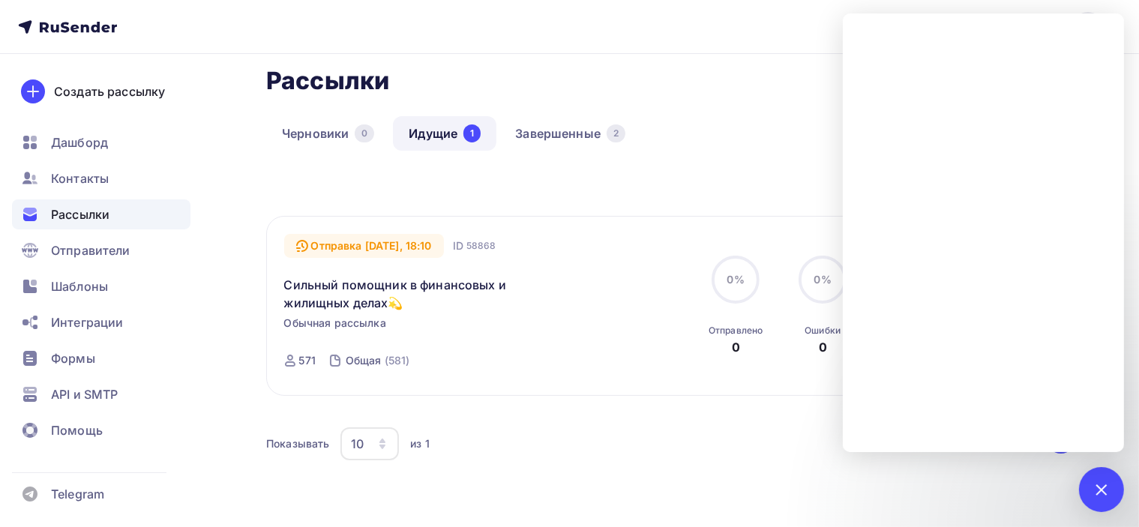
click at [607, 178] on div "Все Все папки Создать новую папку" at bounding box center [671, 195] width 810 height 41
click at [1098, 500] on div at bounding box center [1101, 489] width 45 height 45
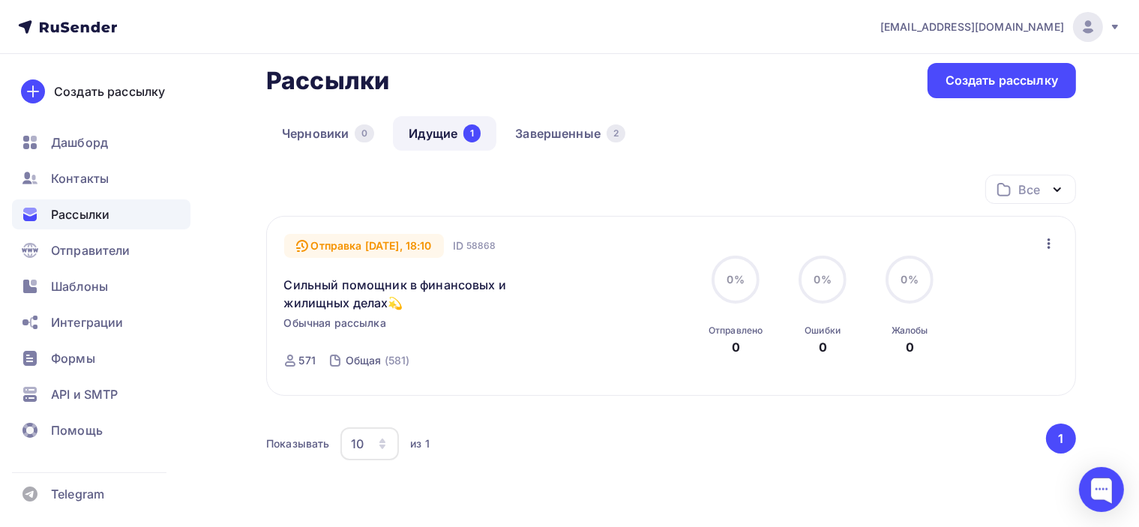
click at [1048, 242] on icon "button" at bounding box center [1049, 243] width 3 height 10
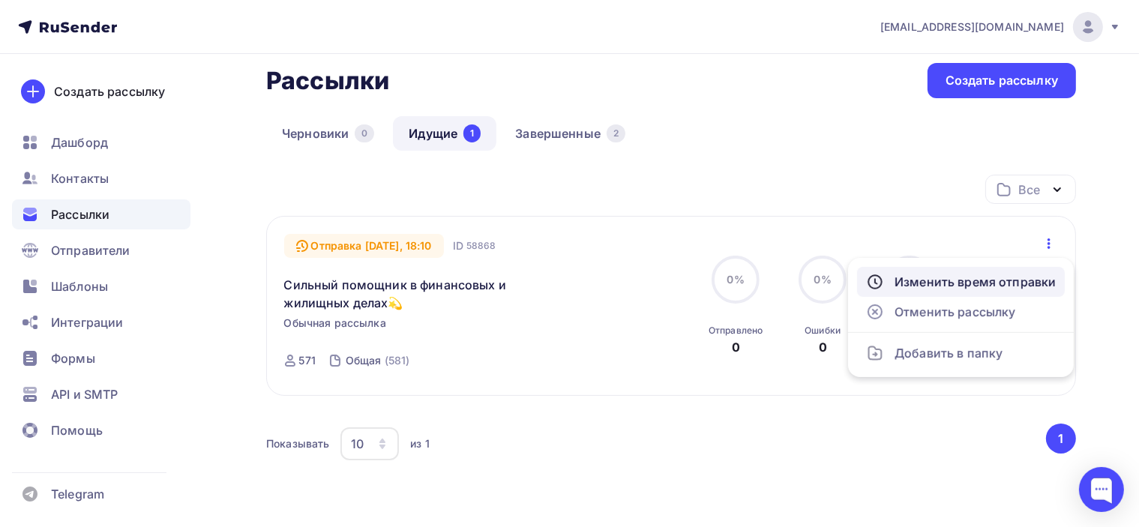
click at [1026, 282] on div "Изменить время отправки" at bounding box center [961, 282] width 190 height 18
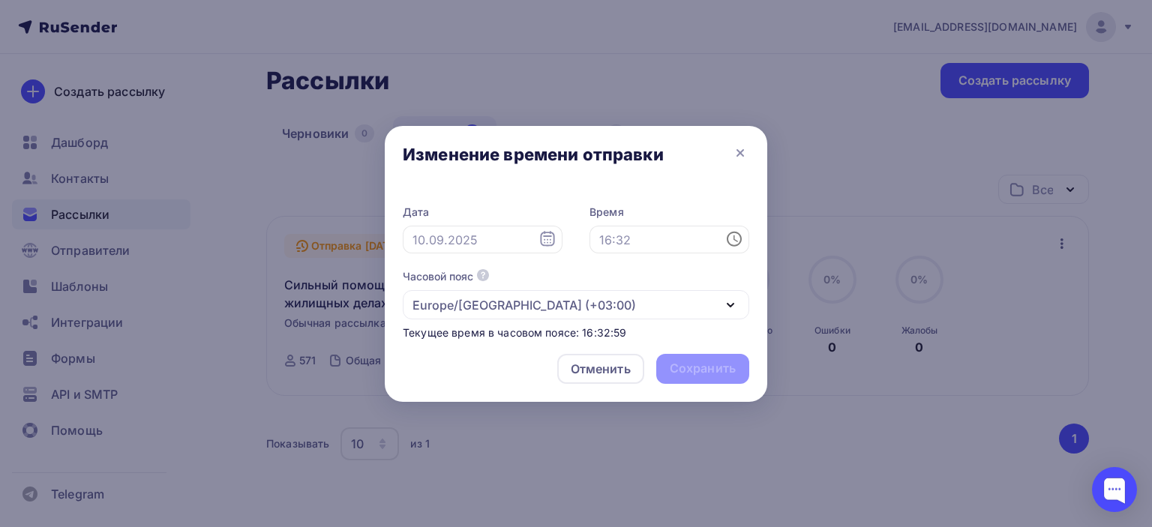
click at [547, 241] on icon at bounding box center [547, 239] width 14 height 15
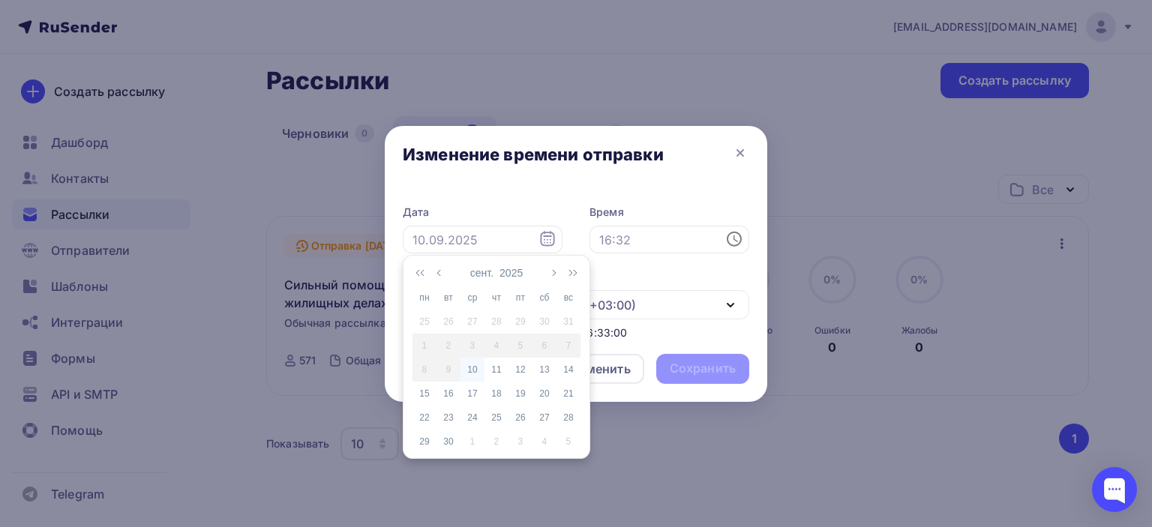
click at [476, 367] on div "10" at bounding box center [472, 369] width 24 height 13
type input "[DATE]"
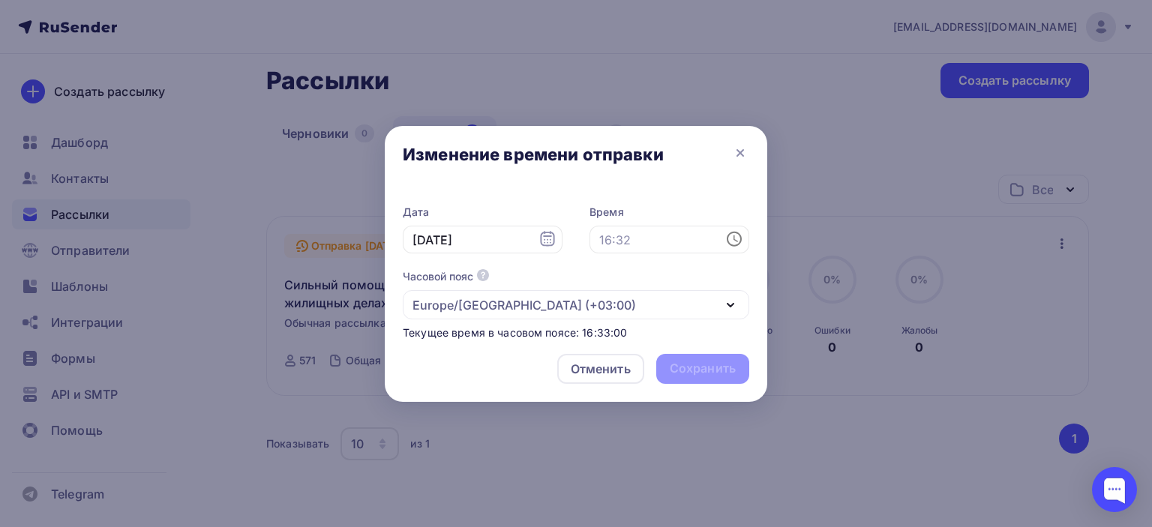
click at [739, 241] on icon at bounding box center [734, 239] width 18 height 18
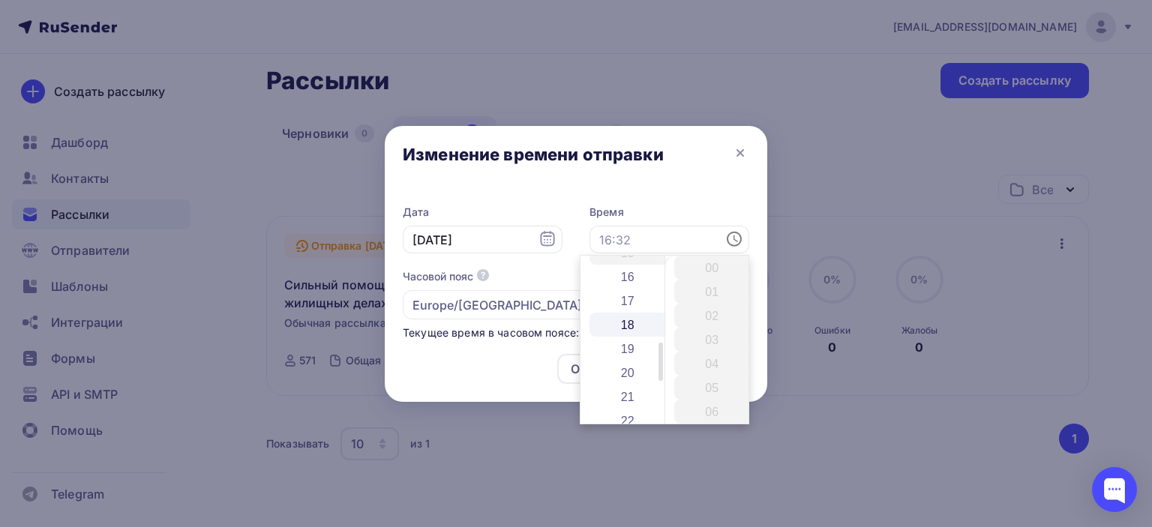
click at [630, 322] on li "18" at bounding box center [628, 325] width 79 height 24
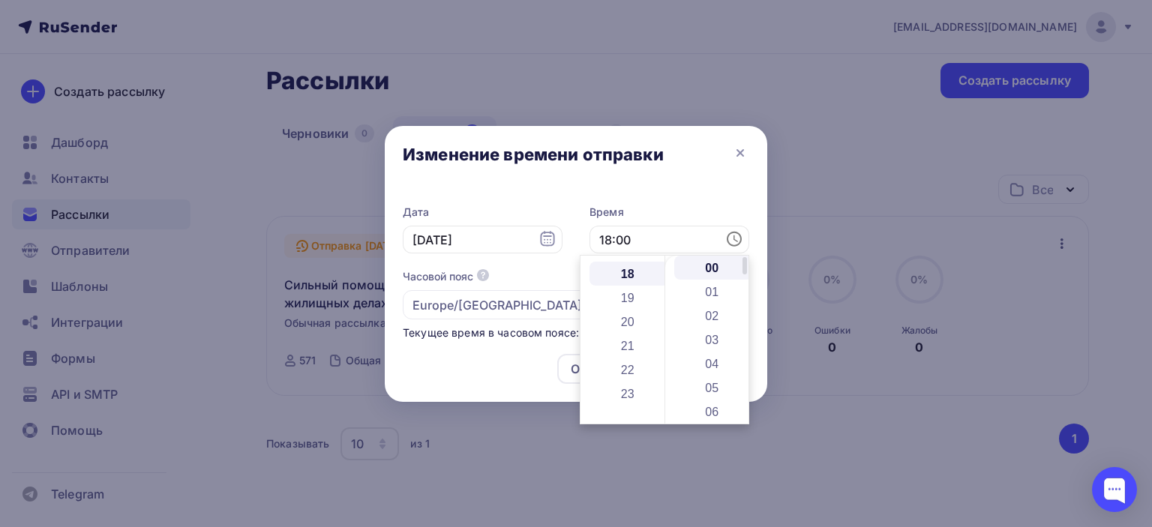
scroll to position [432, 0]
click at [716, 350] on li "10" at bounding box center [713, 358] width 79 height 24
type input "18:10"
click at [472, 355] on div "Отменить Сохранить" at bounding box center [576, 372] width 382 height 60
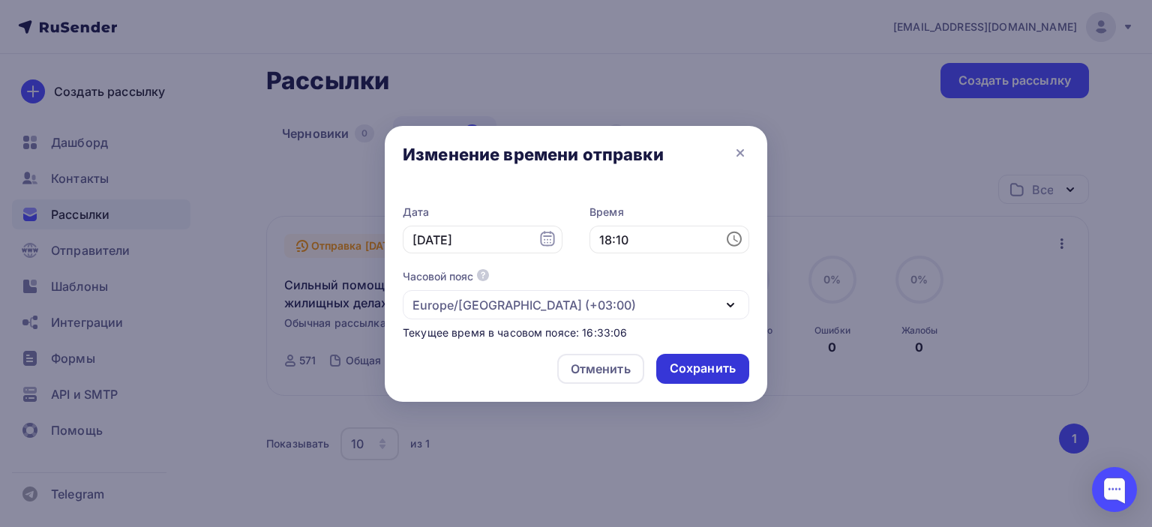
click at [711, 371] on div "Сохранить" at bounding box center [703, 368] width 66 height 17
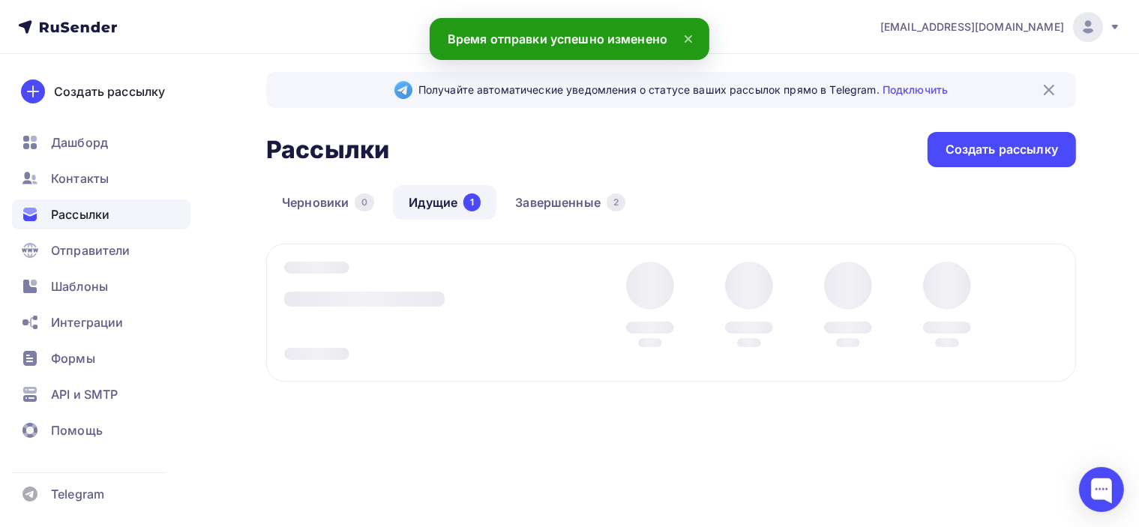
scroll to position [75, 0]
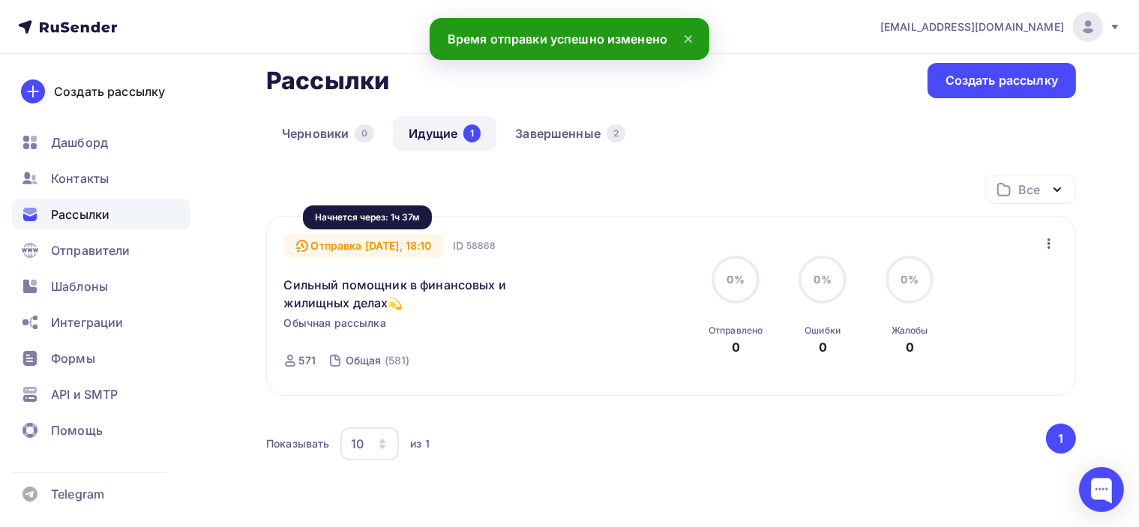
click at [386, 250] on div "Отправка [DATE], 18:10" at bounding box center [364, 246] width 160 height 24
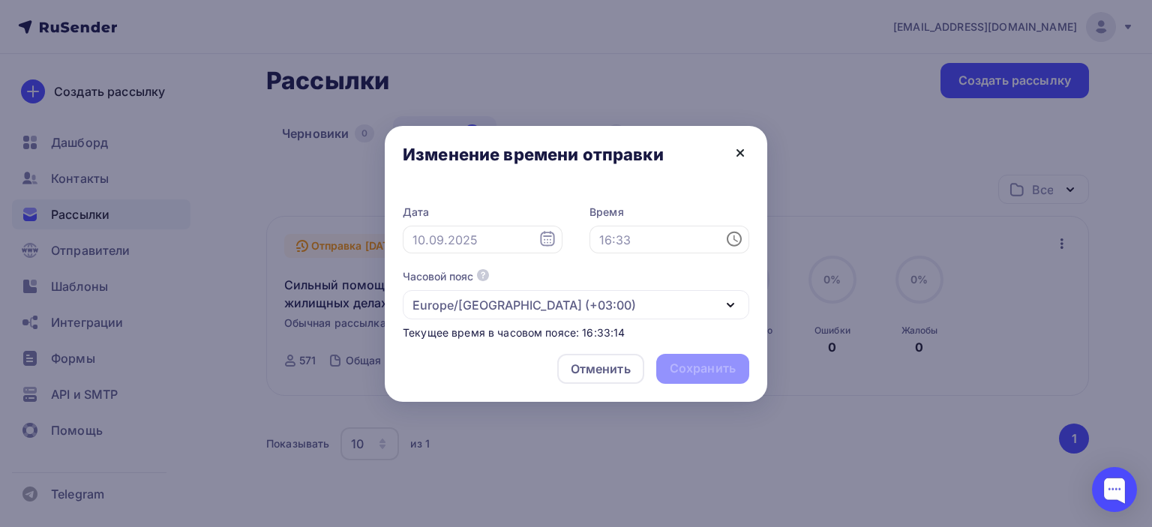
click at [741, 149] on icon at bounding box center [740, 153] width 18 height 18
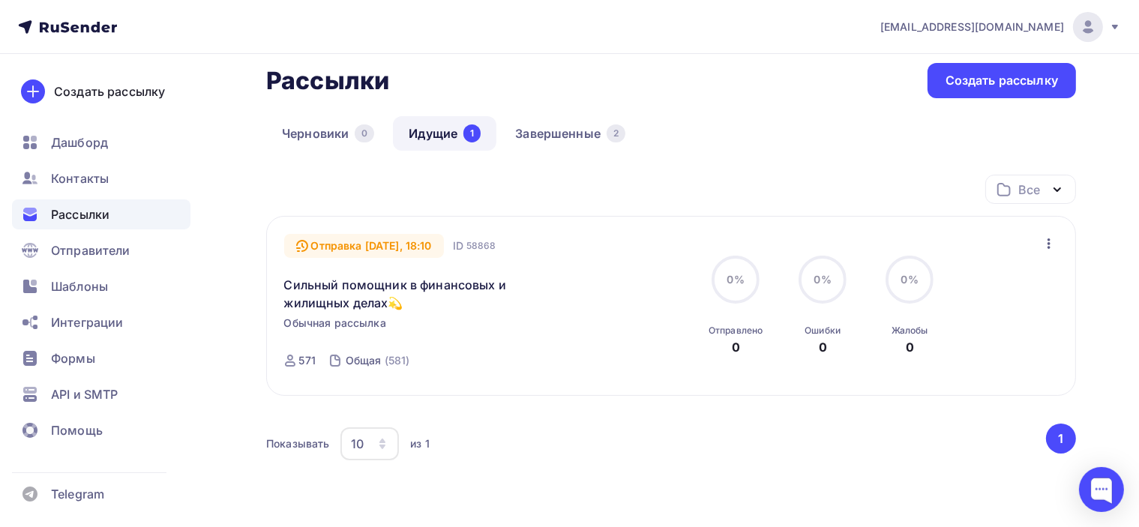
click at [67, 217] on span "Рассылки" at bounding box center [80, 214] width 58 height 18
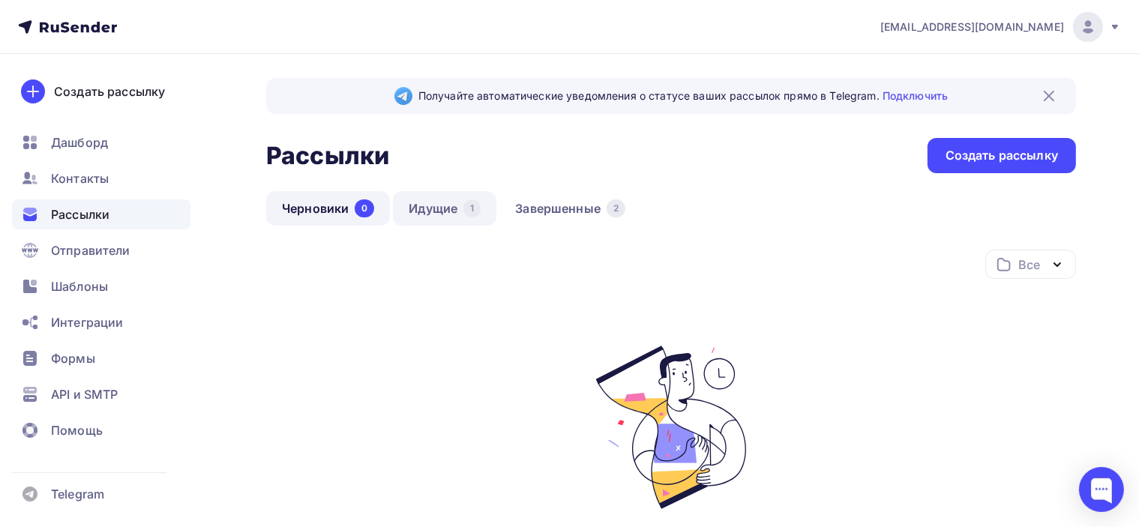
click at [441, 213] on link "Идущие 1" at bounding box center [444, 208] width 103 height 34
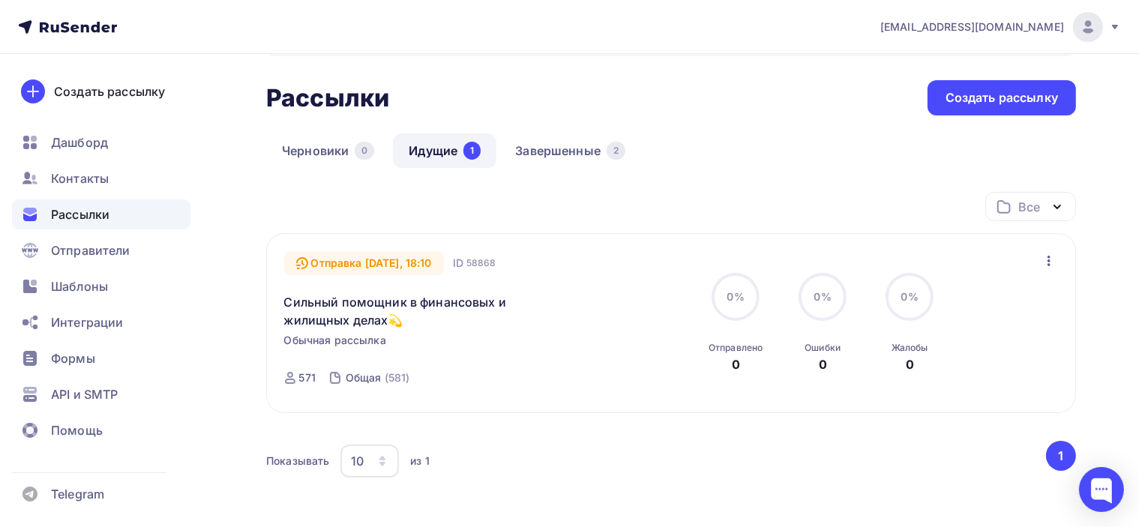
scroll to position [75, 0]
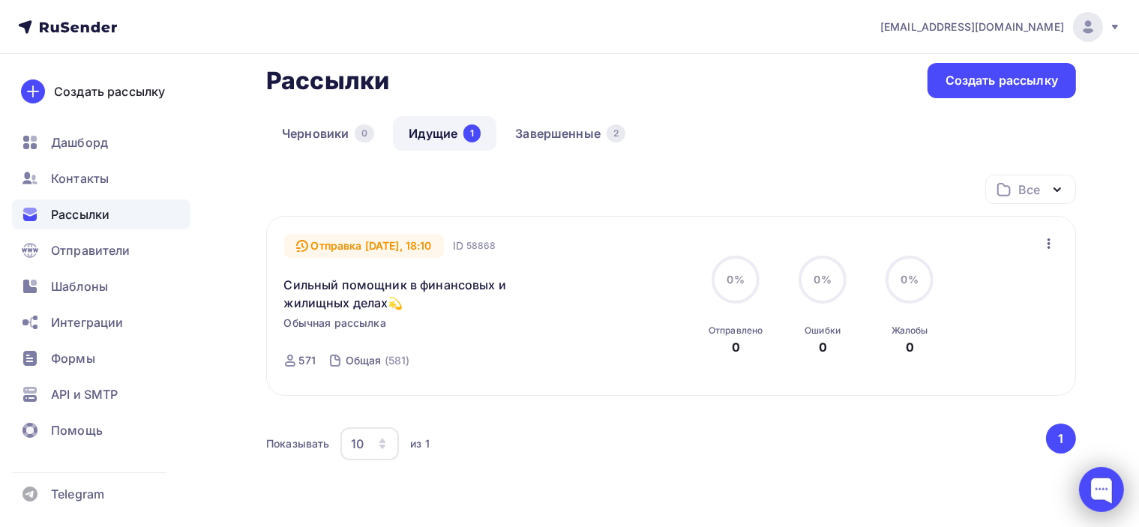
click at [1093, 490] on div at bounding box center [1101, 489] width 45 height 45
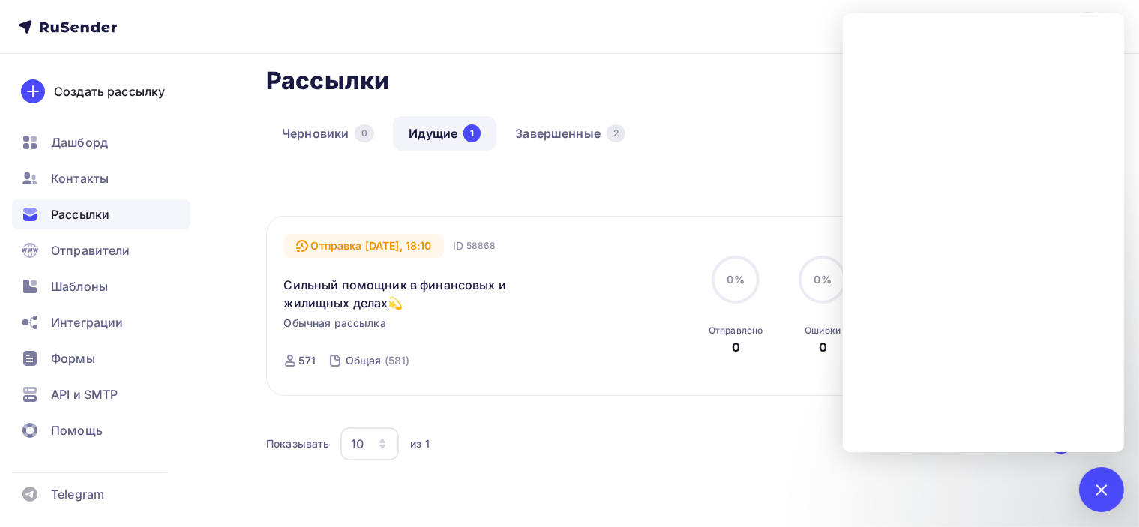
click at [634, 192] on div "Все Все папки Создать новую папку" at bounding box center [671, 195] width 810 height 41
click at [333, 181] on div "Все Все папки Создать новую папку" at bounding box center [671, 195] width 810 height 41
click at [1110, 487] on div at bounding box center [1101, 489] width 45 height 45
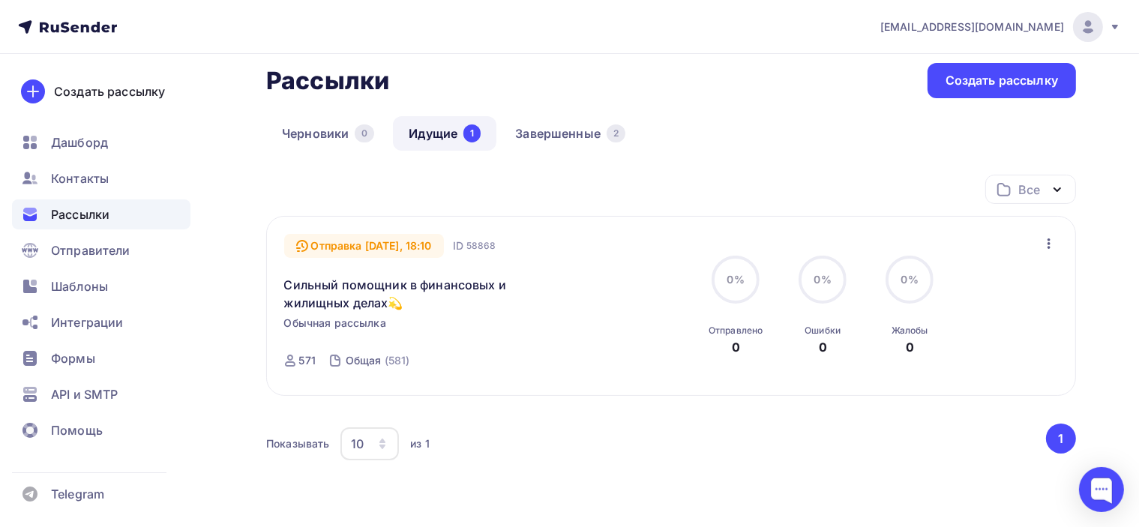
click at [1045, 244] on icon "button" at bounding box center [1049, 244] width 18 height 18
click at [664, 176] on div "Все Все папки Создать новую папку" at bounding box center [671, 195] width 810 height 41
click at [427, 278] on link "Сильный помощник в финансовых и жилищных делах💫" at bounding box center [412, 294] width 257 height 36
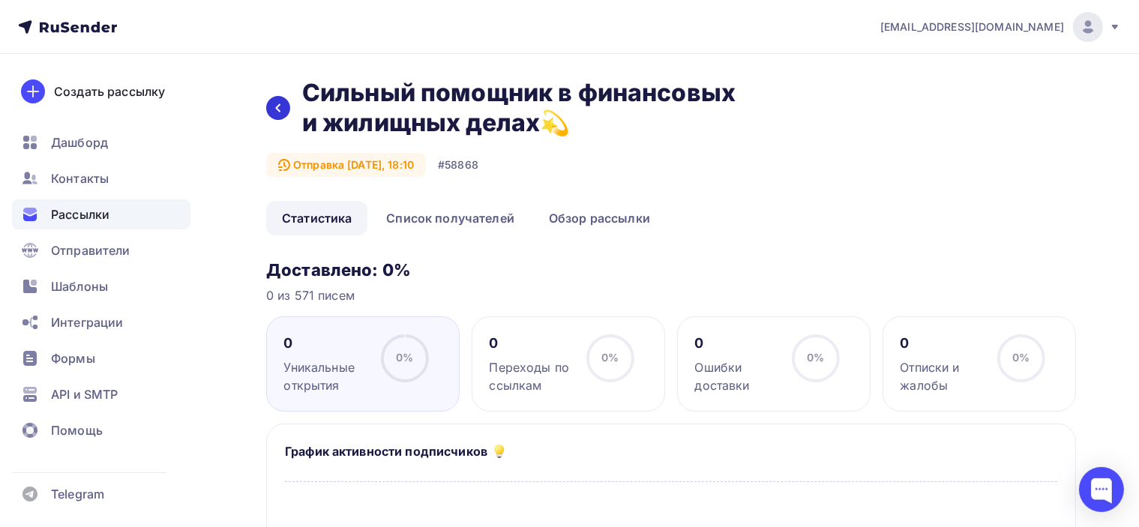
click at [279, 106] on icon at bounding box center [278, 108] width 12 height 12
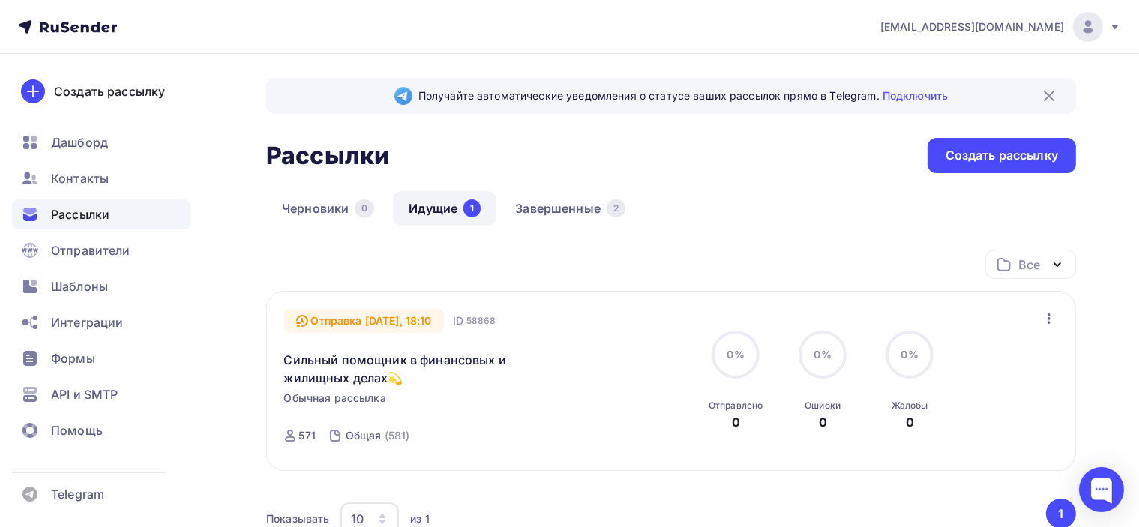
click at [1050, 316] on icon "button" at bounding box center [1049, 319] width 18 height 18
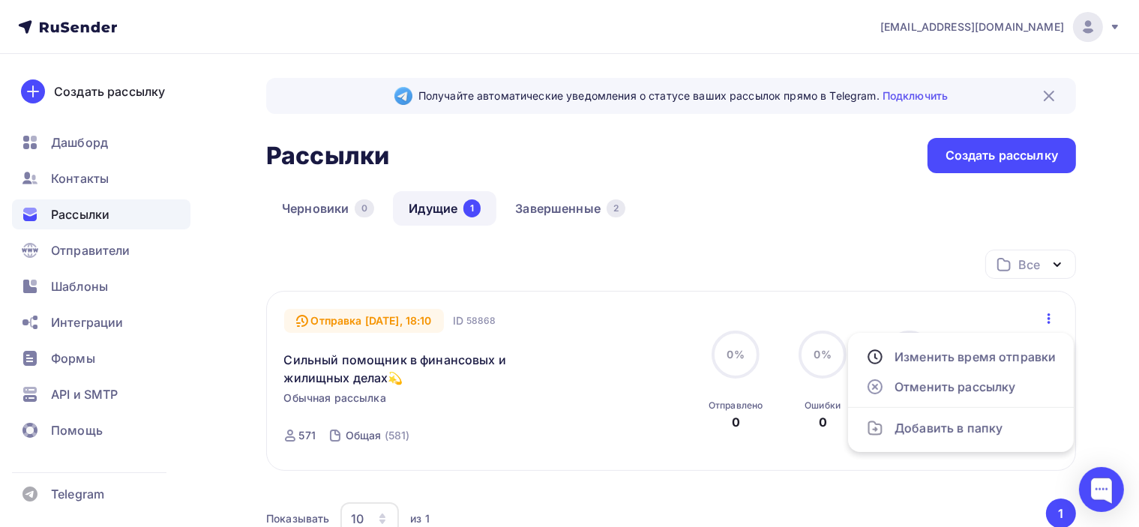
click at [1104, 317] on div "Получайте автоматические уведомления о статусе ваших рассылок прямо в Telegram.…" at bounding box center [569, 371] width 1139 height 634
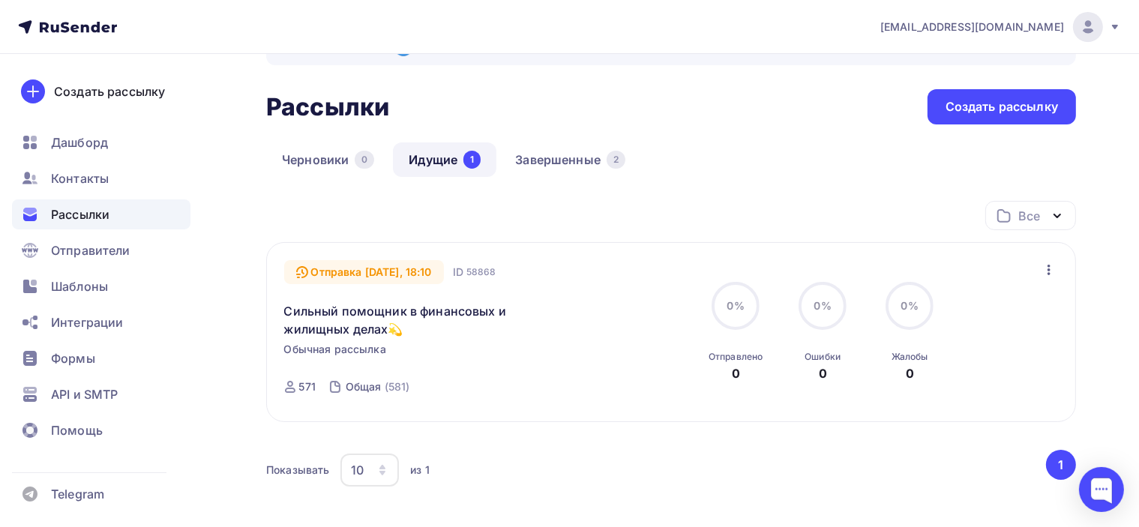
scroll to position [75, 0]
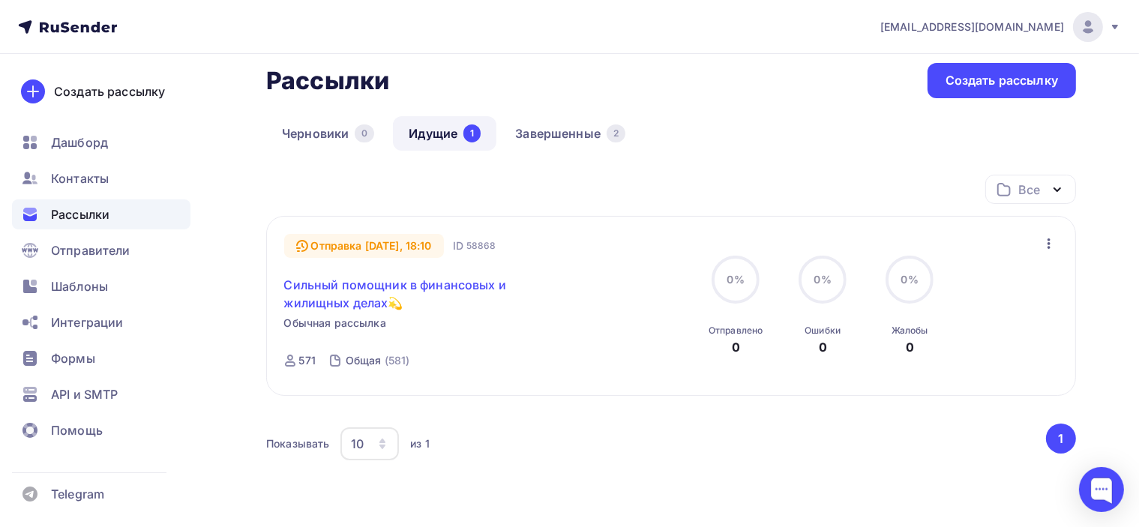
click at [381, 286] on link "Сильный помощник в финансовых и жилищных делах💫" at bounding box center [412, 294] width 257 height 36
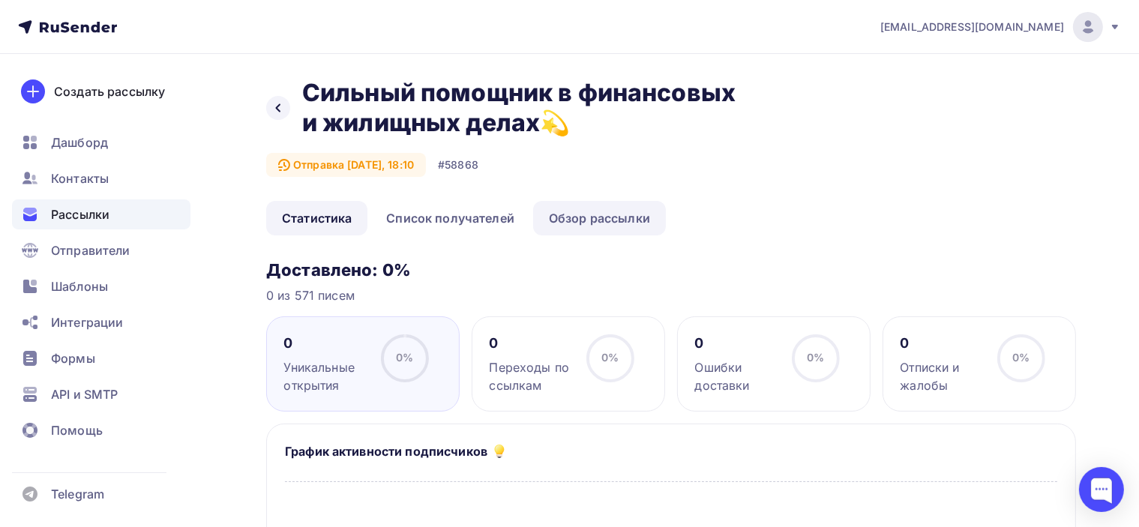
click at [578, 214] on link "Обзор рассылки" at bounding box center [599, 218] width 133 height 34
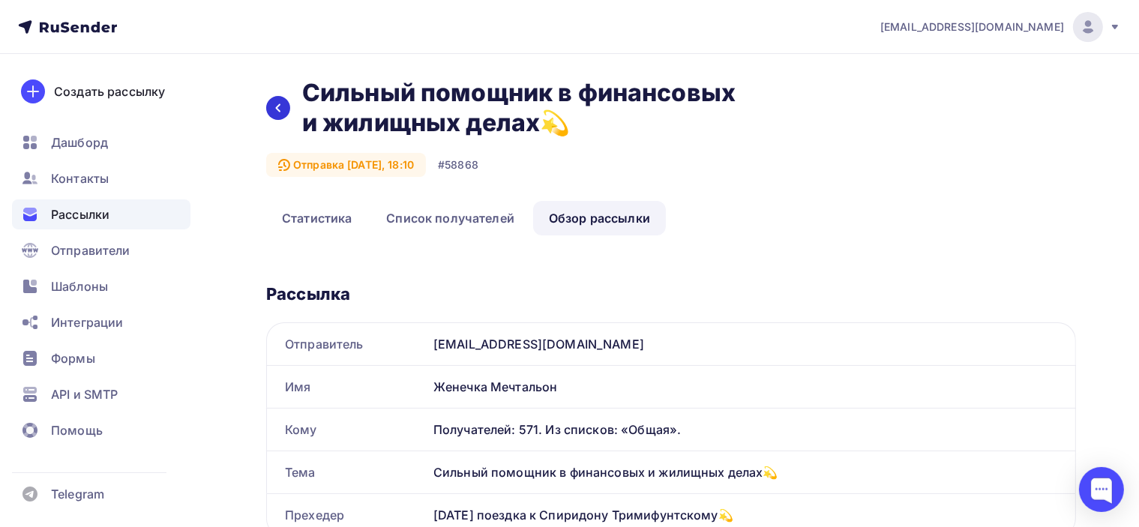
click at [274, 112] on icon at bounding box center [278, 108] width 12 height 12
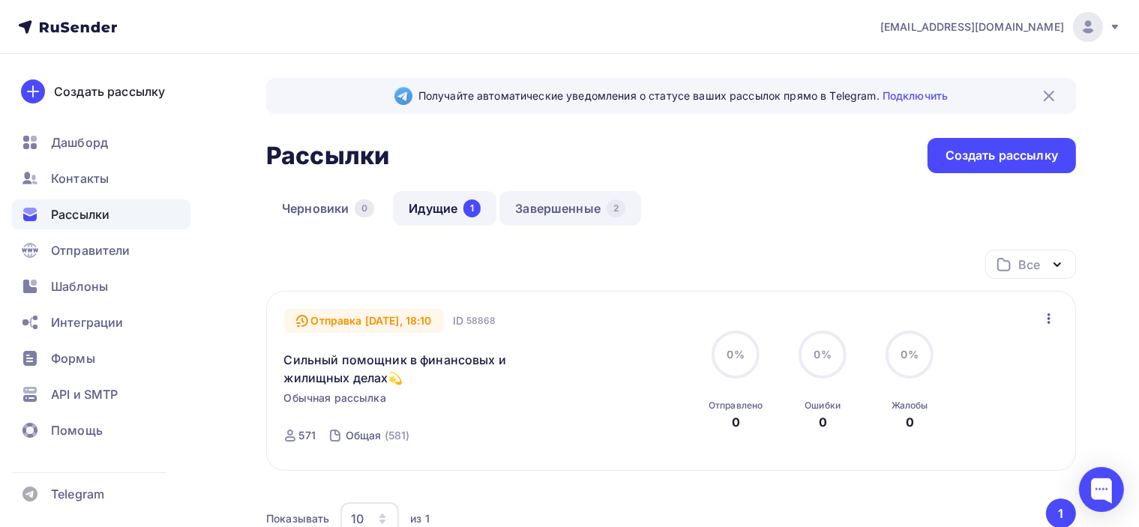
click at [574, 210] on link "Завершенные 2" at bounding box center [570, 208] width 142 height 34
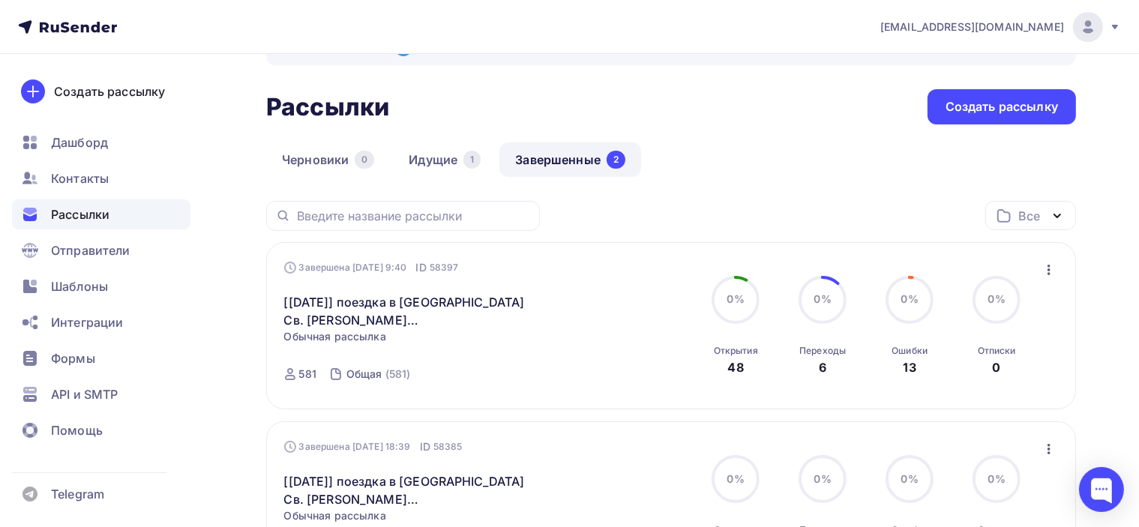
scroll to position [75, 0]
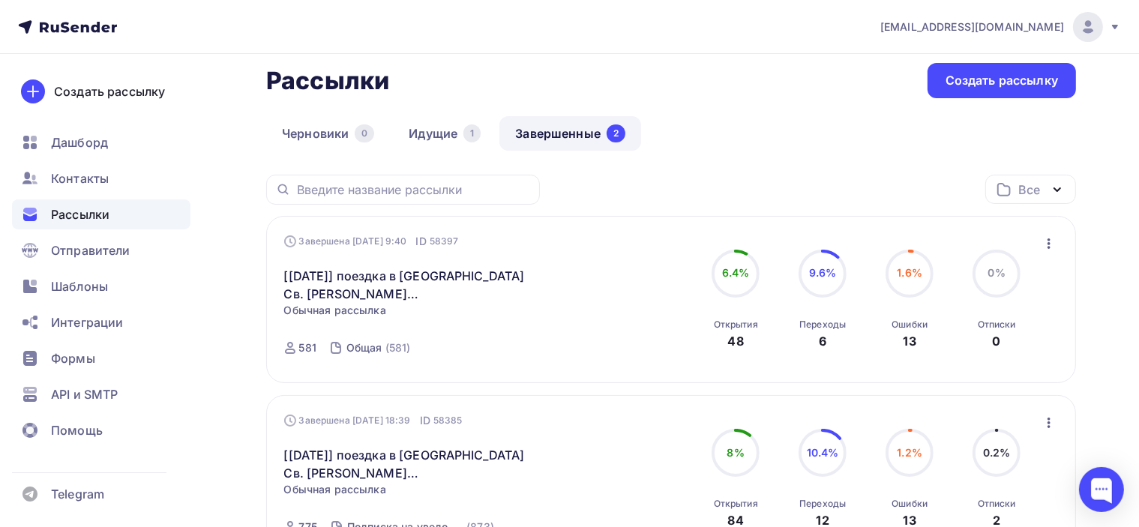
click at [1054, 250] on icon "button" at bounding box center [1049, 244] width 18 height 18
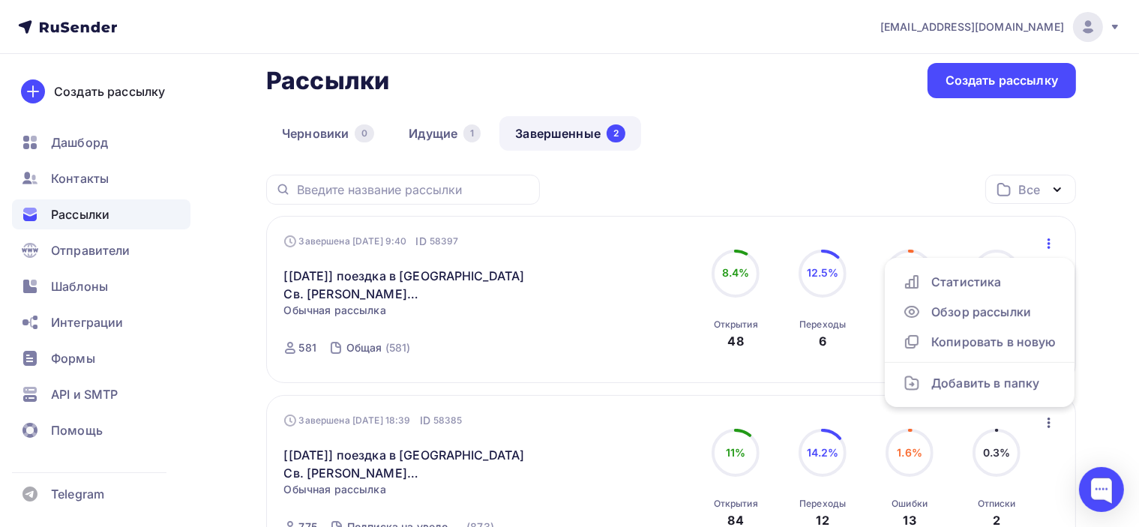
click at [1093, 210] on div "Получайте автоматические уведомления о статусе ваших рассылок прямо в Telegram.…" at bounding box center [569, 361] width 1139 height 765
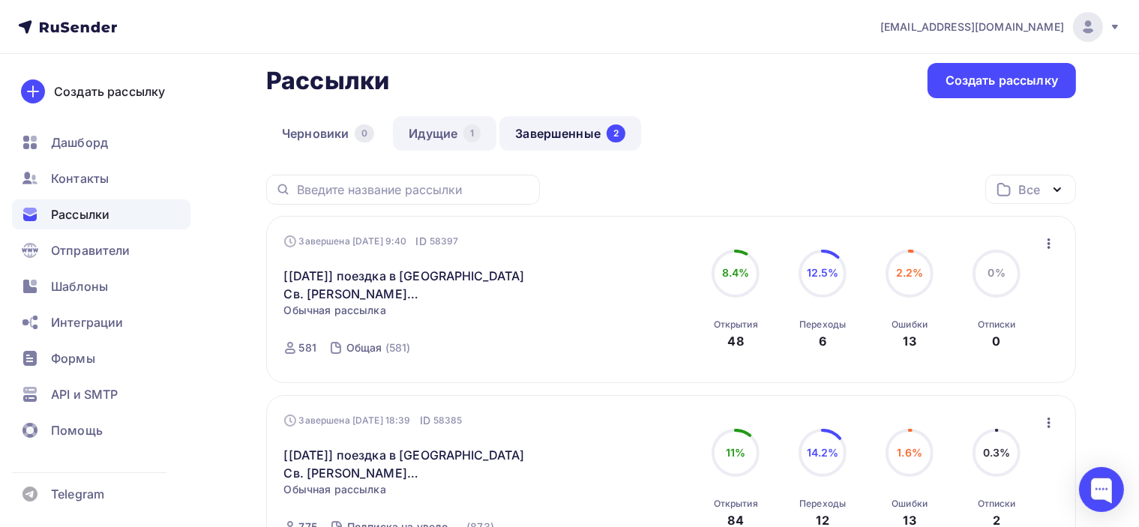
click at [459, 139] on link "Идущие 1" at bounding box center [444, 133] width 103 height 34
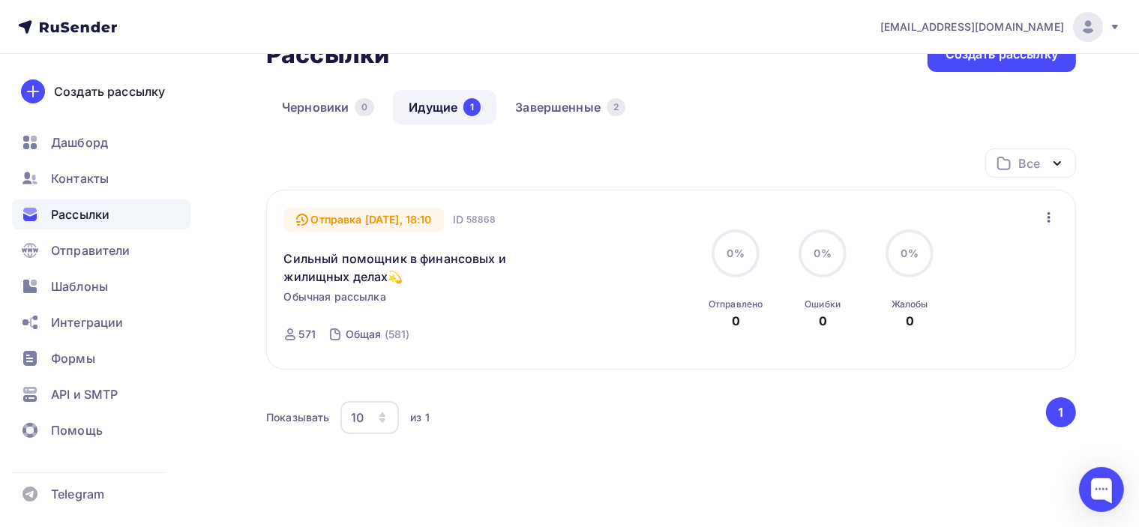
scroll to position [75, 0]
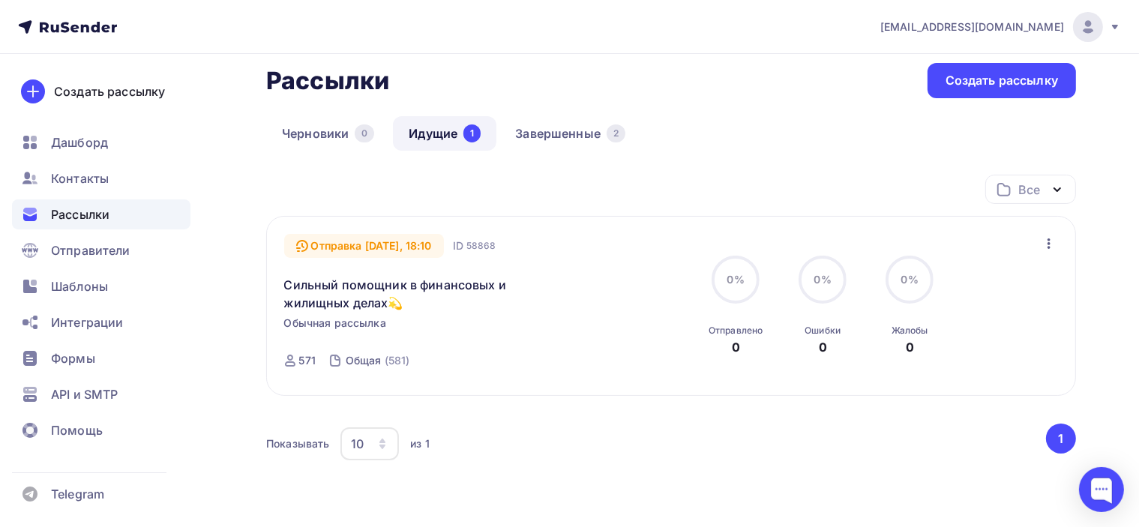
click at [1049, 242] on icon "button" at bounding box center [1049, 243] width 3 height 10
click at [1110, 257] on div "Получайте автоматические уведомления о статусе ваших рассылок прямо в Telegram.…" at bounding box center [569, 296] width 1139 height 634
click at [1103, 487] on div at bounding box center [1101, 489] width 45 height 45
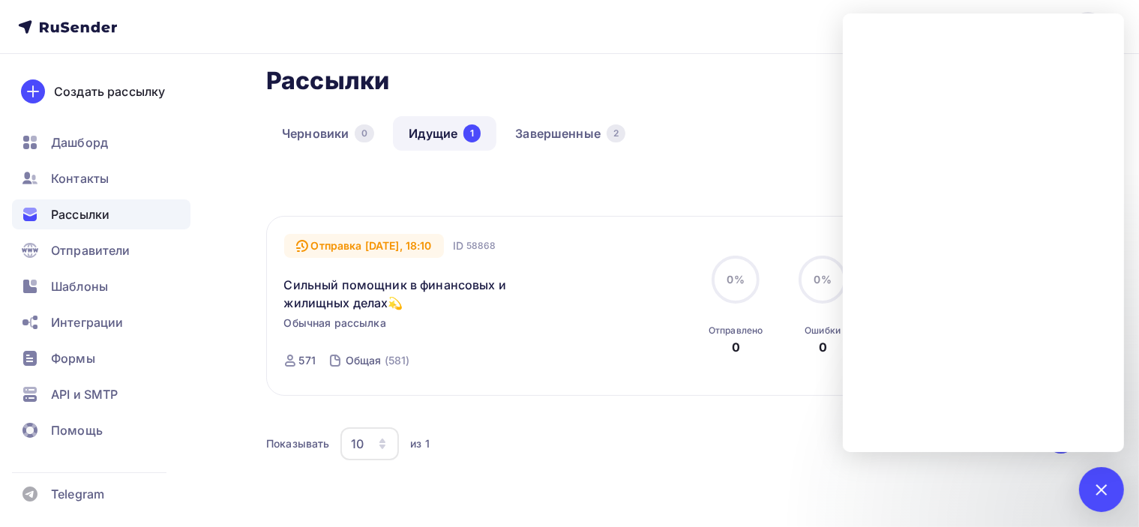
click at [656, 183] on div "Все Все папки Создать новую папку" at bounding box center [671, 195] width 810 height 41
click at [588, 163] on div "Черновики 0 Идущие 1 Завершенные 2" at bounding box center [671, 145] width 810 height 58
click at [1105, 497] on div at bounding box center [1101, 489] width 45 height 45
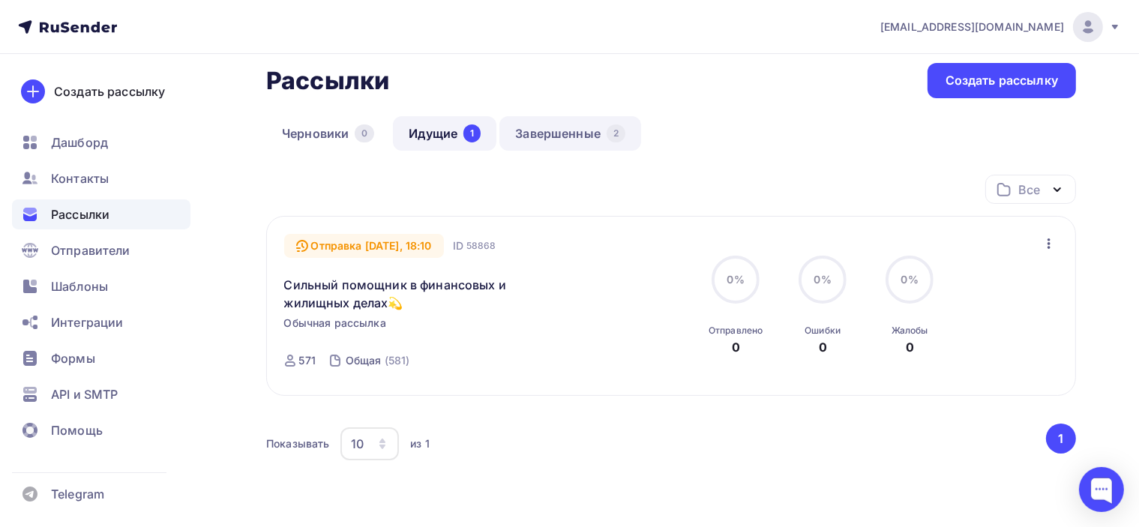
click at [571, 137] on link "Завершенные 2" at bounding box center [570, 133] width 142 height 34
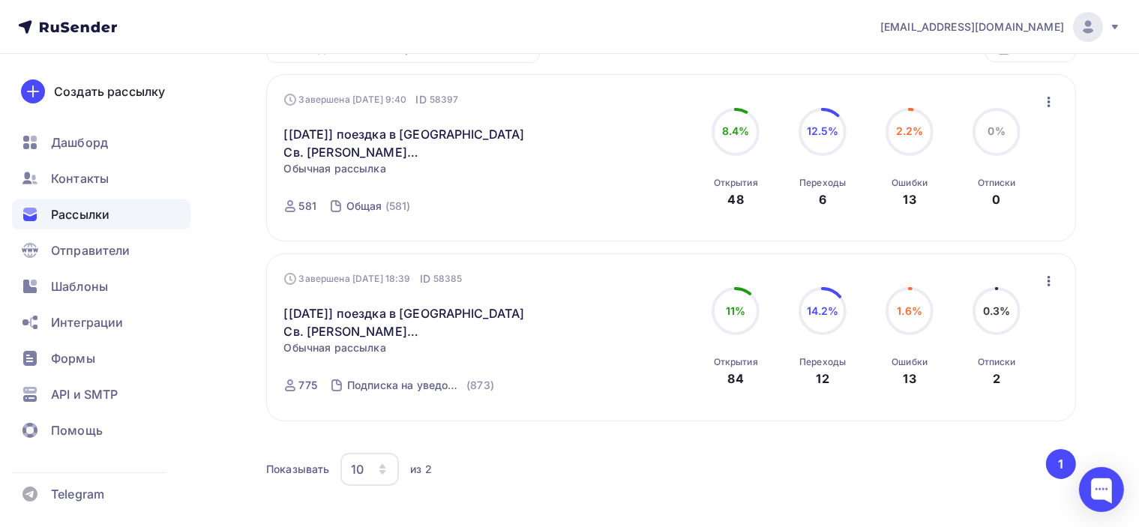
scroll to position [290, 0]
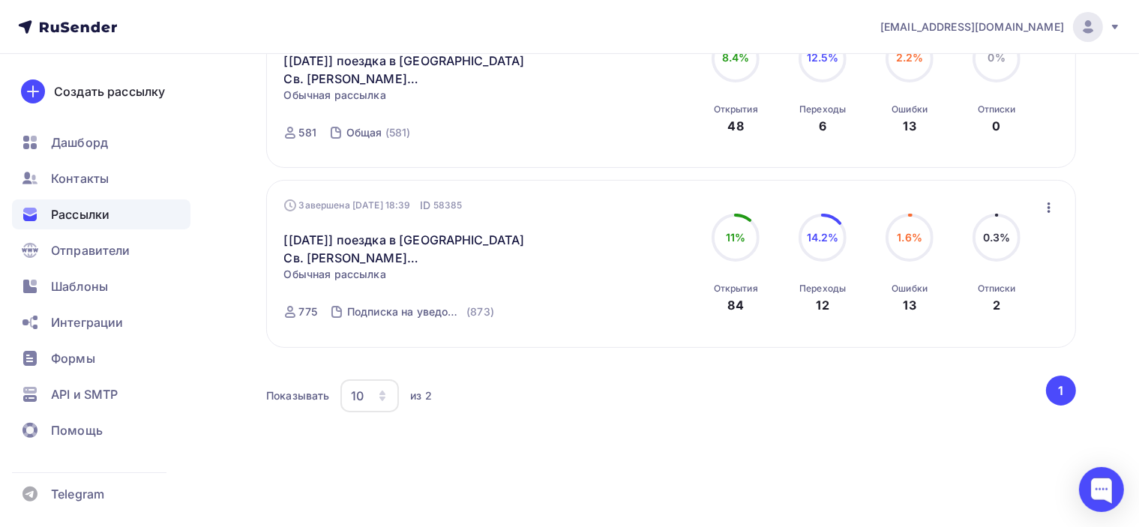
click at [1042, 210] on icon "button" at bounding box center [1049, 208] width 18 height 18
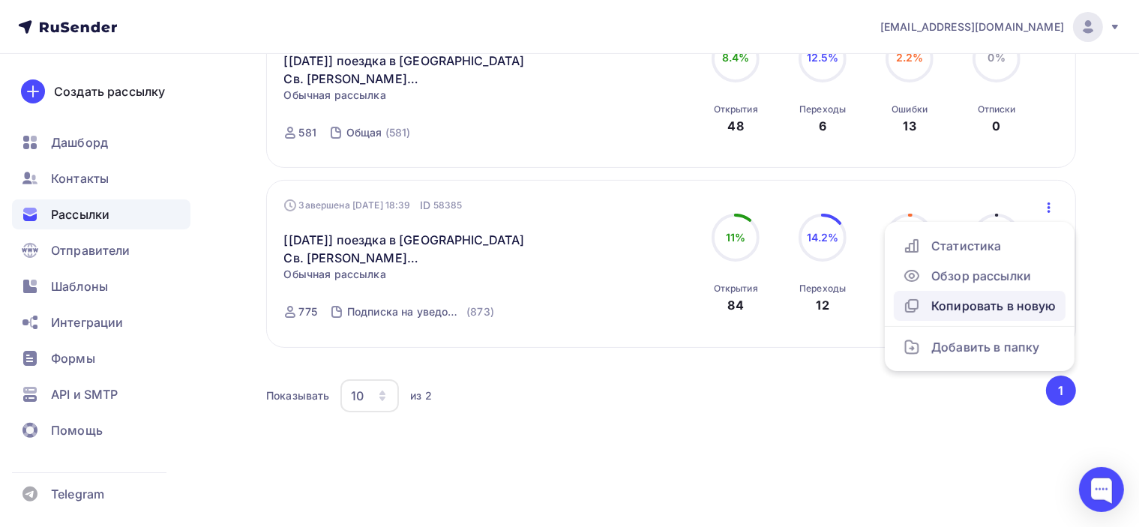
click at [1009, 307] on div "Копировать в новую" at bounding box center [980, 306] width 154 height 18
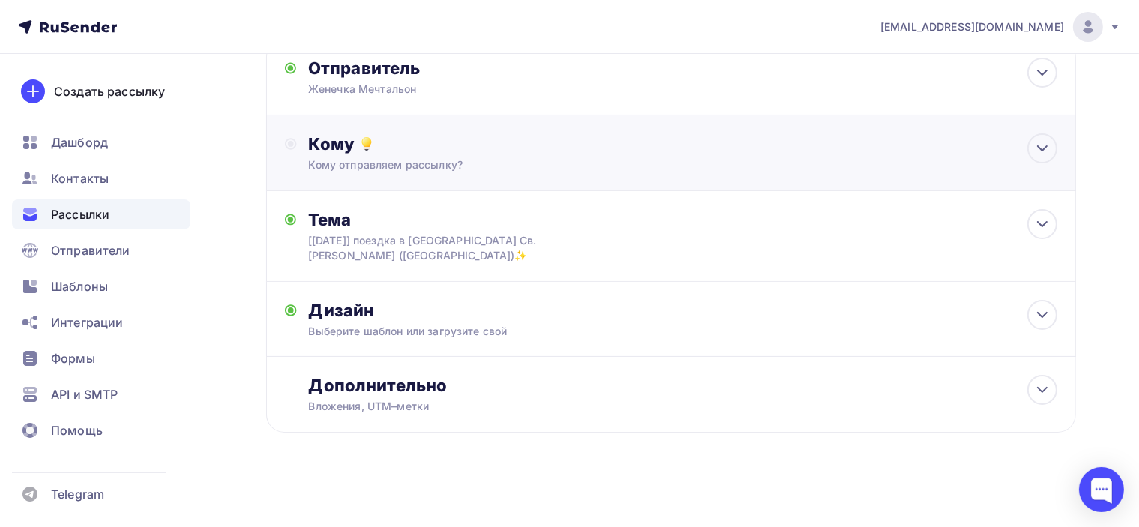
scroll to position [124, 0]
click at [540, 157] on div "Кому отправляем рассылку?" at bounding box center [646, 164] width 674 height 15
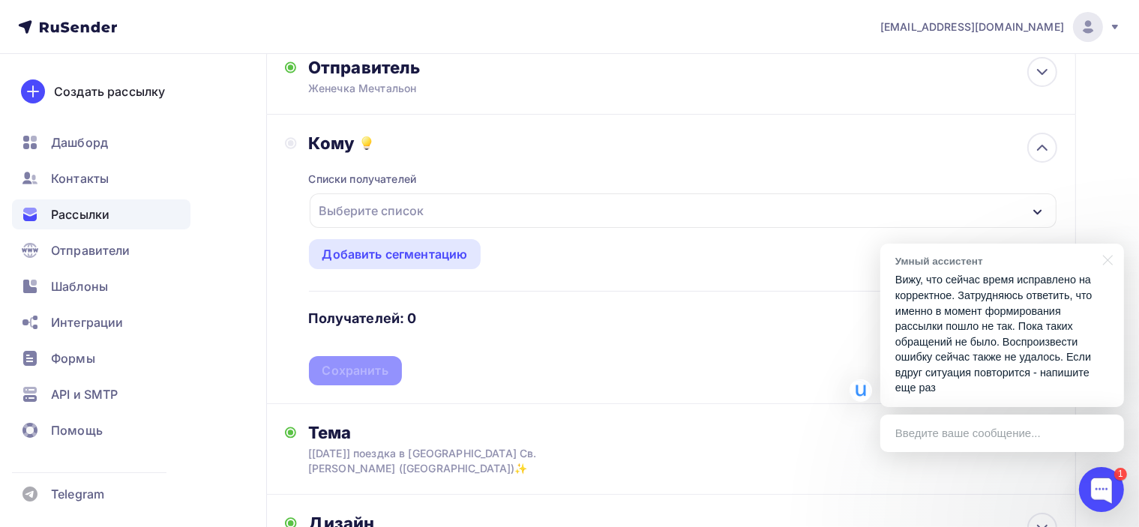
click at [432, 211] on div "Выберите список" at bounding box center [683, 210] width 747 height 34
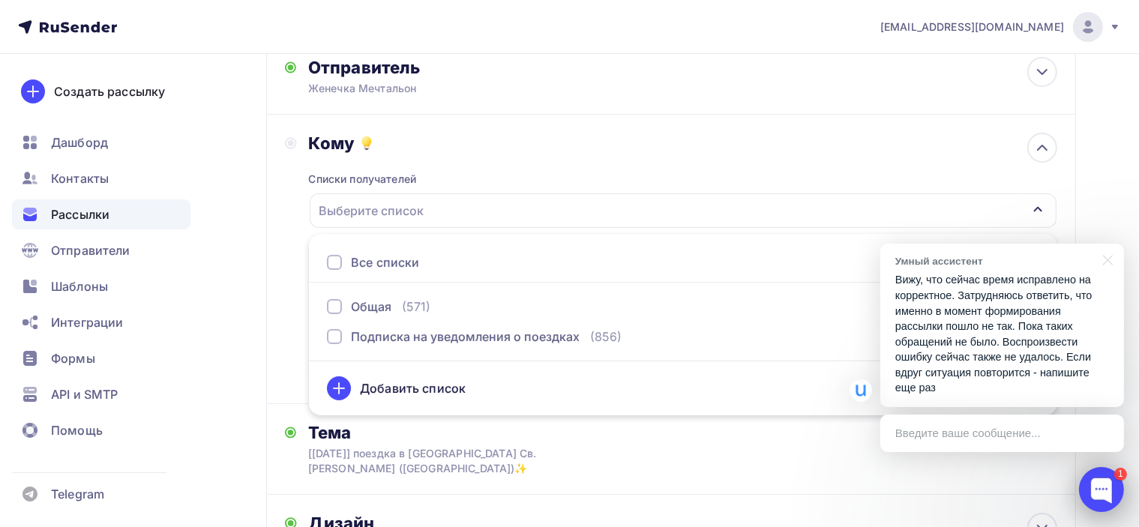
click at [1102, 491] on div at bounding box center [1101, 489] width 45 height 45
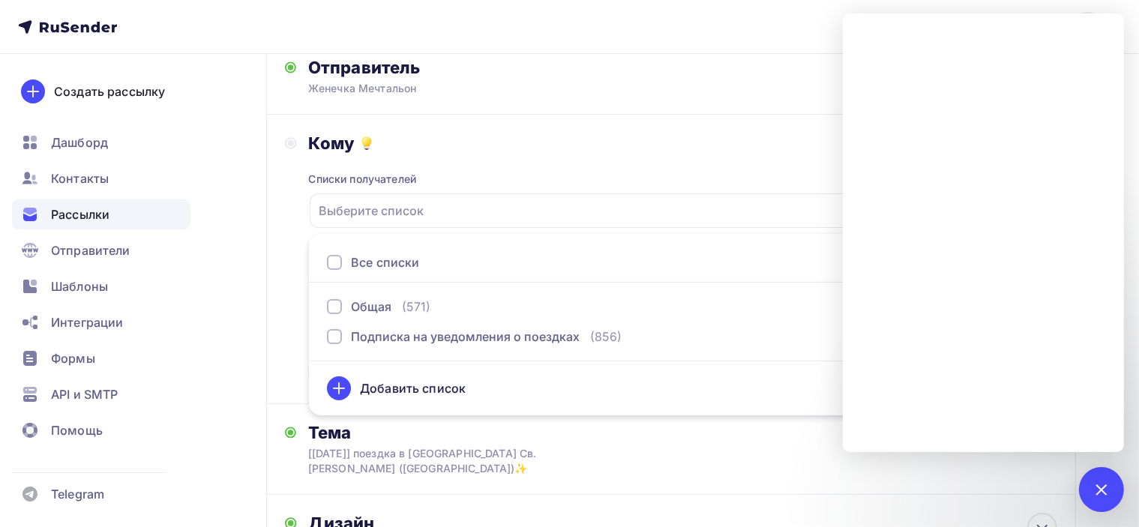
click at [687, 149] on div "Кому" at bounding box center [683, 143] width 748 height 21
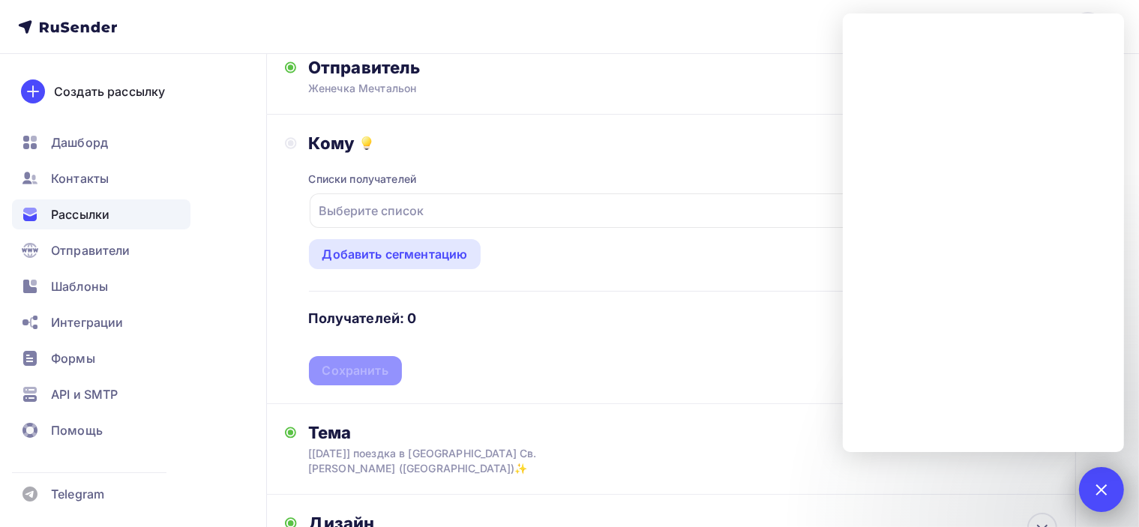
click at [1107, 477] on div "1" at bounding box center [1101, 489] width 45 height 45
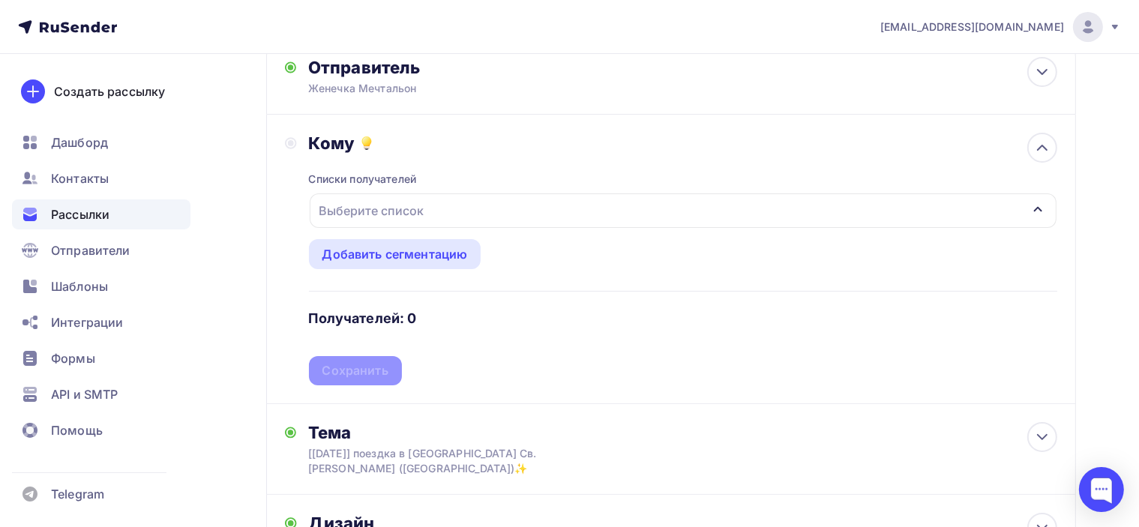
click at [795, 205] on div "Выберите список" at bounding box center [683, 210] width 747 height 34
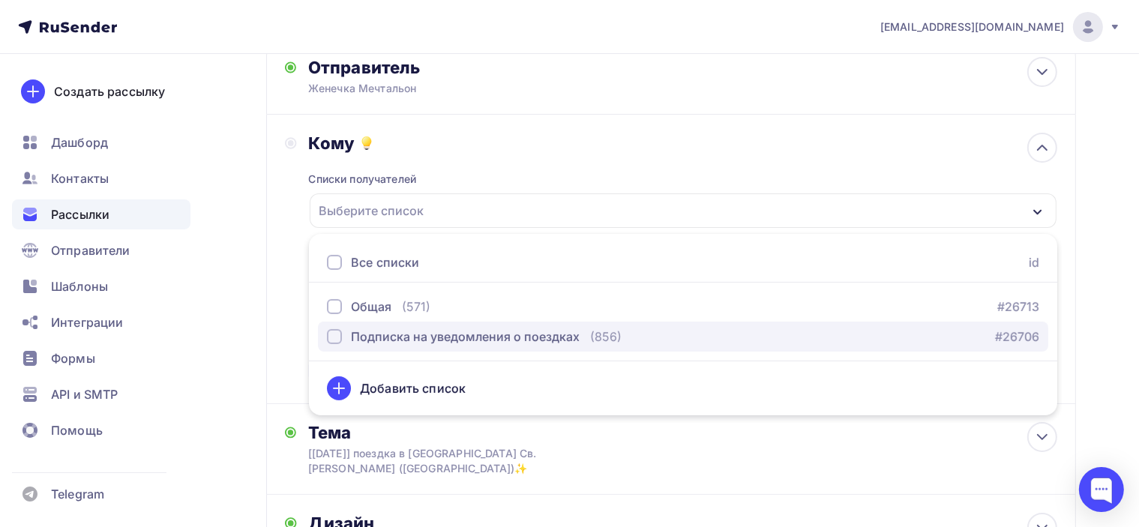
click at [461, 334] on div "Подписка на уведомления о поездках" at bounding box center [465, 337] width 229 height 18
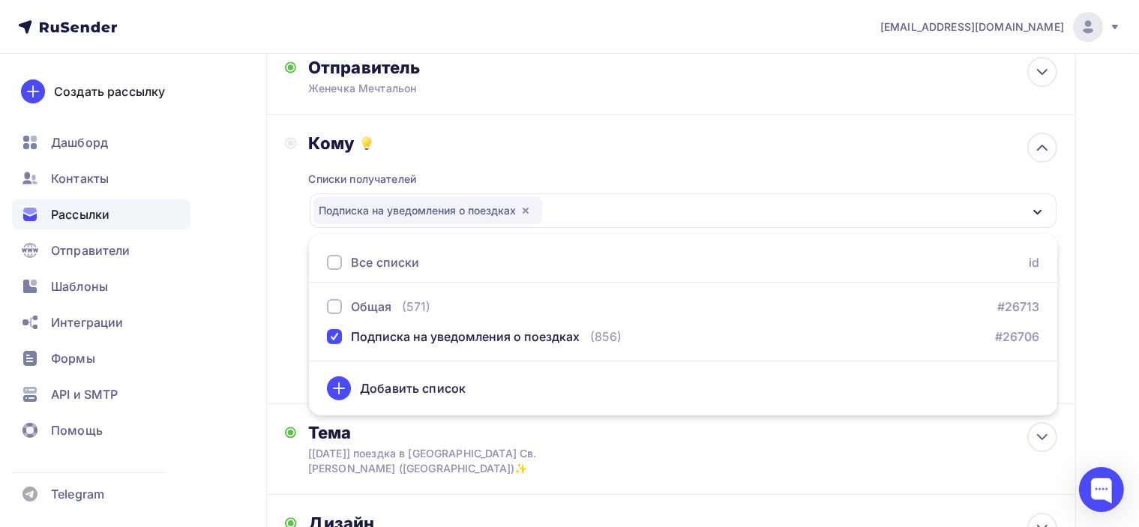
click at [709, 137] on div "Кому" at bounding box center [683, 143] width 748 height 21
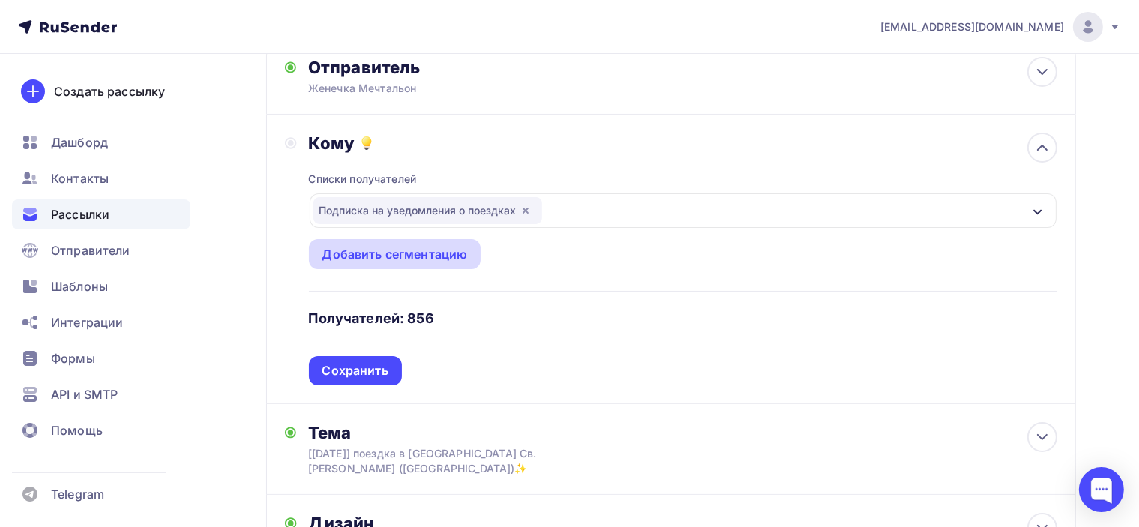
click at [438, 256] on div "Добавить сегментацию" at bounding box center [394, 254] width 145 height 18
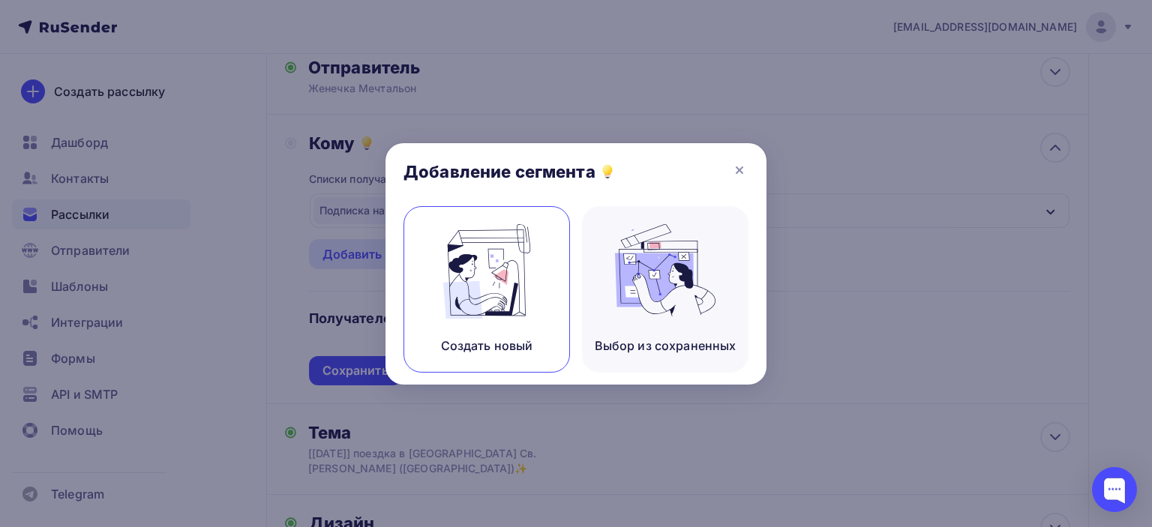
click at [469, 270] on img at bounding box center [486, 271] width 100 height 94
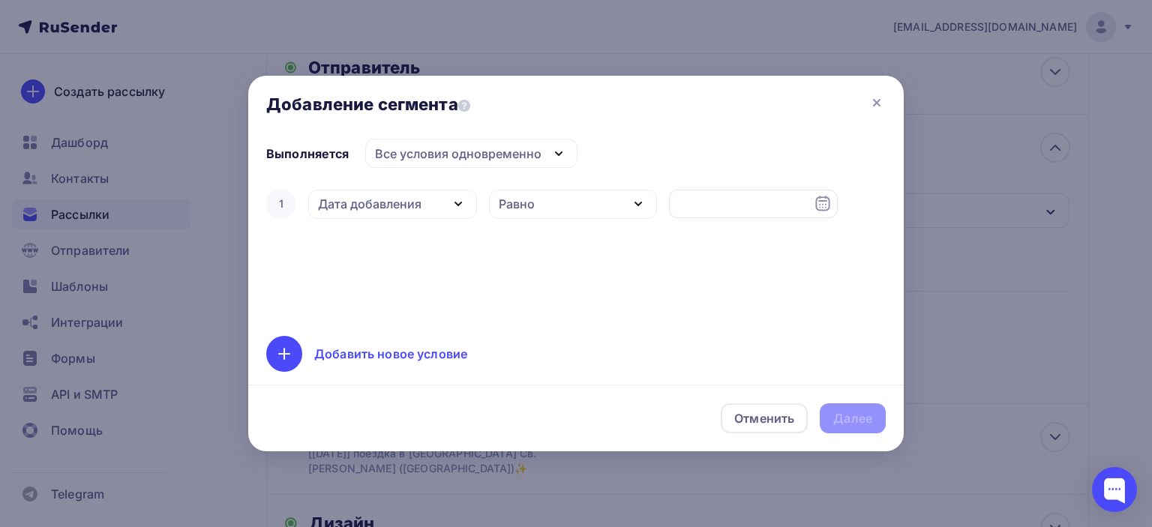
click at [413, 197] on div "Дата добавления" at bounding box center [369, 204] width 103 height 18
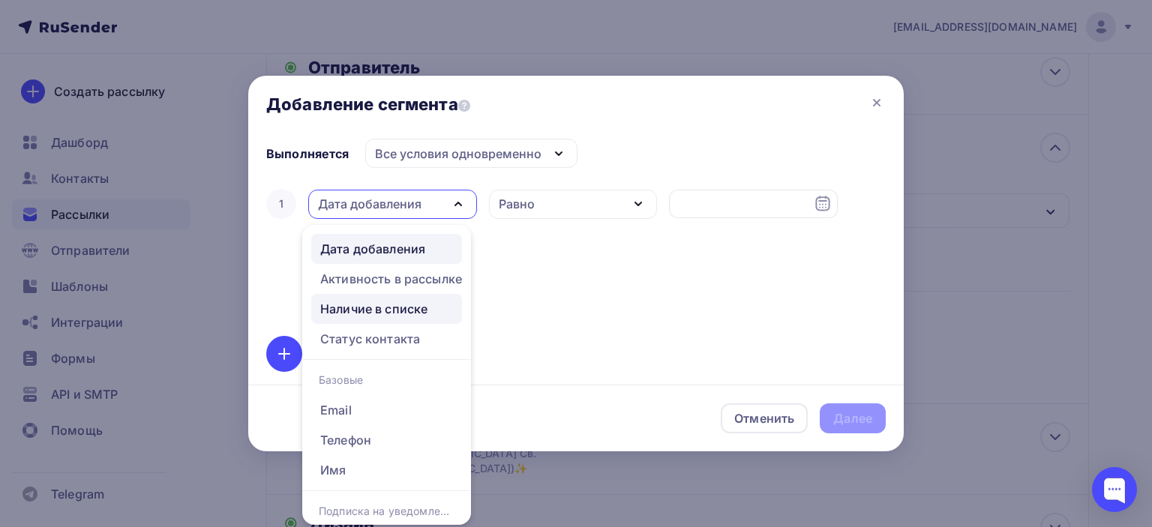
click at [410, 313] on div "Наличие в списке" at bounding box center [373, 309] width 107 height 18
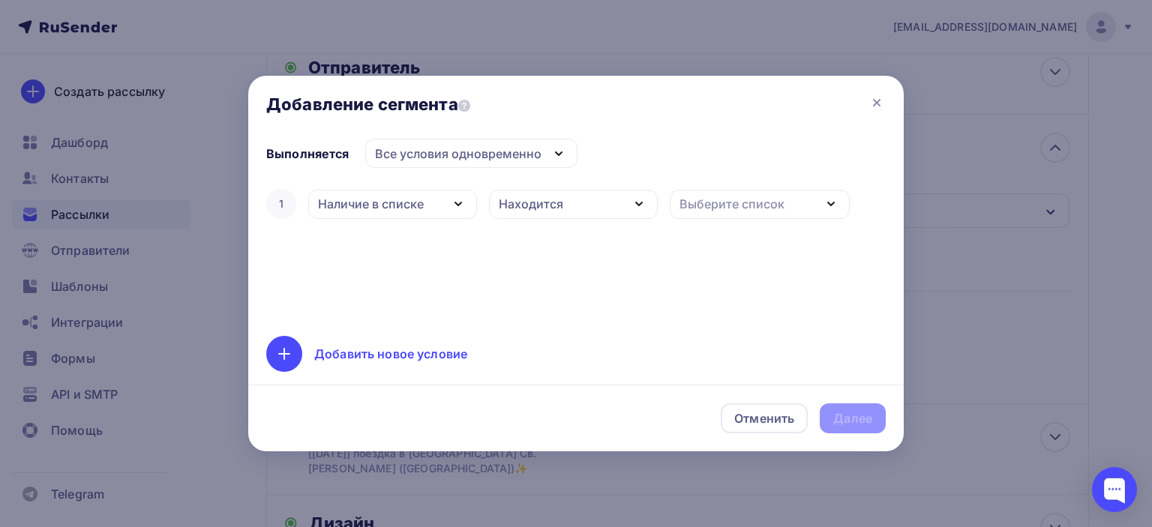
click at [569, 203] on div "Находится" at bounding box center [573, 204] width 169 height 29
click at [547, 278] on div "Не находится" at bounding box center [542, 277] width 83 height 18
click at [726, 203] on div "Выберите список" at bounding box center [731, 204] width 105 height 18
click at [711, 295] on div "Общая" at bounding box center [702, 301] width 41 height 18
click at [844, 417] on div "Далее" at bounding box center [852, 418] width 39 height 17
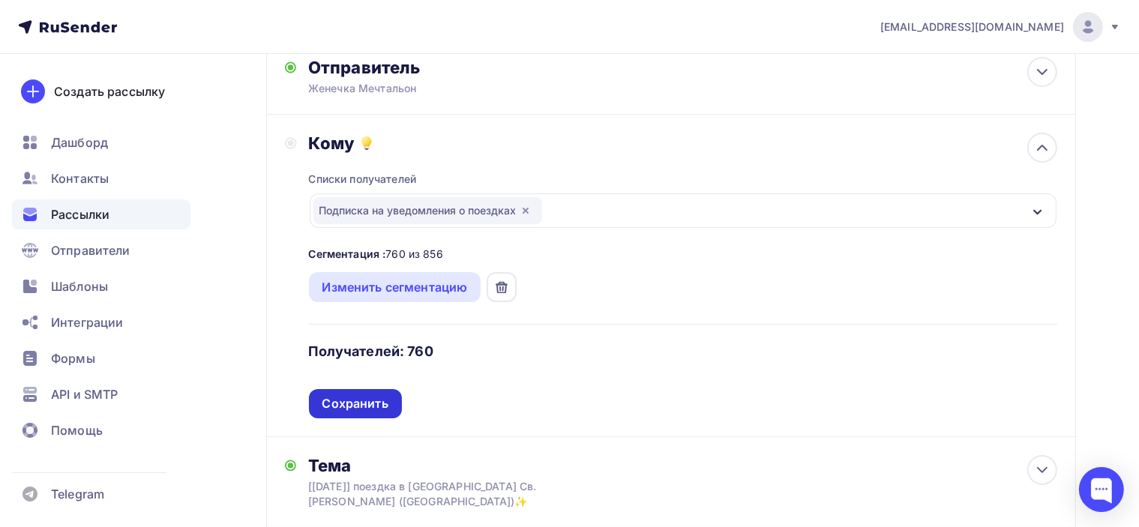
click at [334, 403] on div "Сохранить" at bounding box center [355, 403] width 66 height 17
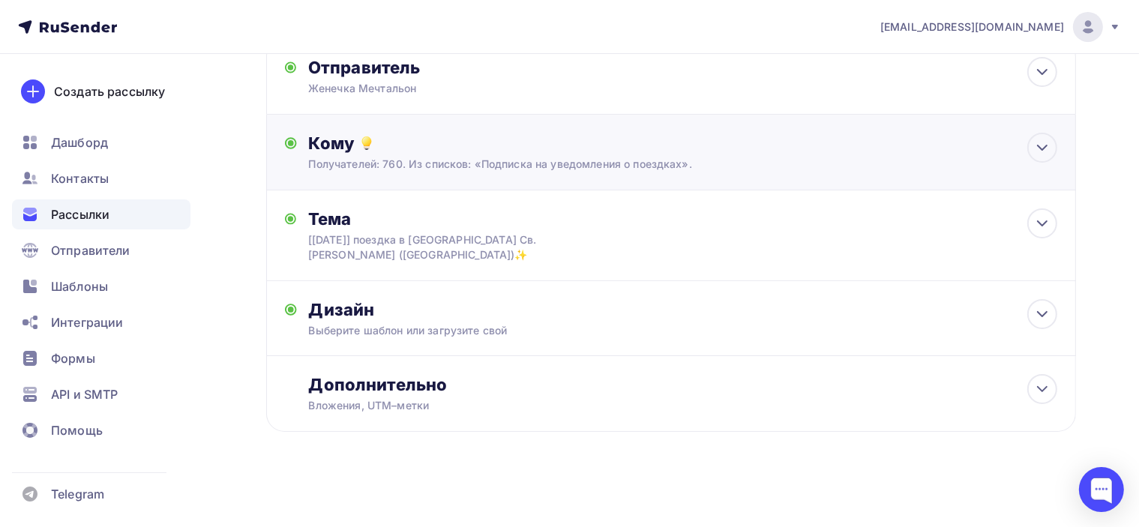
click at [577, 160] on div "Получателей: 760. Из списков: «Подписка на уведомления о поездках»." at bounding box center [646, 164] width 674 height 15
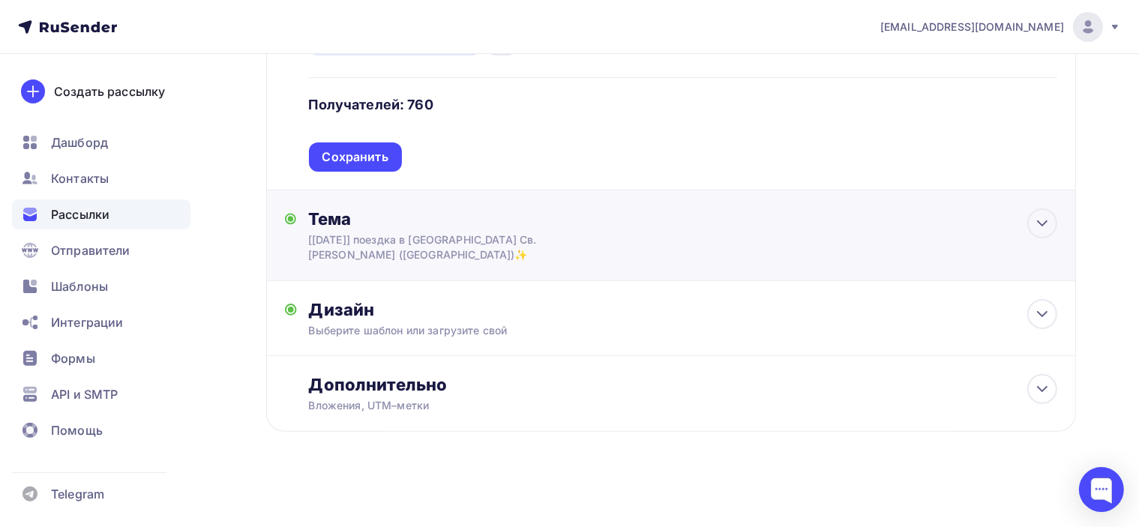
click at [566, 237] on div "[[DATE]] поездка в [GEOGRAPHIC_DATA] Св. [PERSON_NAME] ([GEOGRAPHIC_DATA])✨" at bounding box center [441, 247] width 267 height 30
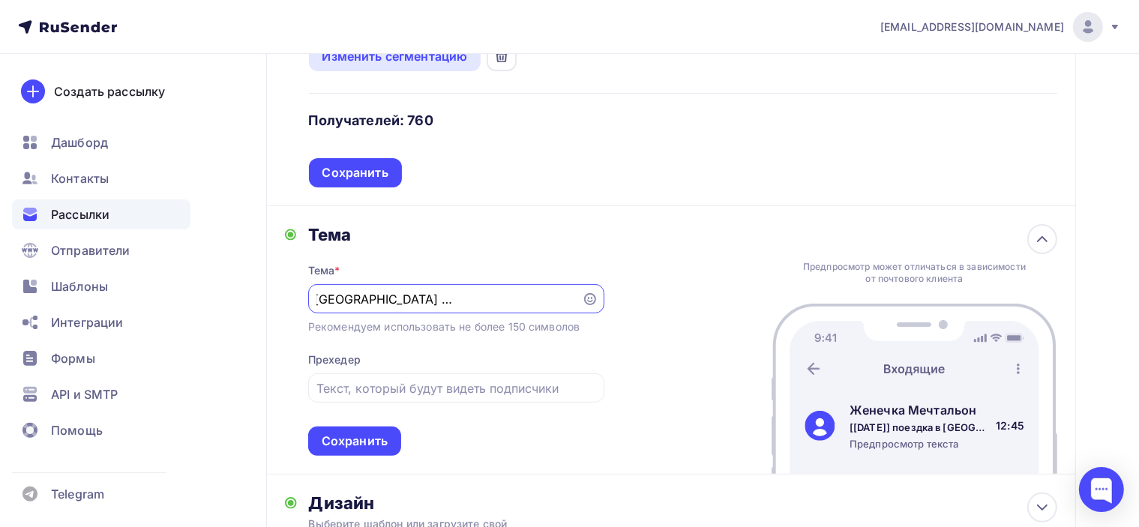
scroll to position [0, 0]
click at [451, 297] on input "[[DATE]] поездка в [GEOGRAPHIC_DATA] Св. [PERSON_NAME] ([GEOGRAPHIC_DATA])✨" at bounding box center [444, 299] width 256 height 18
paste input "Сильный помощник в финансовых и жилищных делах💫"
type input "Сильный помощник в финансовых и жилищных делах💫"
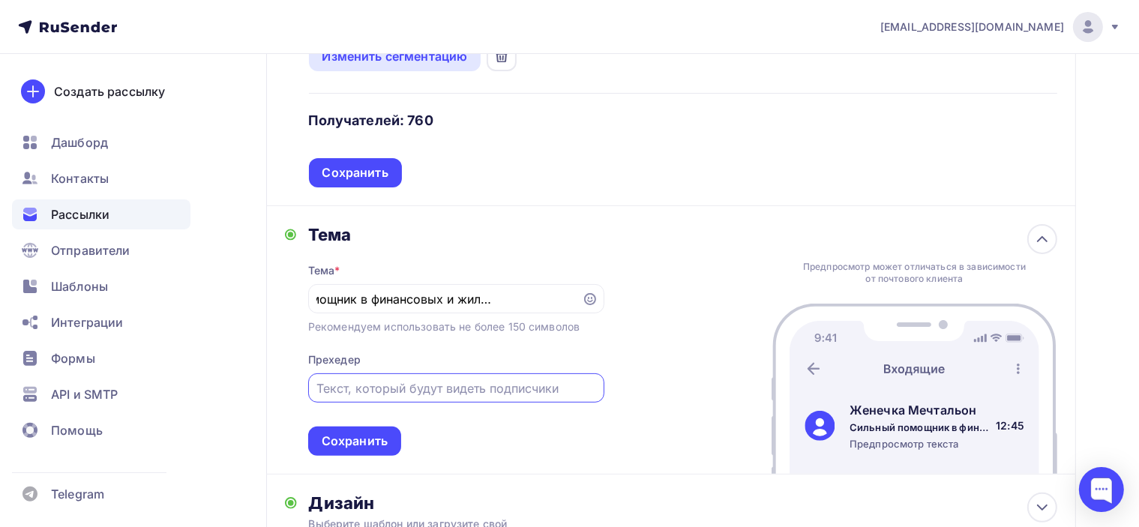
click at [426, 389] on input "text" at bounding box center [455, 388] width 279 height 18
paste input "поездка к Спиридону Тримифунтскому💫"
drag, startPoint x: 360, startPoint y: 385, endPoint x: 263, endPoint y: 395, distance: 97.3
click at [263, 395] on div "Назад Копия [[DATE]] поездка в [GEOGRAPHIC_DATA] Св. [PERSON_NAME] ([GEOGRAPHIC…" at bounding box center [569, 210] width 1139 height 1023
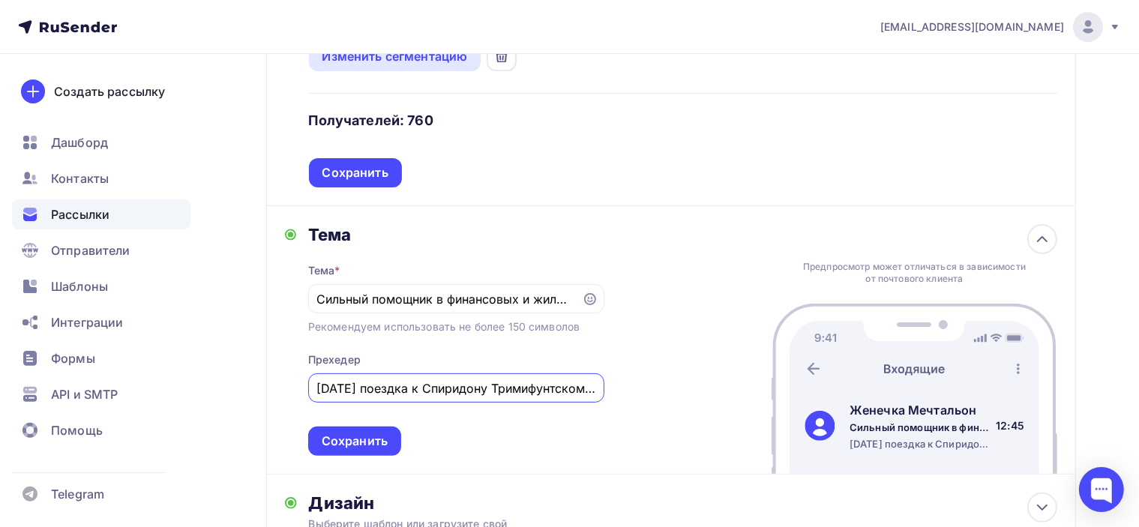
type input "[DATE] поездка к Спиридону Тримифунтскому💫"
click at [616, 341] on div "[PERSON_NAME] * [PERSON_NAME] помощник в финансовых и жилищных делах💫 Рекоменду…" at bounding box center [671, 340] width 810 height 268
click at [371, 440] on div "Сохранить" at bounding box center [355, 441] width 66 height 17
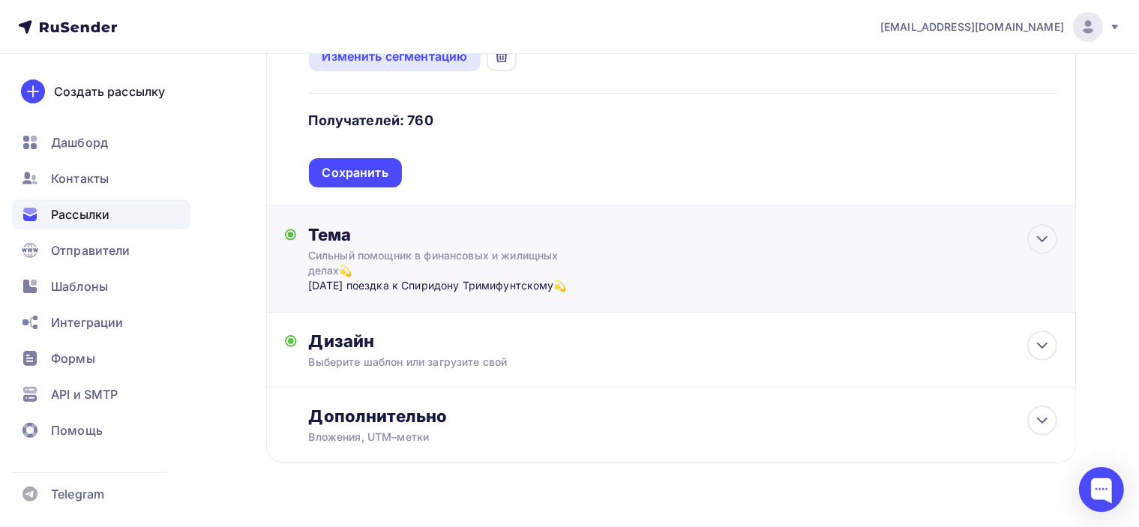
click at [539, 282] on div "[DATE] поездка к Спиридону Тримифунтскому💫" at bounding box center [456, 285] width 296 height 15
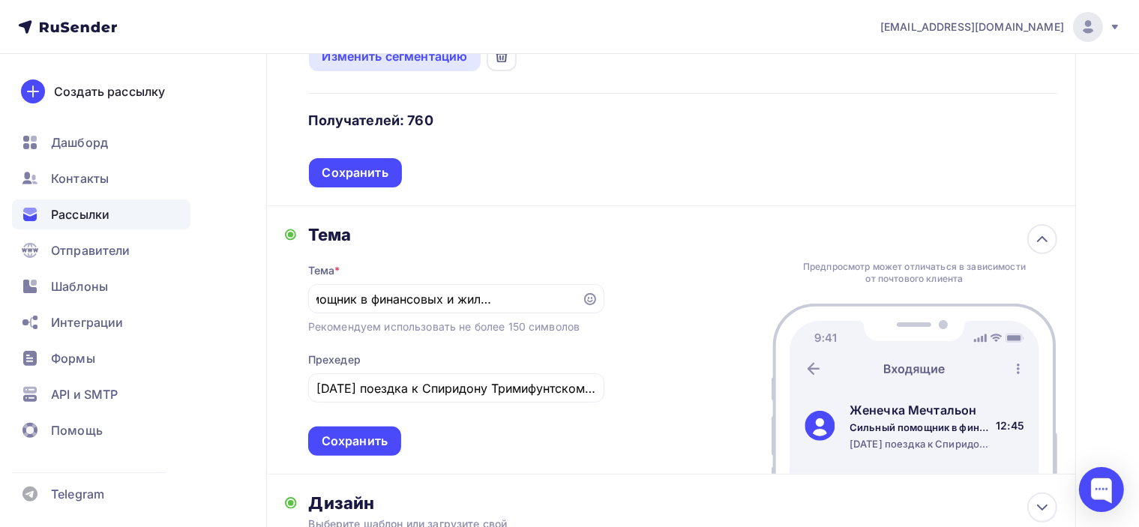
click at [672, 262] on div "[PERSON_NAME] * [PERSON_NAME] помощник в финансовых и жилищных делах💫 Рекоменду…" at bounding box center [671, 340] width 810 height 268
click at [376, 439] on div "Сохранить" at bounding box center [355, 441] width 66 height 17
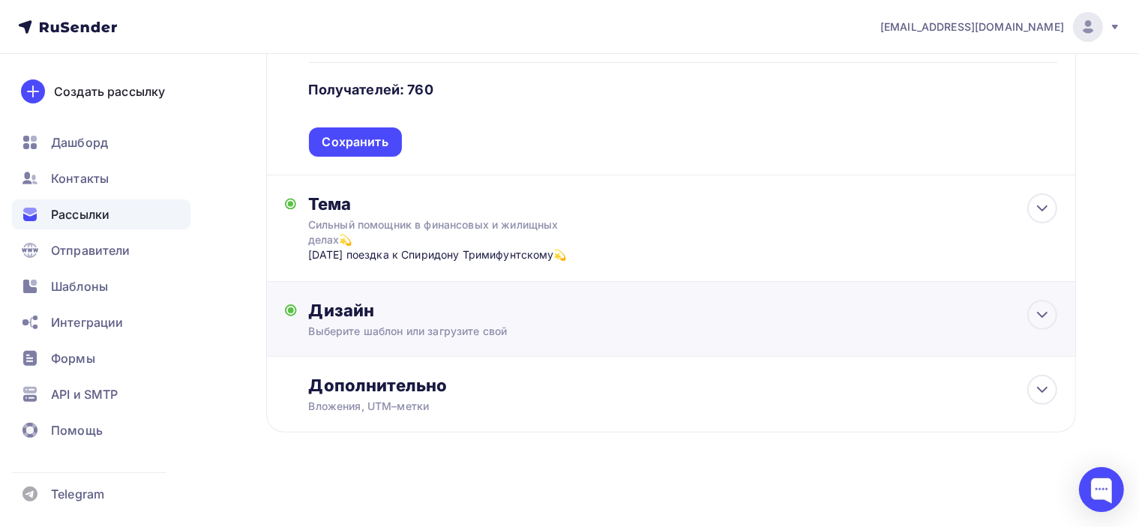
click at [514, 334] on div "Выберите шаблон или загрузите свой" at bounding box center [646, 331] width 674 height 15
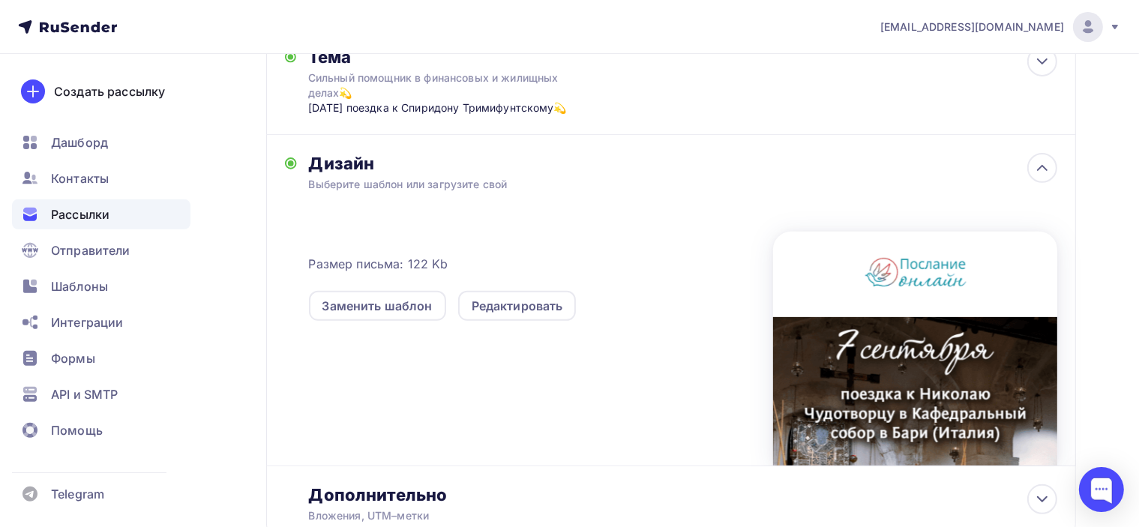
scroll to position [535, 0]
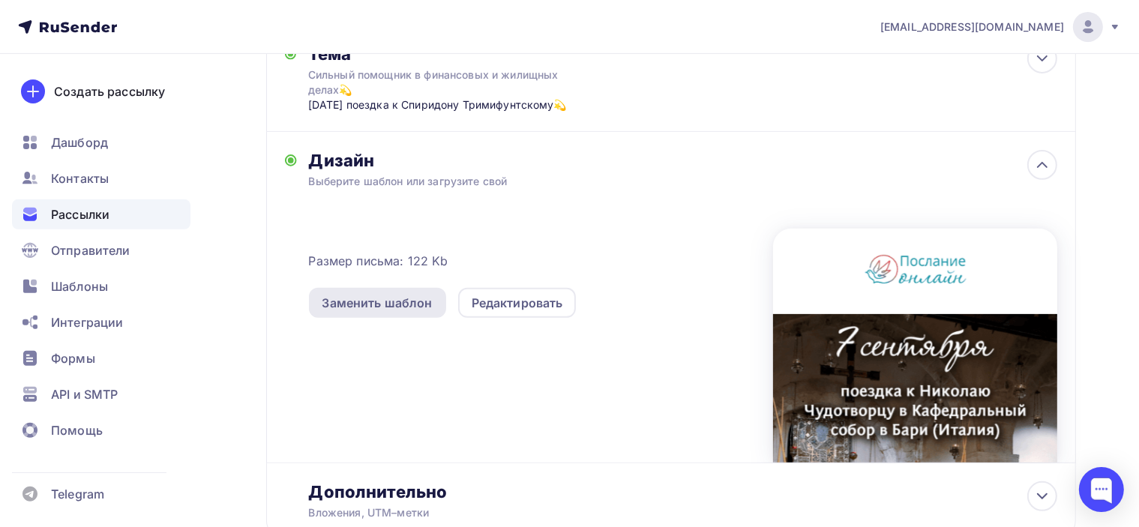
click at [397, 301] on div "Заменить шаблон" at bounding box center [377, 303] width 110 height 18
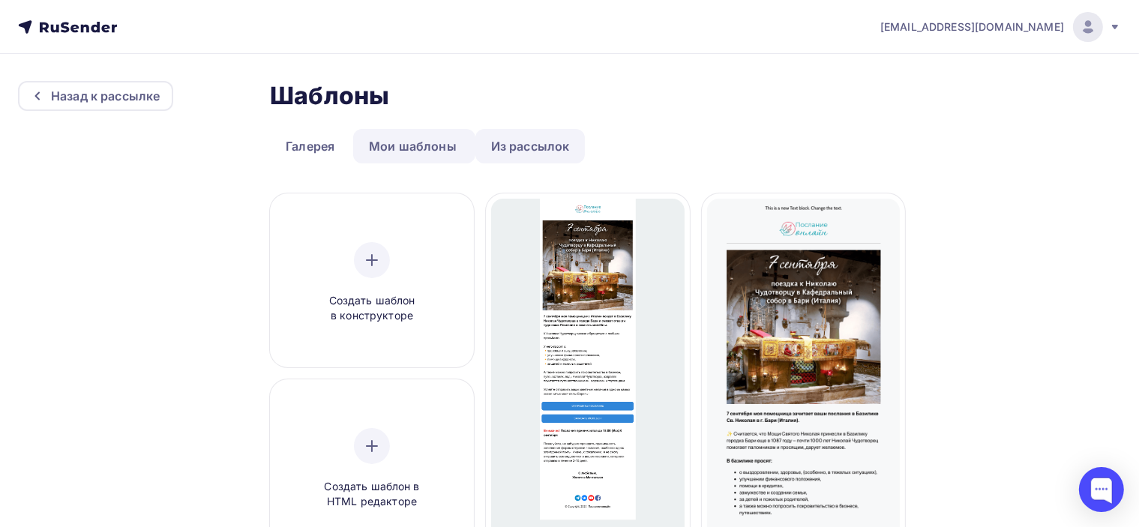
click at [525, 146] on link "Из рассылок" at bounding box center [530, 146] width 110 height 34
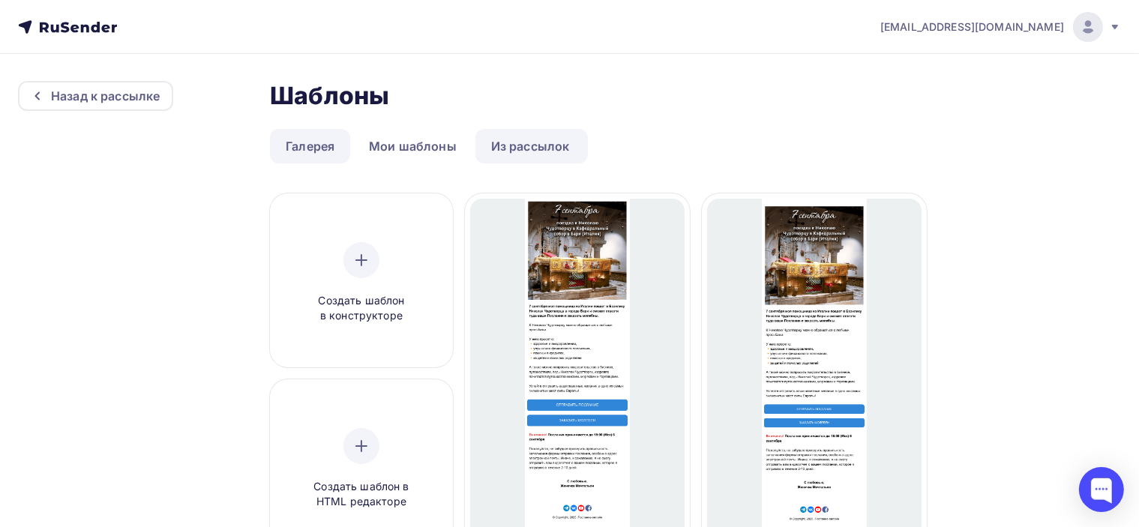
click at [315, 149] on link "Галерея" at bounding box center [310, 146] width 80 height 34
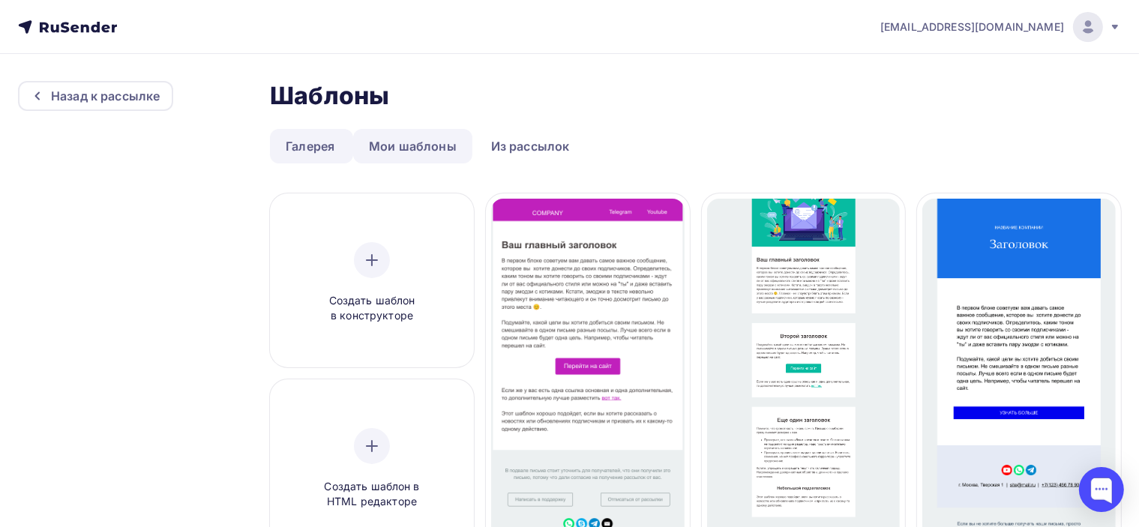
click at [420, 155] on link "Мои шаблоны" at bounding box center [412, 146] width 119 height 34
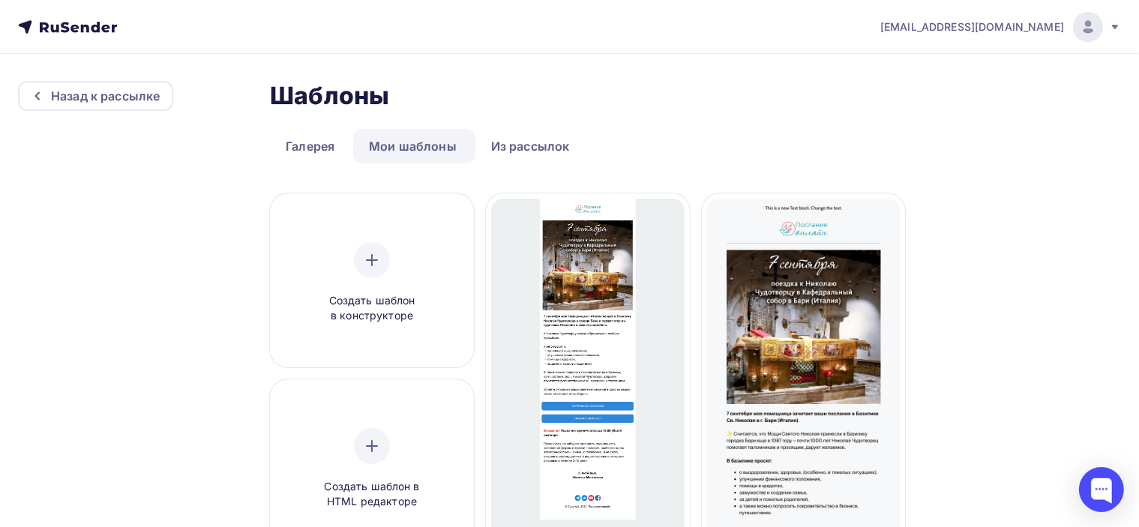
click at [795, 136] on ul "Галерея Мои шаблоны Из рассылок" at bounding box center [695, 146] width 851 height 34
click at [85, 98] on div "Назад к рассылке" at bounding box center [105, 96] width 109 height 18
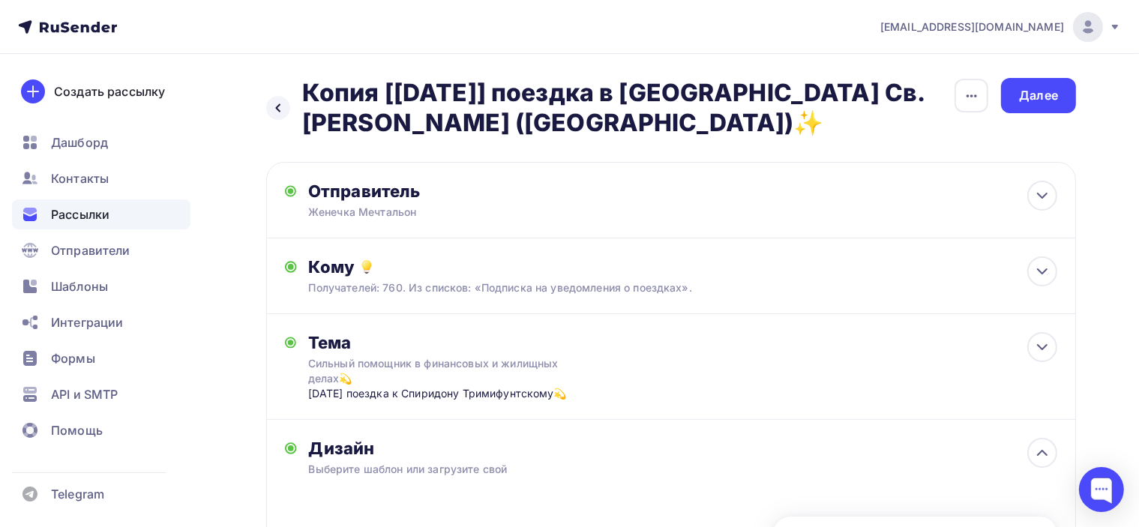
click at [90, 212] on span "Рассылки" at bounding box center [80, 214] width 58 height 18
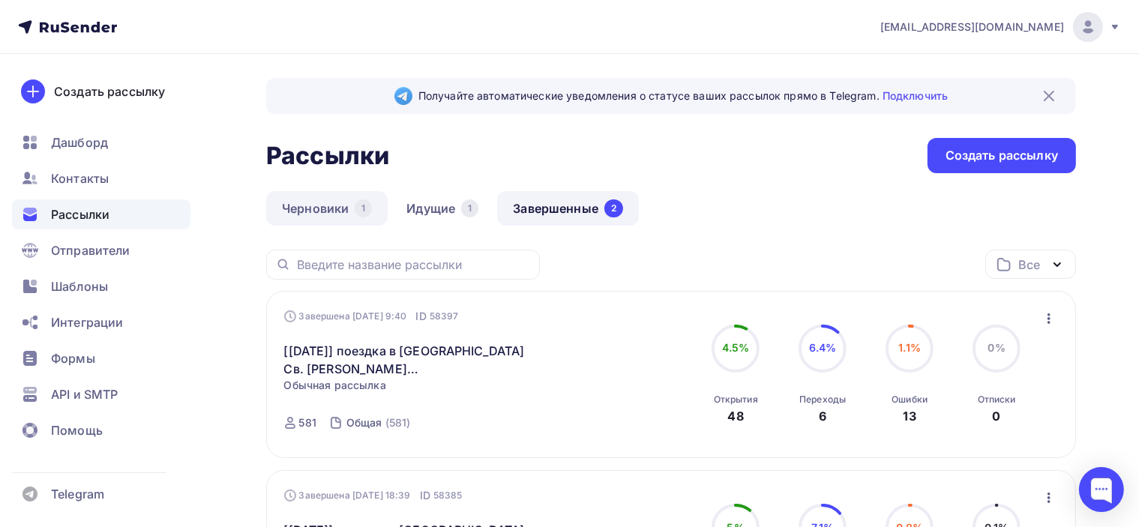
click at [316, 207] on link "Черновики 1" at bounding box center [326, 208] width 121 height 34
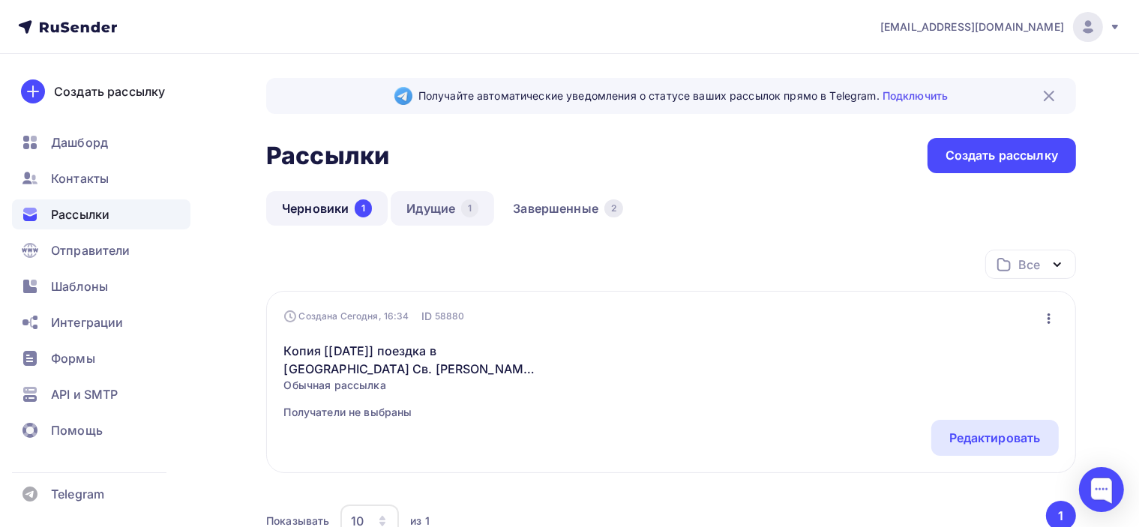
click at [443, 213] on link "Идущие 1" at bounding box center [442, 208] width 103 height 34
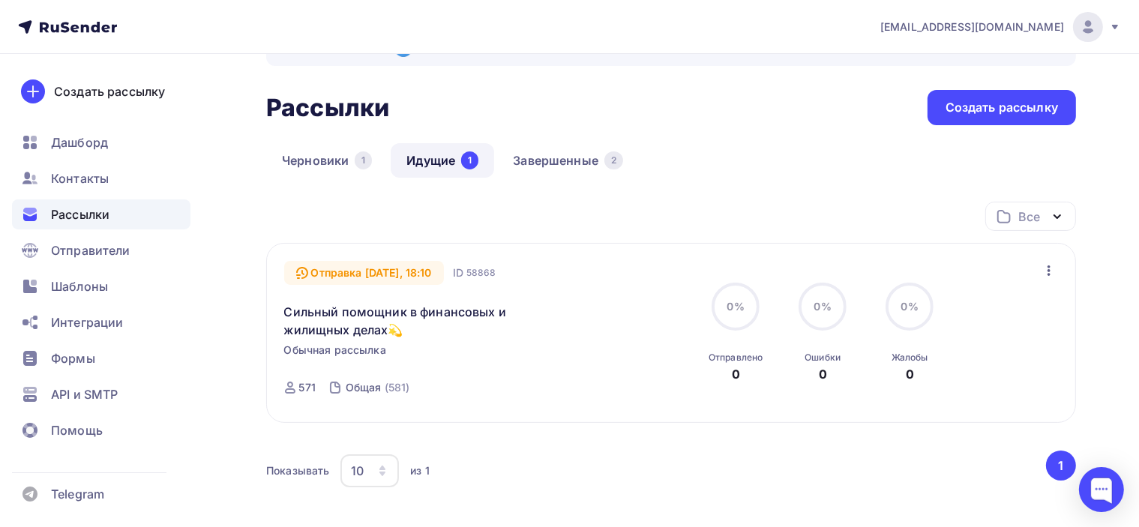
scroll to position [75, 0]
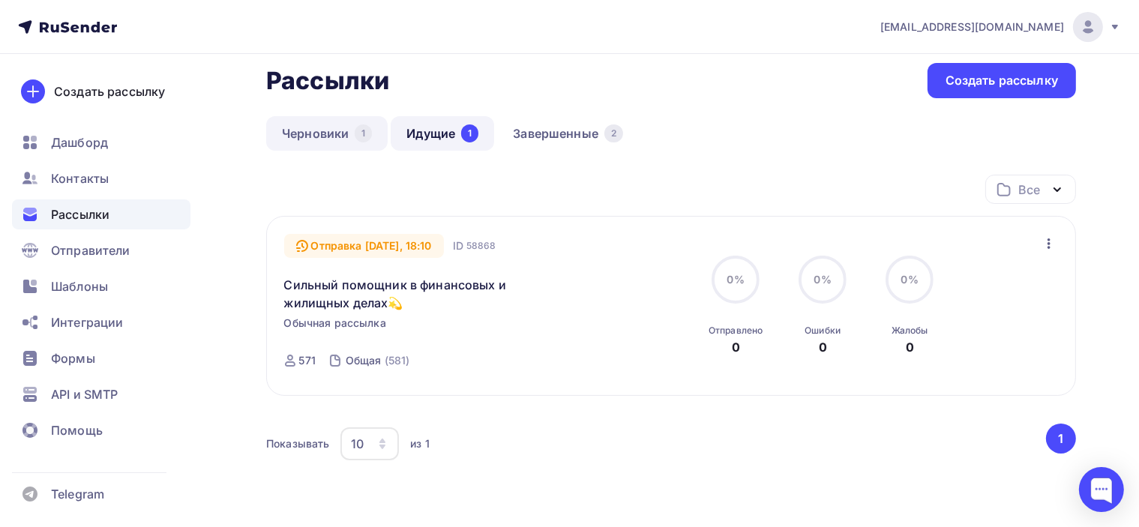
click at [308, 130] on link "Черновики 1" at bounding box center [326, 133] width 121 height 34
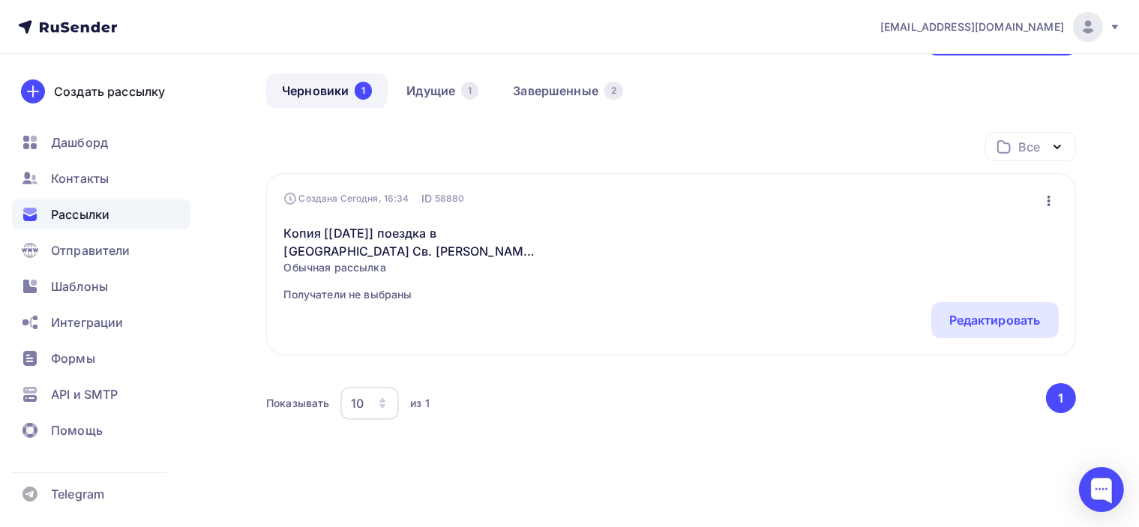
scroll to position [126, 0]
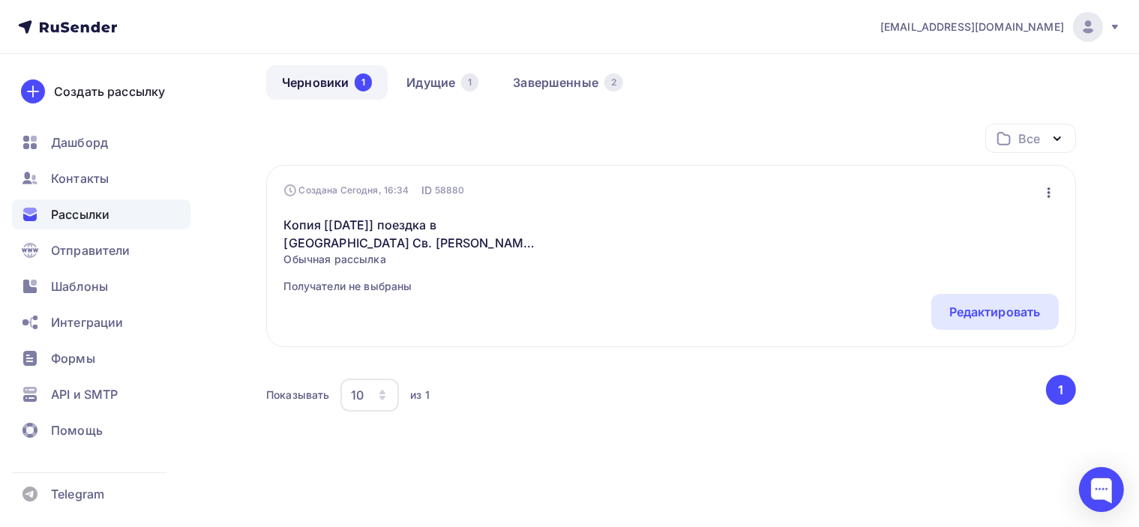
click at [1057, 194] on icon "button" at bounding box center [1049, 193] width 18 height 18
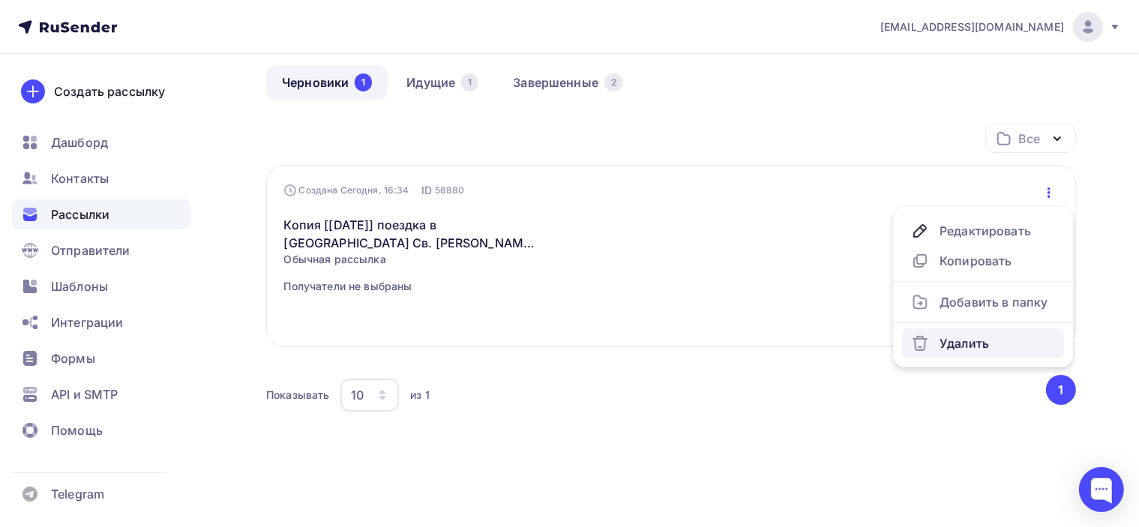
click at [994, 350] on div "Удалить" at bounding box center [983, 343] width 144 height 18
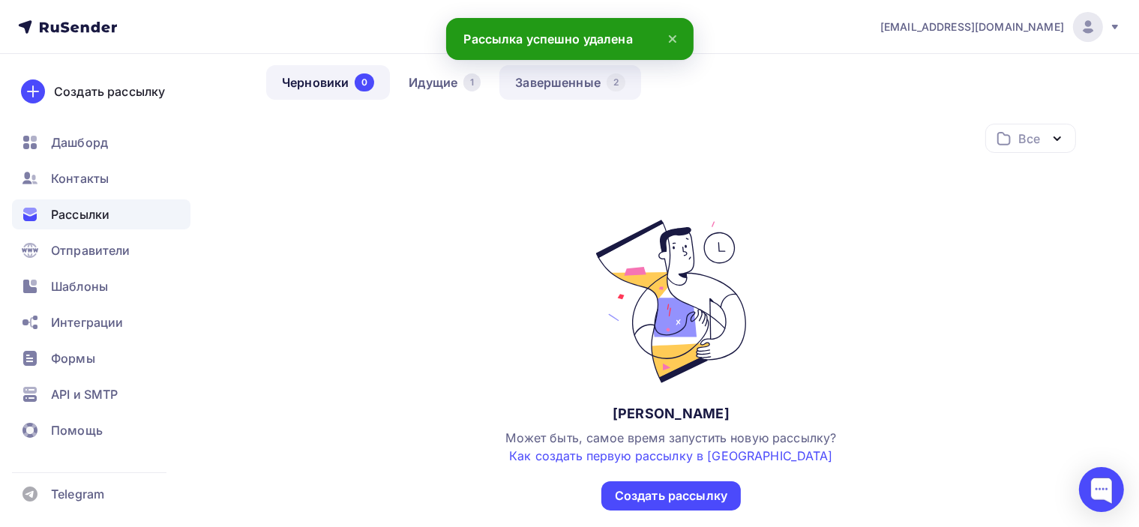
click at [579, 78] on link "Завершенные 2" at bounding box center [570, 82] width 142 height 34
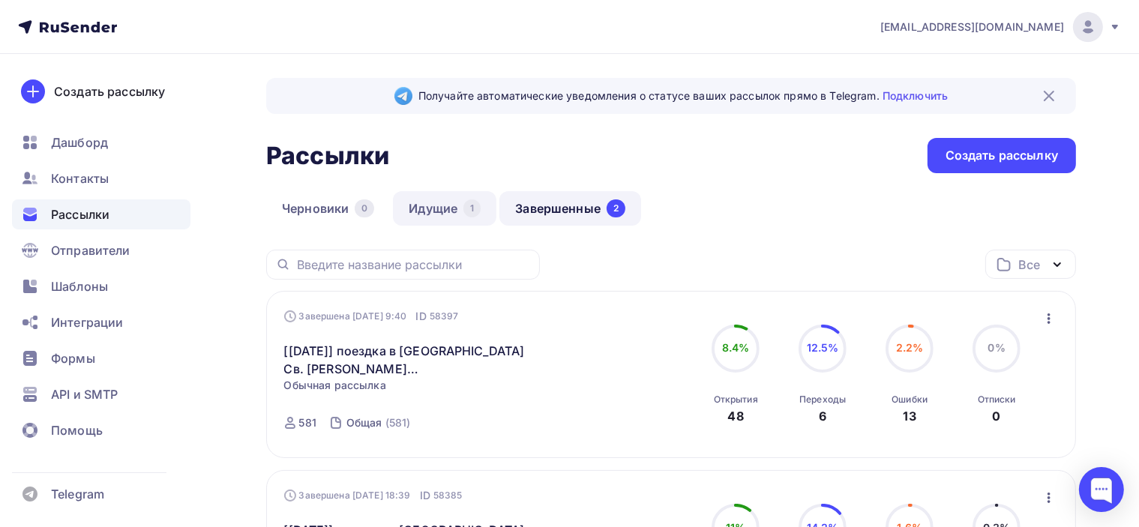
click at [439, 211] on link "Идущие 1" at bounding box center [444, 208] width 103 height 34
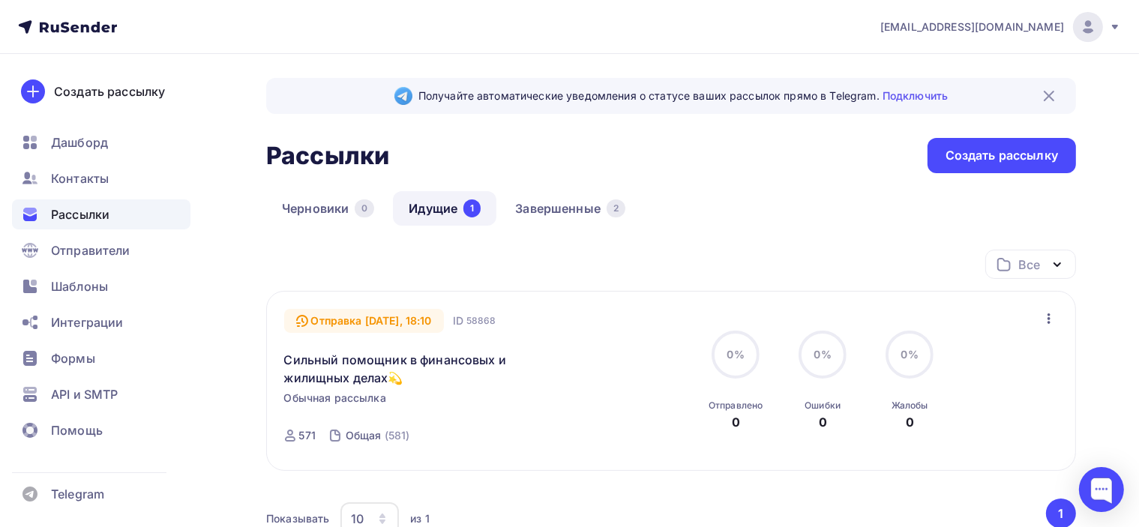
scroll to position [75, 0]
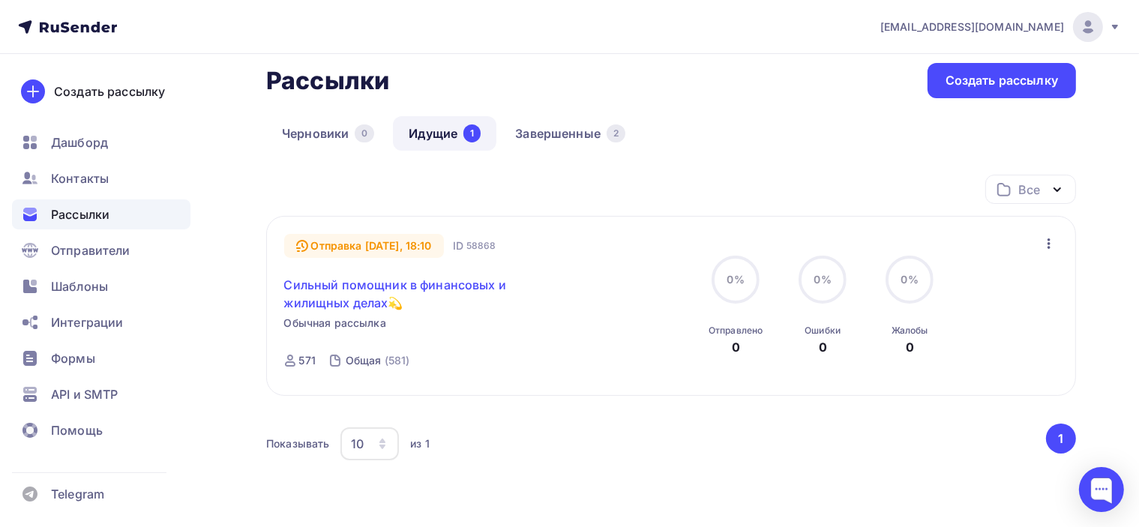
click at [431, 286] on link "Сильный помощник в финансовых и жилищных делах💫" at bounding box center [412, 294] width 257 height 36
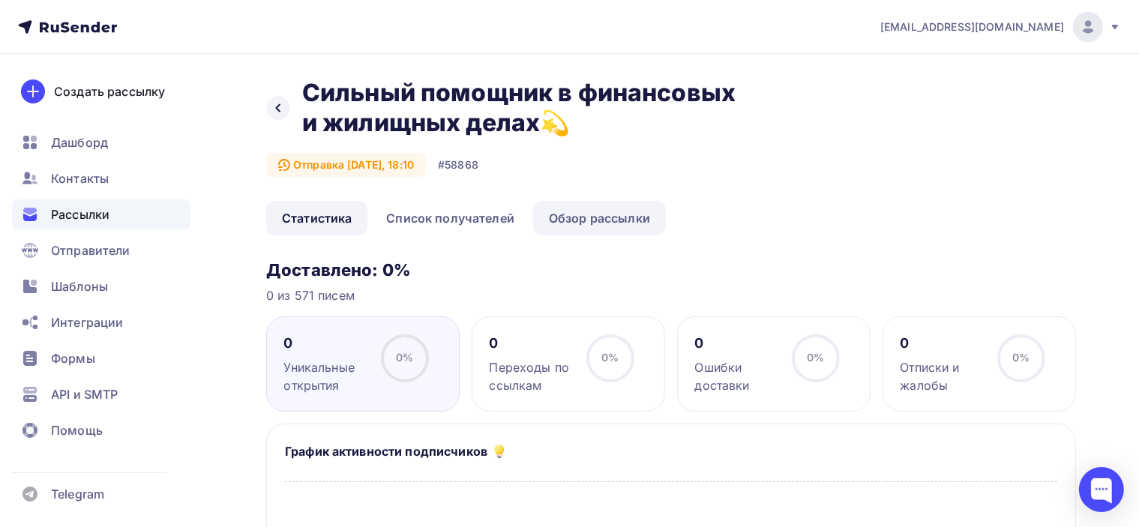
click at [588, 212] on link "Обзор рассылки" at bounding box center [599, 218] width 133 height 34
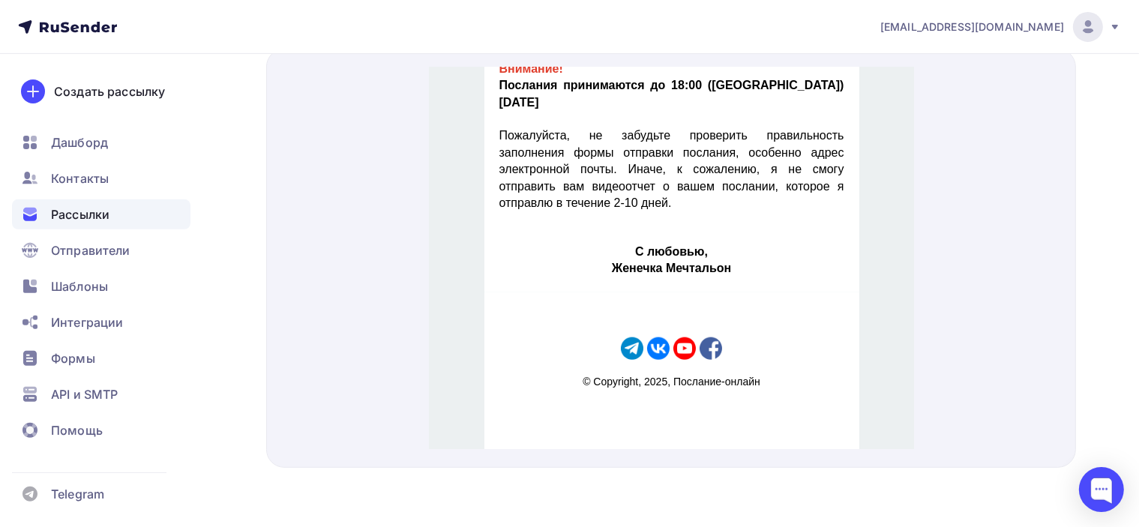
click at [1075, 242] on div at bounding box center [671, 258] width 810 height 419
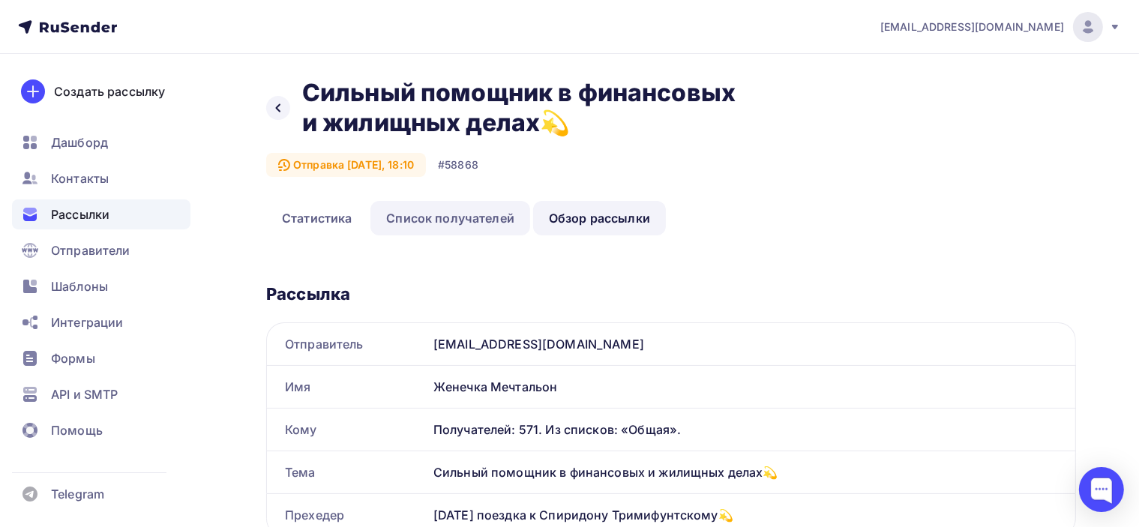
click at [471, 213] on link "Список получателей" at bounding box center [450, 218] width 160 height 34
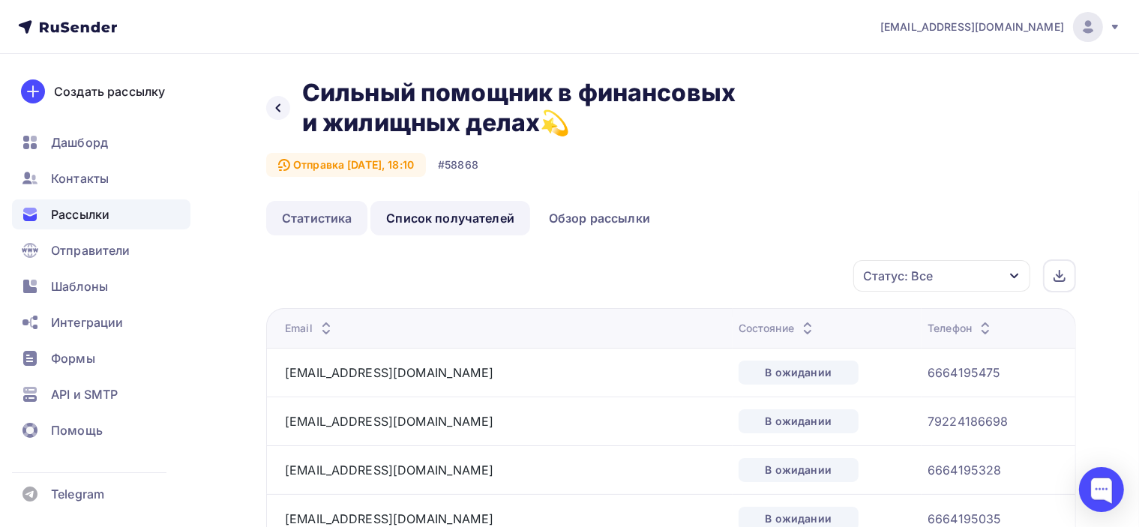
click at [316, 214] on link "Статистика" at bounding box center [316, 218] width 101 height 34
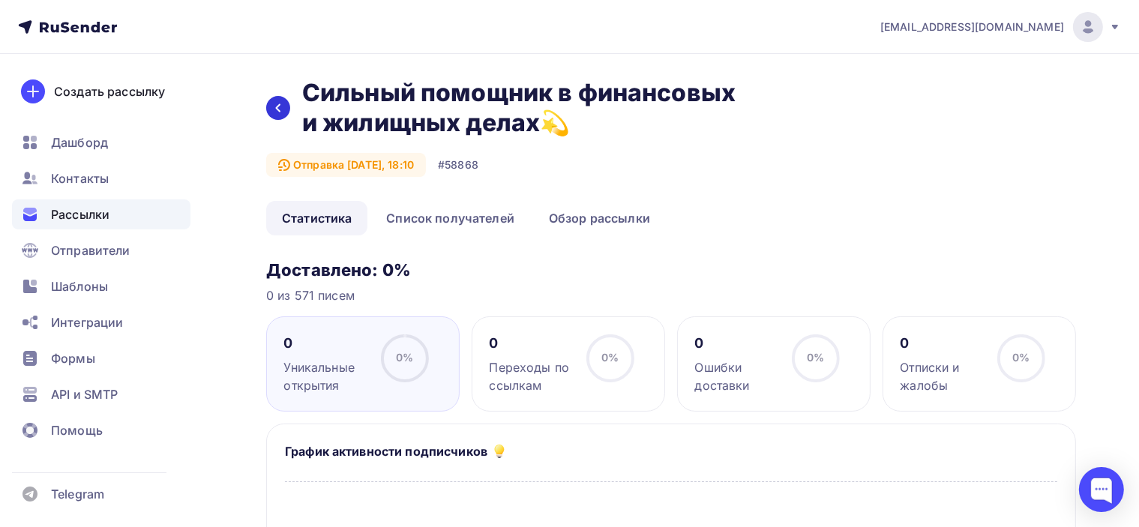
click at [281, 112] on icon at bounding box center [278, 108] width 12 height 12
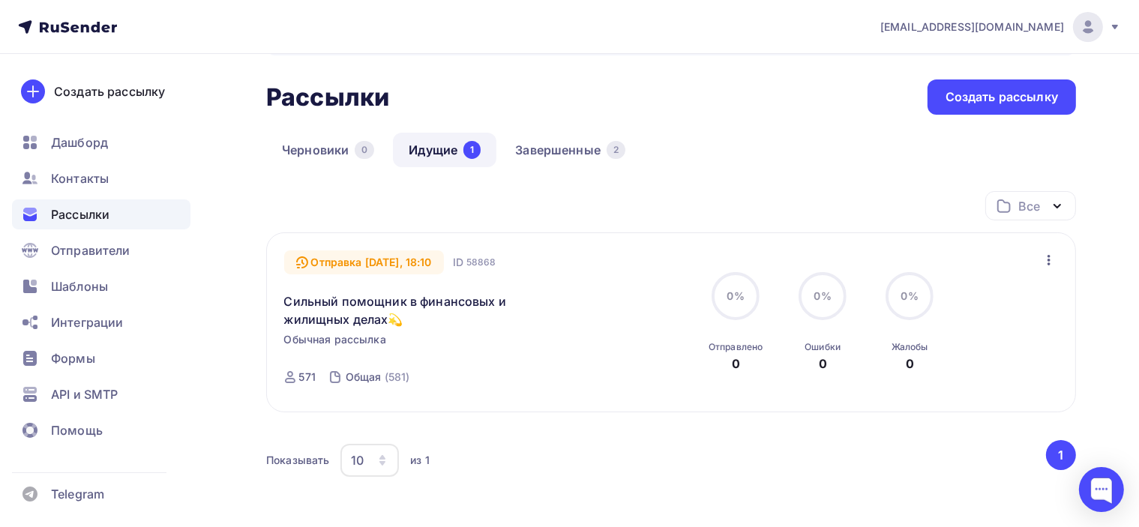
scroll to position [150, 0]
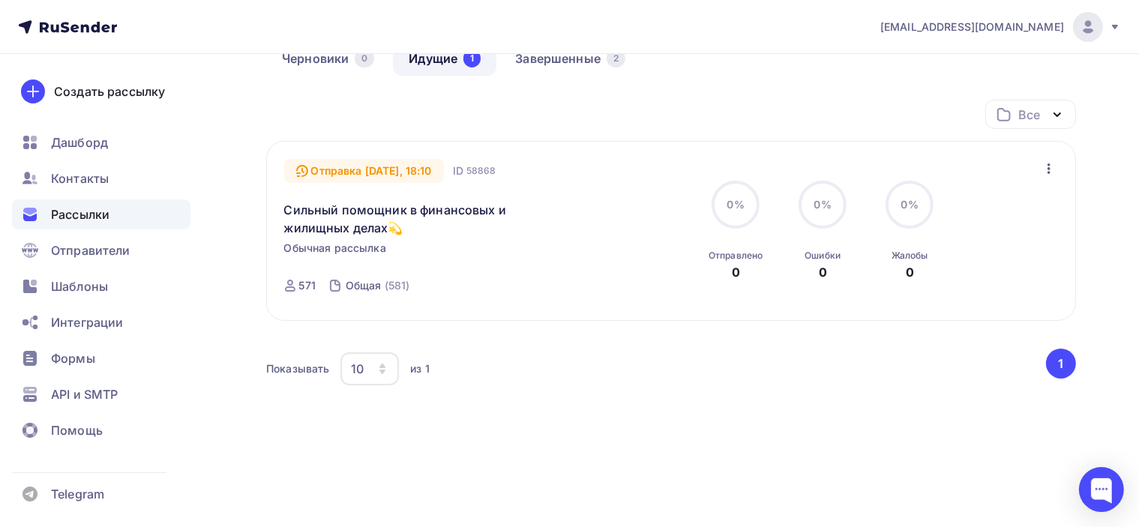
click at [625, 358] on div "Показывать 10 10 20 50 100 из 1" at bounding box center [655, 369] width 778 height 34
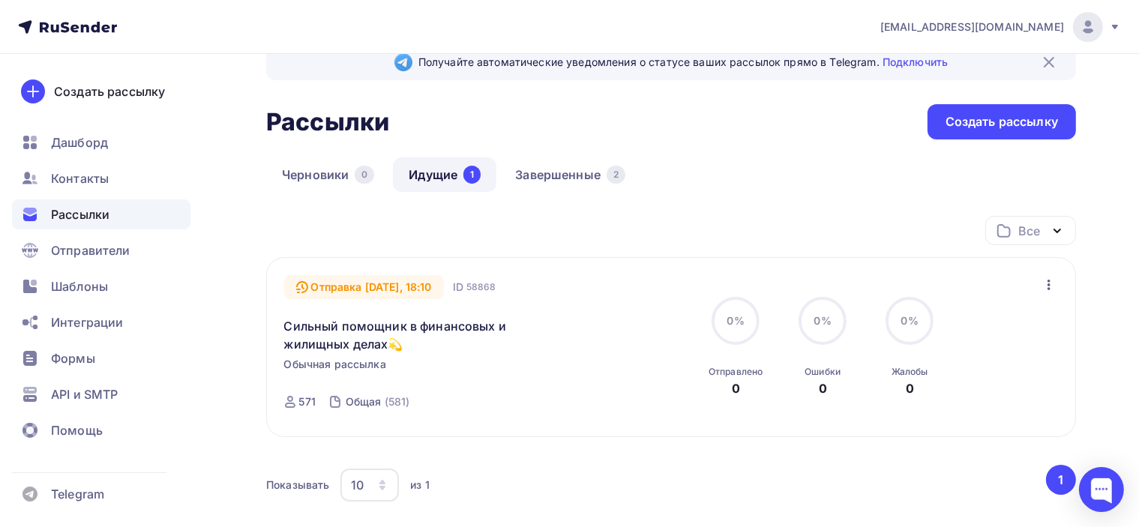
scroll to position [0, 0]
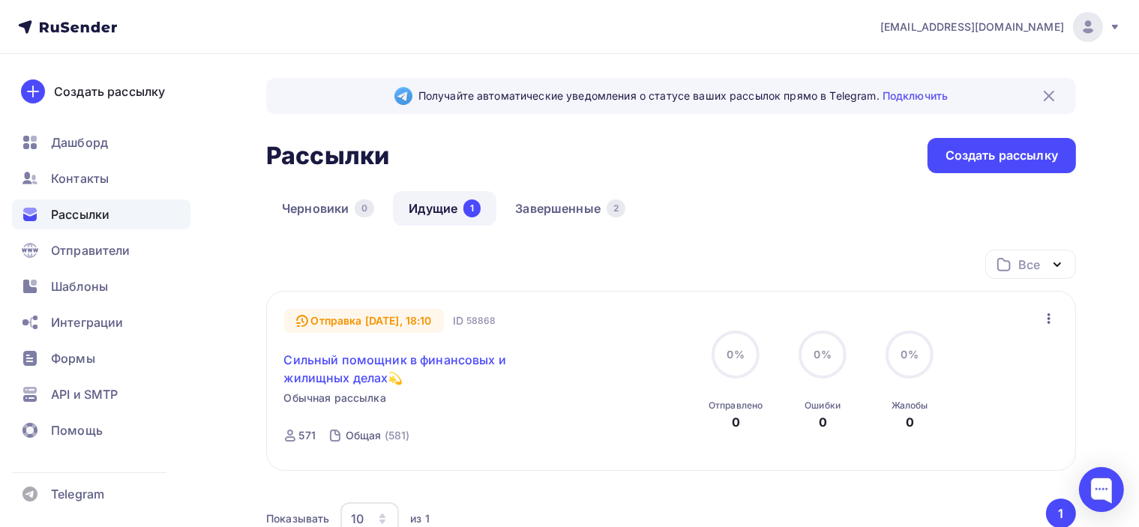
drag, startPoint x: 488, startPoint y: 353, endPoint x: 463, endPoint y: 361, distance: 26.8
click at [463, 361] on link "Сильный помощник в финансовых и жилищных делах💫" at bounding box center [412, 369] width 257 height 36
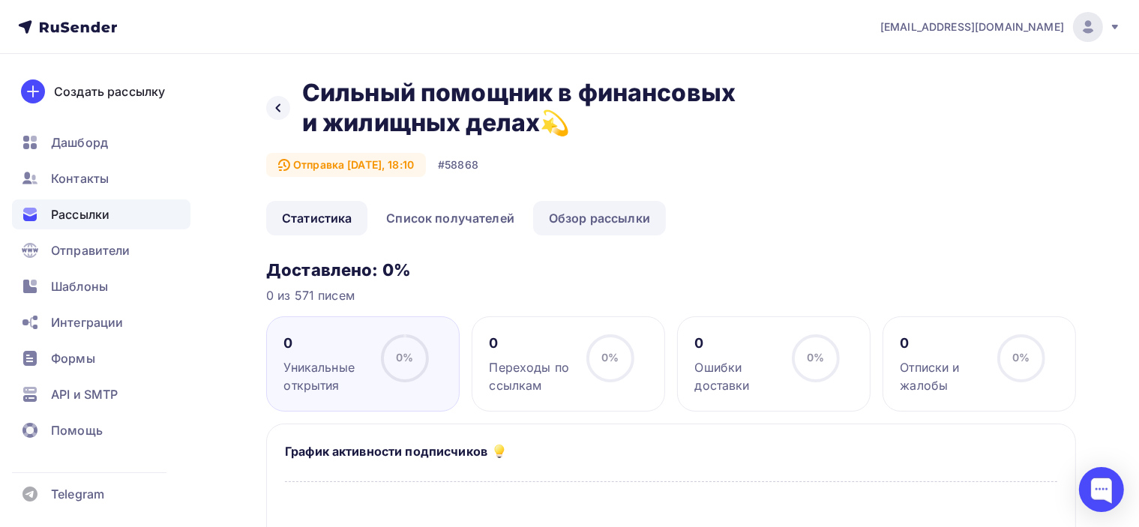
click at [620, 224] on link "Обзор рассылки" at bounding box center [599, 218] width 133 height 34
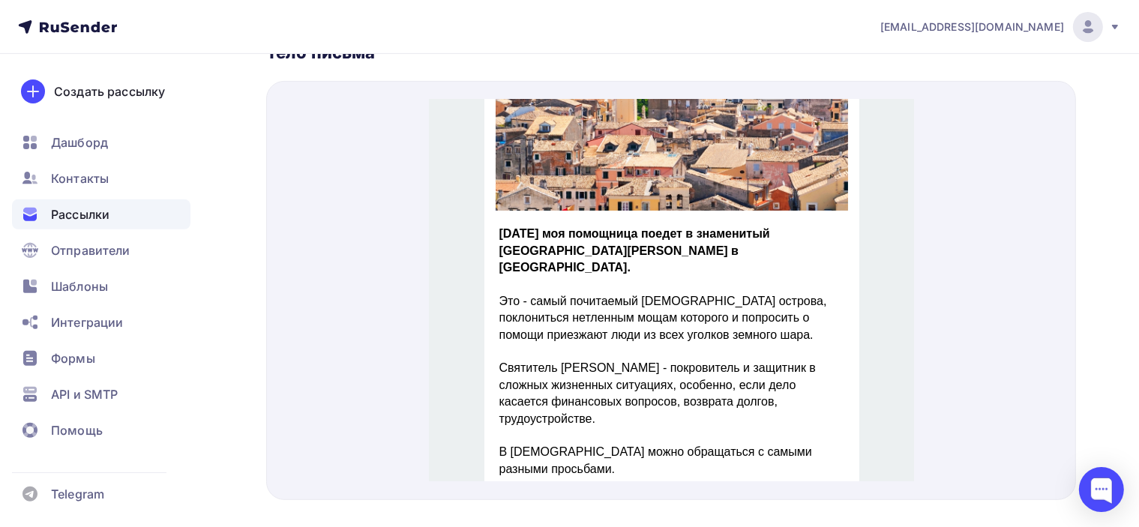
scroll to position [300, 0]
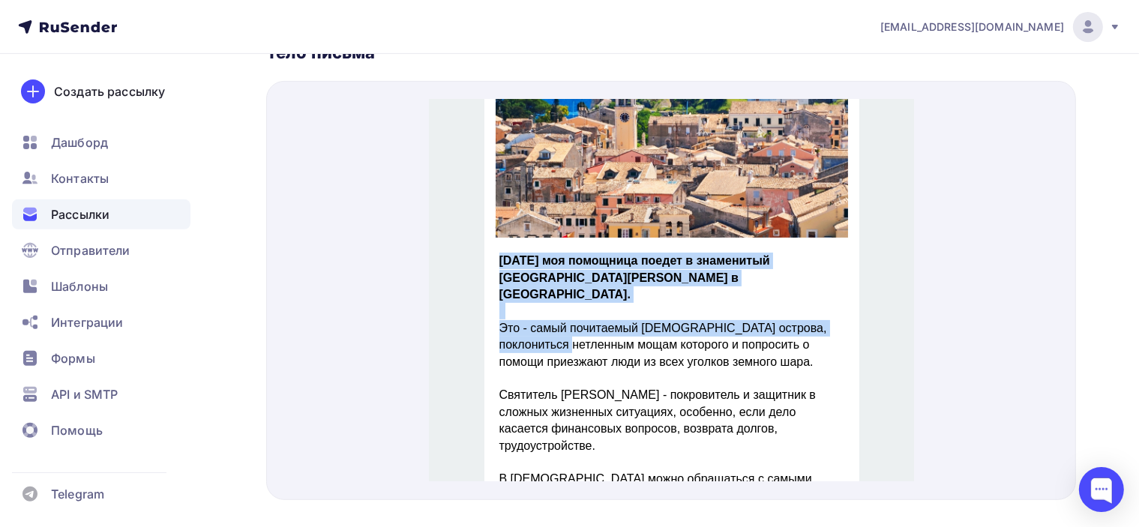
drag, startPoint x: 493, startPoint y: 238, endPoint x: 571, endPoint y: 319, distance: 112.4
click at [571, 319] on div "[DATE] моя помощница поедет в знаменитый [GEOGRAPHIC_DATA][PERSON_NAME] в [GEOG…" at bounding box center [671, 461] width 345 height 454
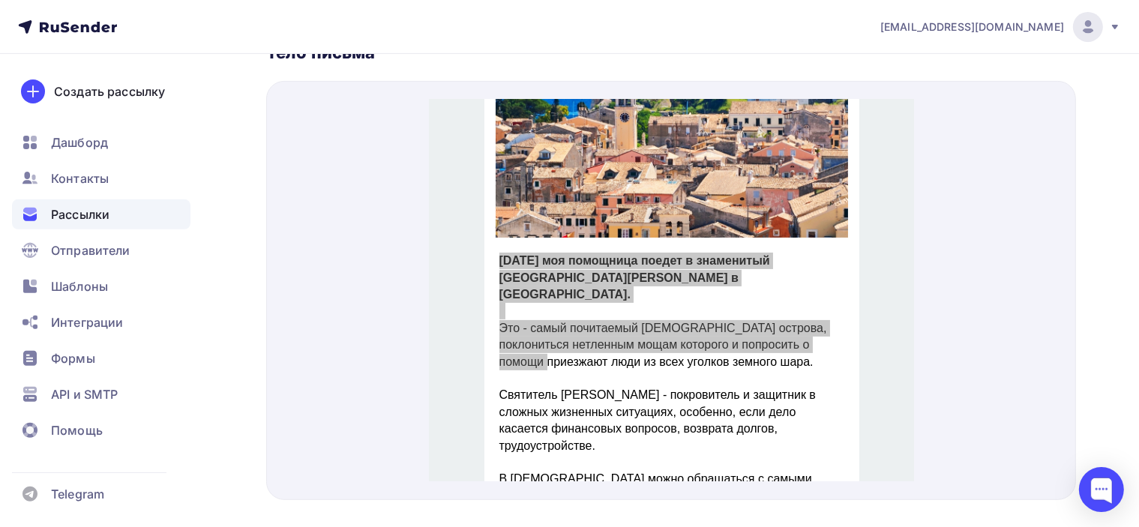
click at [915, 308] on div at bounding box center [671, 290] width 810 height 419
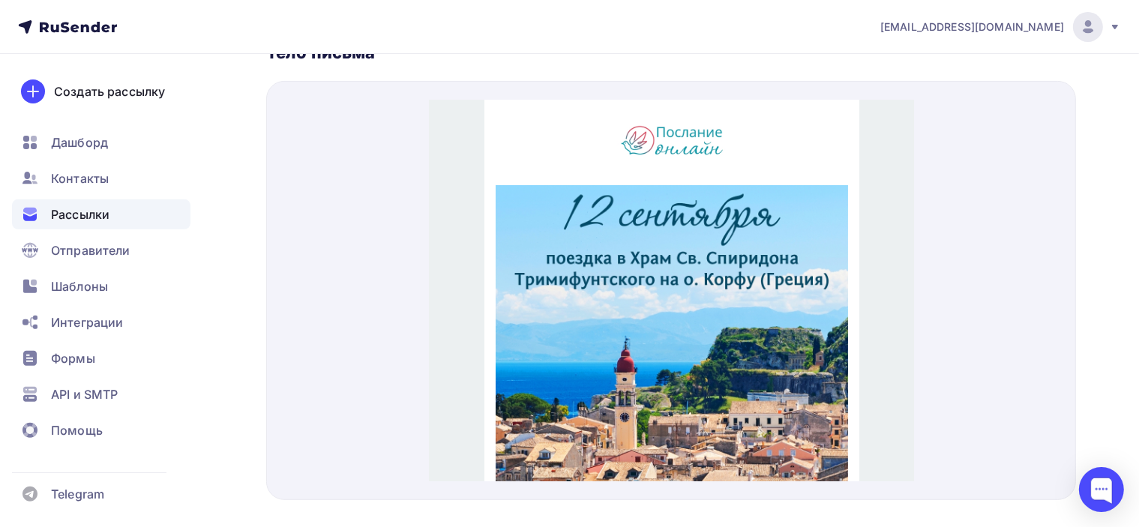
scroll to position [0, 0]
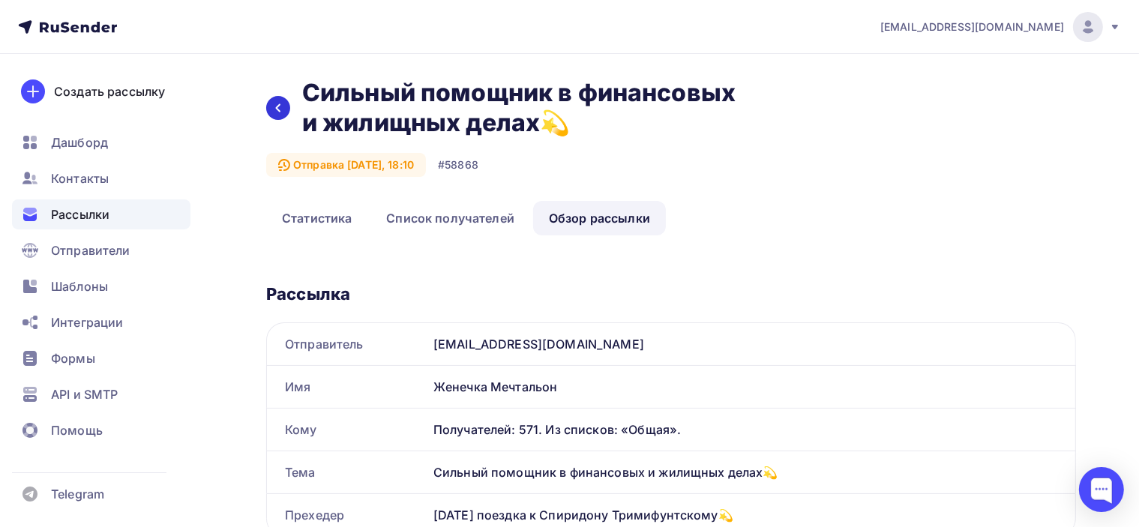
click at [268, 103] on div at bounding box center [278, 108] width 24 height 24
